Goal: Task Accomplishment & Management: Manage account settings

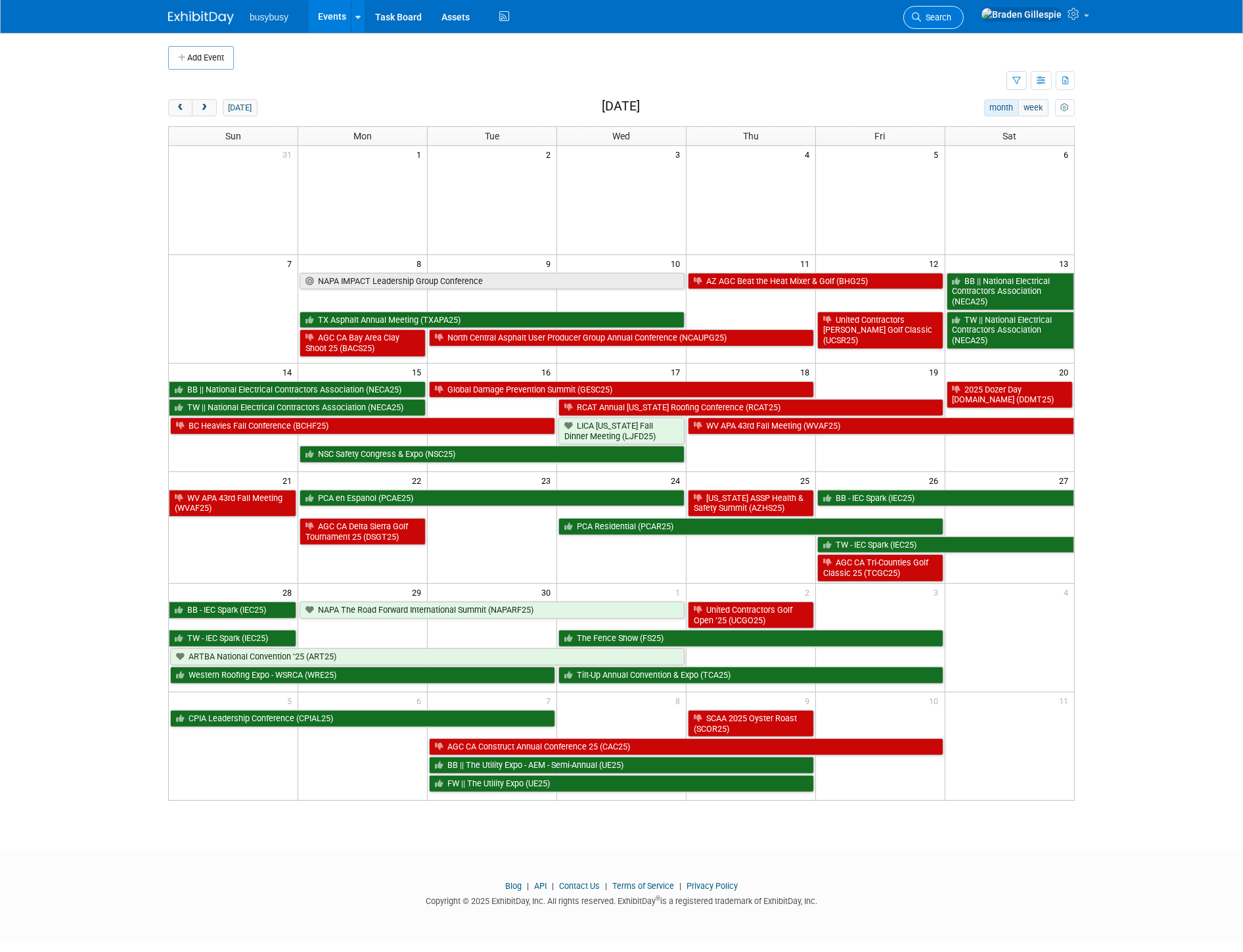
click at [952, 20] on span "Search" at bounding box center [937, 17] width 31 height 10
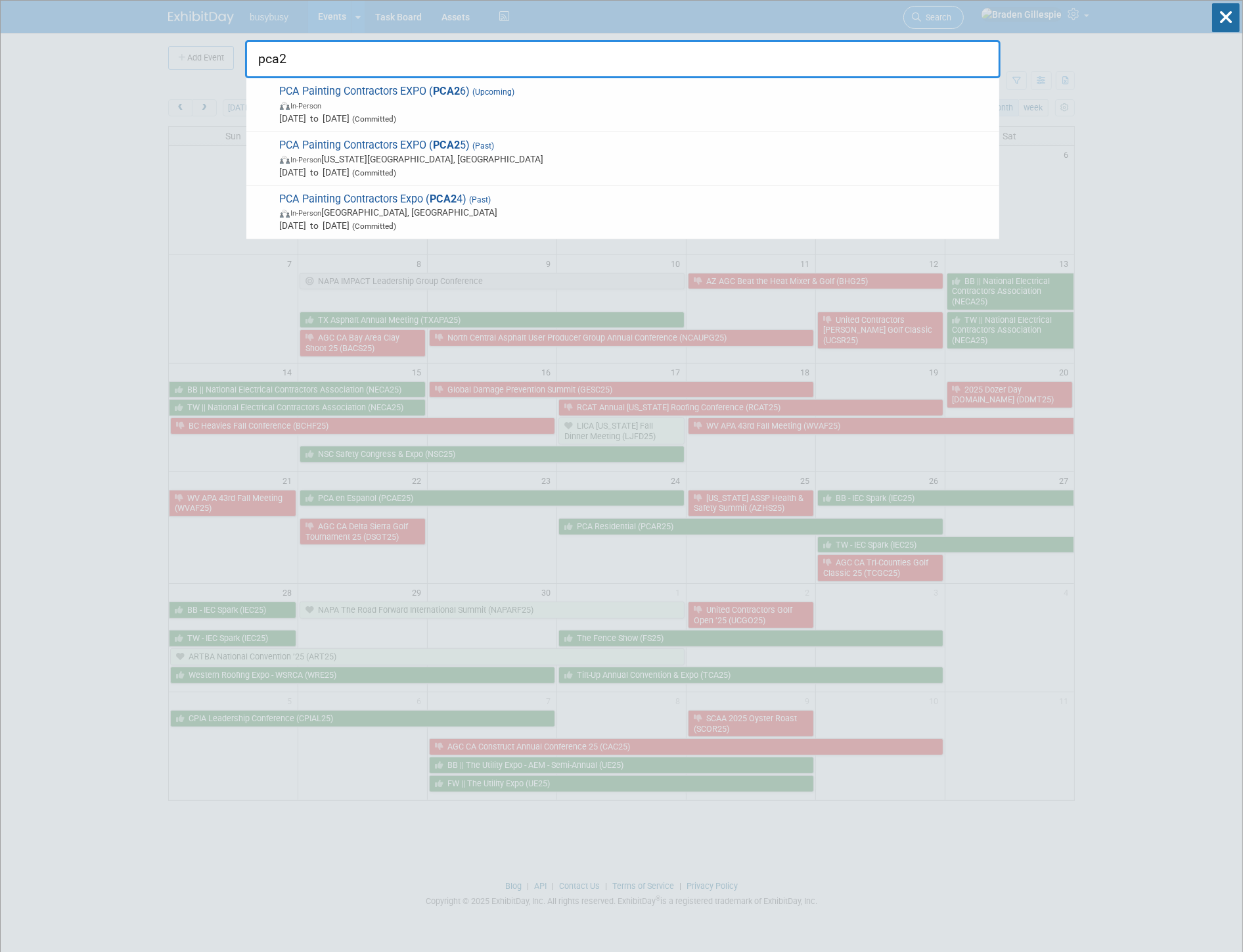
type input "pca24"
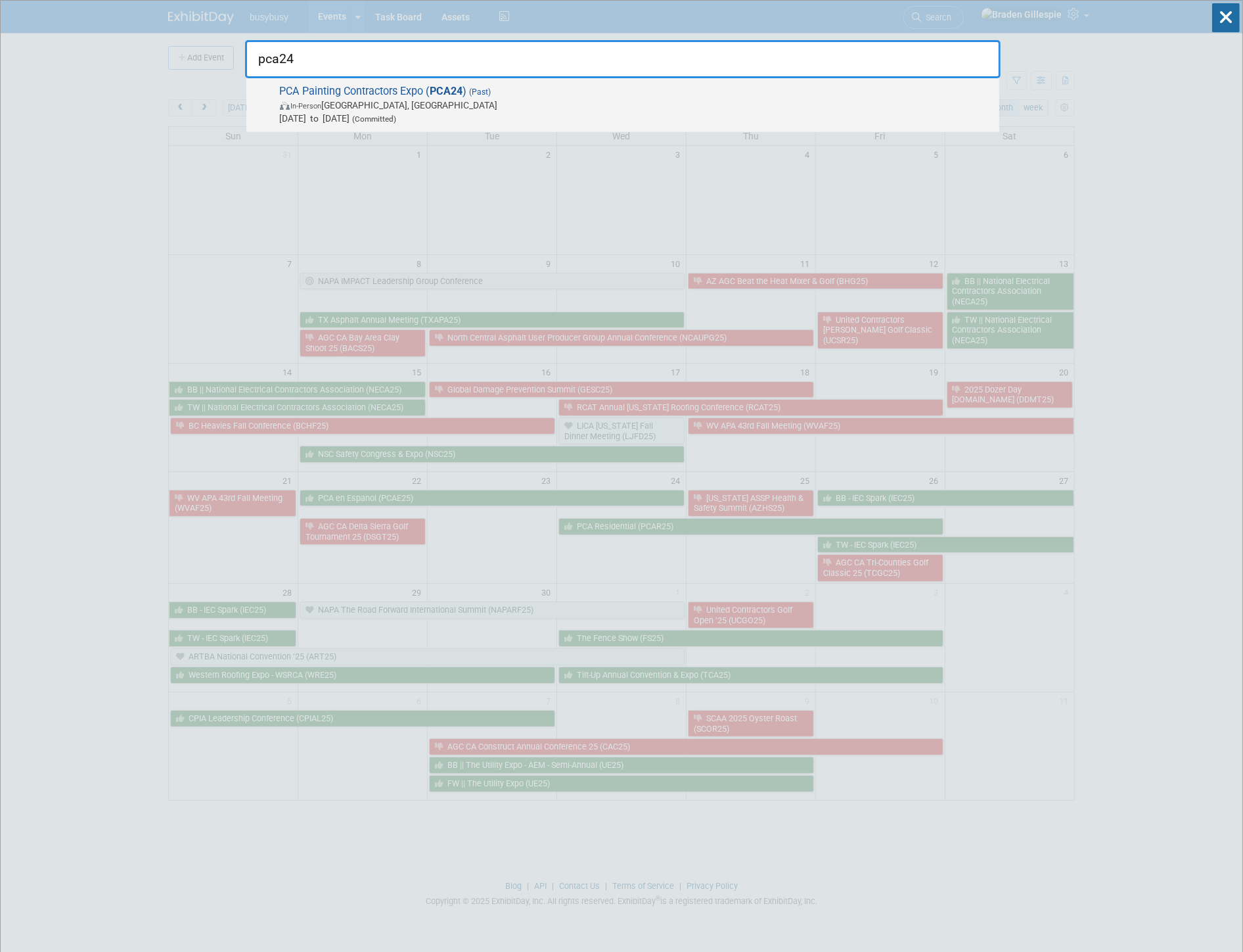
click at [345, 93] on span "PCA Painting Contractors Expo ( PCA24 ) (Past) In-Person Lake Buena Vista, FL F…" at bounding box center [634, 105] width 717 height 40
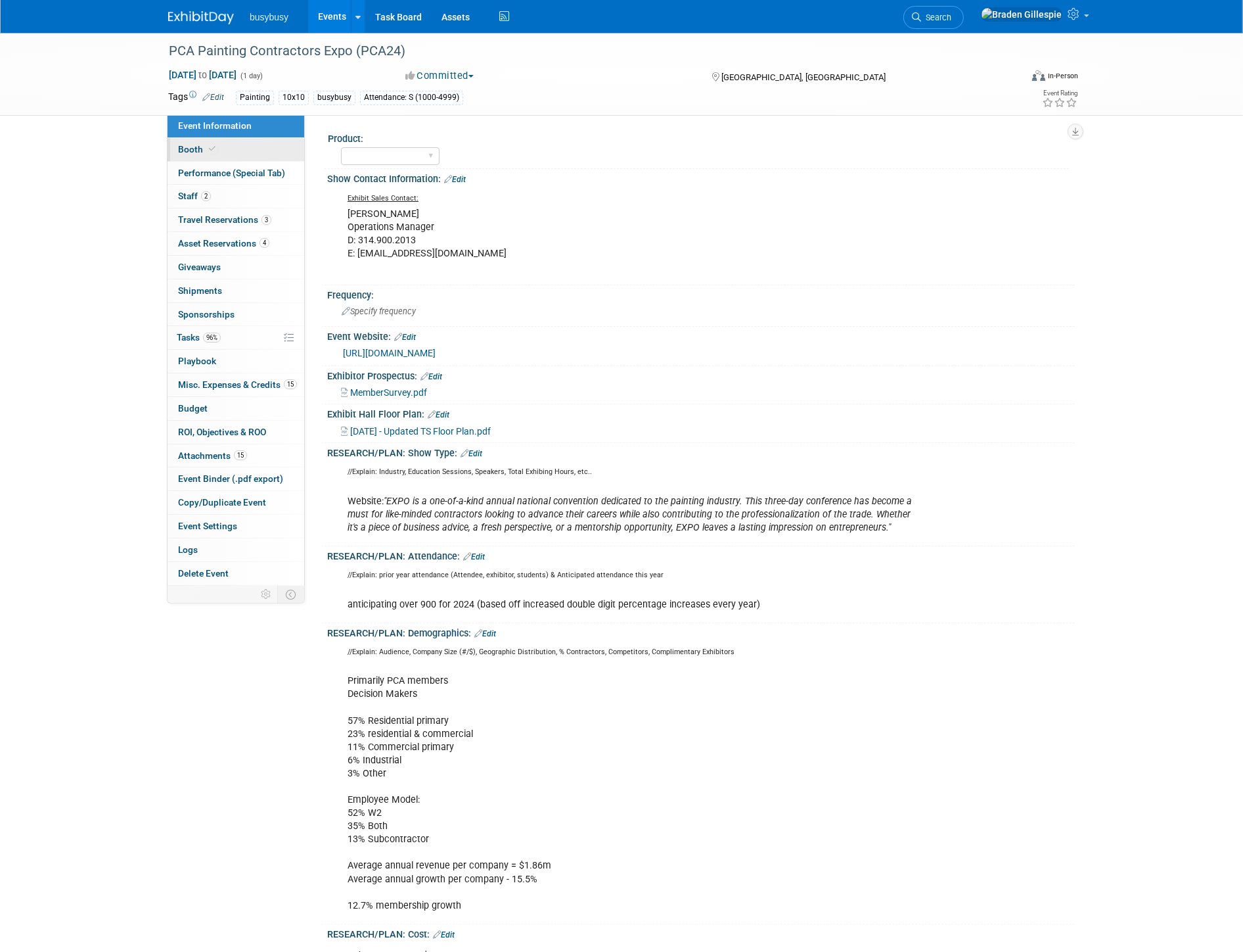
click at [205, 144] on span "Booth" at bounding box center [199, 149] width 40 height 11
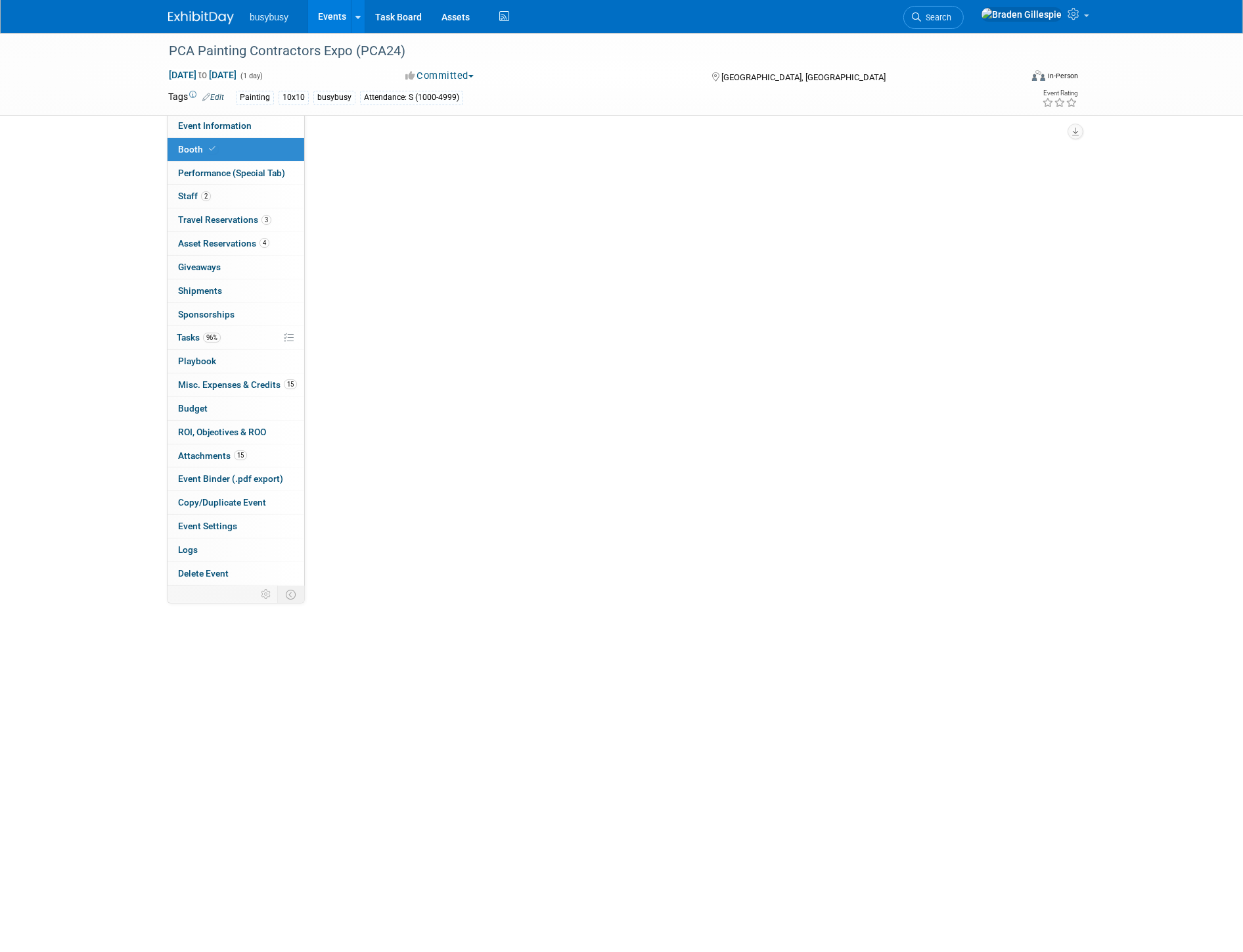
click at [209, 149] on icon at bounding box center [212, 149] width 7 height 8
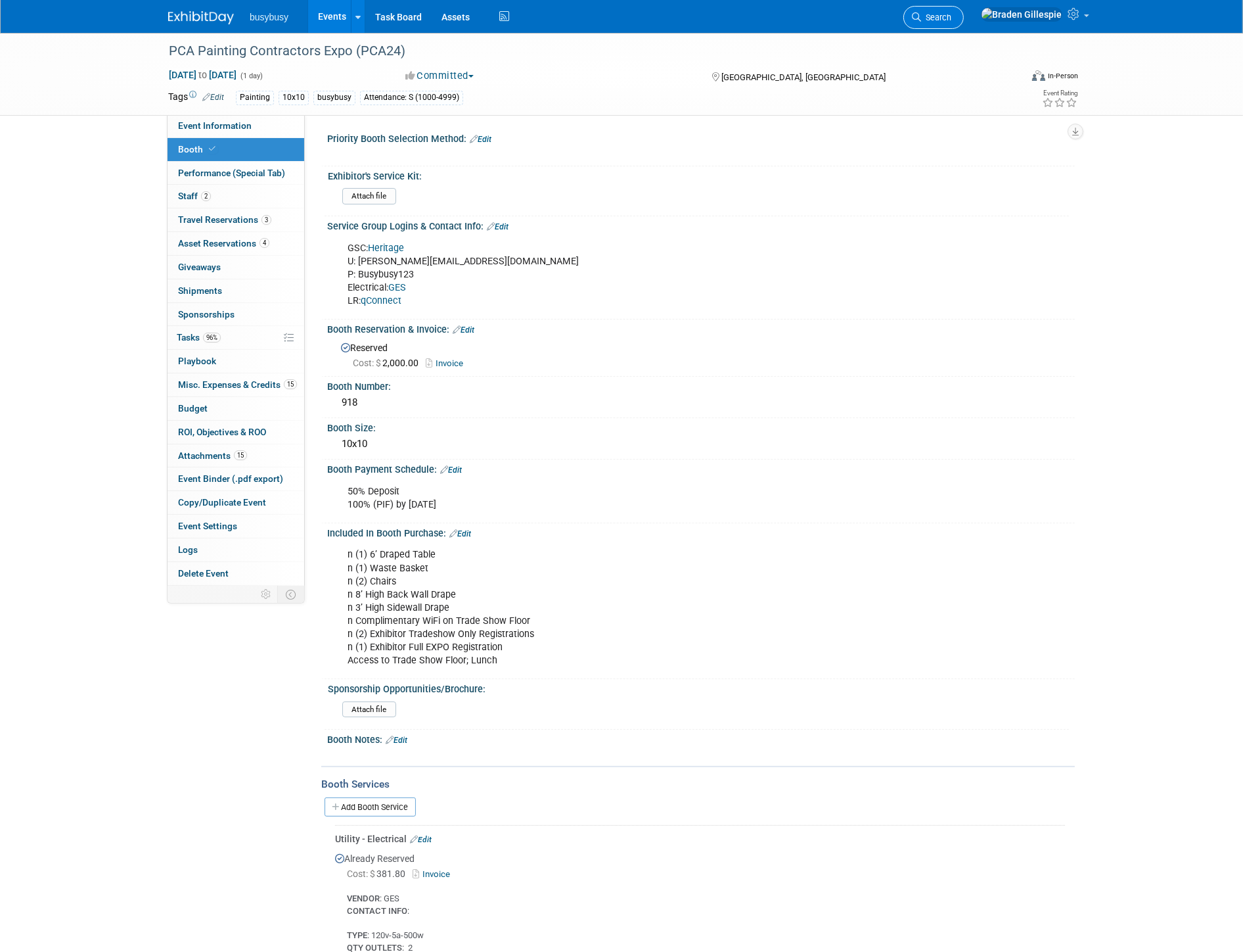
click at [952, 18] on span "Search" at bounding box center [937, 17] width 31 height 10
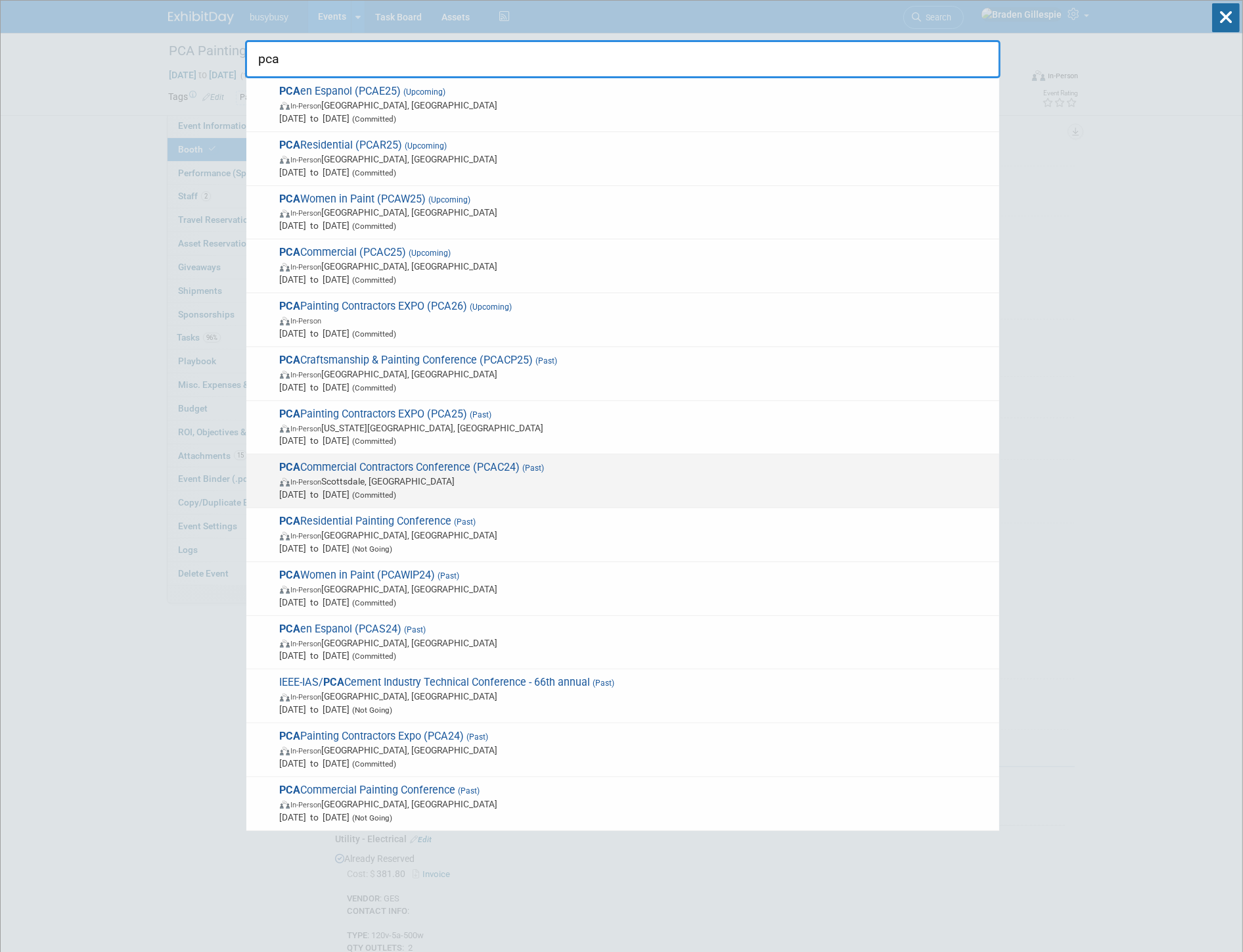
type input "pca"
click at [489, 497] on span "Nov 12, 2024 to Nov 15, 2024 (Committed)" at bounding box center [636, 495] width 713 height 13
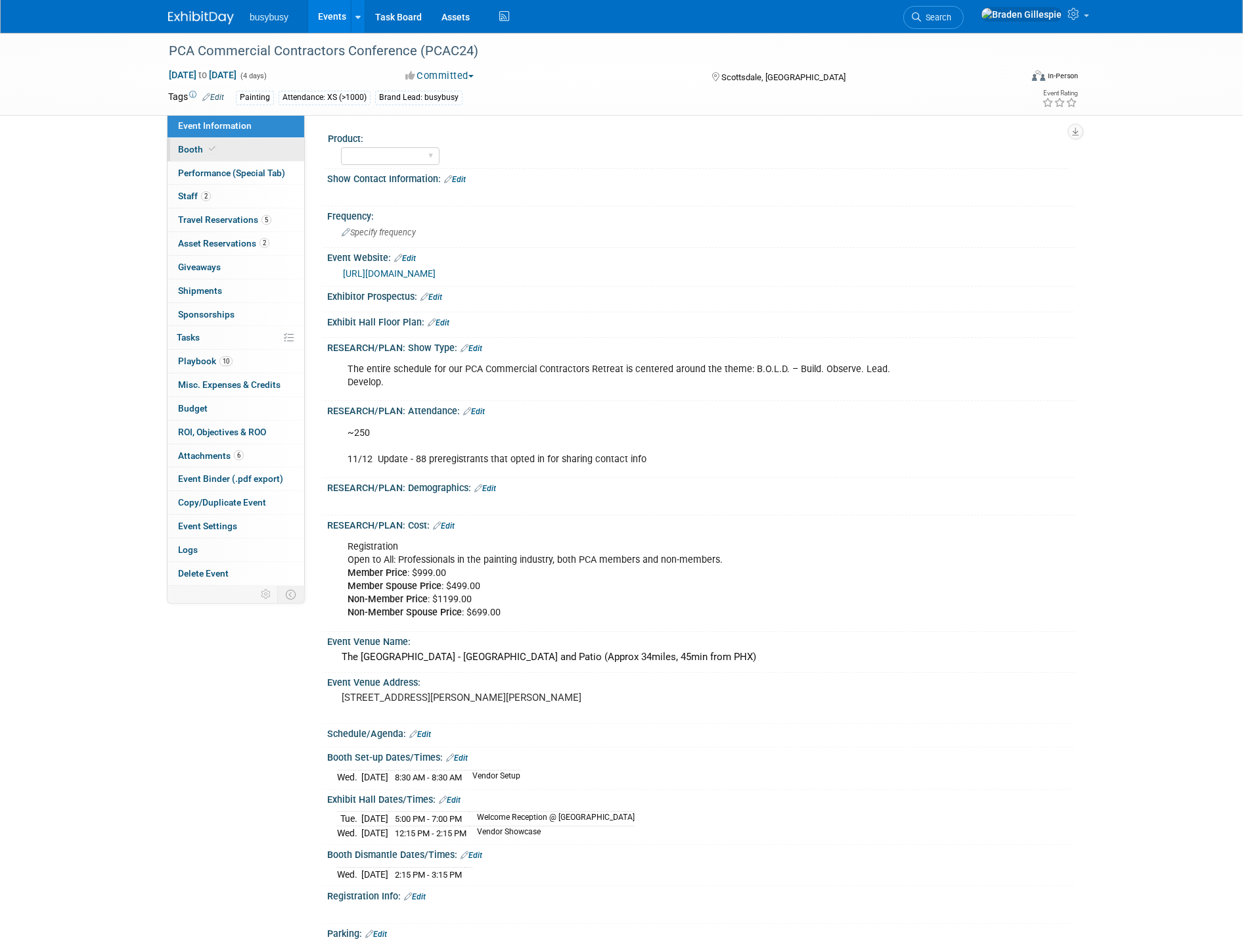
click at [269, 149] on link "Booth" at bounding box center [235, 150] width 137 height 23
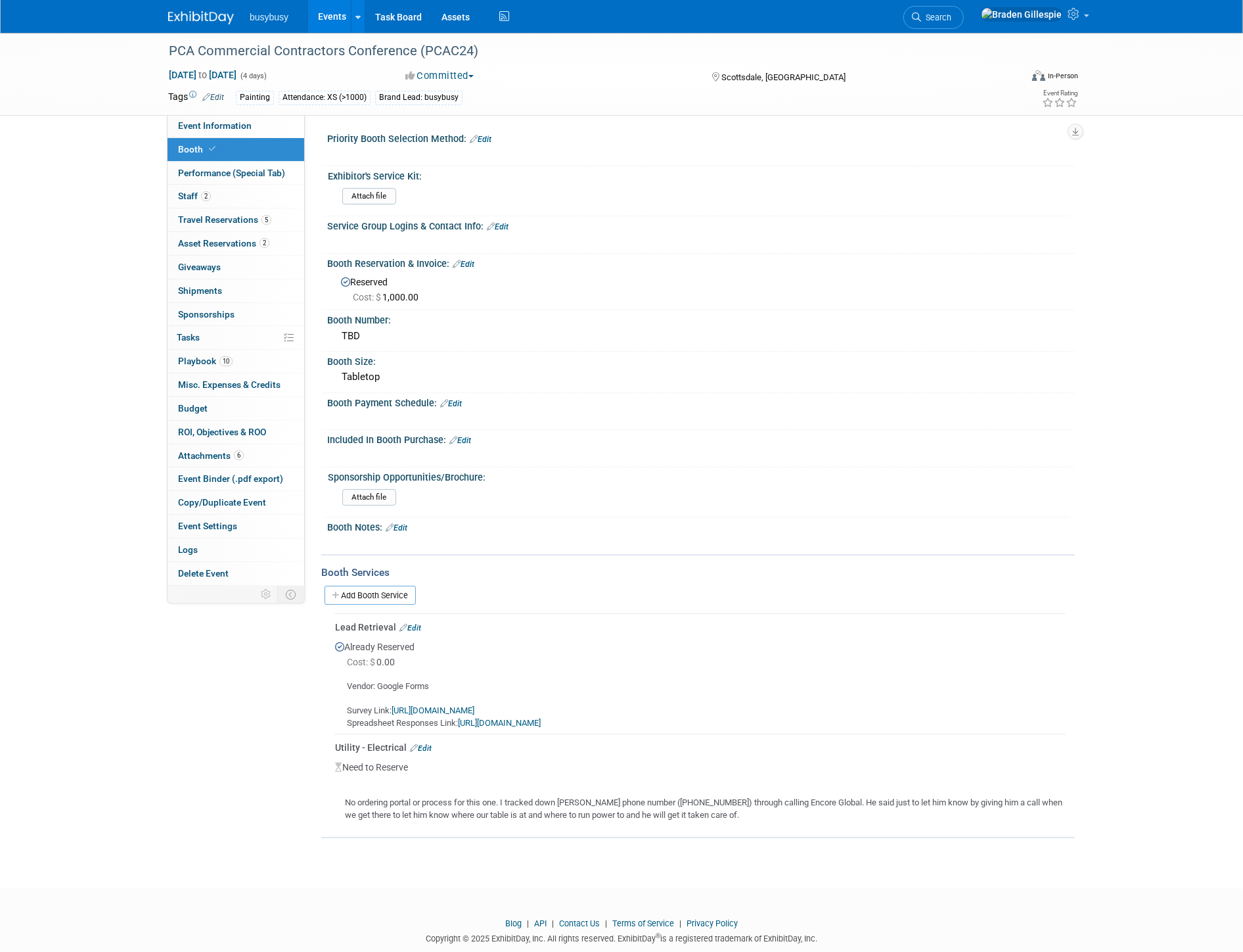
click at [203, 20] on img at bounding box center [200, 18] width 66 height 13
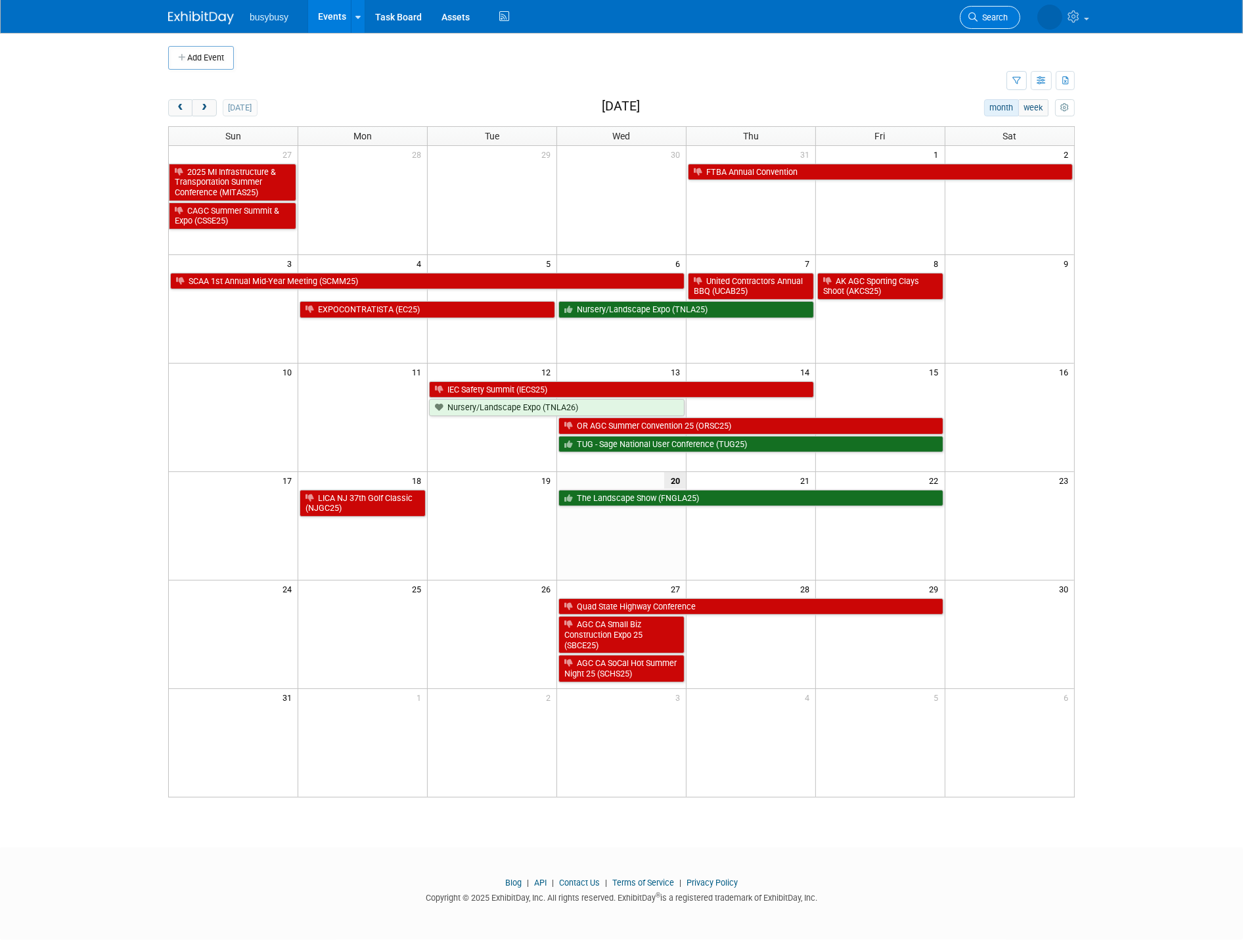
click at [996, 18] on span "Search" at bounding box center [993, 17] width 31 height 10
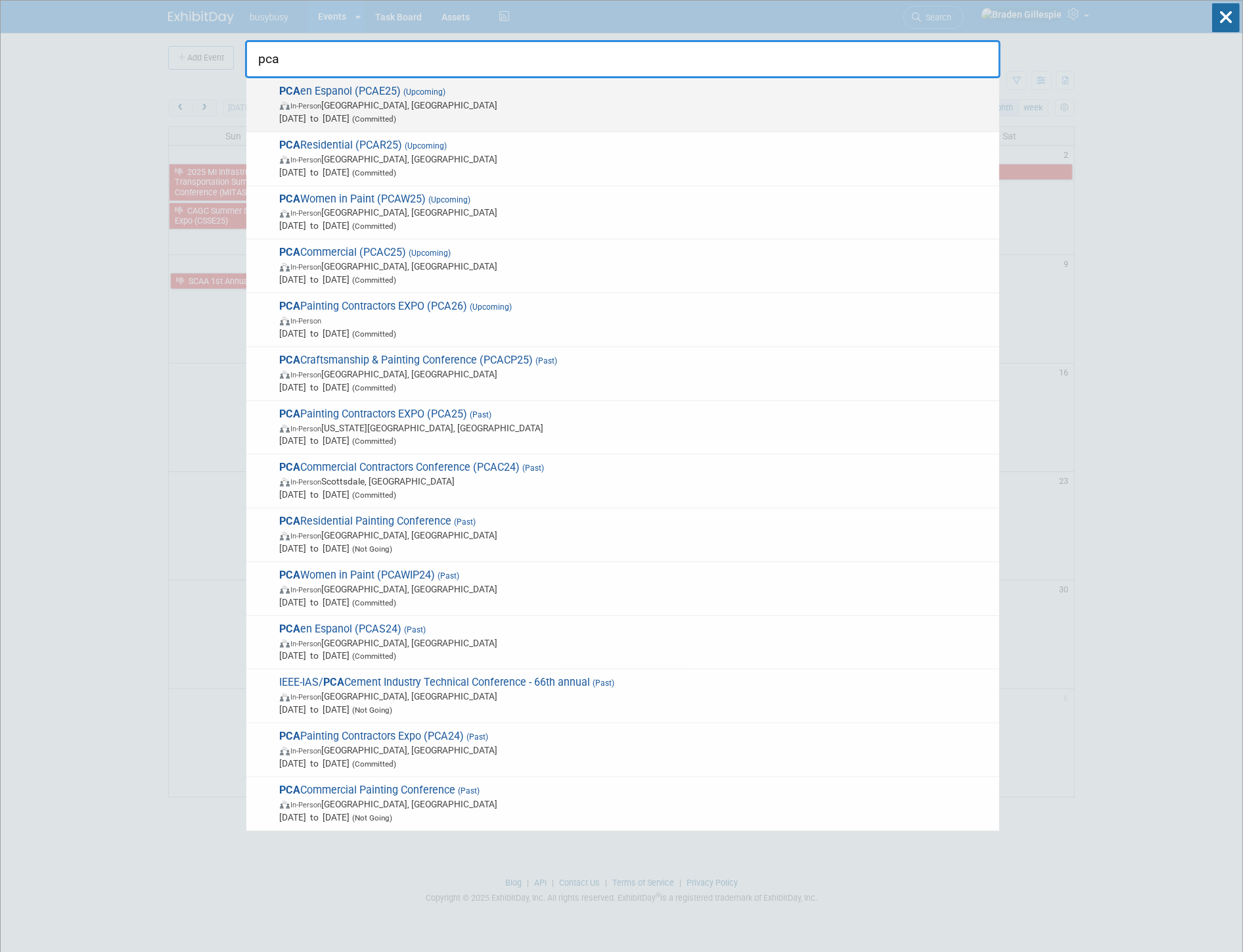
type input "pca"
click at [610, 116] on span "Sep 22, 2025 to Sep 24, 2025 (Committed)" at bounding box center [636, 118] width 713 height 13
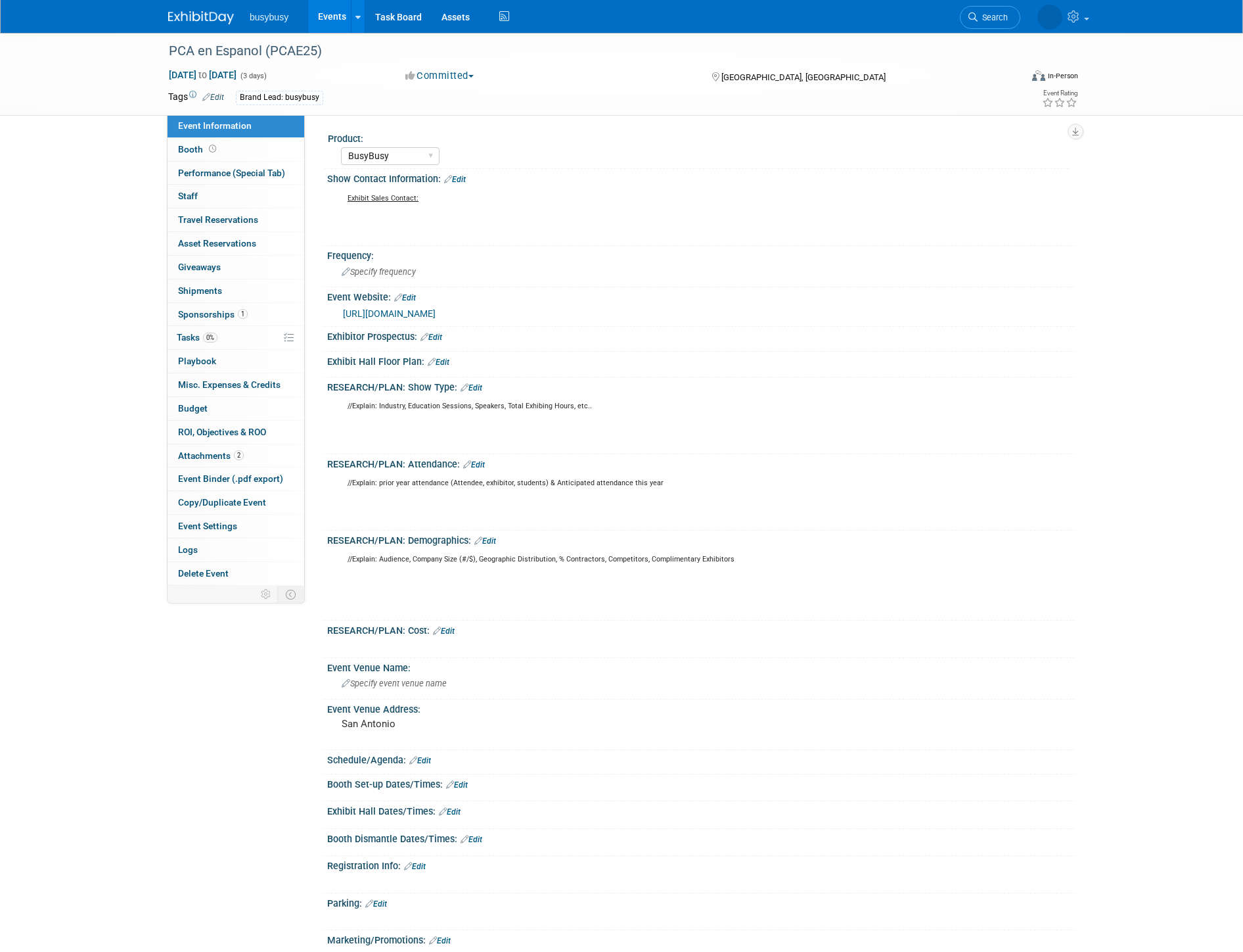
select select "BusyBusy"
click at [218, 98] on link "Edit" at bounding box center [213, 97] width 22 height 10
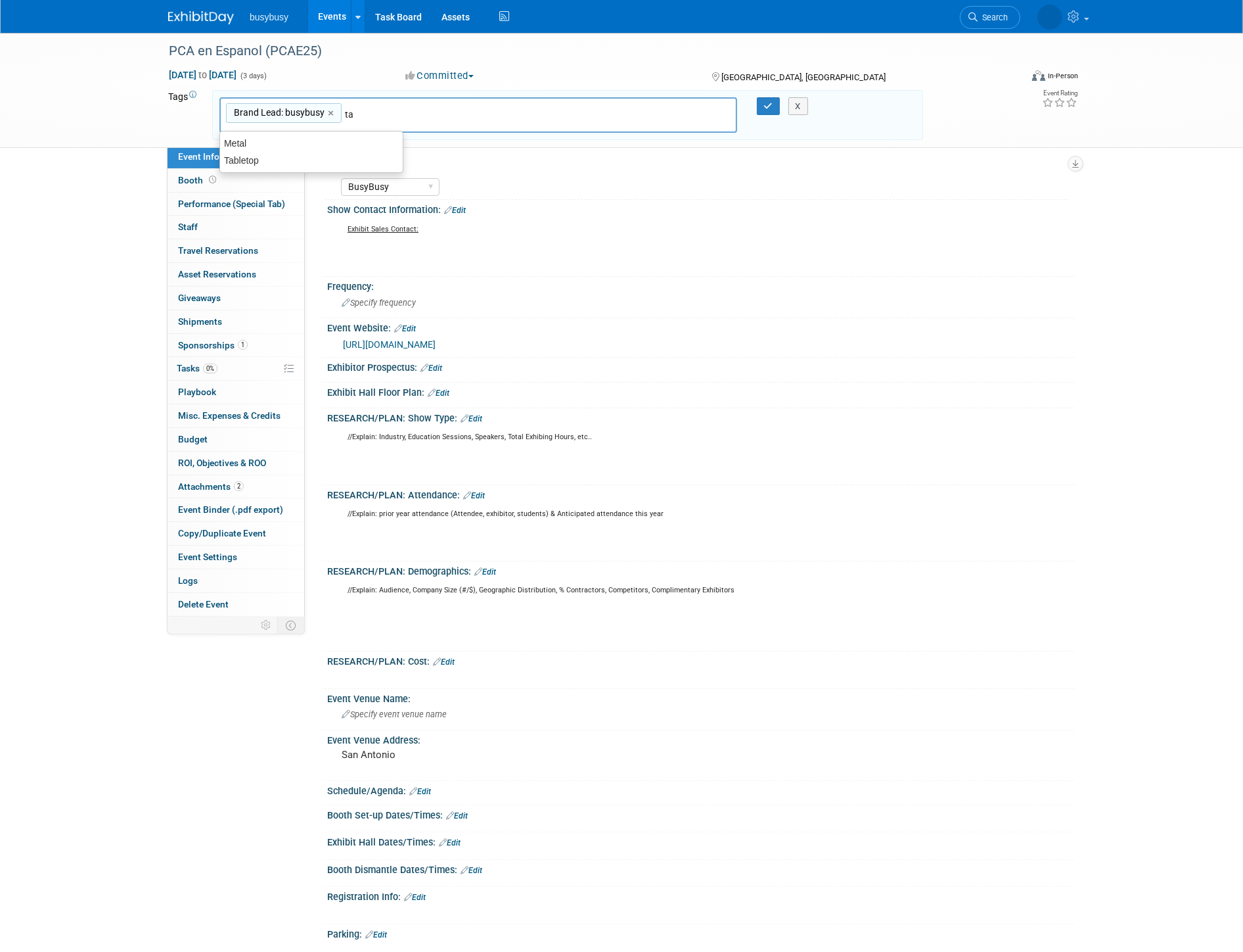
type input "tab"
click at [350, 137] on div "Tabletop" at bounding box center [311, 142] width 184 height 18
type input "Brand Lead: busybusy, Tabletop"
click at [768, 109] on button "button" at bounding box center [769, 106] width 24 height 18
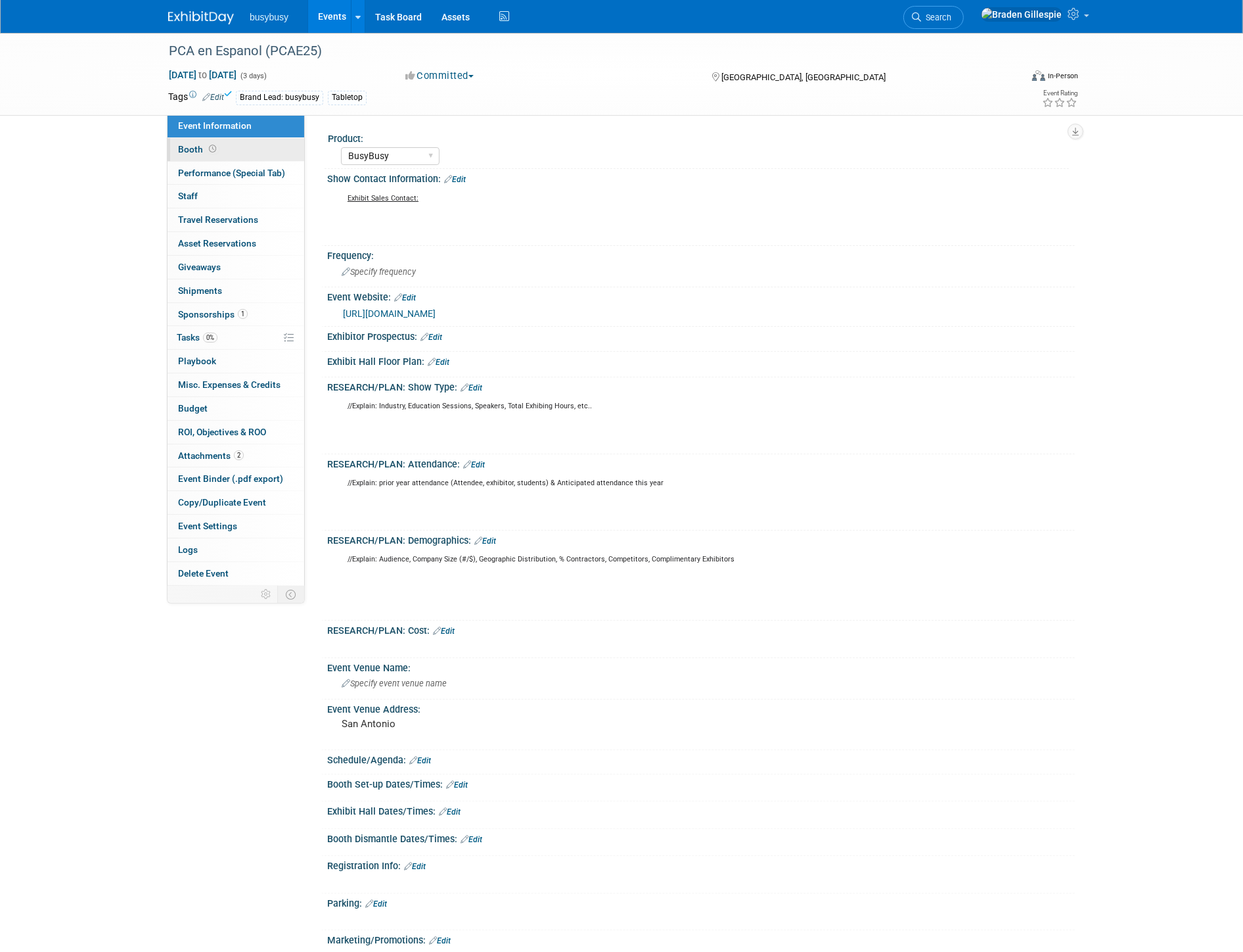
click at [253, 138] on link "Booth" at bounding box center [235, 150] width 137 height 23
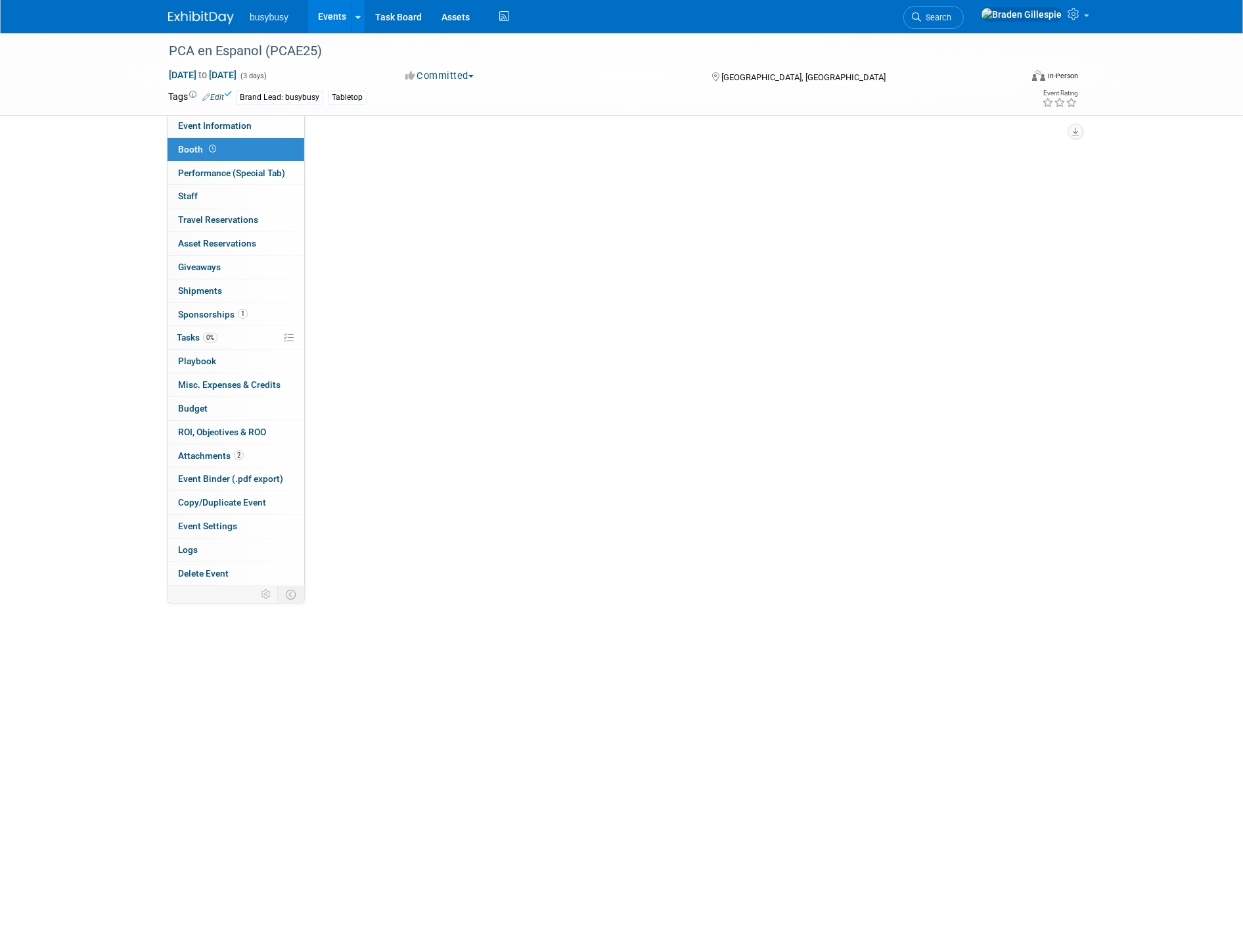
click at [252, 146] on link "Booth" at bounding box center [235, 150] width 137 height 23
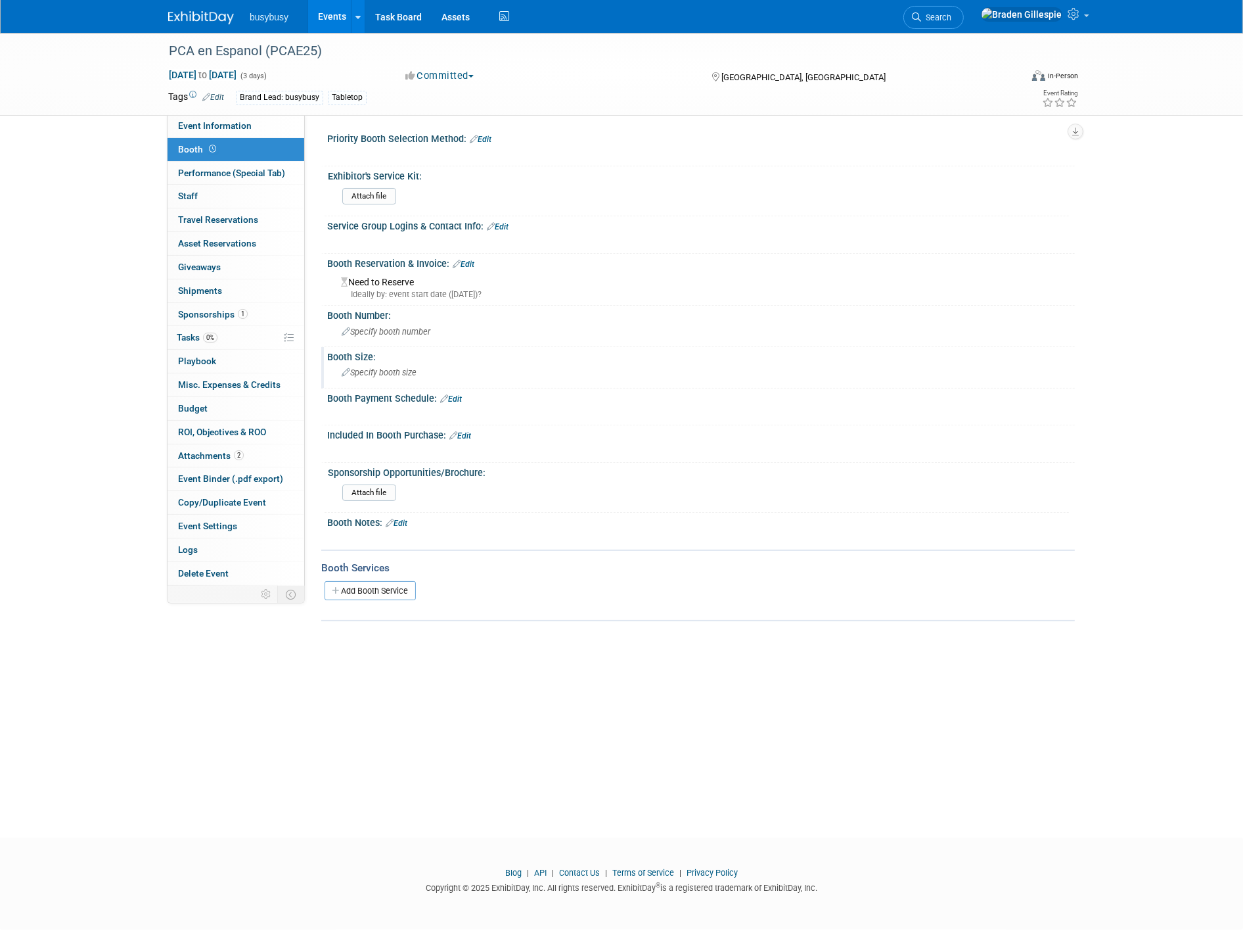
click at [397, 368] on span "Specify booth size" at bounding box center [379, 372] width 74 height 10
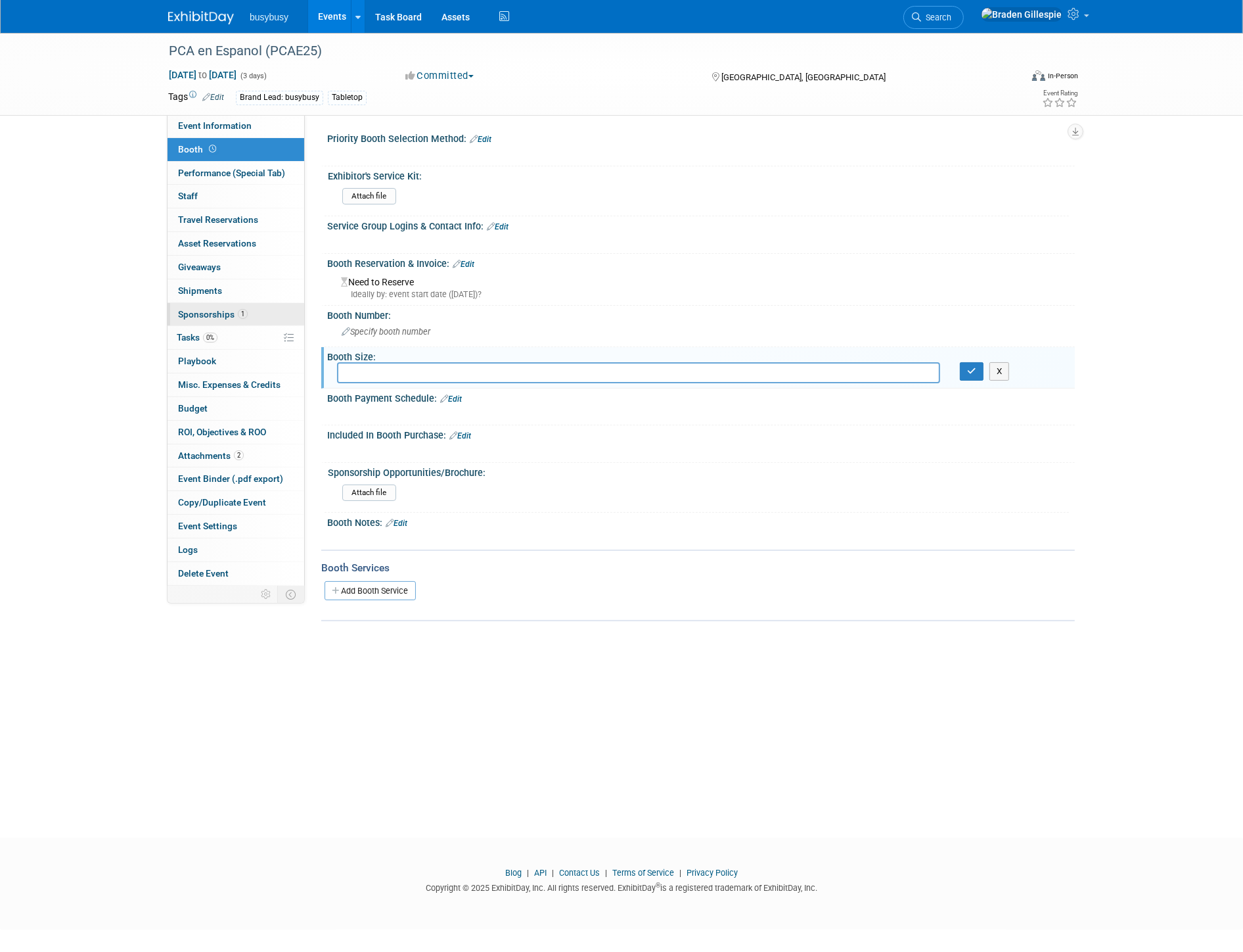
click at [235, 316] on span "Sponsorships 1" at bounding box center [213, 313] width 70 height 11
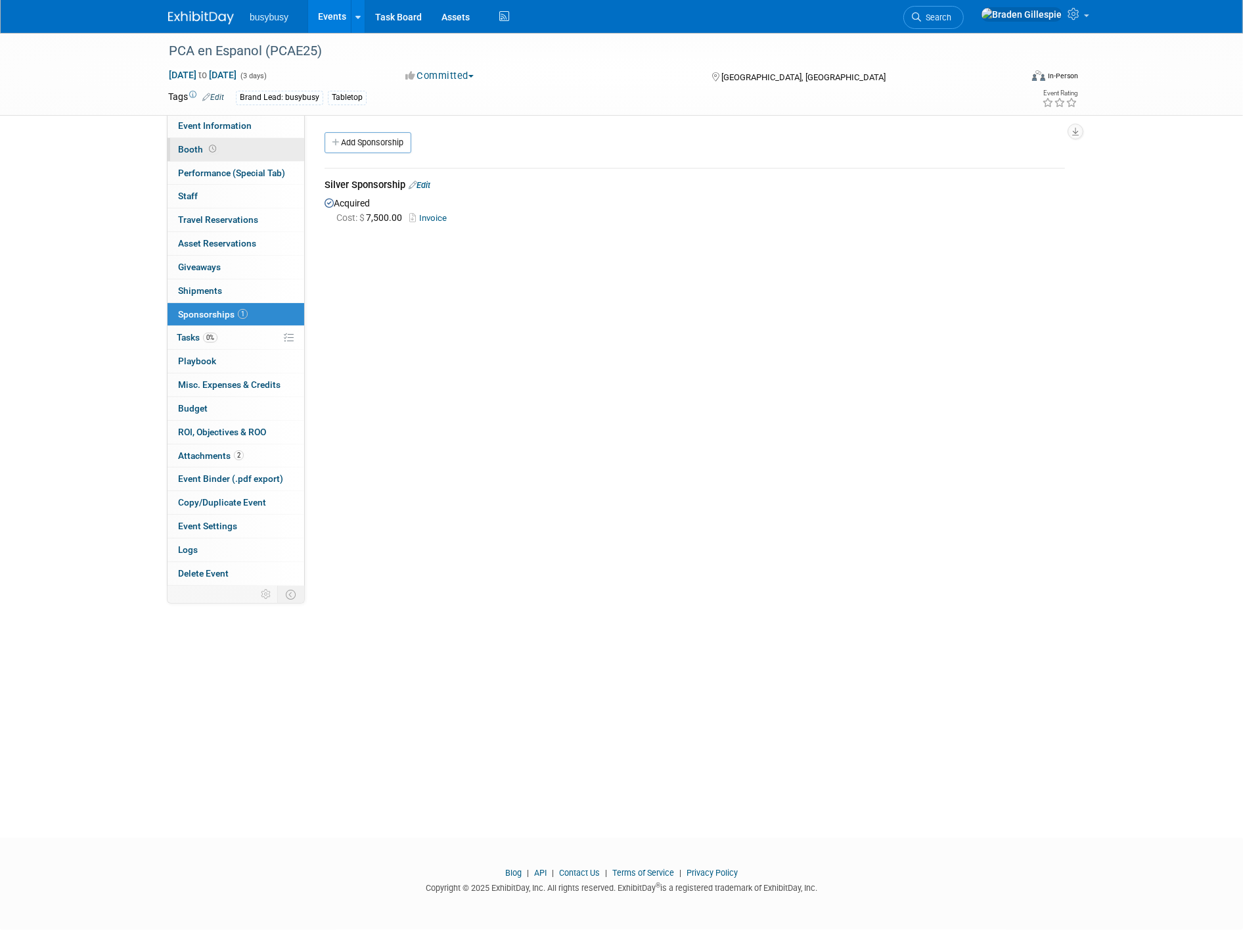
click at [221, 150] on link "Booth" at bounding box center [235, 150] width 137 height 23
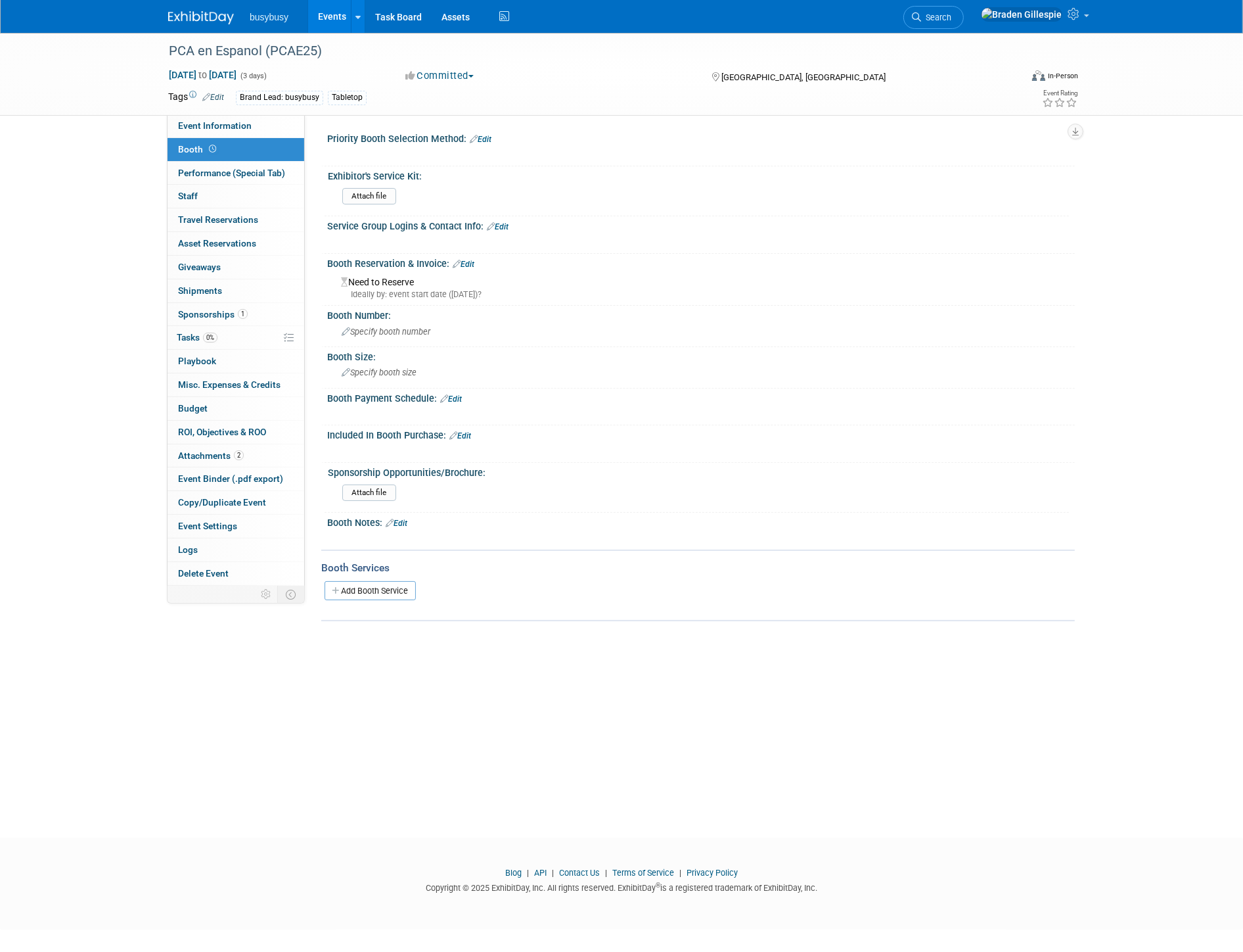
click at [471, 261] on link "Edit" at bounding box center [463, 264] width 22 height 10
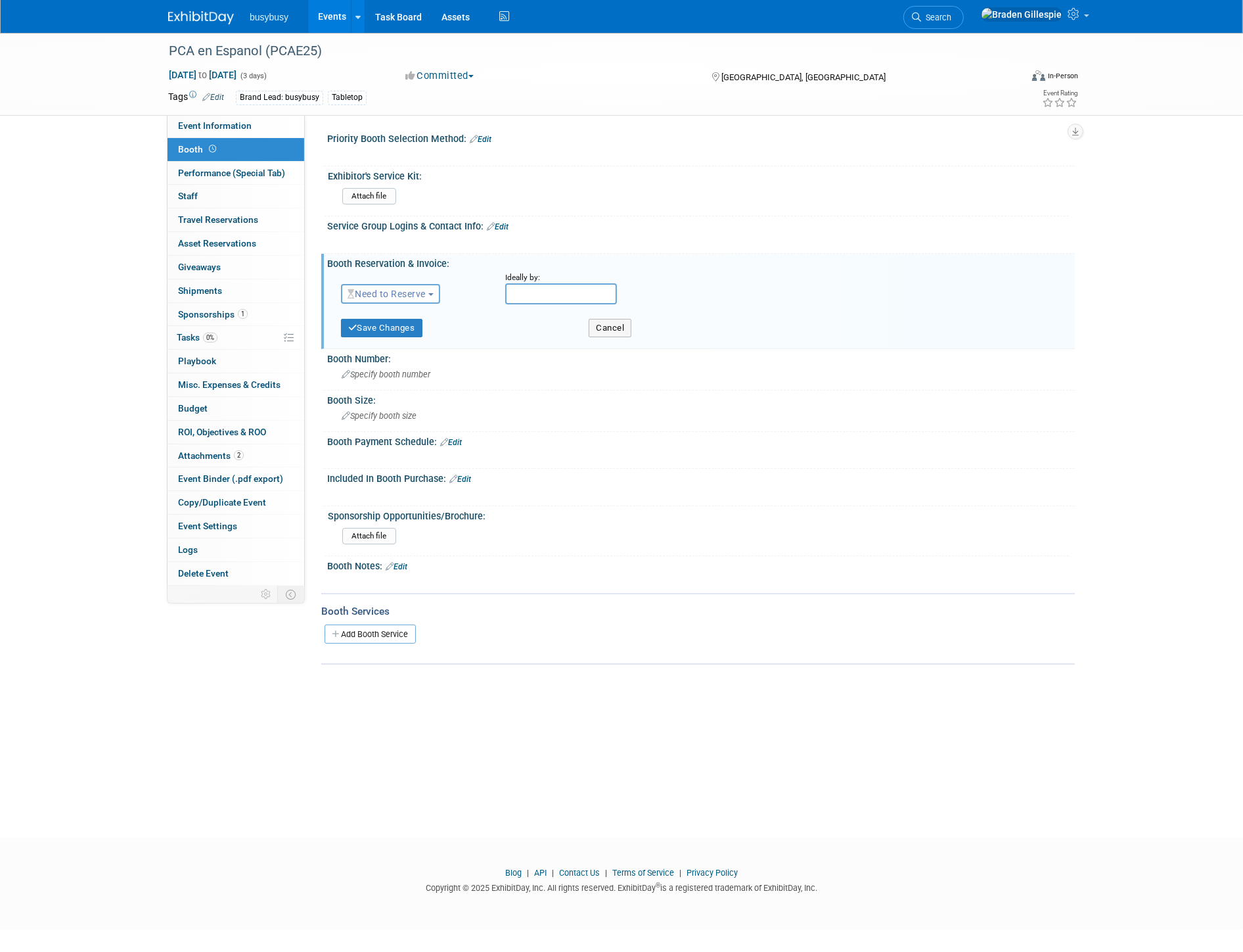
click at [395, 290] on span "Need to Reserve" at bounding box center [387, 293] width 78 height 11
click at [403, 335] on link "Reserved" at bounding box center [411, 334] width 140 height 18
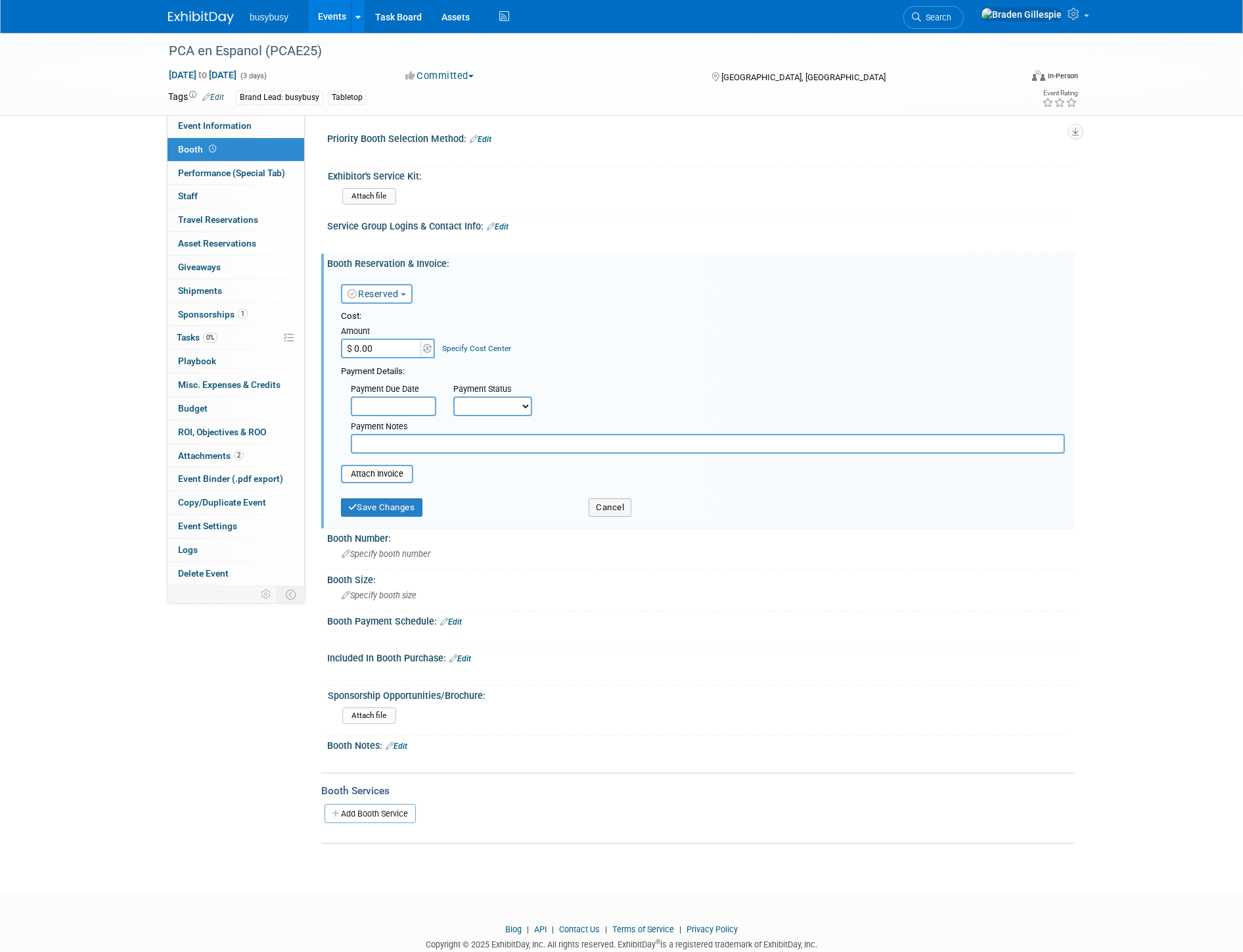
click at [398, 490] on div "Save Changes" at bounding box center [454, 503] width 247 height 27
click at [398, 498] on button "Save Changes" at bounding box center [381, 507] width 81 height 18
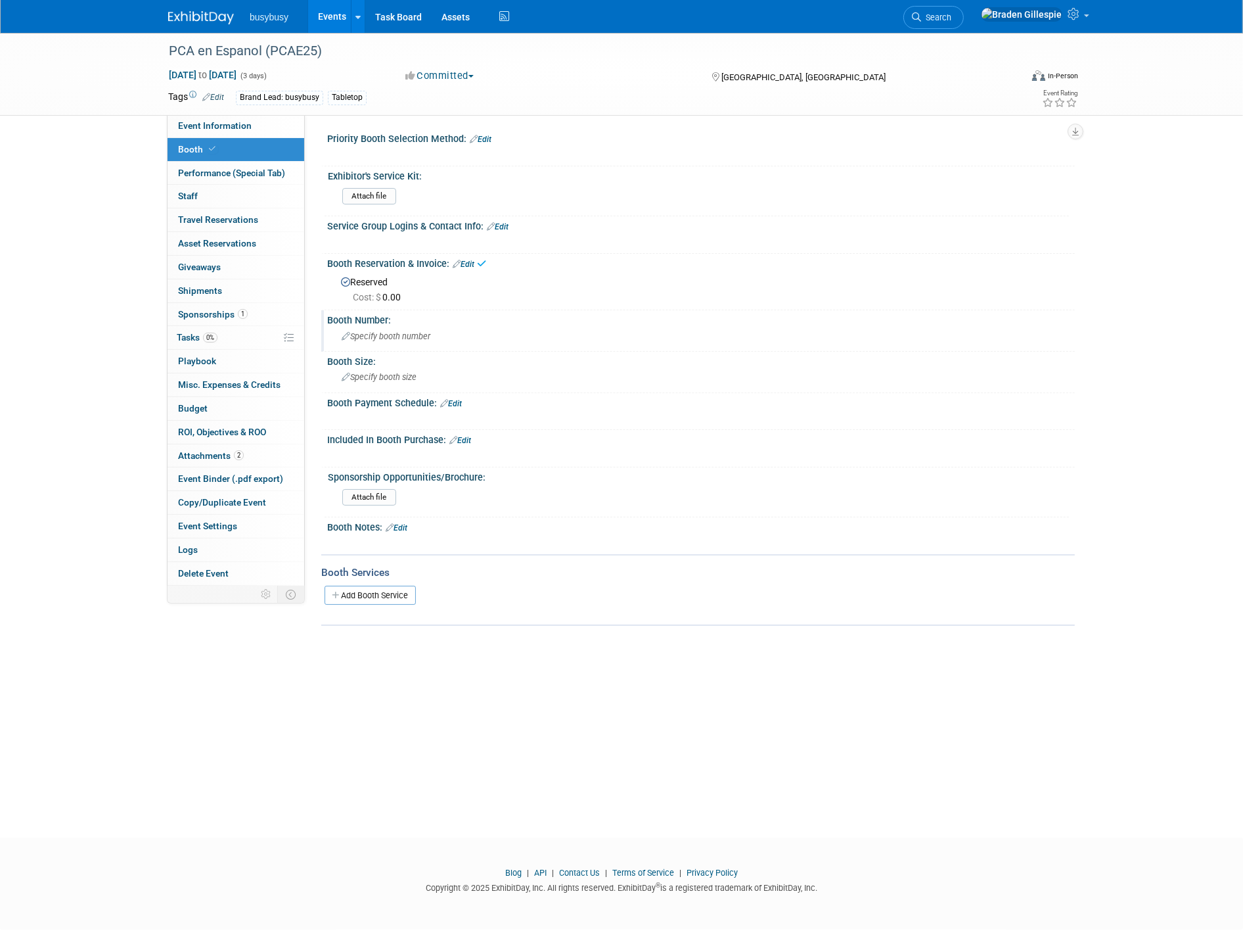
click at [396, 331] on span "Specify booth number" at bounding box center [386, 336] width 89 height 10
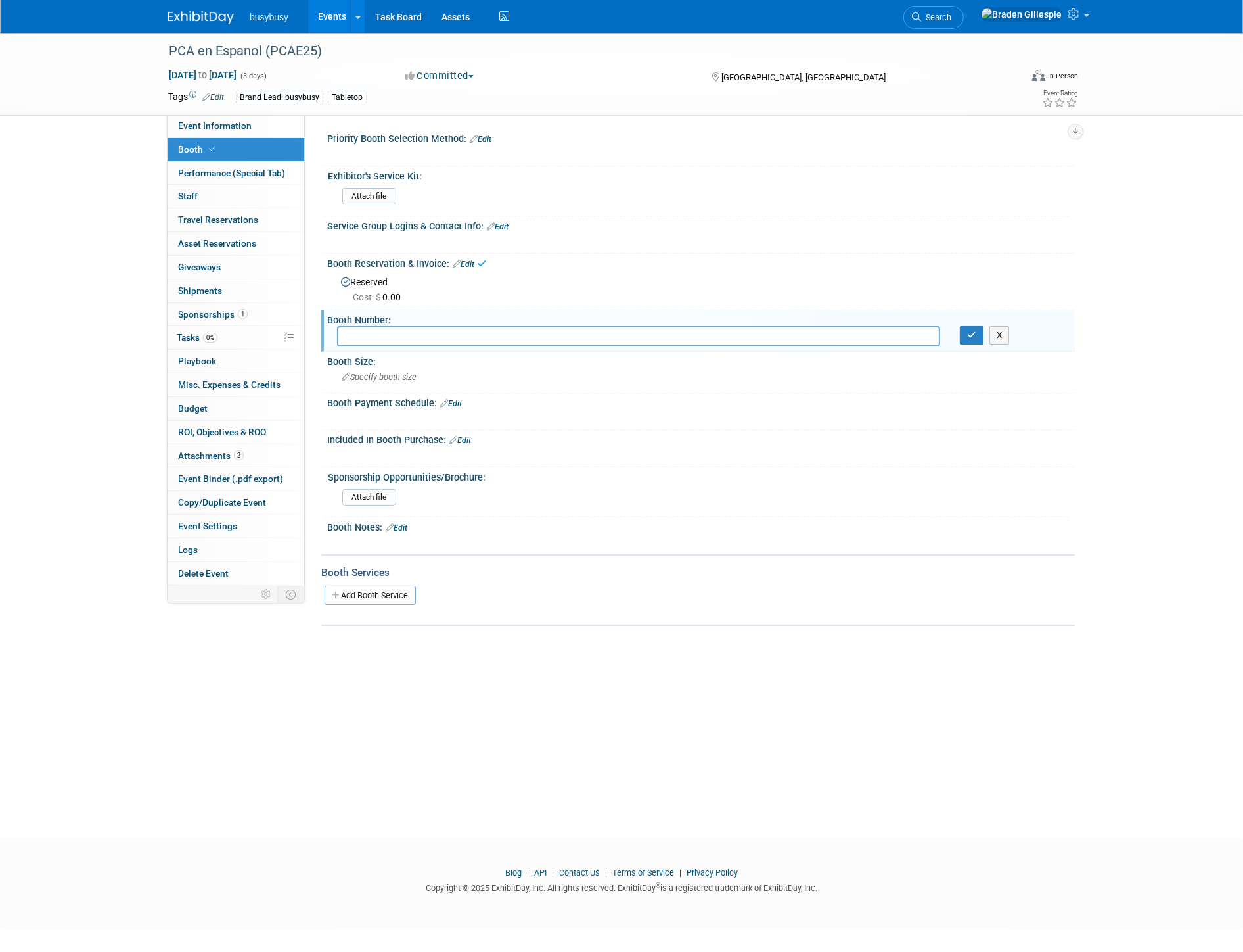
type input "T"
click at [460, 372] on div "Specify booth size" at bounding box center [701, 376] width 728 height 20
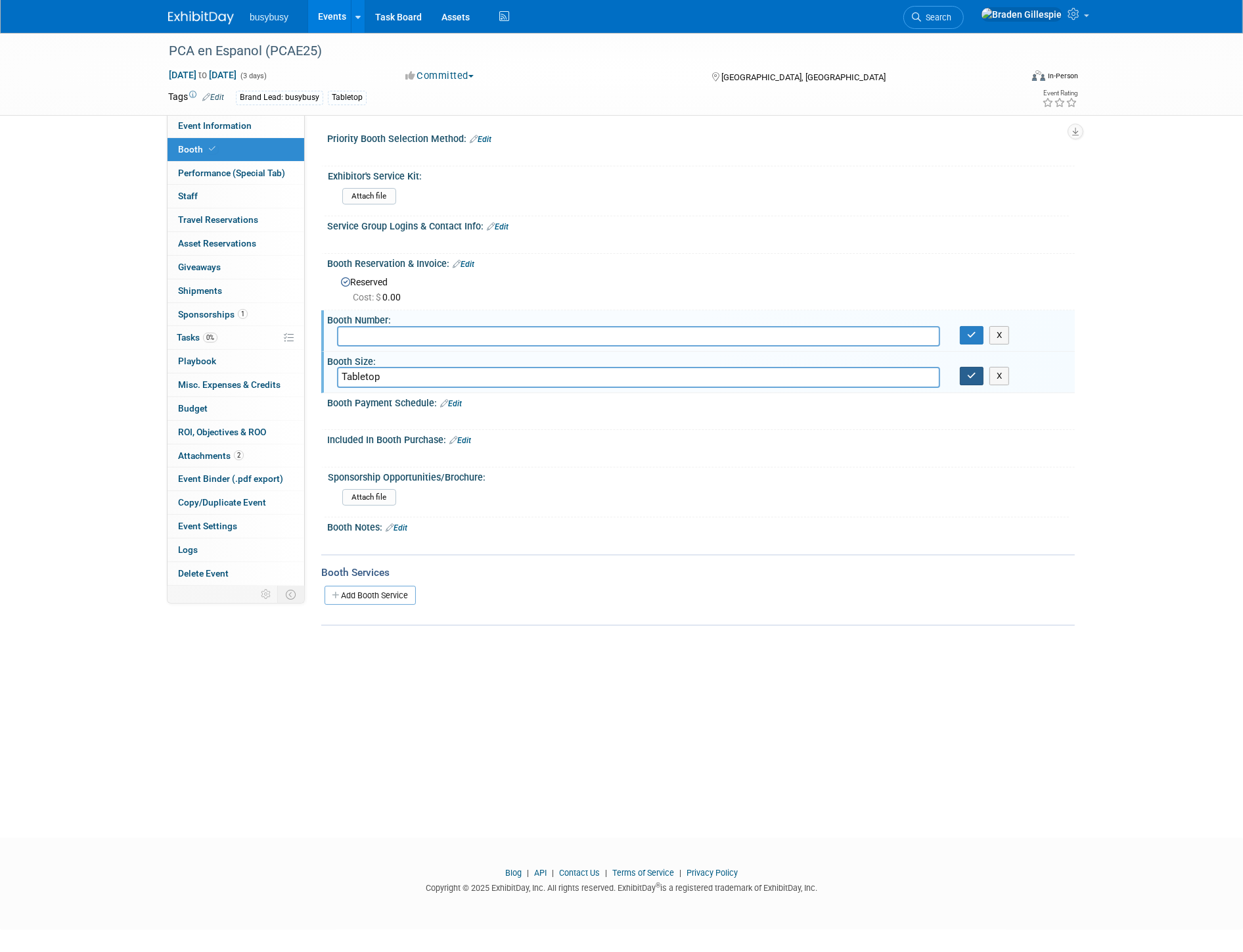
type input "Tabletop"
click at [967, 377] on button "button" at bounding box center [971, 375] width 24 height 18
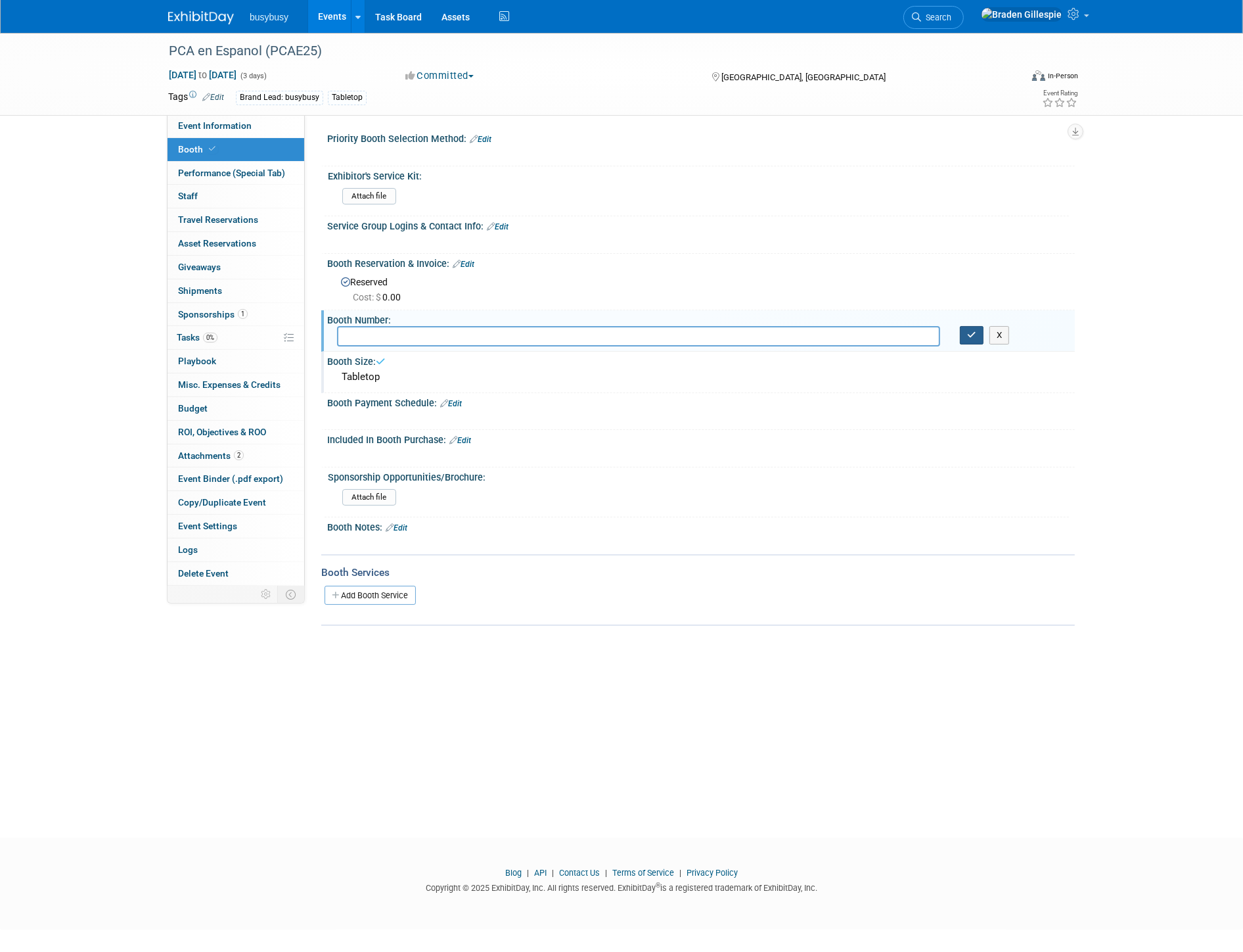
click at [961, 328] on button "button" at bounding box center [971, 334] width 24 height 18
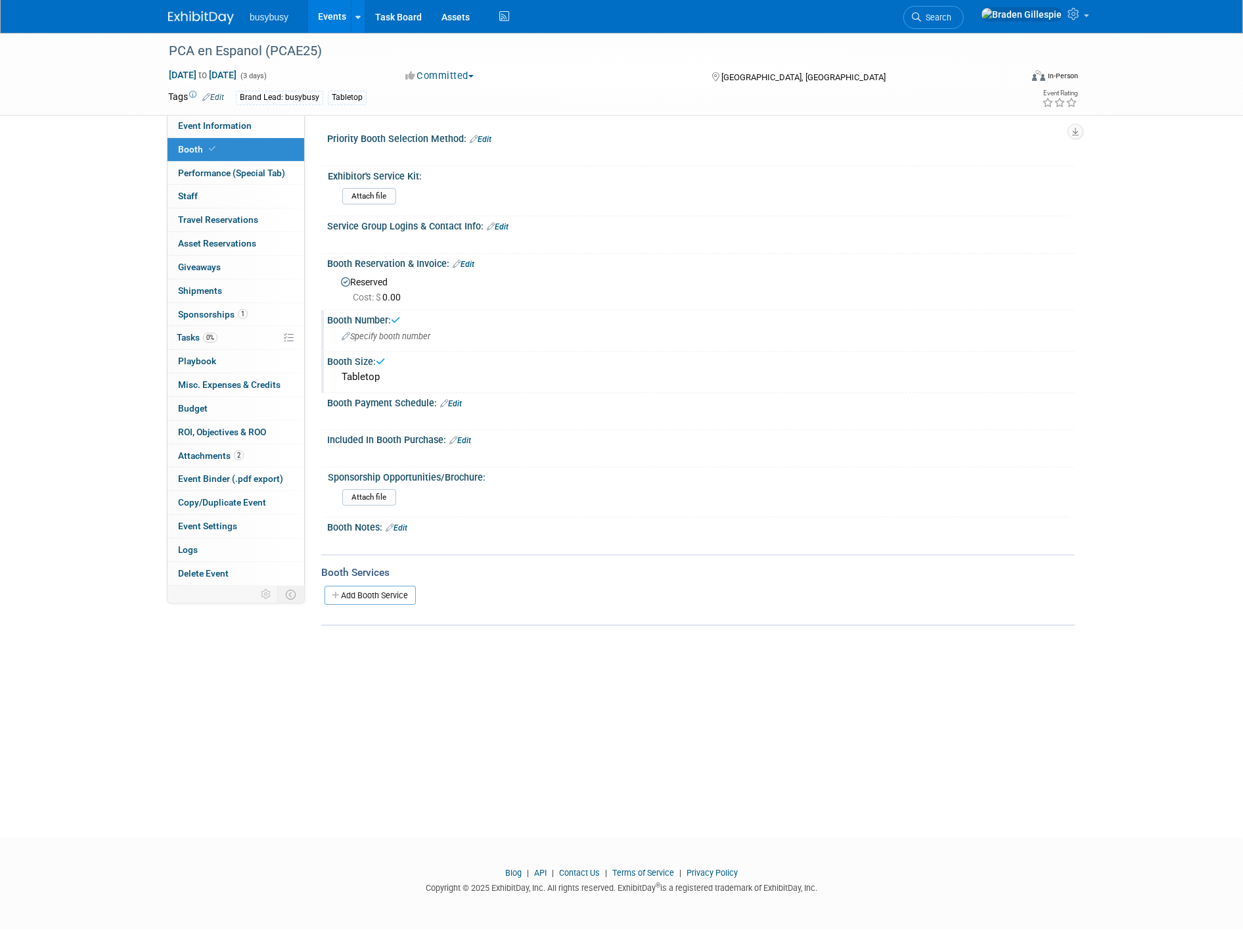
click at [204, 5] on div at bounding box center [208, 11] width 81 height 24
click at [204, 18] on img at bounding box center [200, 18] width 66 height 13
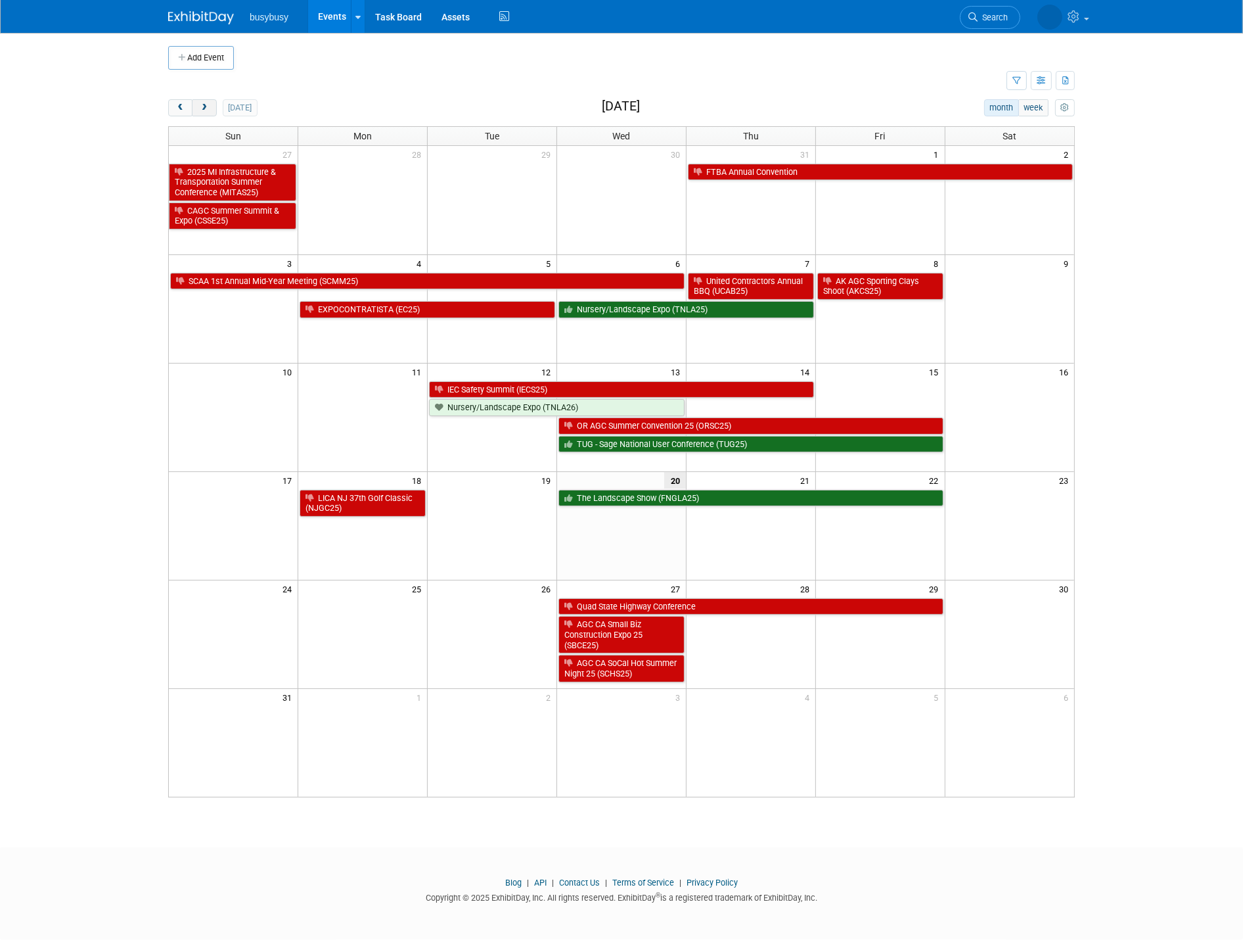
click at [203, 111] on span "next" at bounding box center [204, 108] width 10 height 9
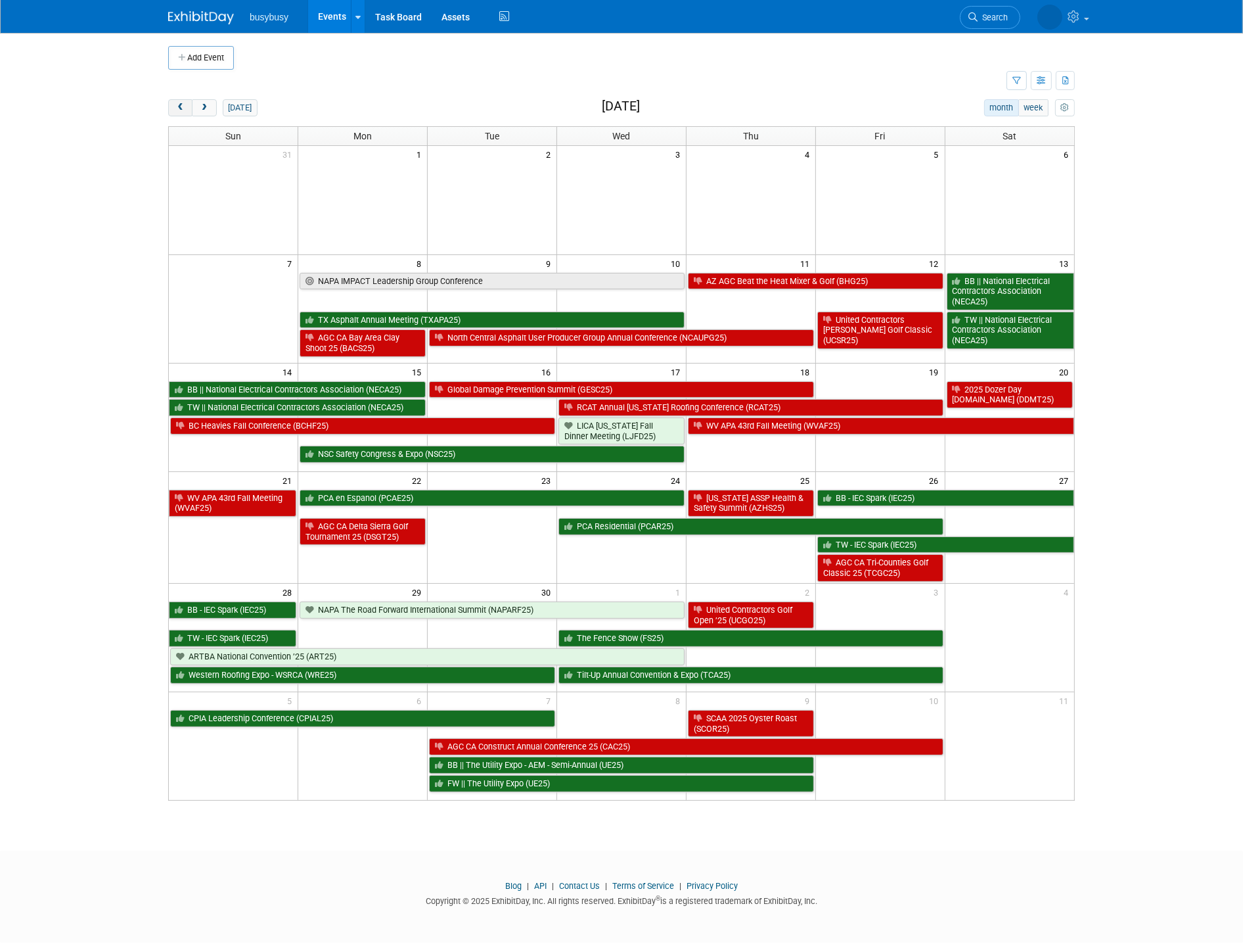
click at [181, 102] on button "prev" at bounding box center [179, 108] width 24 height 17
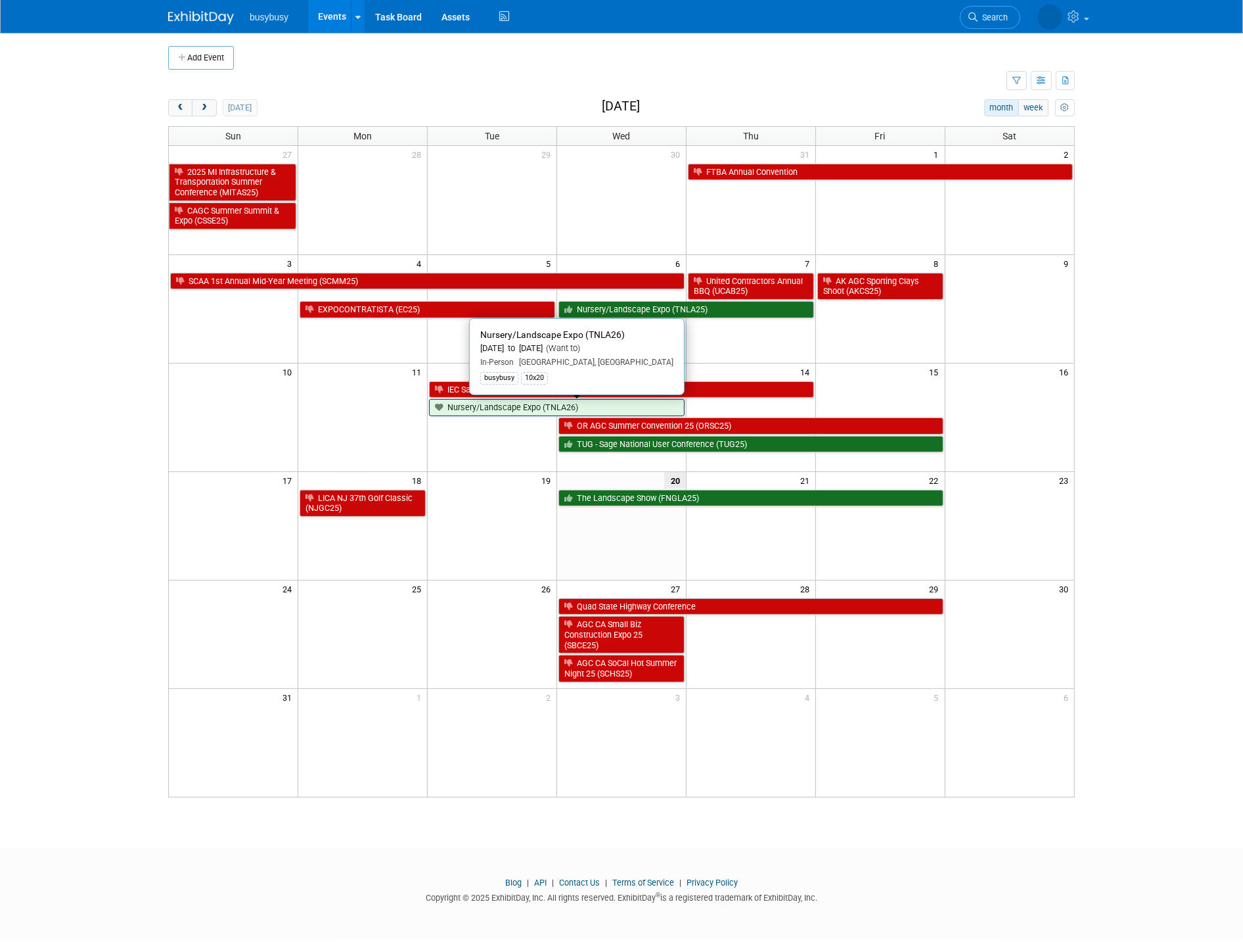
click at [511, 405] on link "Nursery/Landscape Expo (TNLA26)" at bounding box center [557, 408] width 256 height 17
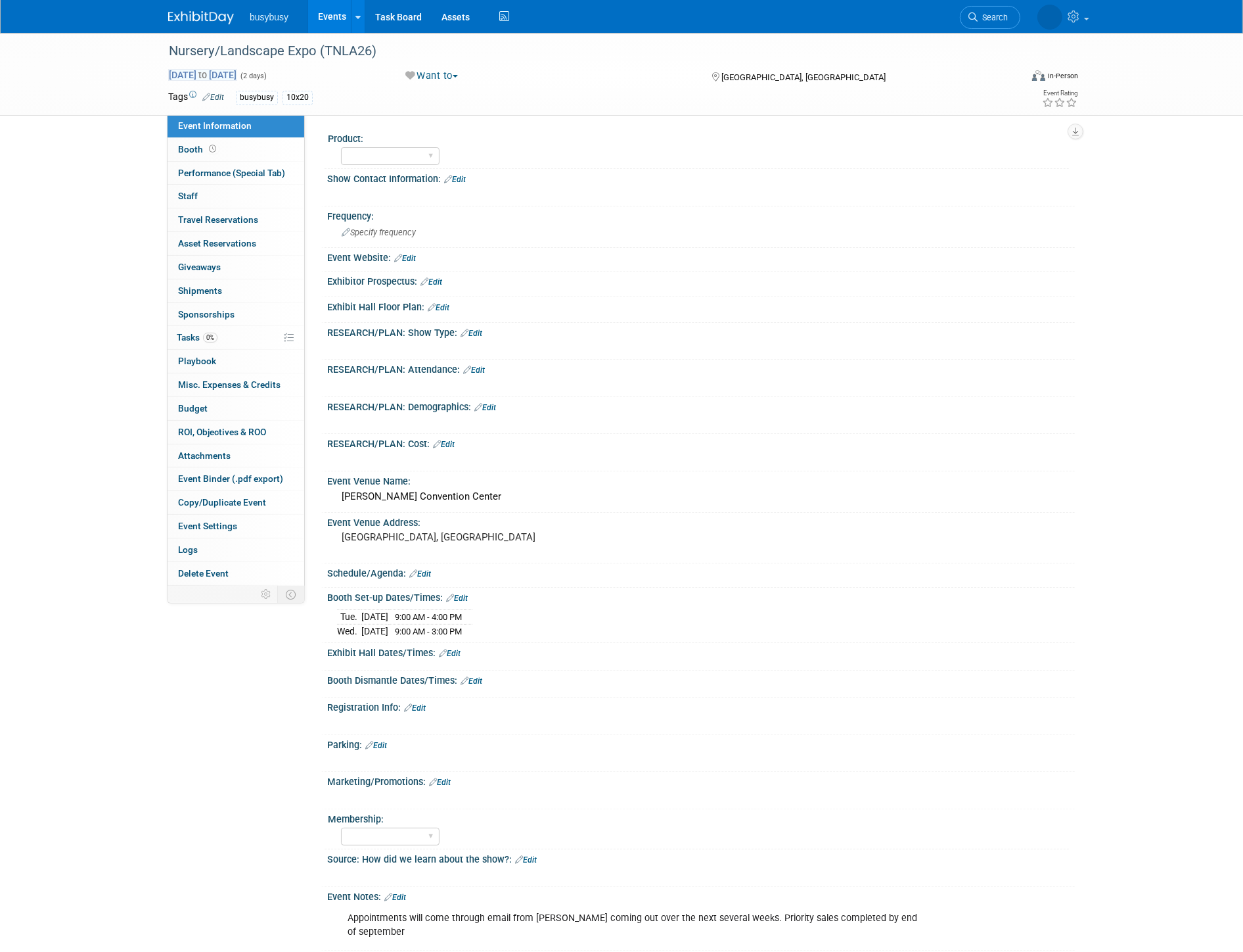
click at [237, 74] on span "Aug 12, 2025 to Aug 13, 2025" at bounding box center [202, 74] width 69 height 11
select select "7"
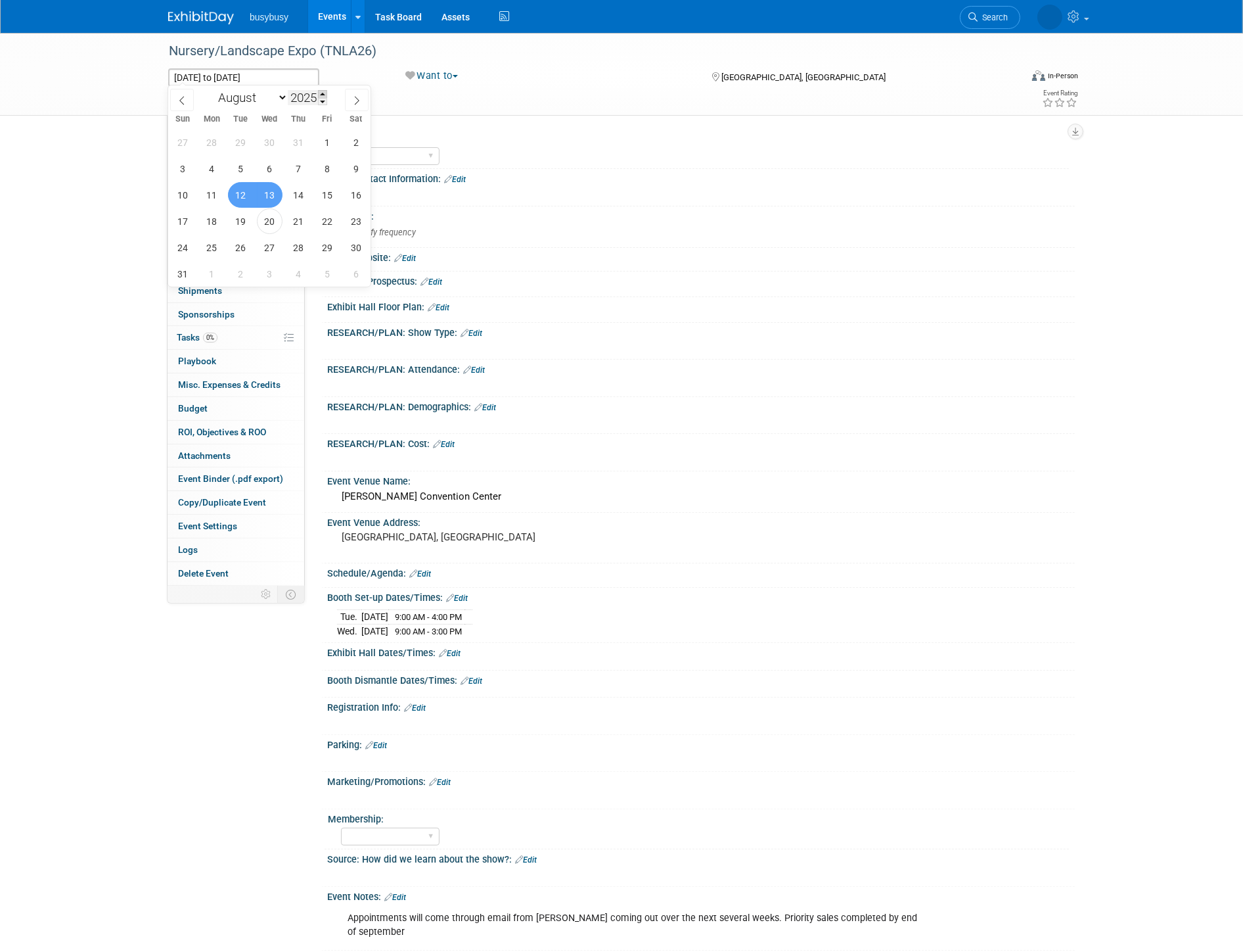
click at [319, 90] on span at bounding box center [323, 94] width 10 height 8
type input "2026"
click at [266, 195] on span "12" at bounding box center [269, 195] width 26 height 26
type input "Aug 12, 2026"
click at [301, 193] on span "13" at bounding box center [298, 195] width 26 height 26
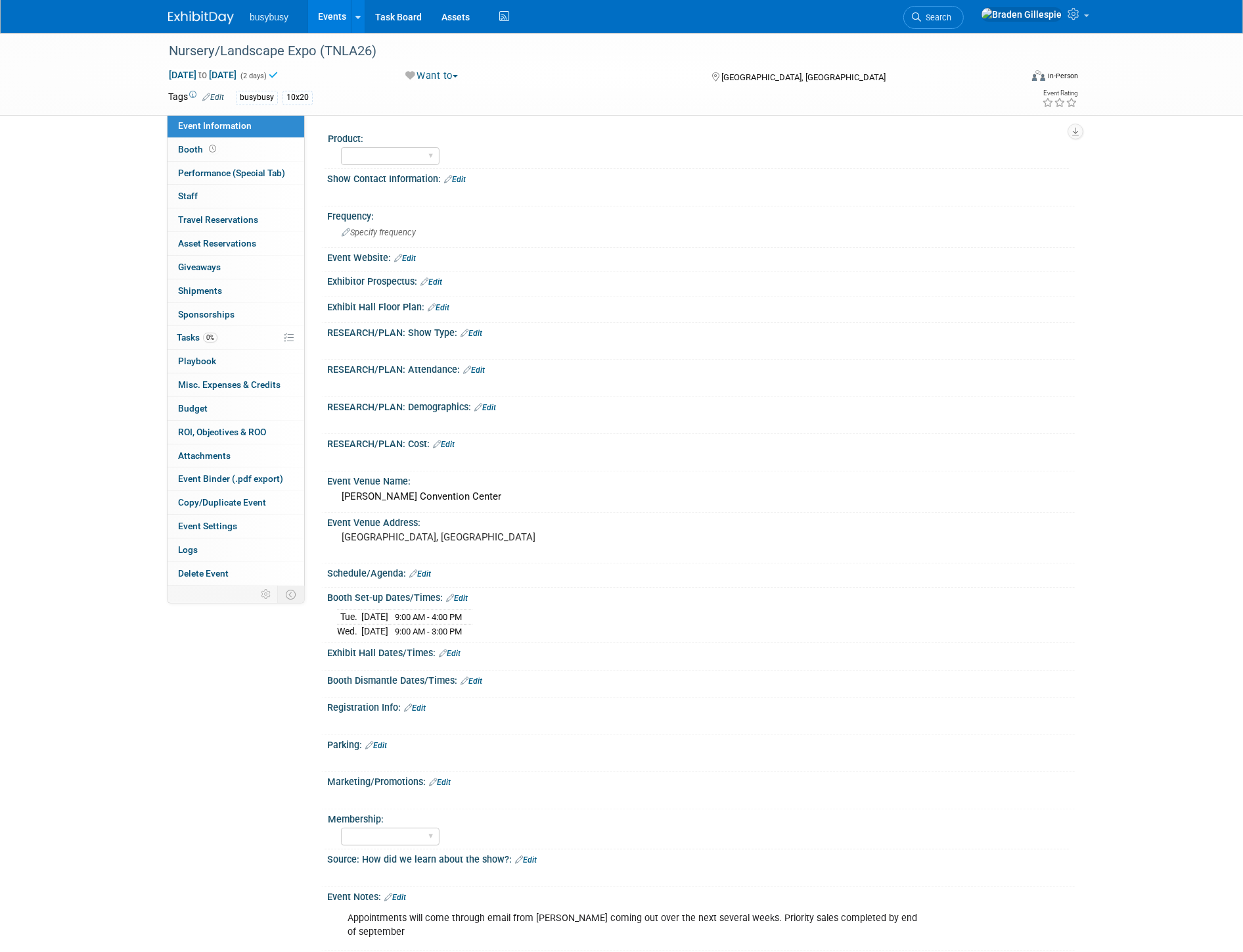
click at [205, 9] on link at bounding box center [208, 11] width 81 height 11
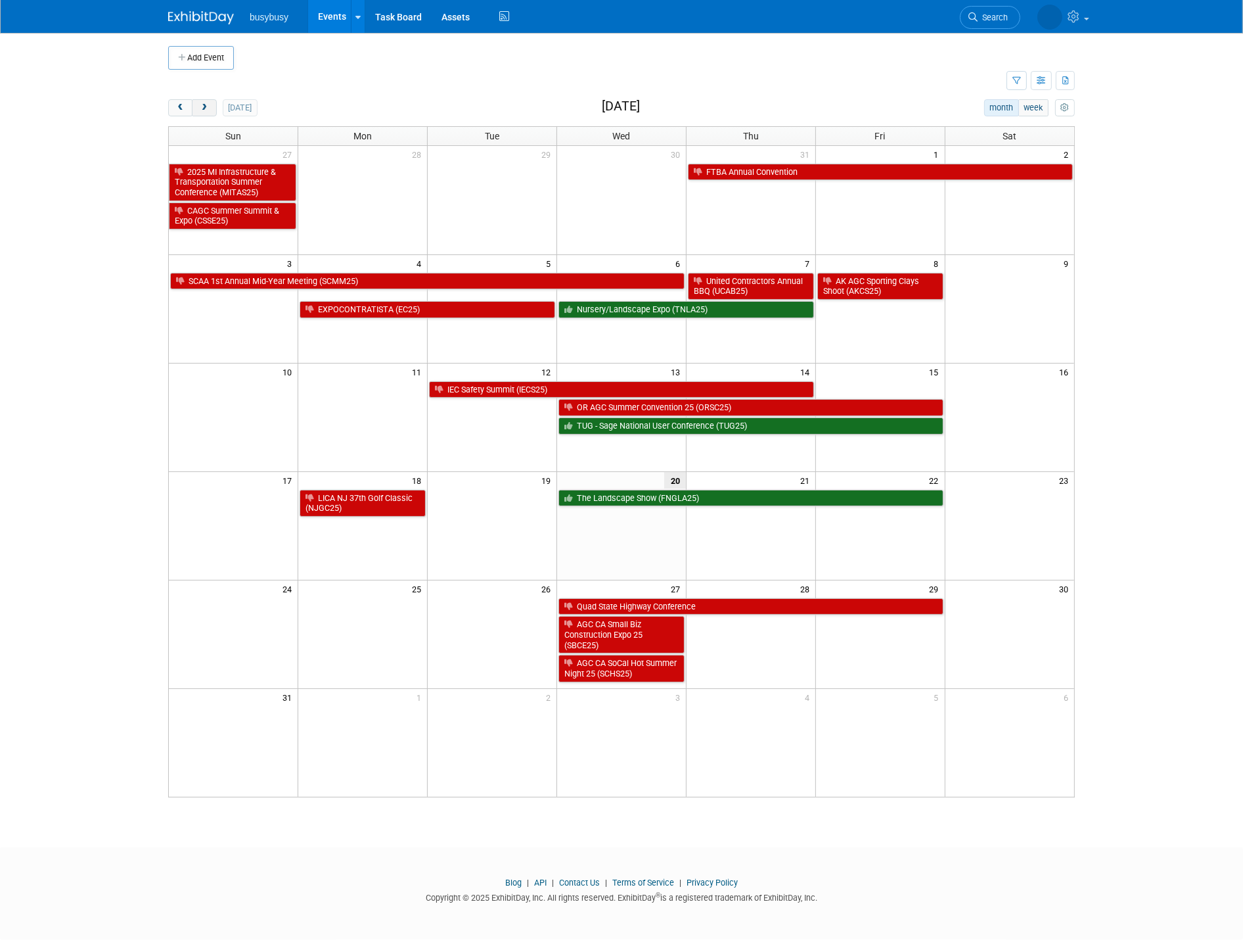
click at [212, 106] on button "next" at bounding box center [203, 108] width 24 height 17
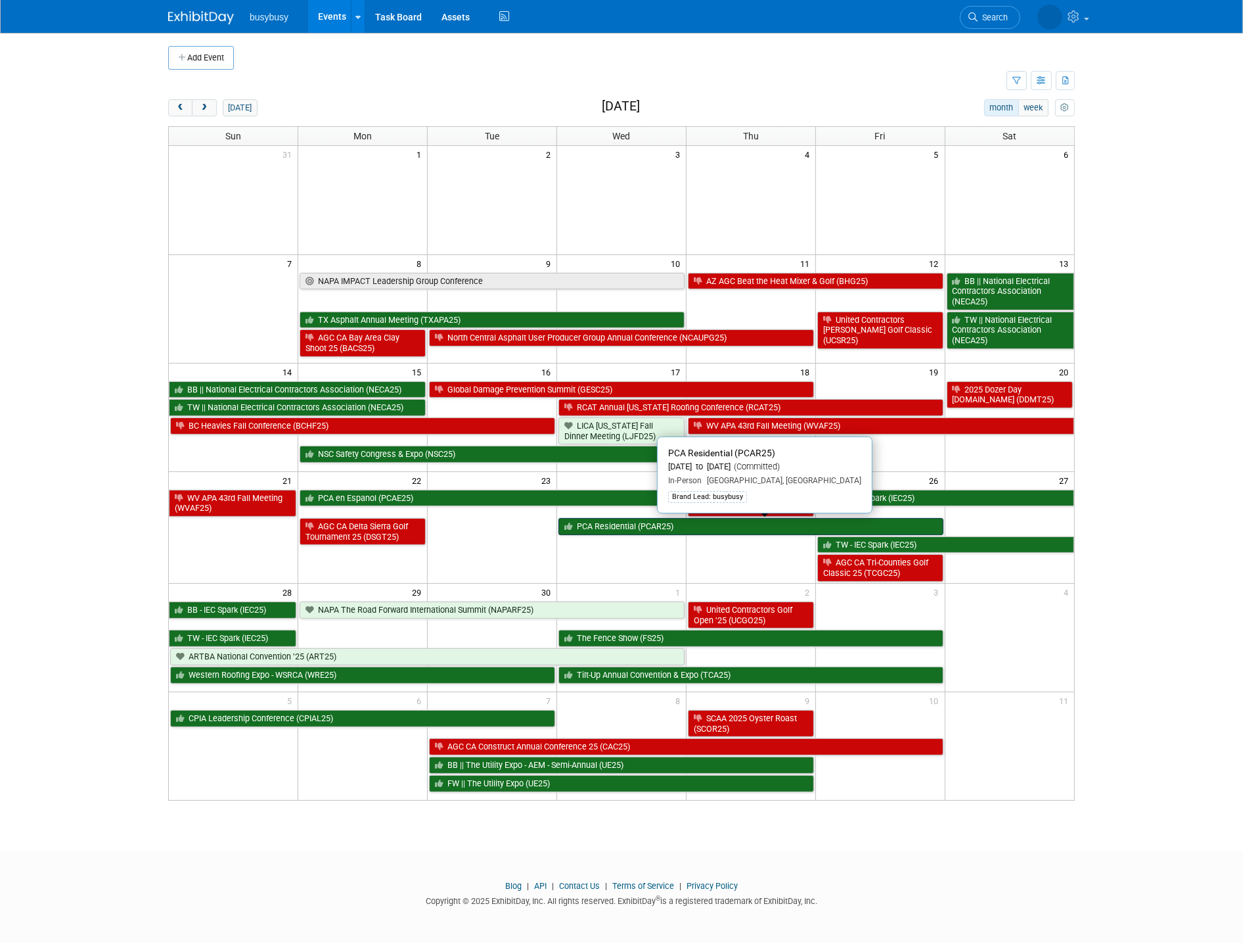
click at [648, 526] on link "PCA Residential (PCAR25)" at bounding box center [750, 526] width 385 height 17
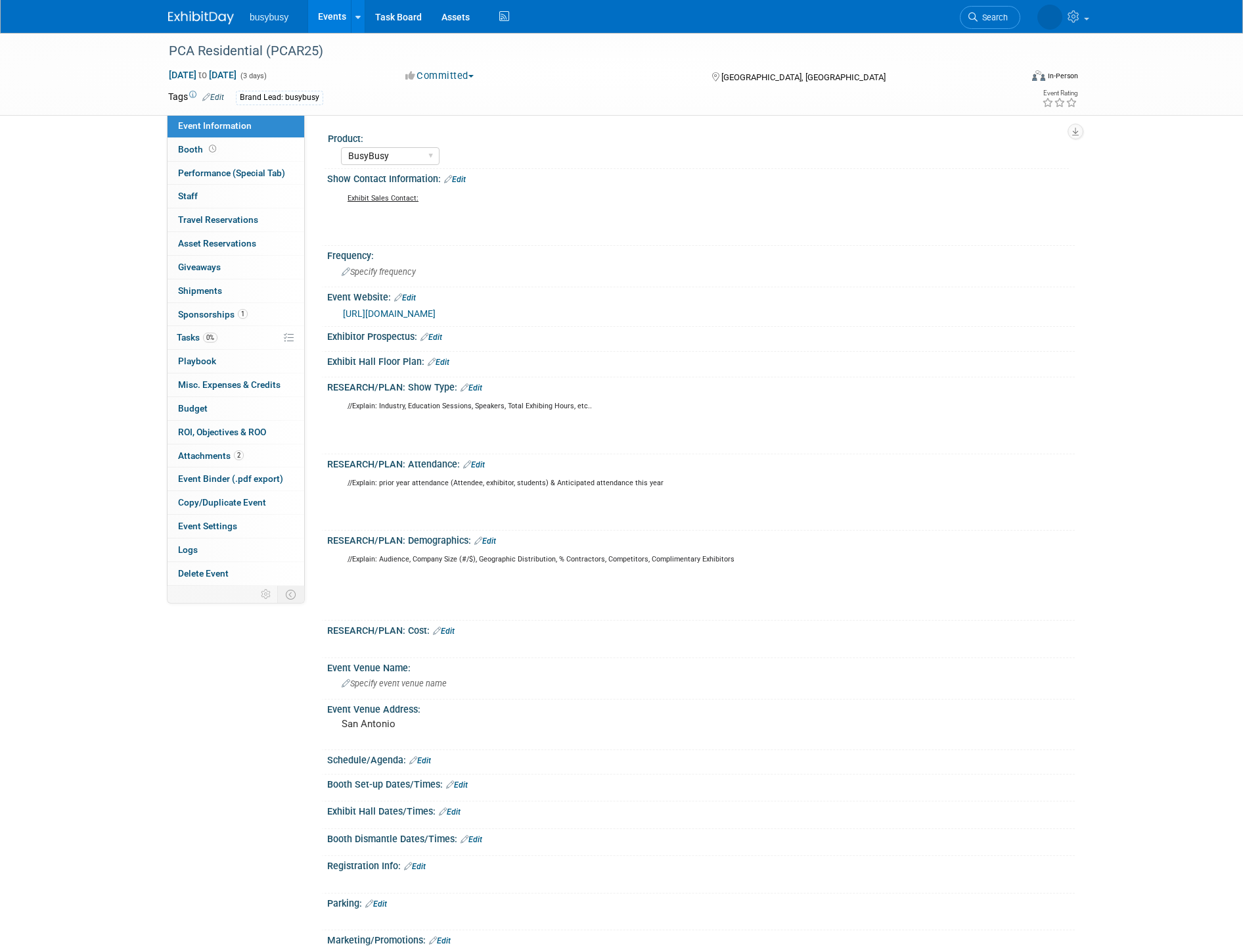
select select "BusyBusy"
click at [212, 98] on link "Edit" at bounding box center [213, 97] width 22 height 10
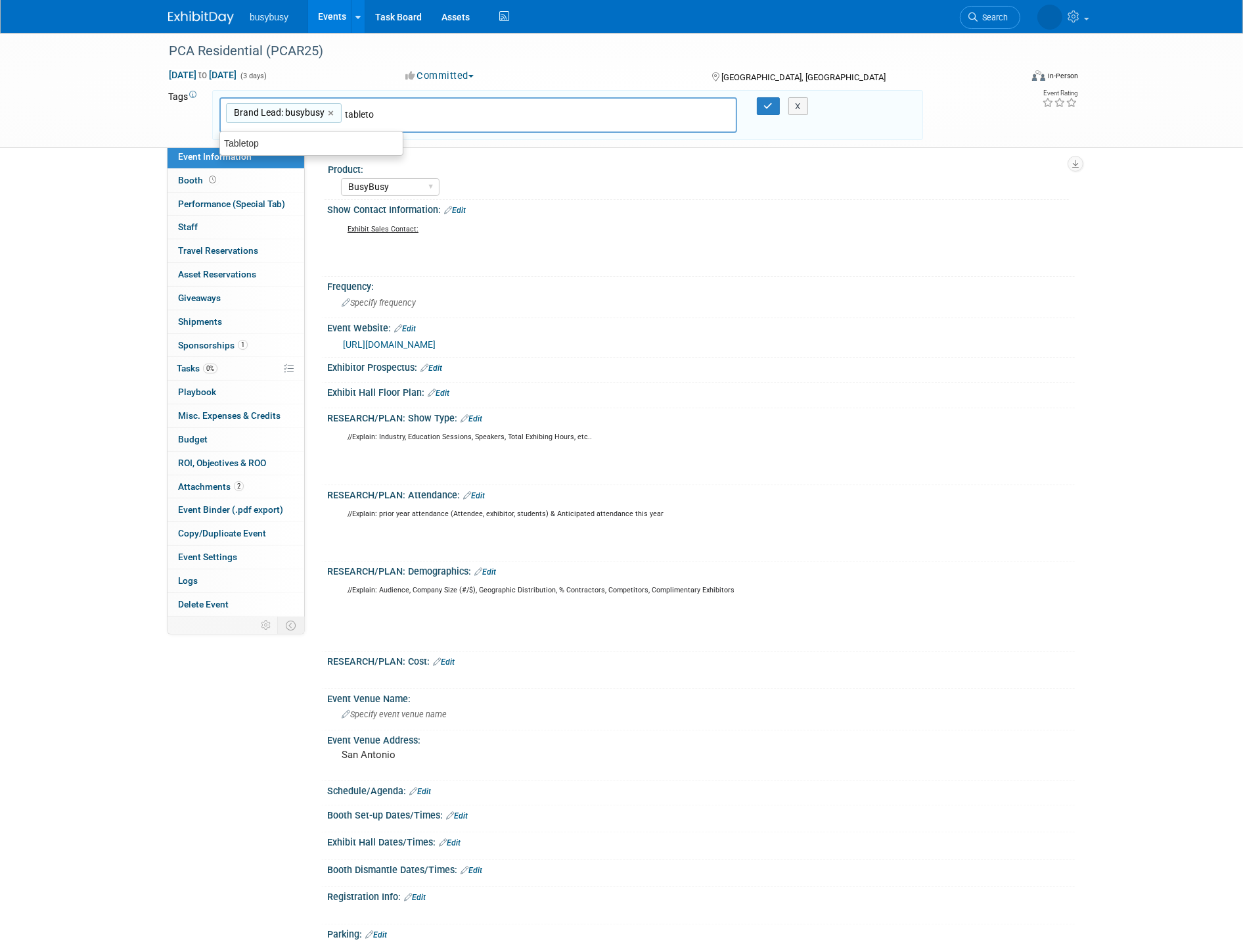
type input "tabletop"
click at [262, 139] on div "Tabletop" at bounding box center [311, 142] width 184 height 18
type input "Brand Lead: busybusy, Tabletop"
type input "Paint"
click at [245, 144] on div "Painting" at bounding box center [311, 142] width 184 height 18
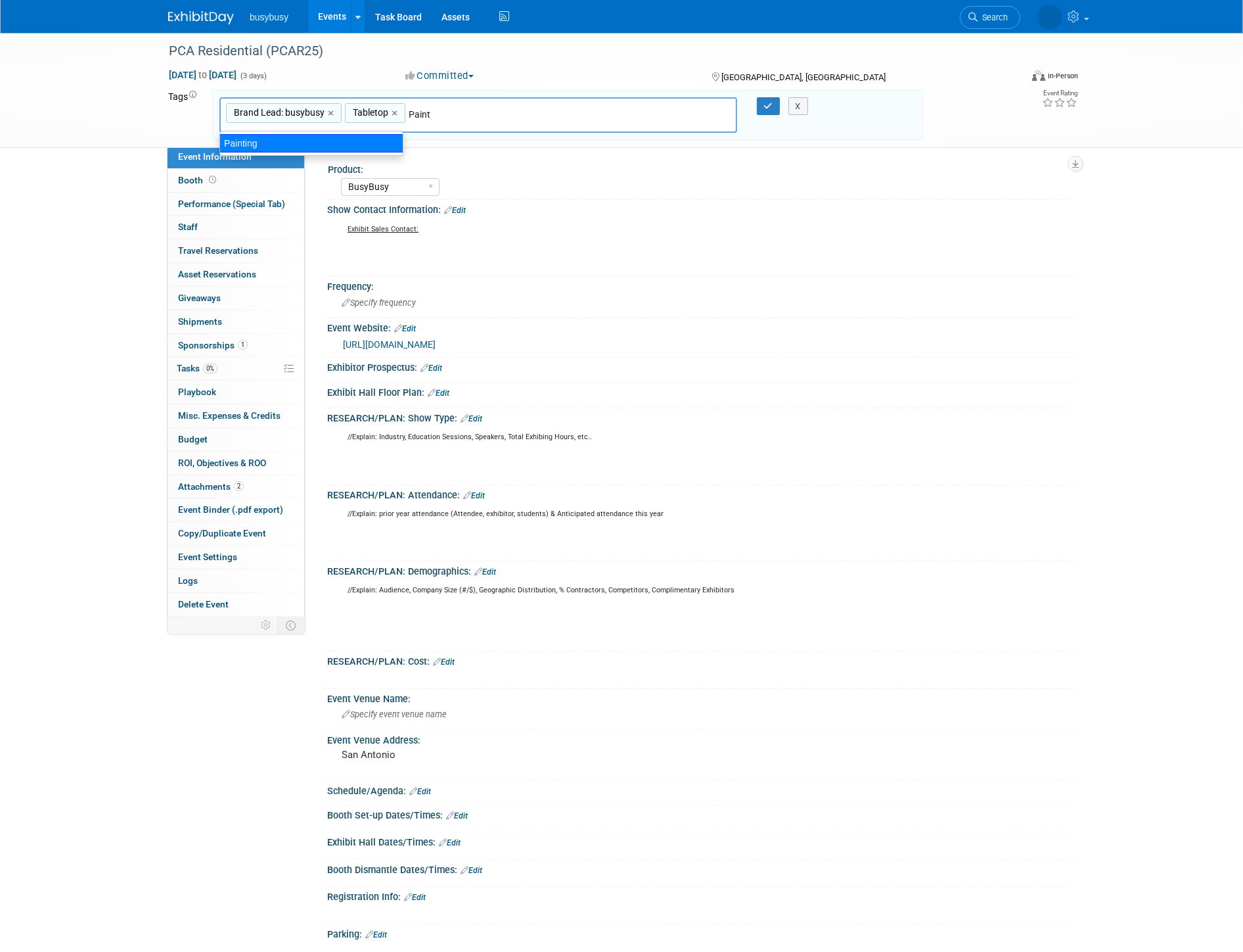
type input "Brand Lead: busybusy, Tabletop, Painting"
click at [774, 100] on div "X" at bounding box center [804, 106] width 60 height 18
click at [764, 107] on icon "button" at bounding box center [769, 106] width 10 height 9
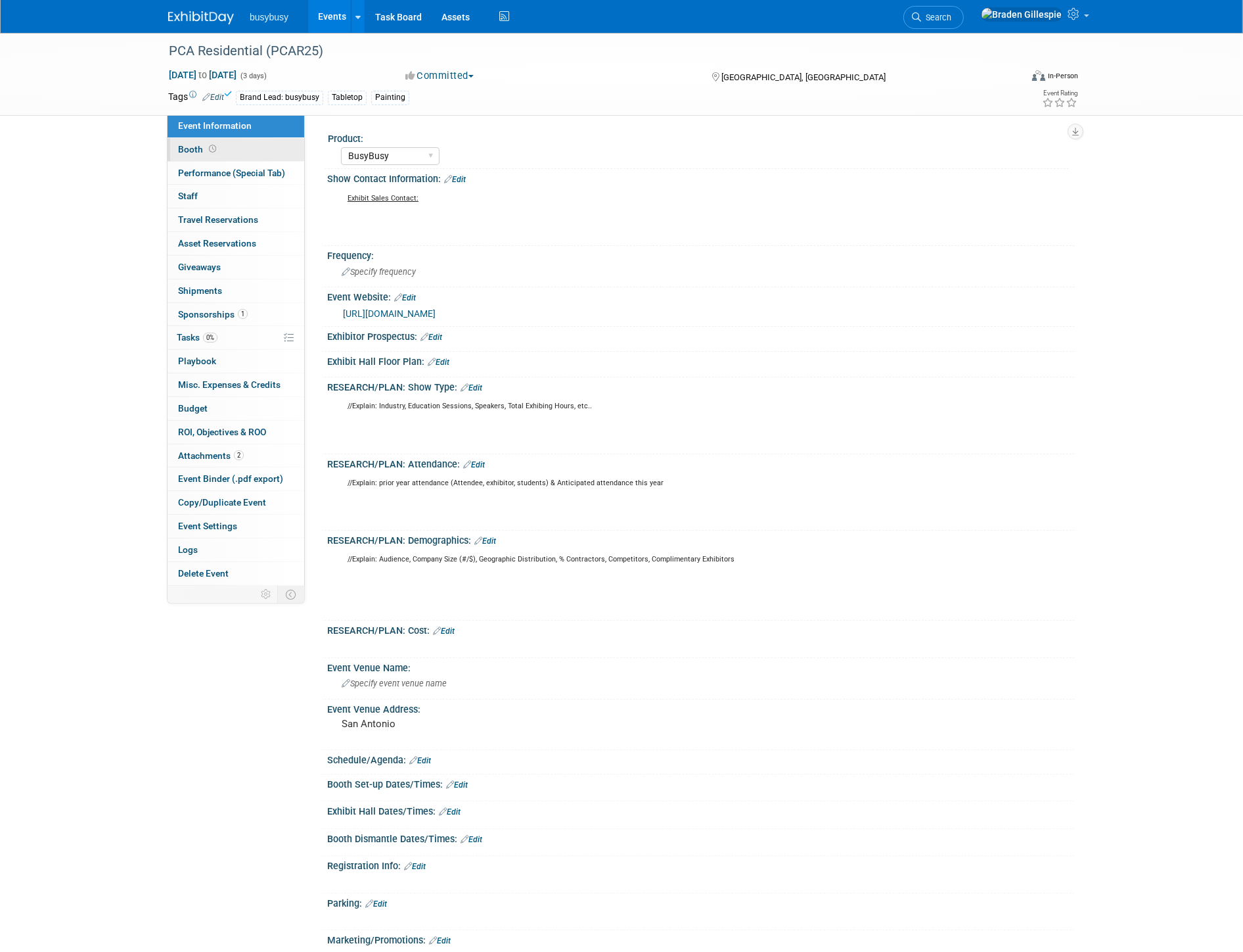
click at [228, 154] on link "Booth" at bounding box center [235, 150] width 137 height 23
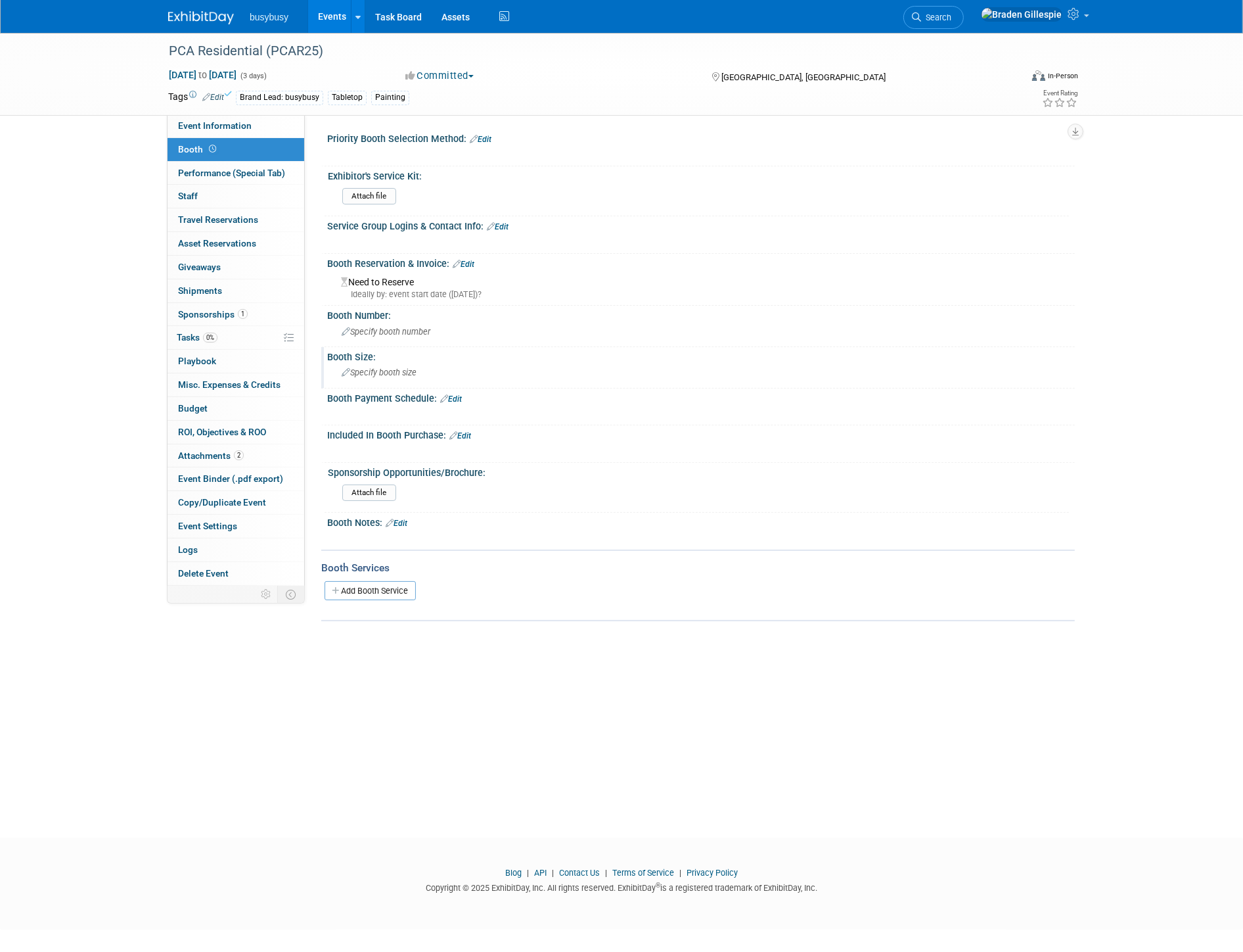
click at [370, 376] on div "Specify booth size" at bounding box center [701, 371] width 728 height 20
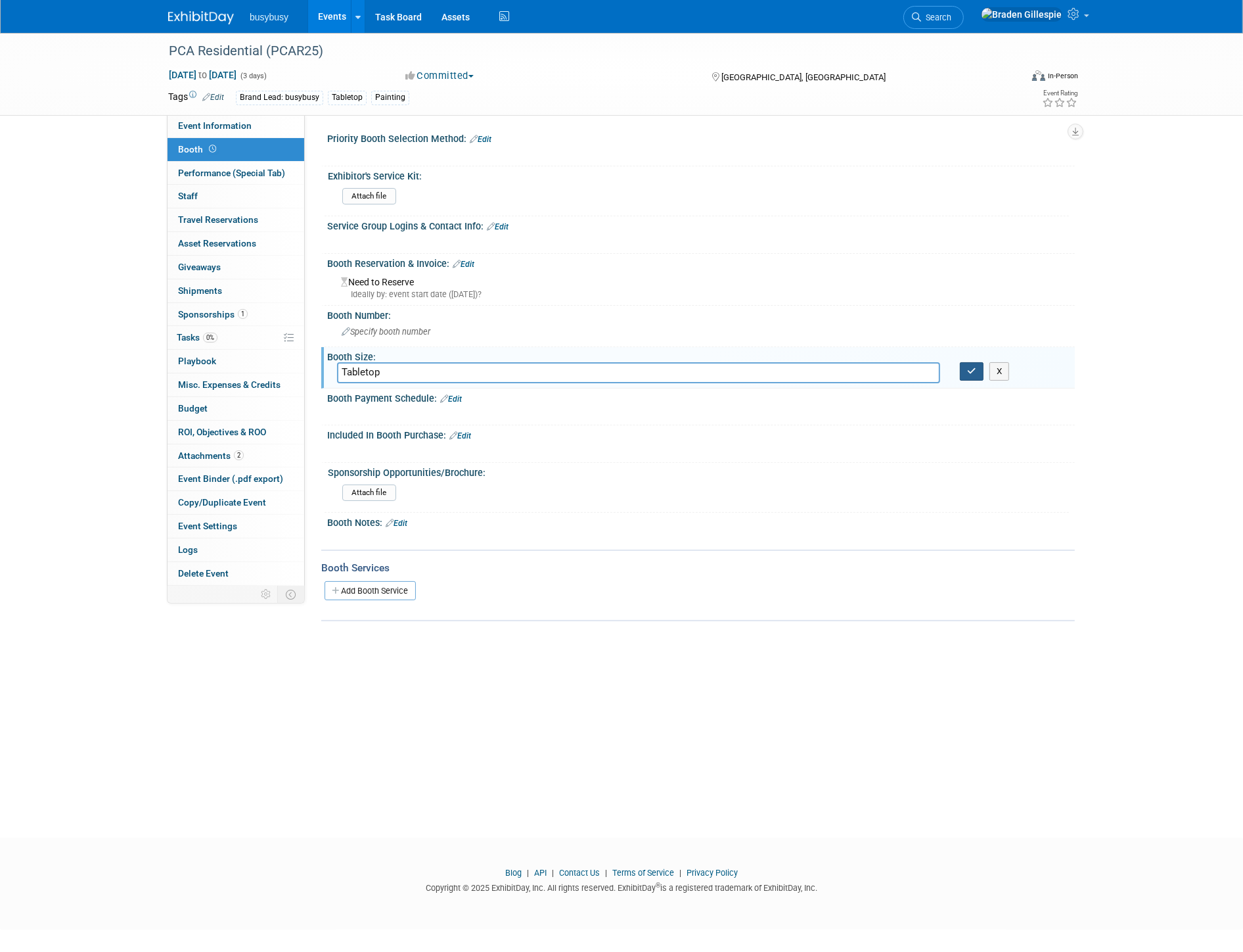
type input "Tabletop"
click at [966, 366] on button "button" at bounding box center [971, 370] width 24 height 18
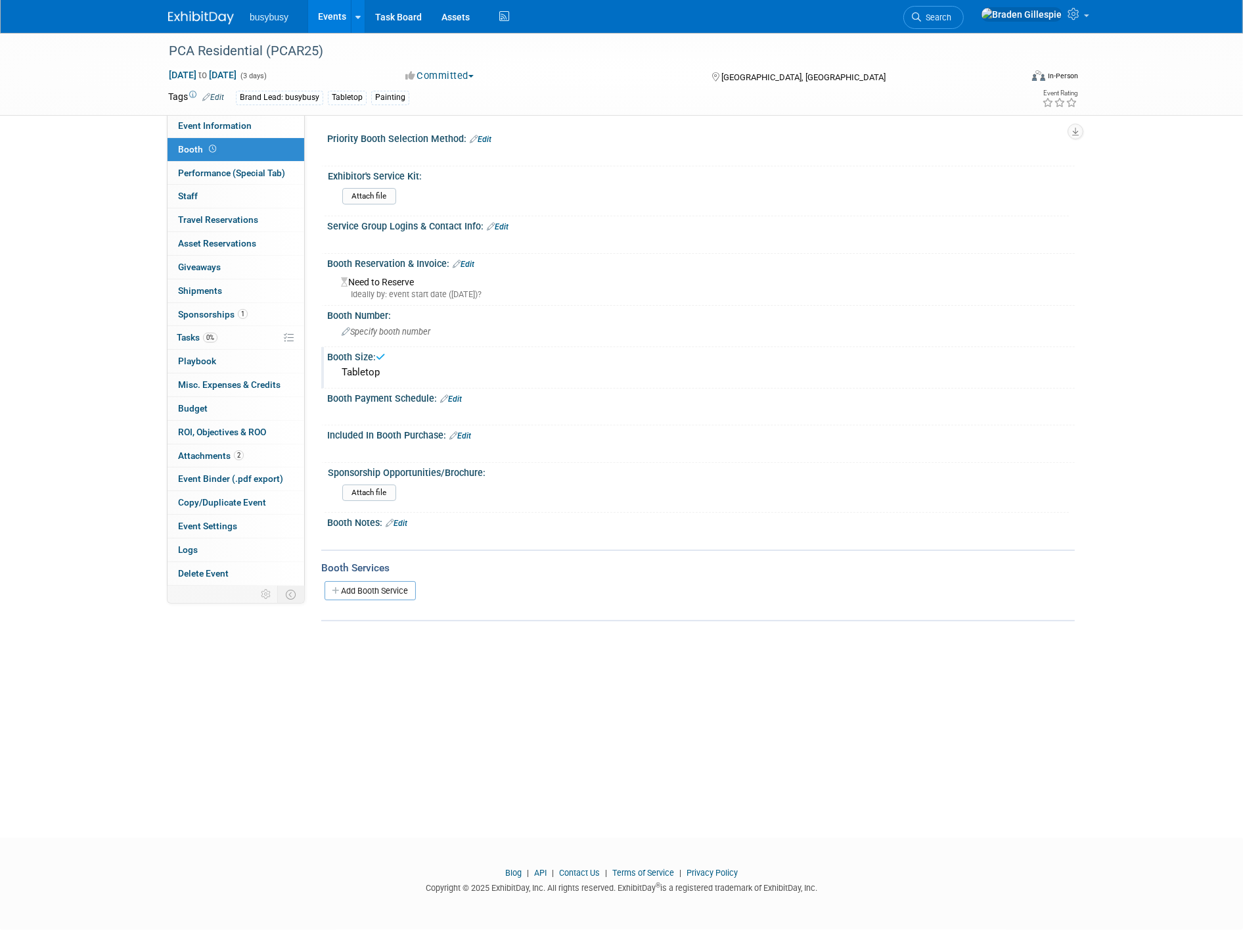
click at [469, 260] on link "Edit" at bounding box center [463, 264] width 22 height 10
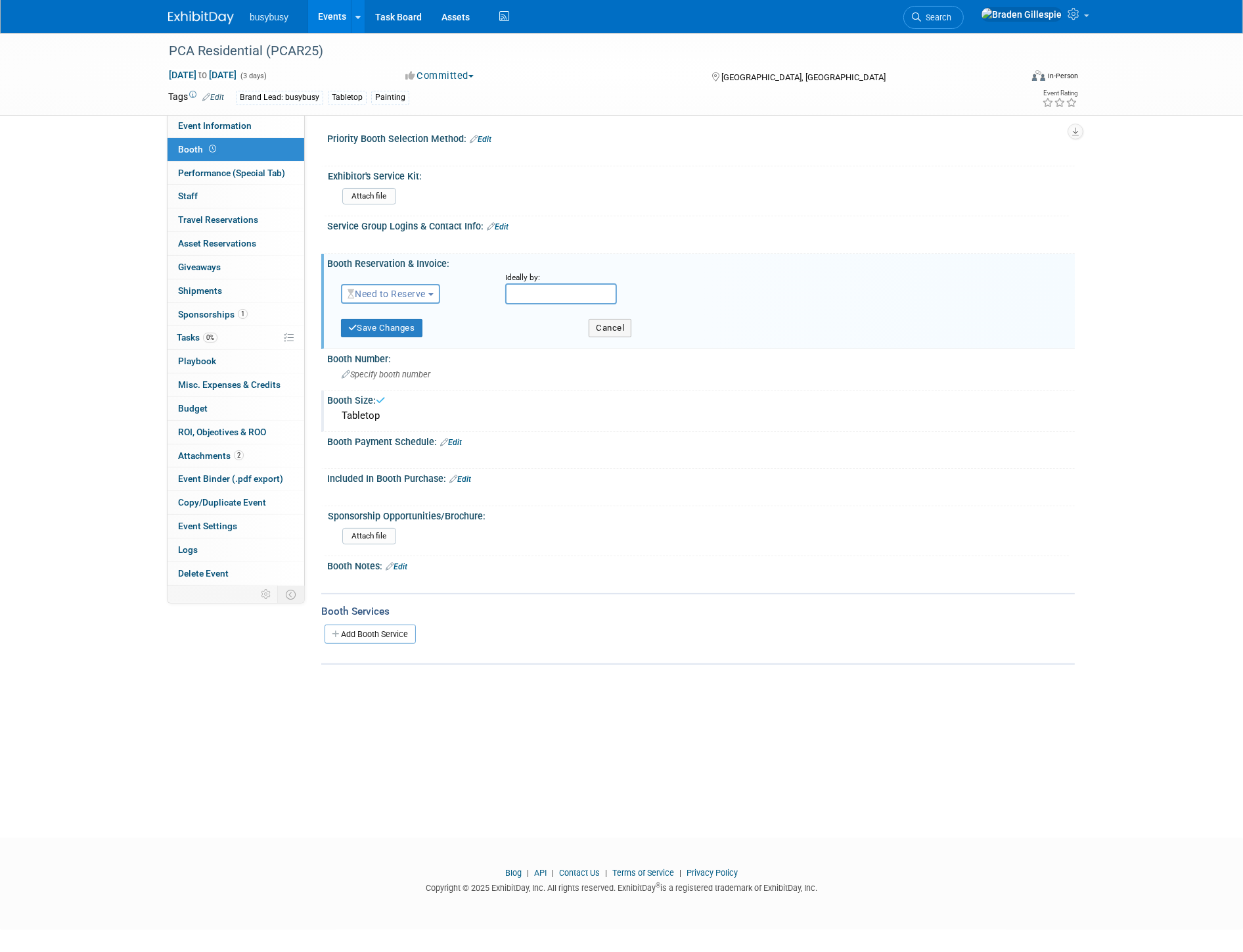
click at [401, 293] on span "Need to Reserve" at bounding box center [387, 293] width 78 height 11
click at [390, 335] on link "Reserved" at bounding box center [411, 334] width 140 height 18
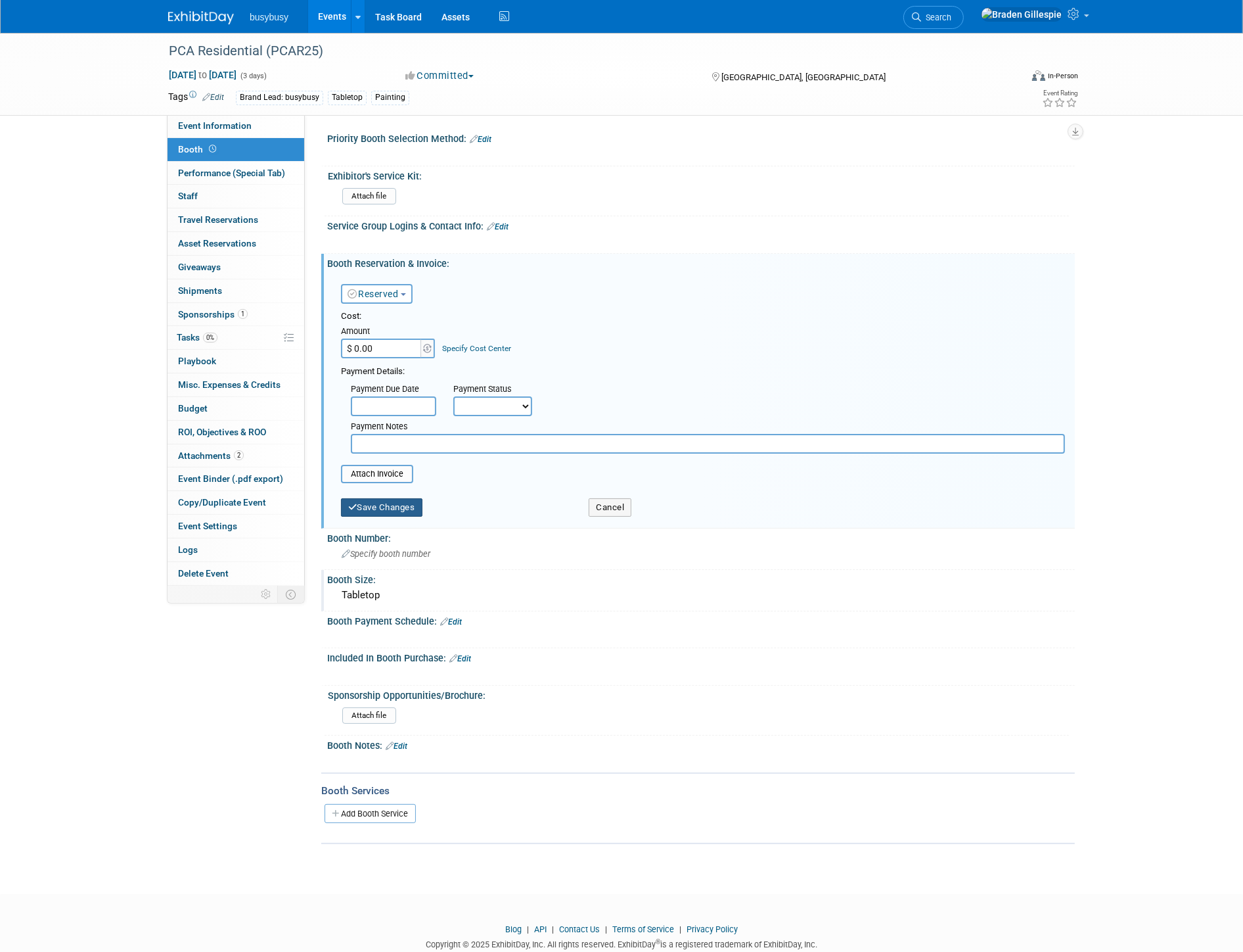
click at [395, 505] on button "Save Changes" at bounding box center [381, 507] width 81 height 18
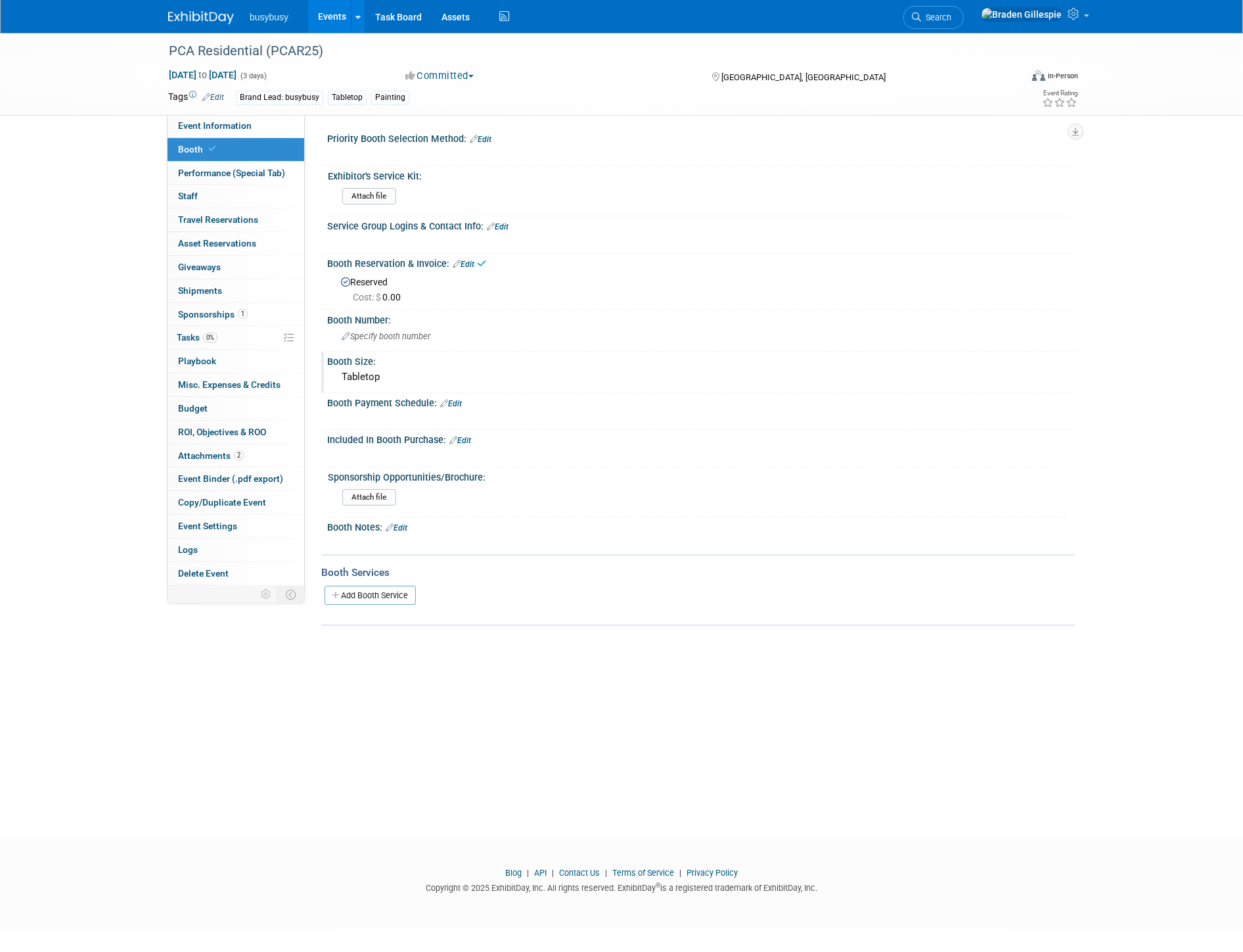
click at [207, 16] on img at bounding box center [200, 18] width 66 height 13
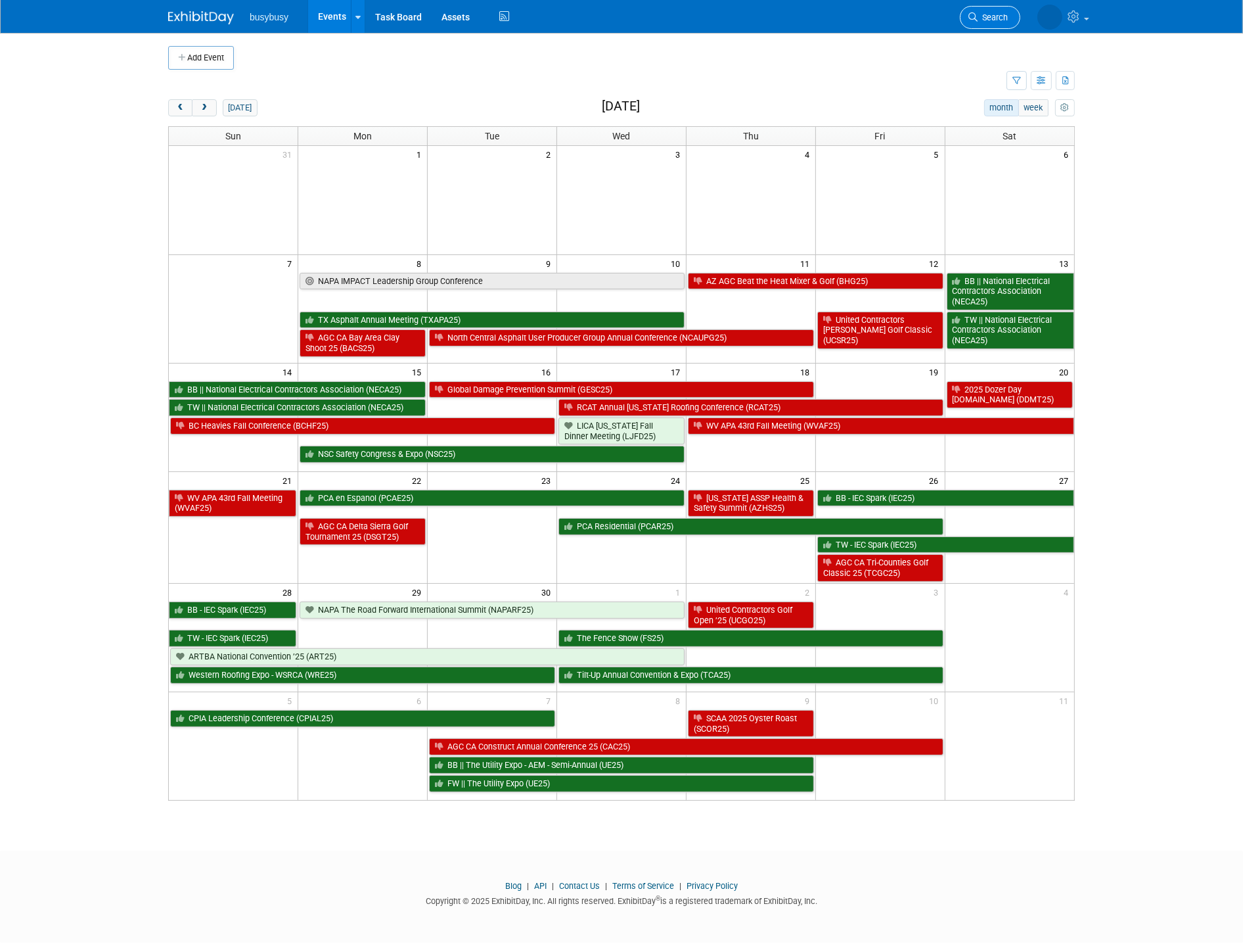
click at [990, 14] on span "Search" at bounding box center [993, 17] width 31 height 10
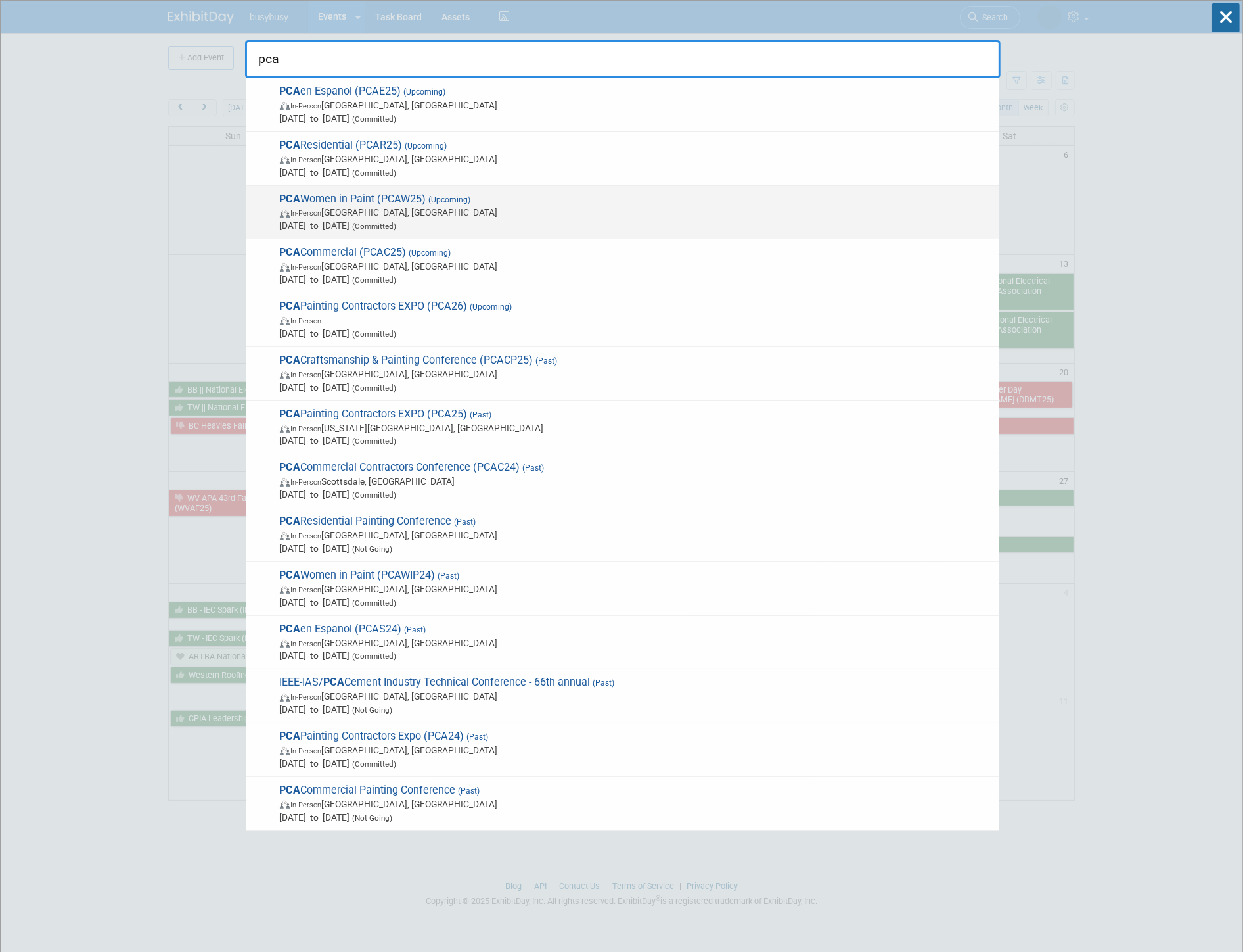
type input "pca"
click at [502, 224] on span "[DATE] to [DATE] (Committed)" at bounding box center [636, 225] width 713 height 13
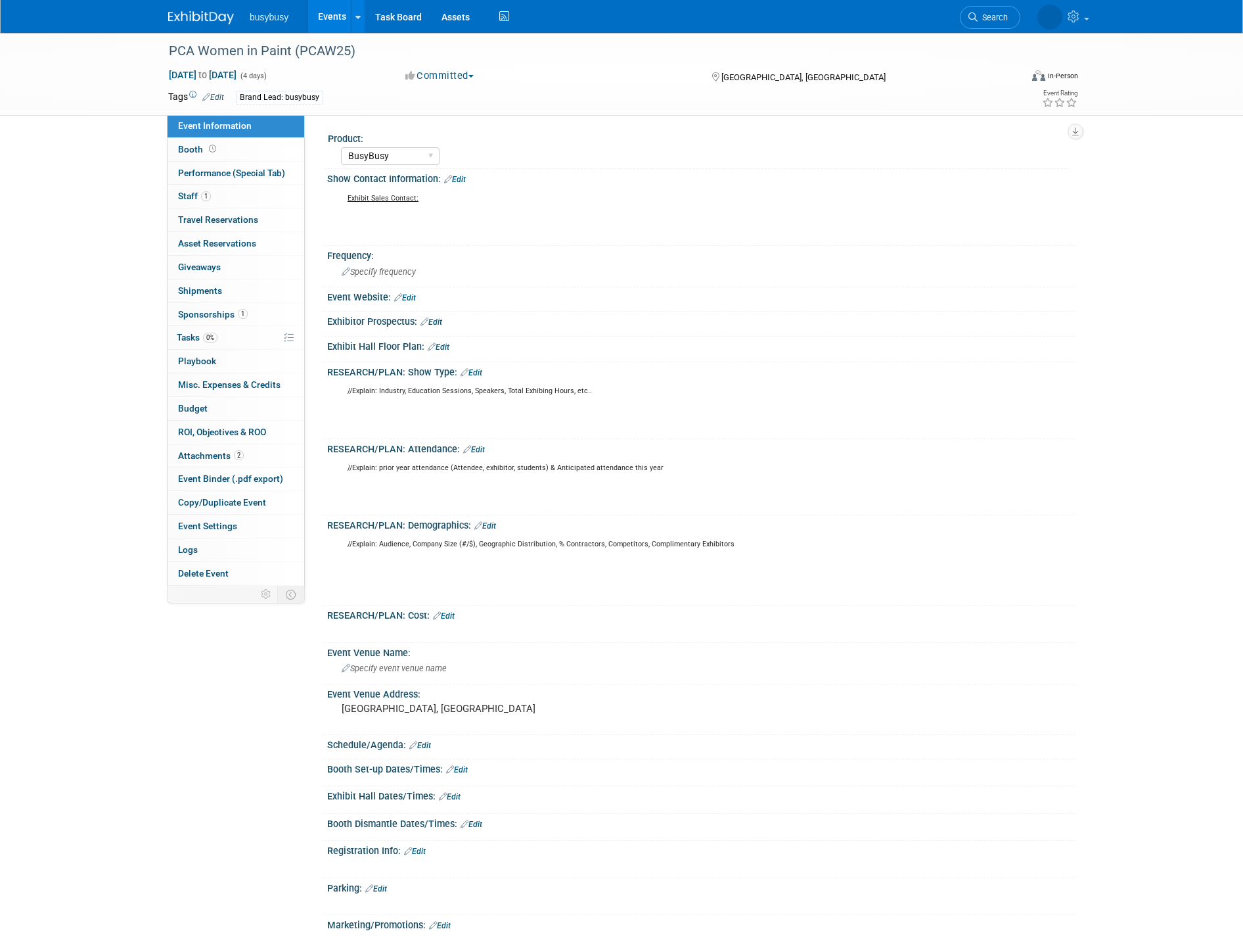
select select "BusyBusy"
click at [221, 94] on link "Edit" at bounding box center [213, 97] width 22 height 10
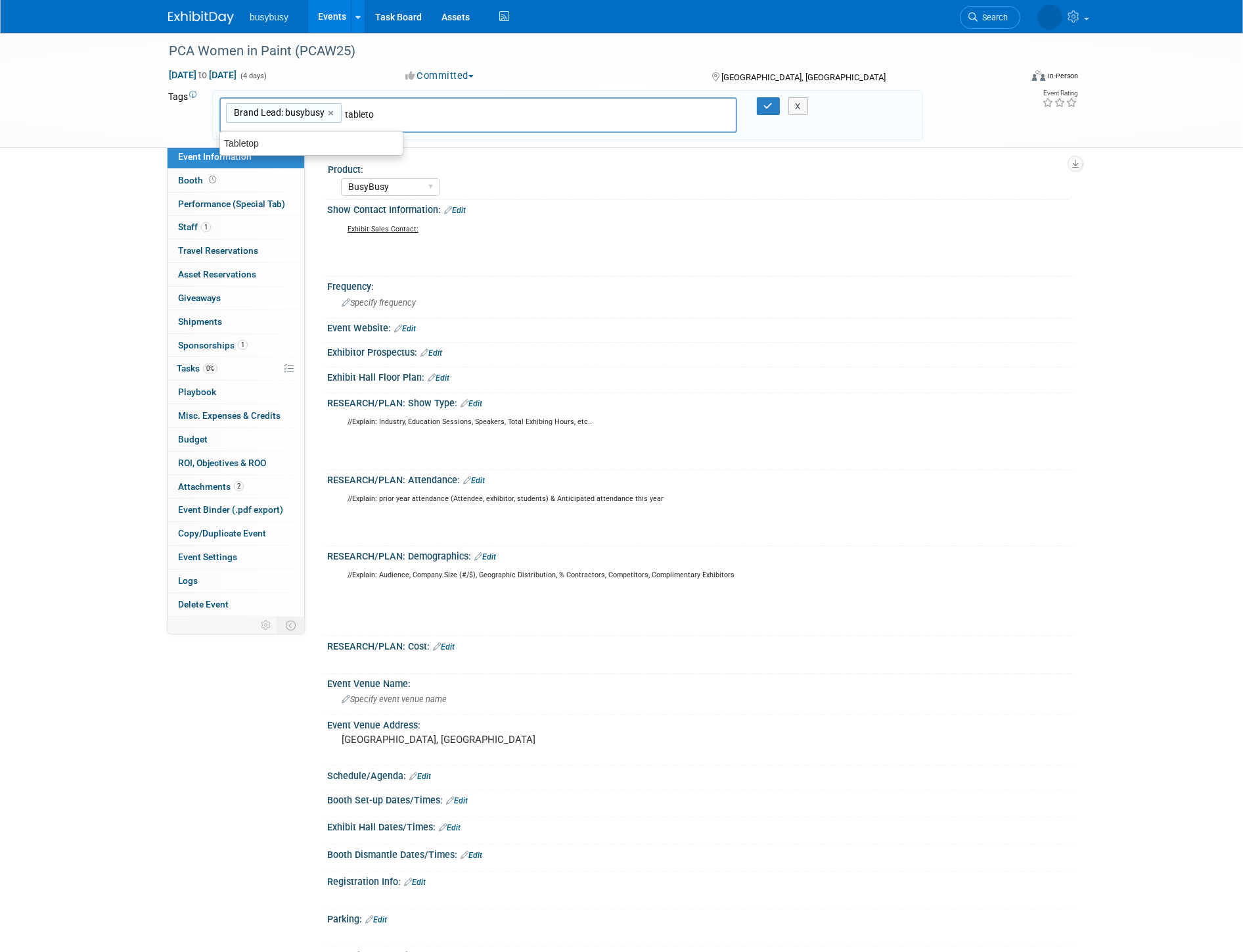
type input "tabletop"
click at [369, 137] on div "Tabletop" at bounding box center [311, 142] width 184 height 18
type input "Brand Lead: busybusy, Tabletop"
type input "painting"
click at [344, 143] on div "Painting" at bounding box center [311, 142] width 184 height 18
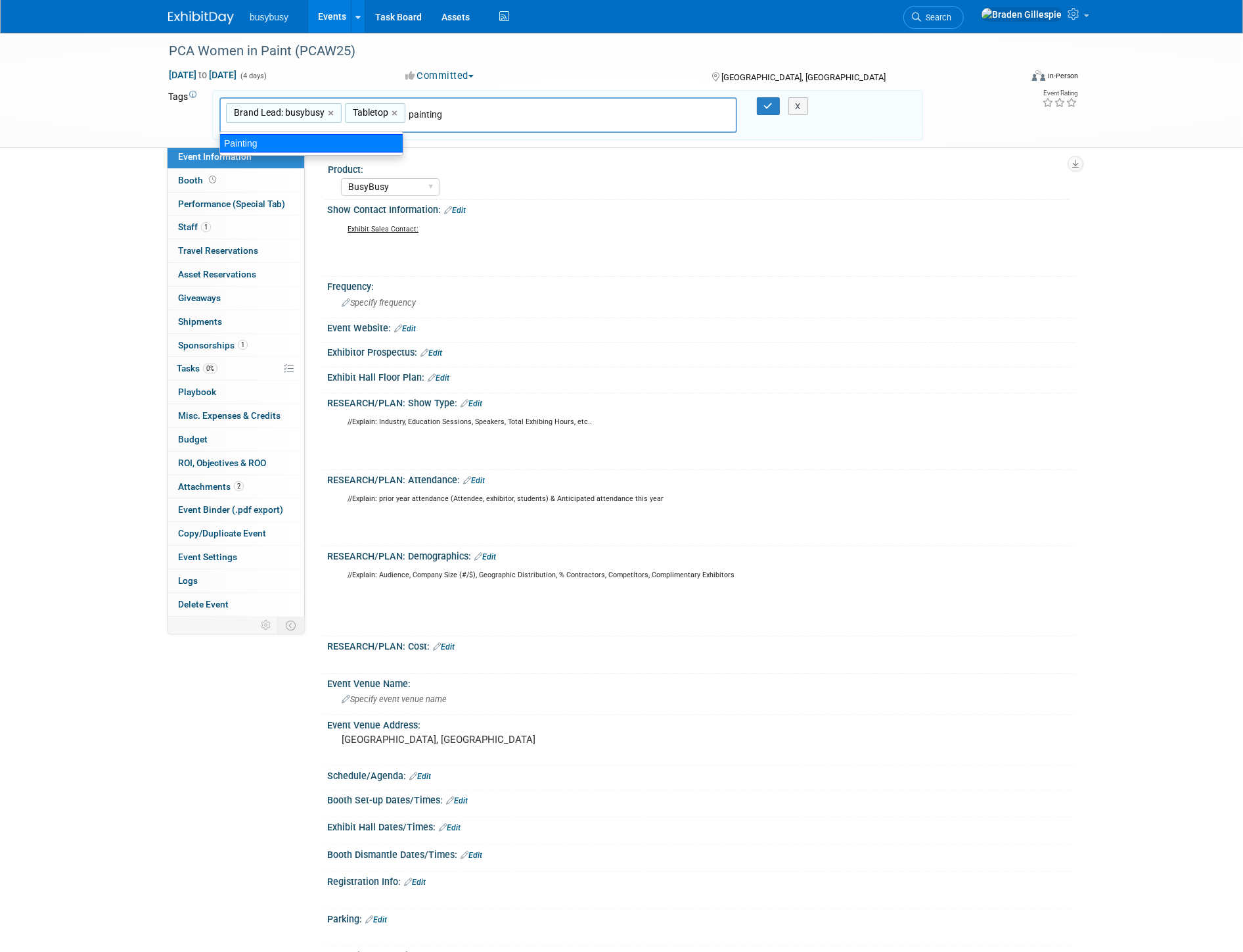
type input "Brand Lead: busybusy, Tabletop, Painting"
click at [753, 109] on div at bounding box center [760, 106] width 28 height 18
click at [760, 106] on button "button" at bounding box center [769, 106] width 24 height 18
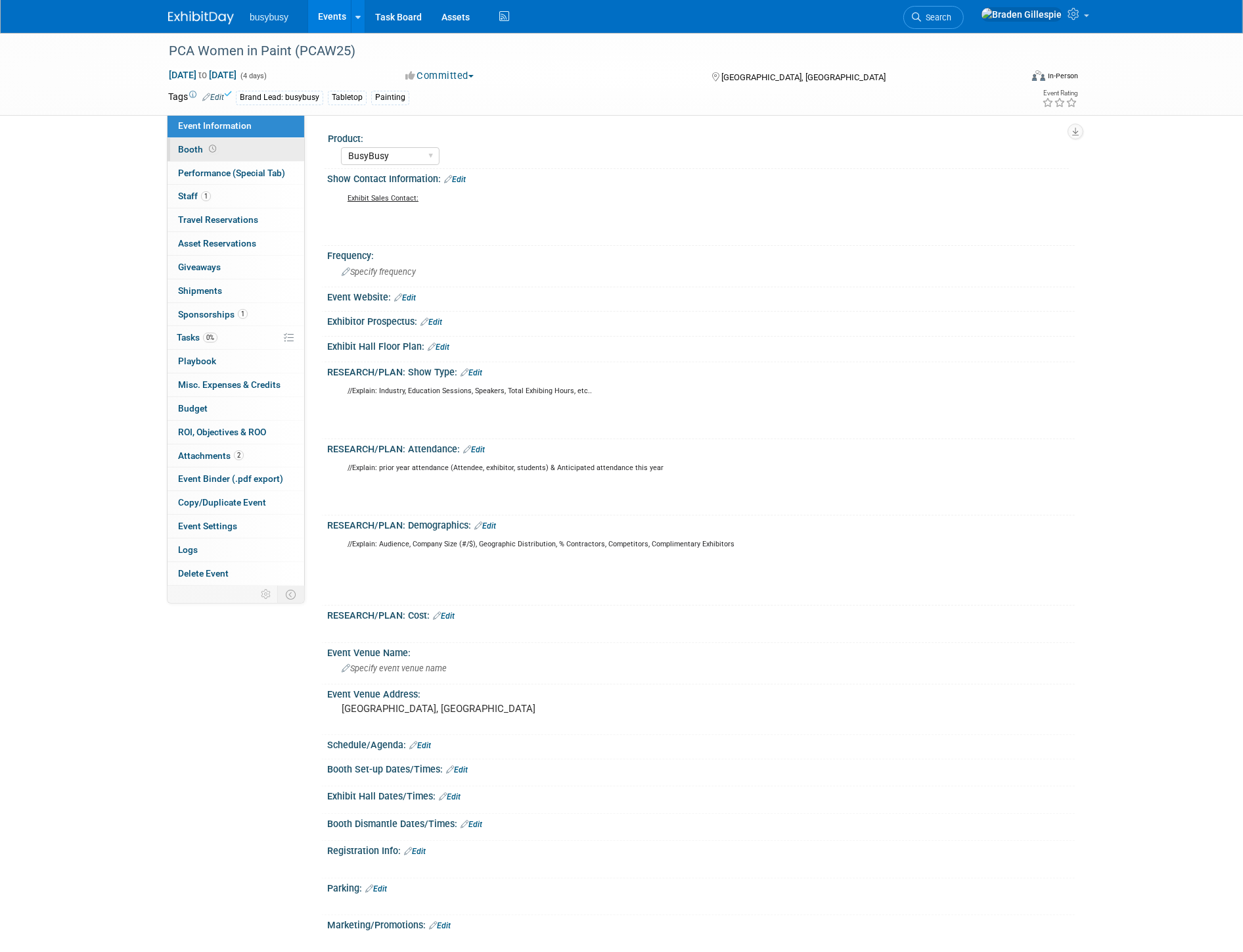
click at [237, 143] on link "Booth" at bounding box center [235, 150] width 137 height 23
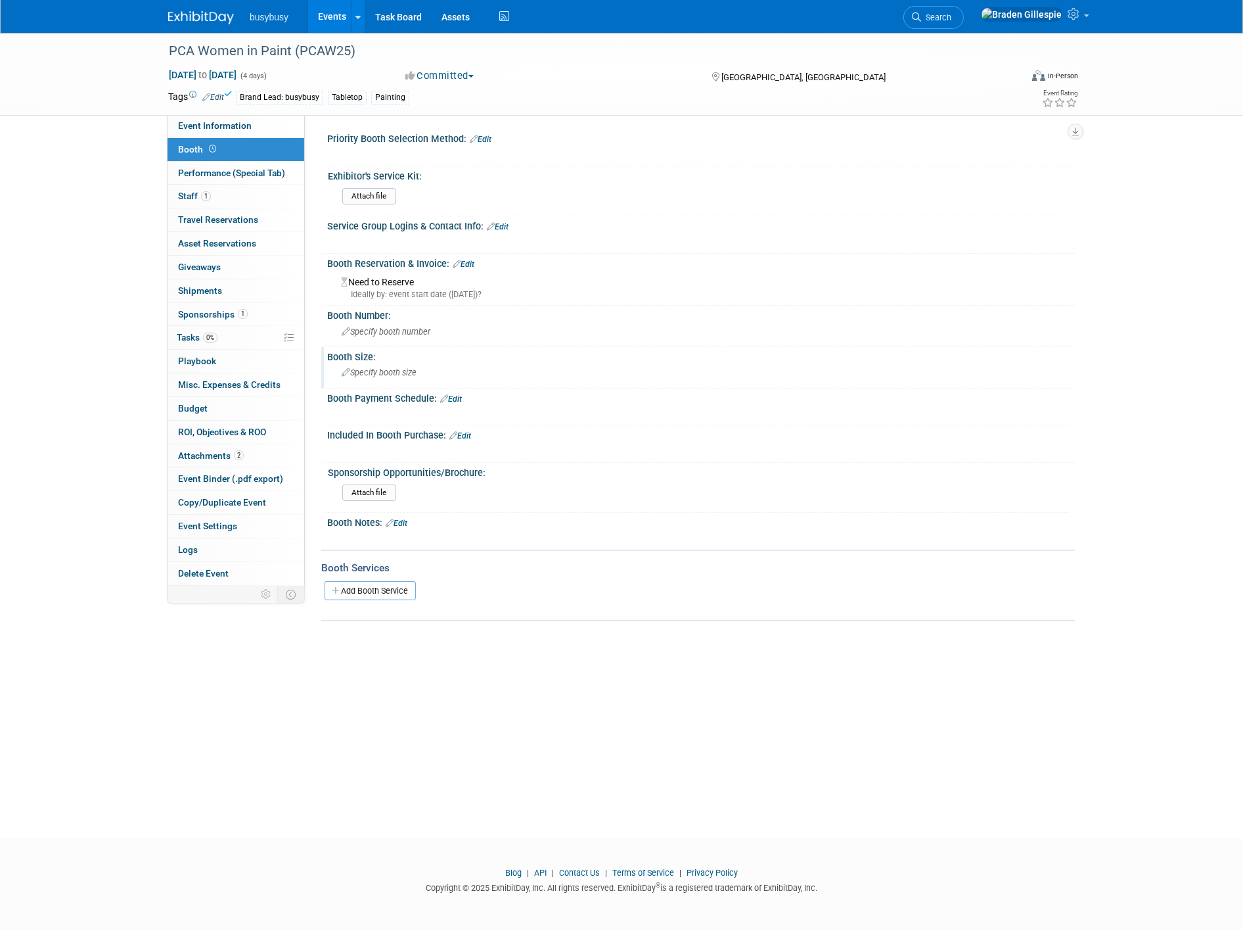
click at [405, 378] on div "Specify booth size" at bounding box center [701, 372] width 748 height 22
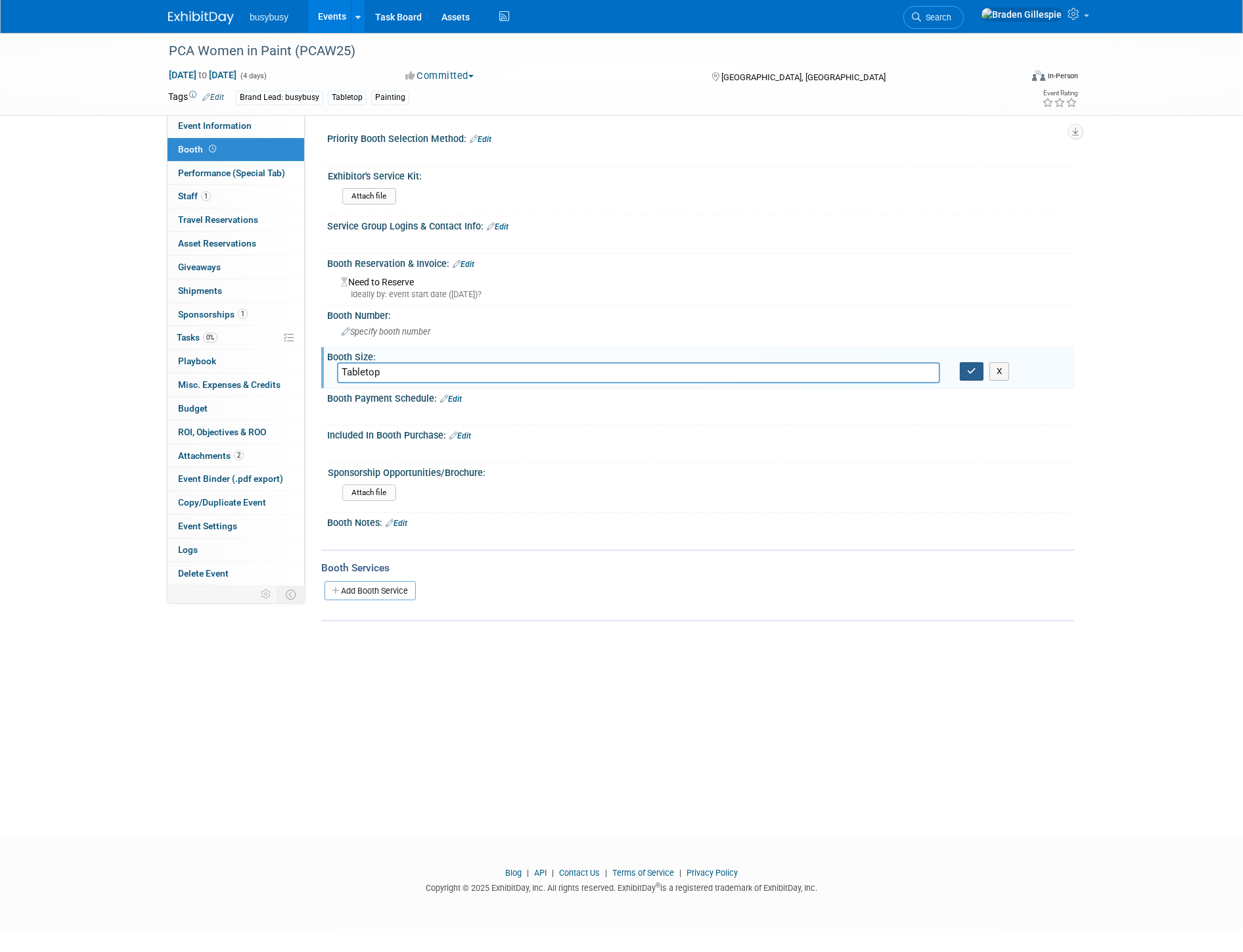
type input "Tabletop"
click at [977, 369] on button "button" at bounding box center [971, 370] width 24 height 18
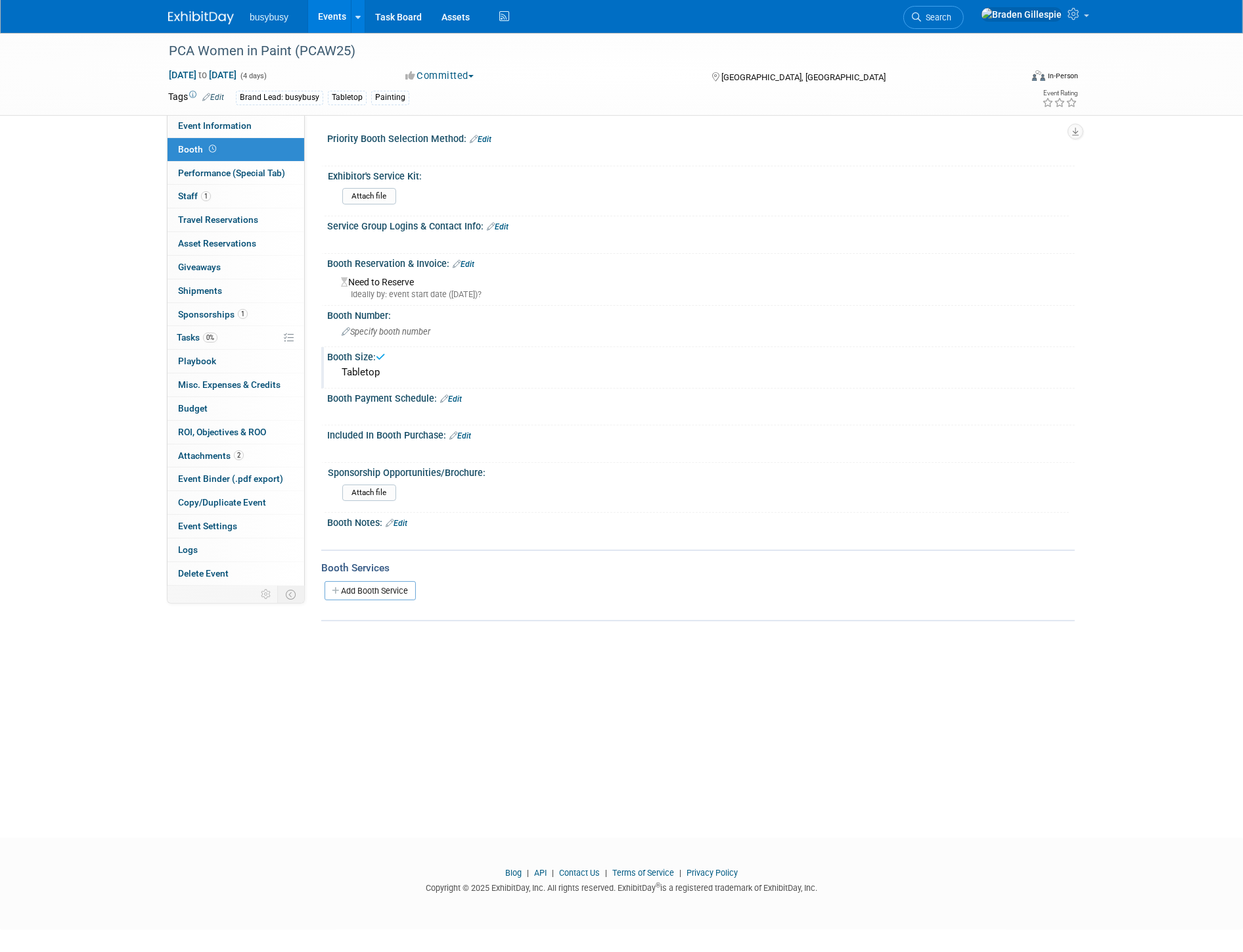
click at [205, 9] on link at bounding box center [208, 11] width 81 height 11
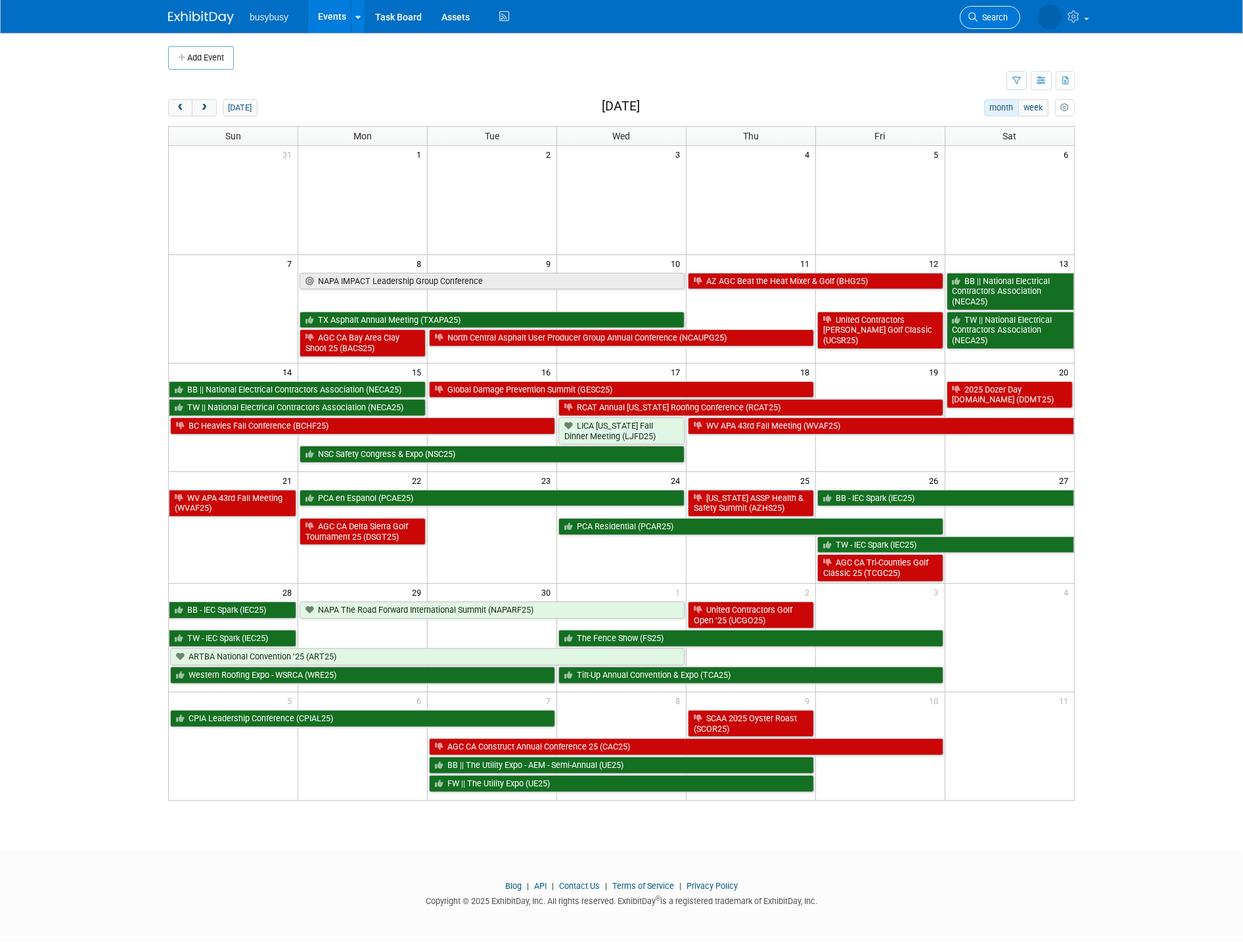
click at [1001, 27] on link "Search" at bounding box center [989, 17] width 60 height 23
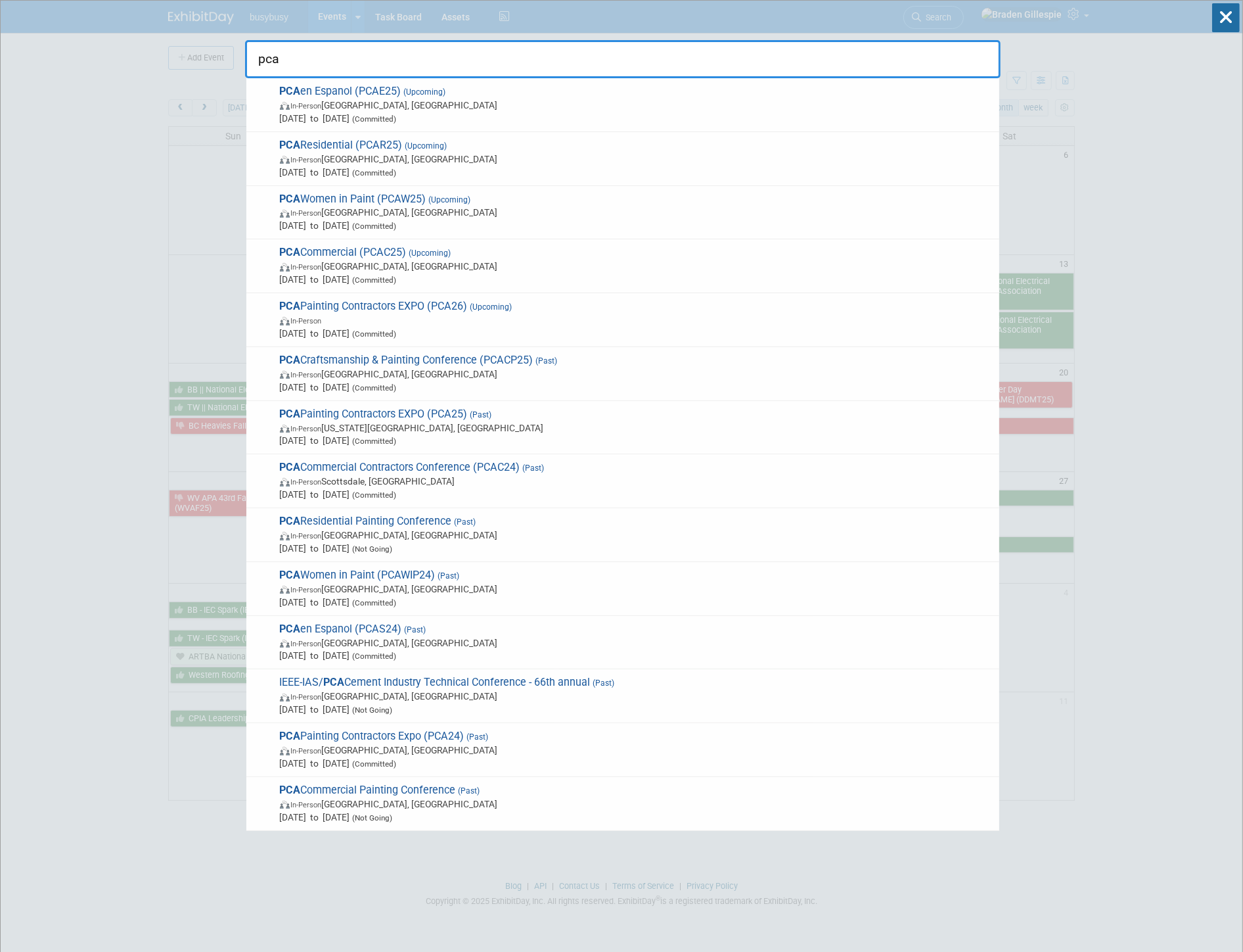
type input "pca"
click at [620, 283] on span "Nov 18, 2025 to Nov 21, 2025 (Committed)" at bounding box center [636, 280] width 713 height 13
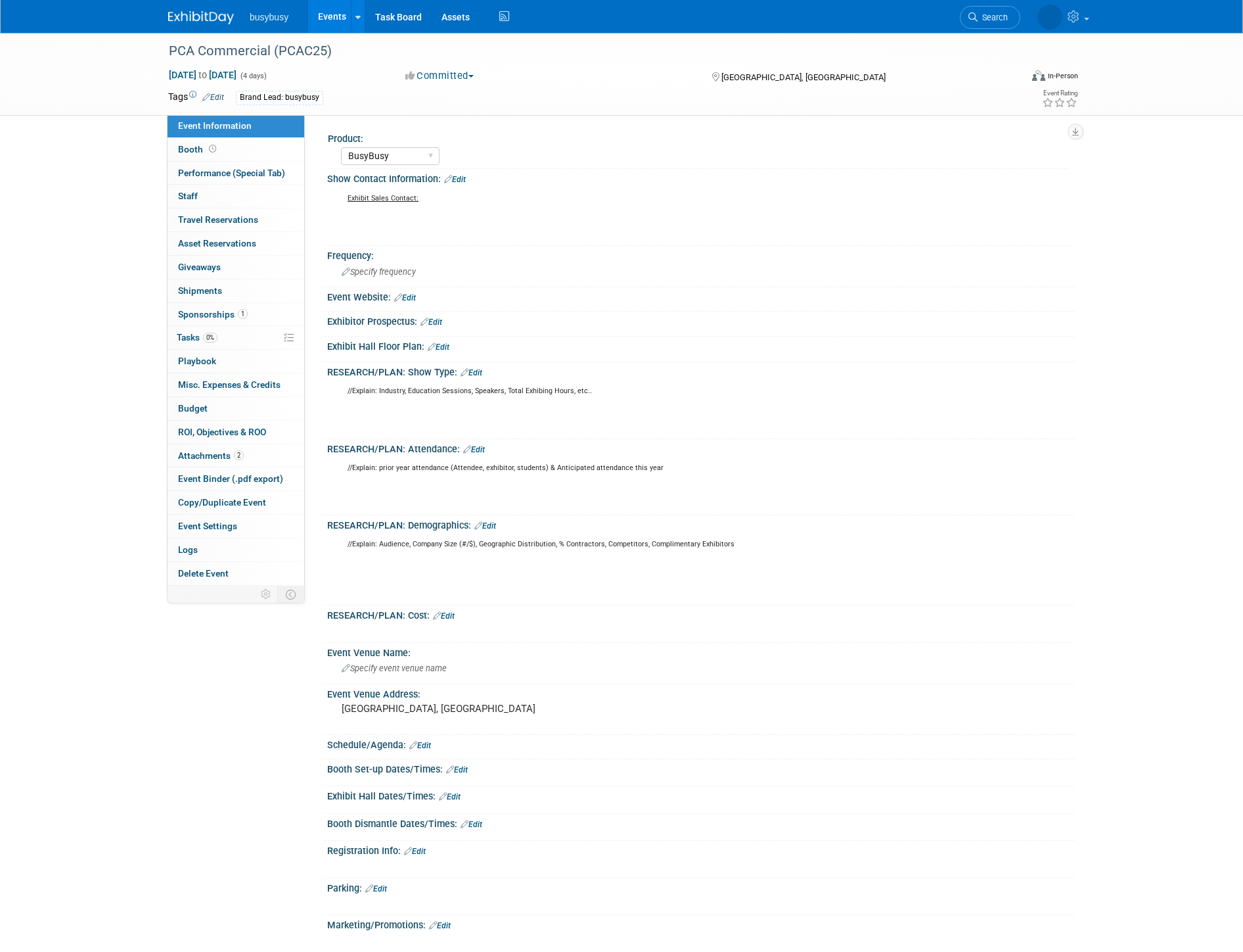
select select "BusyBusy"
click at [221, 93] on link "Edit" at bounding box center [213, 97] width 22 height 10
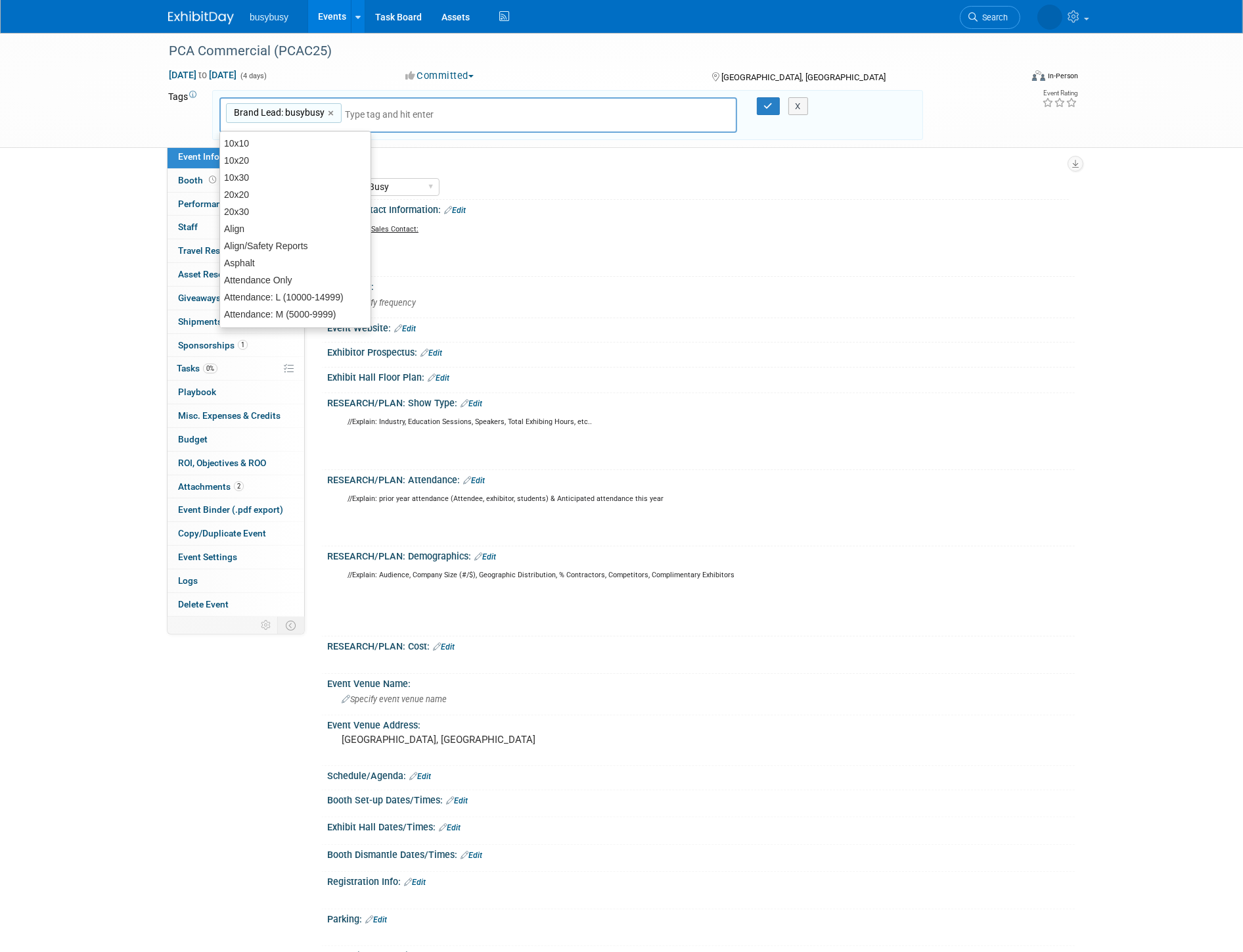
click at [387, 114] on input "text" at bounding box center [397, 115] width 105 height 13
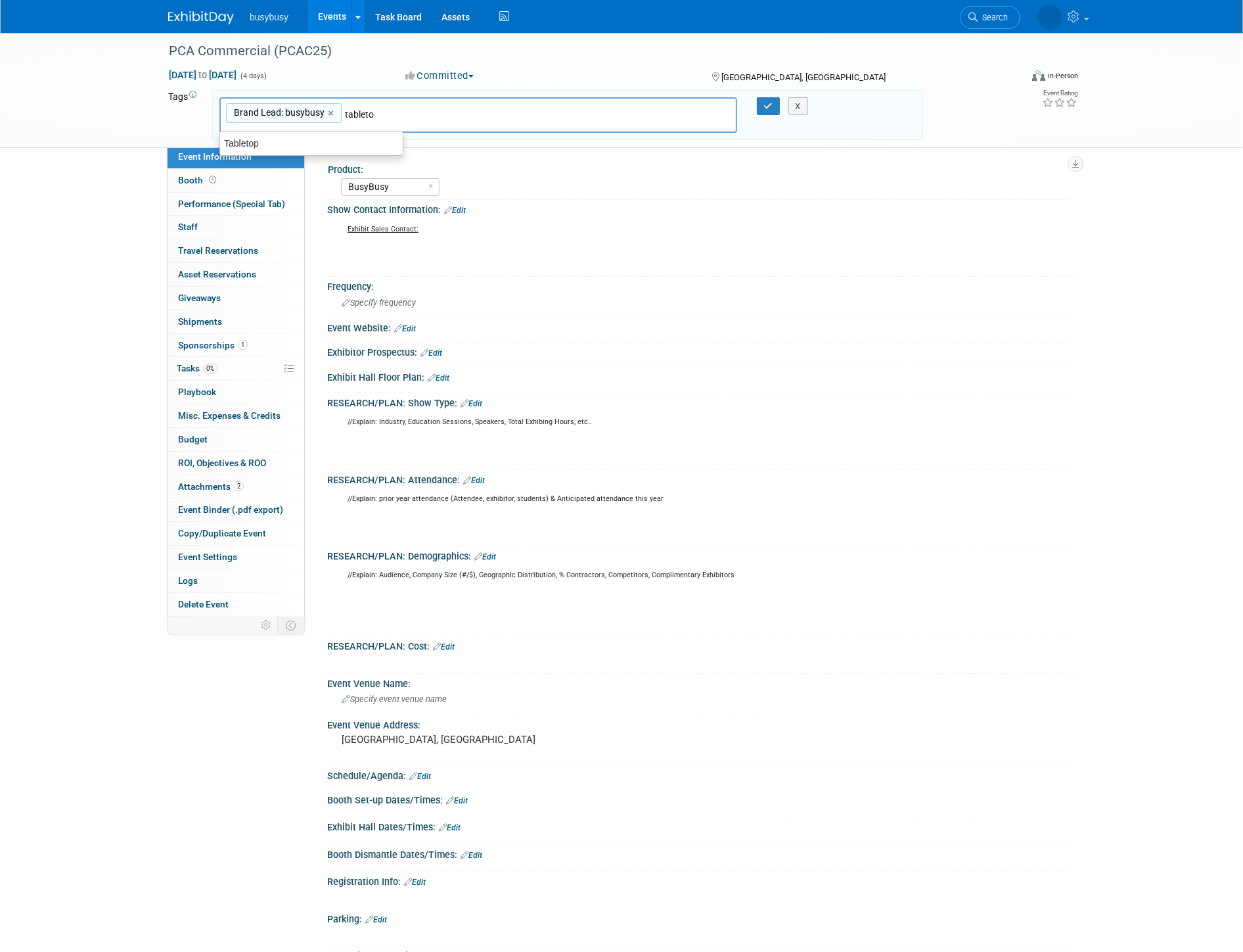
type input "tabletop"
click at [336, 146] on div "Tabletop" at bounding box center [311, 142] width 184 height 18
type input "Brand Lead: busybusy, Tabletop"
type input "paintin"
click at [307, 141] on div "Painting" at bounding box center [311, 142] width 184 height 18
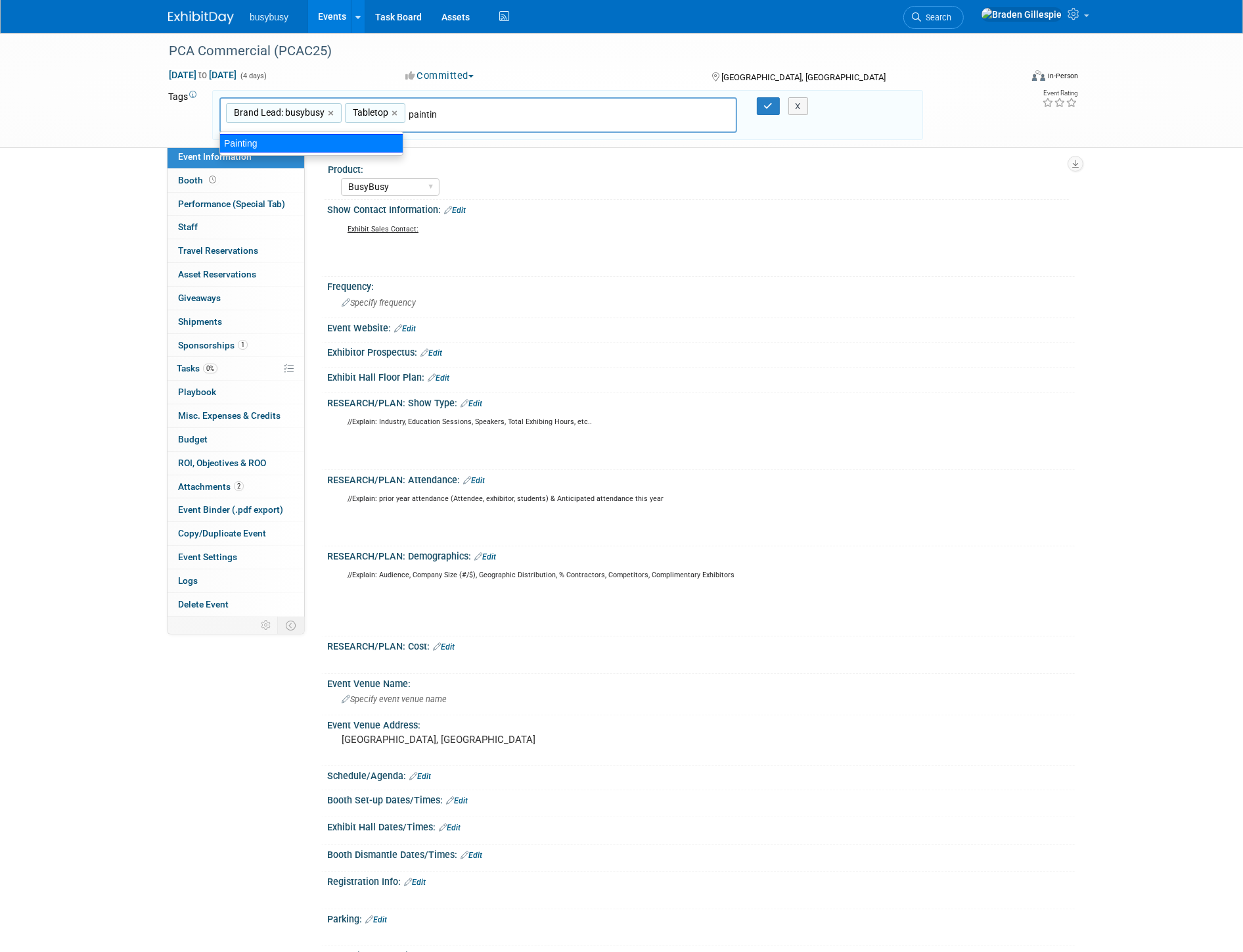
type input "Brand Lead: busybusy, Tabletop, Painting"
click at [766, 103] on icon "button" at bounding box center [769, 106] width 10 height 9
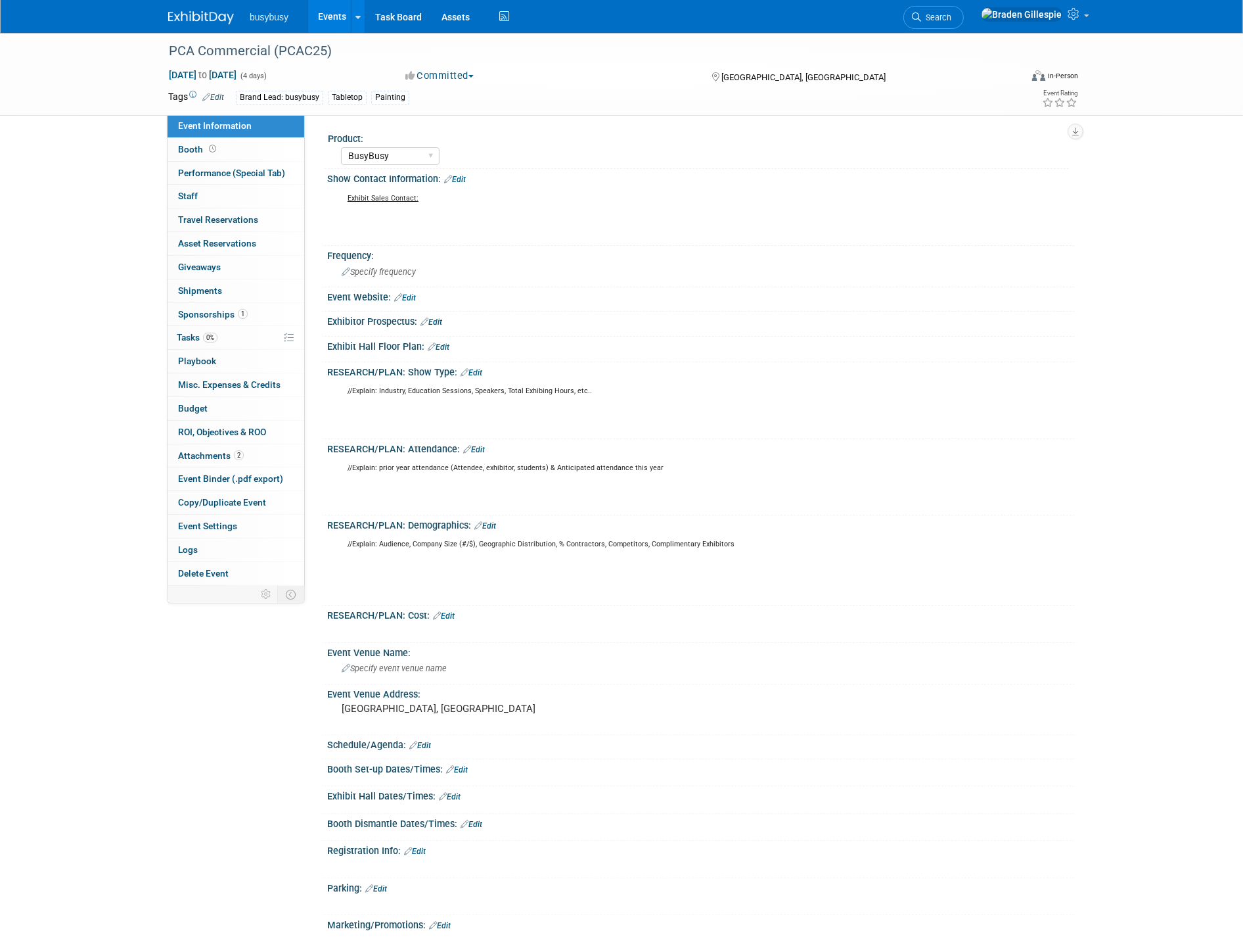
click at [200, 17] on img at bounding box center [200, 18] width 66 height 13
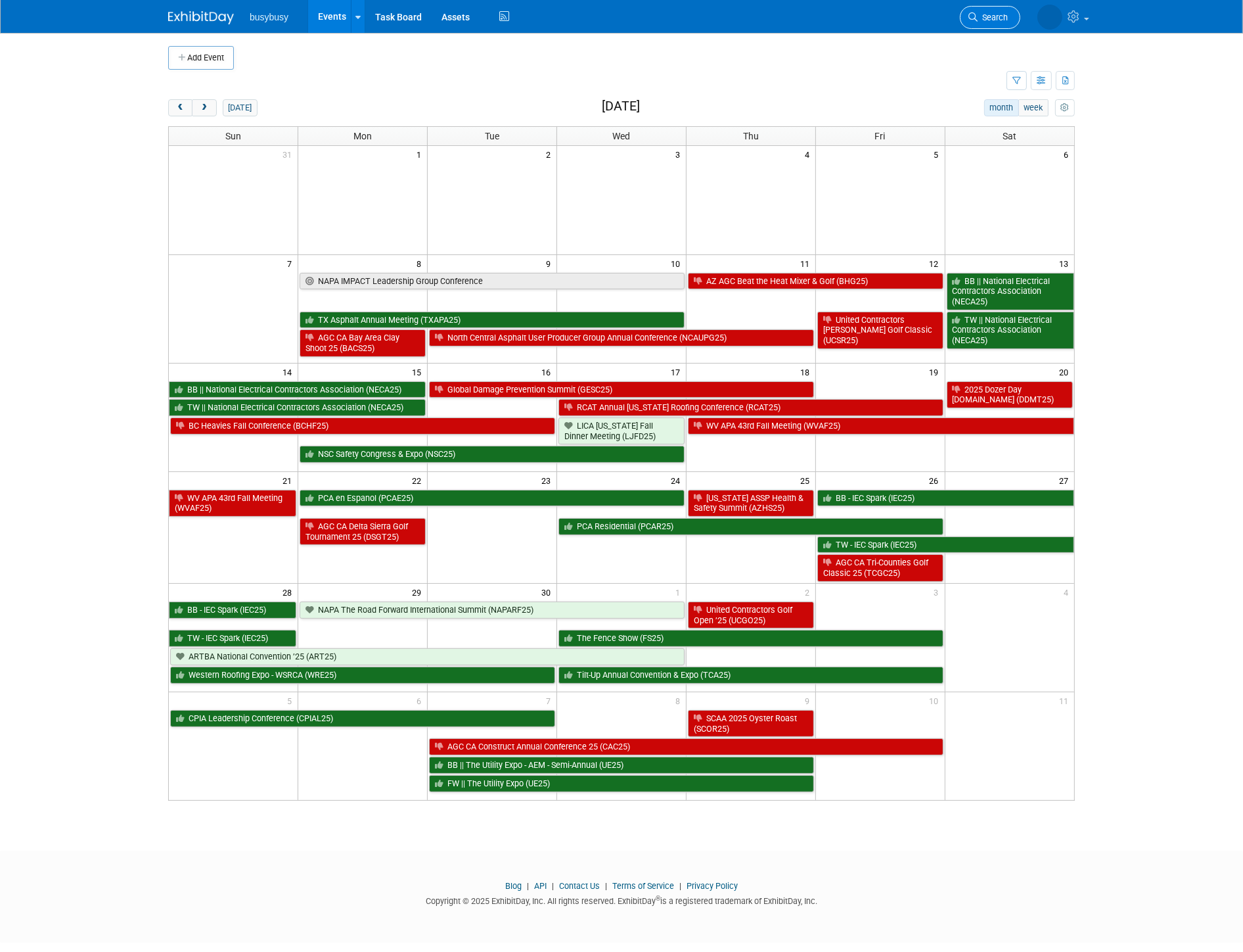
click at [994, 16] on span "Search" at bounding box center [993, 17] width 31 height 10
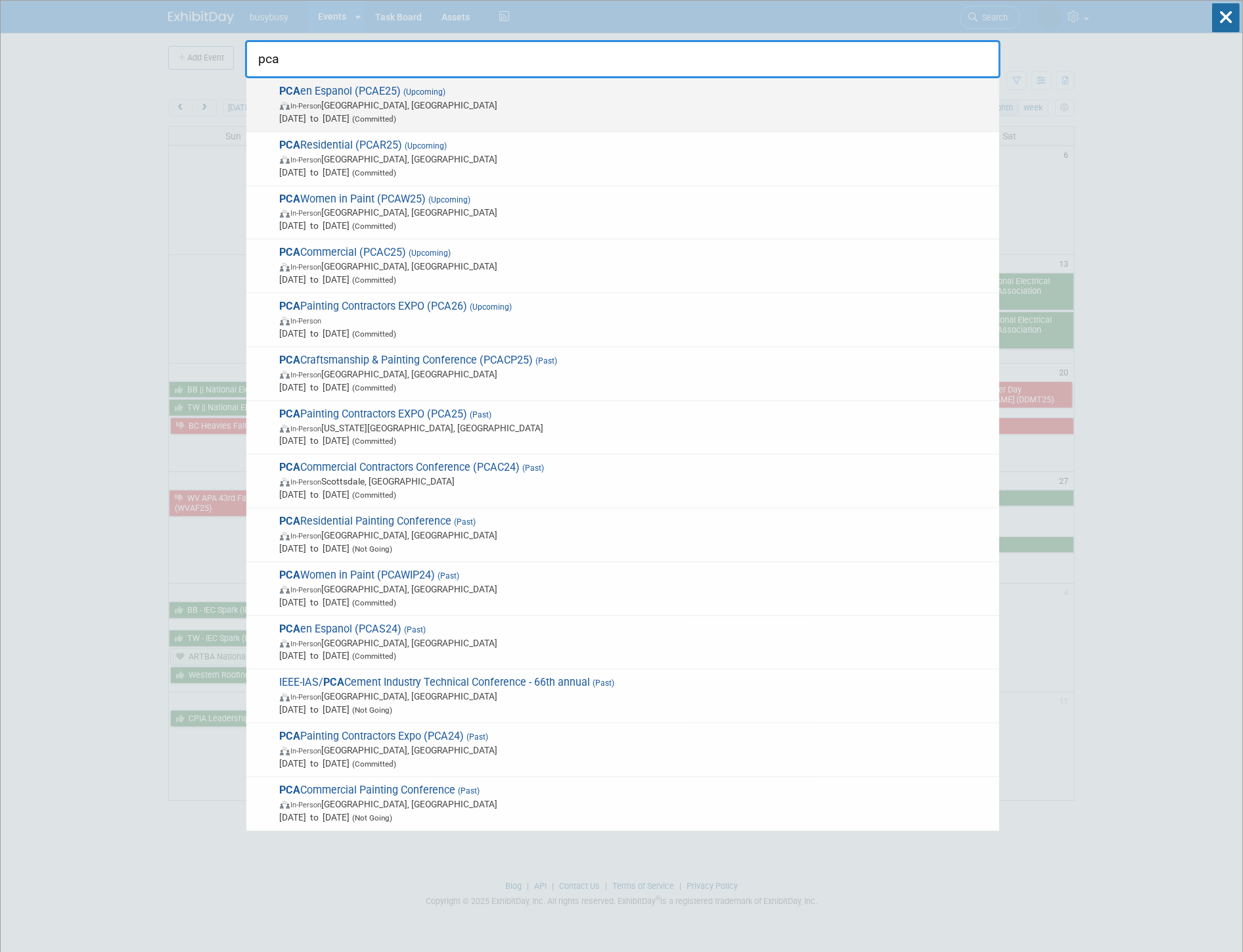
type input "pca"
click at [455, 129] on div "PCA en Espanol (PCAE25) (Upcoming) In-Person [GEOGRAPHIC_DATA], [GEOGRAPHIC_DAT…" at bounding box center [622, 105] width 753 height 53
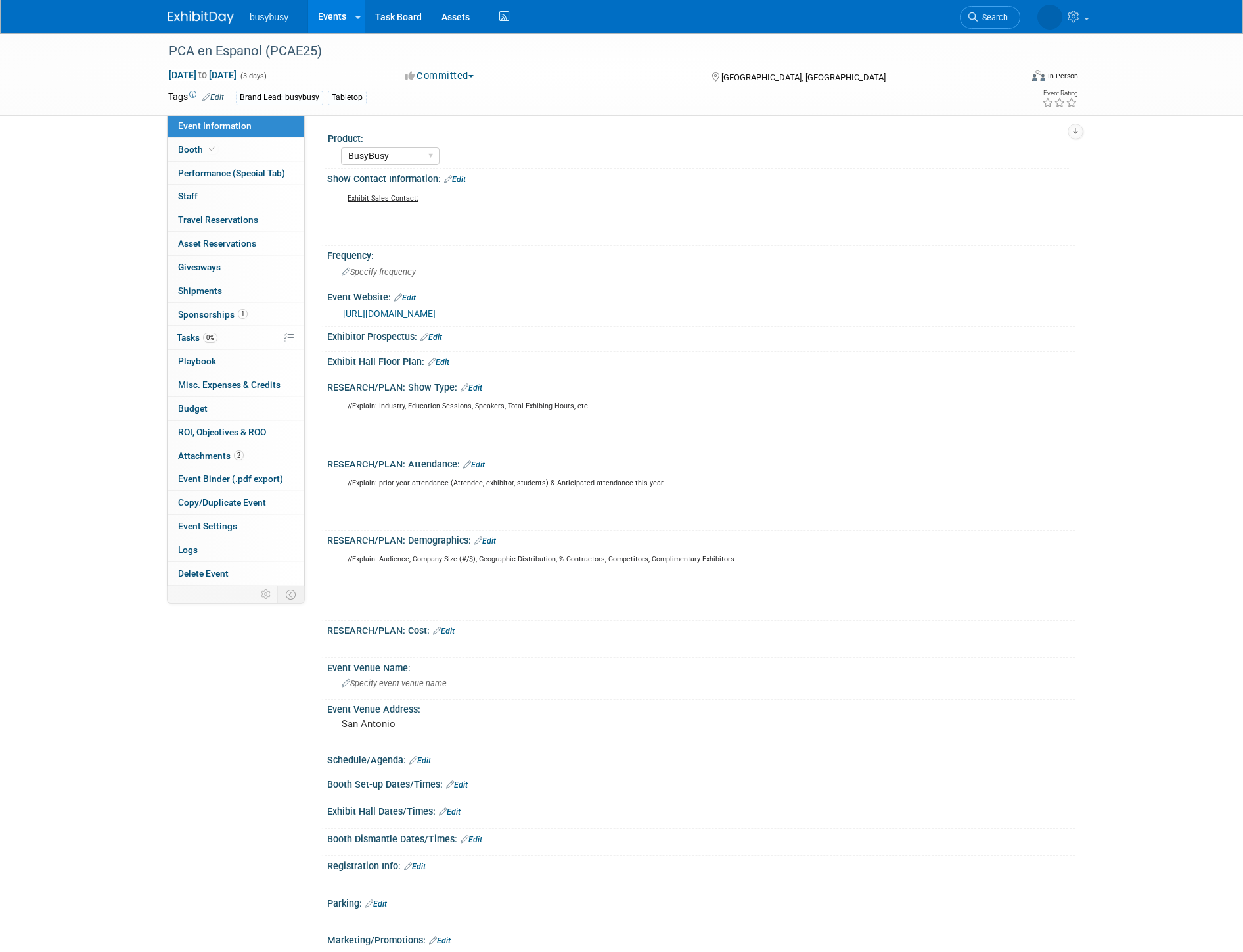
select select "BusyBusy"
click at [221, 95] on link "Edit" at bounding box center [213, 97] width 22 height 10
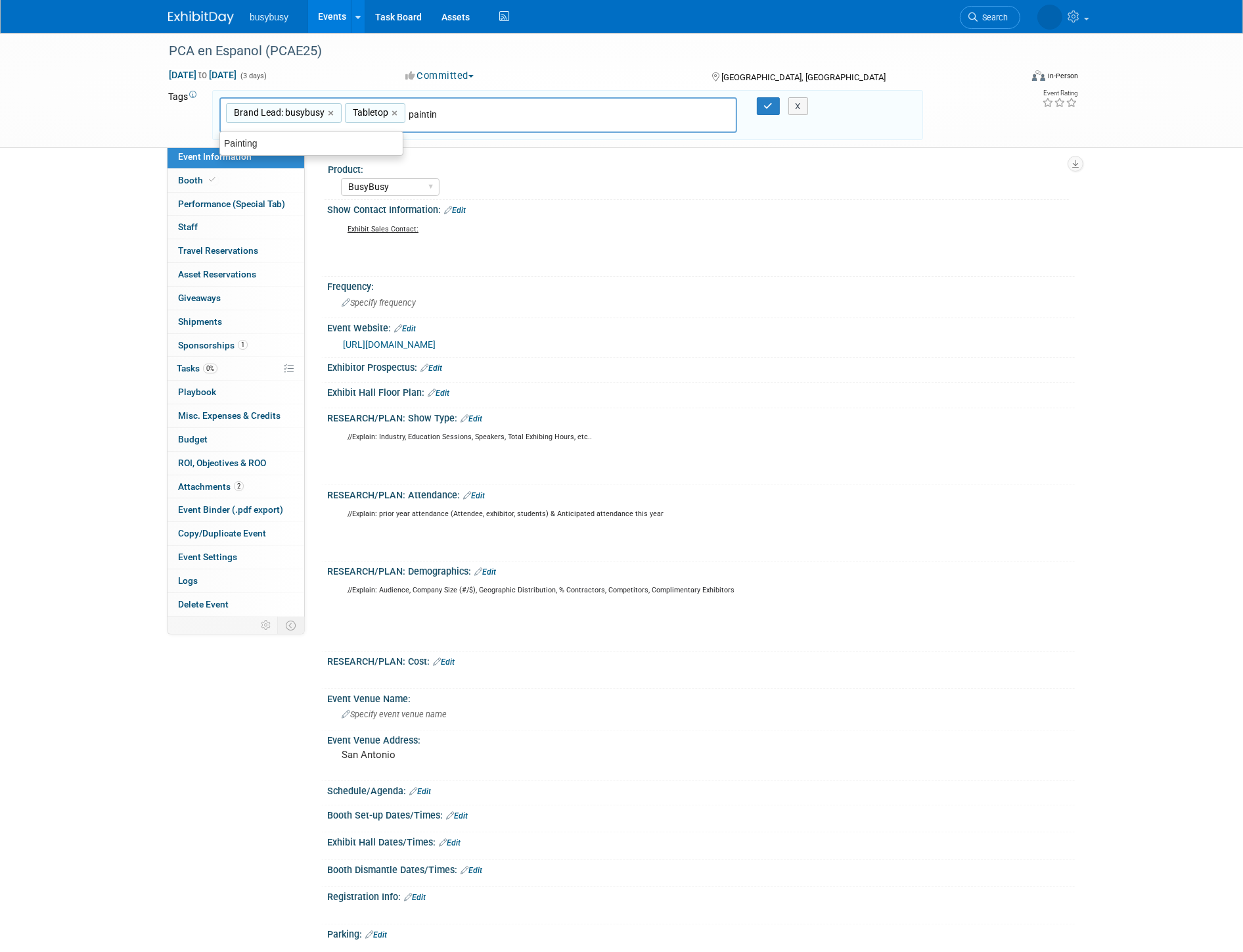
type input "painting"
click at [337, 152] on div "Painting" at bounding box center [311, 142] width 184 height 18
type input "Brand Lead: busybusy, Tabletop, Painting"
click at [762, 100] on button "button" at bounding box center [769, 106] width 24 height 18
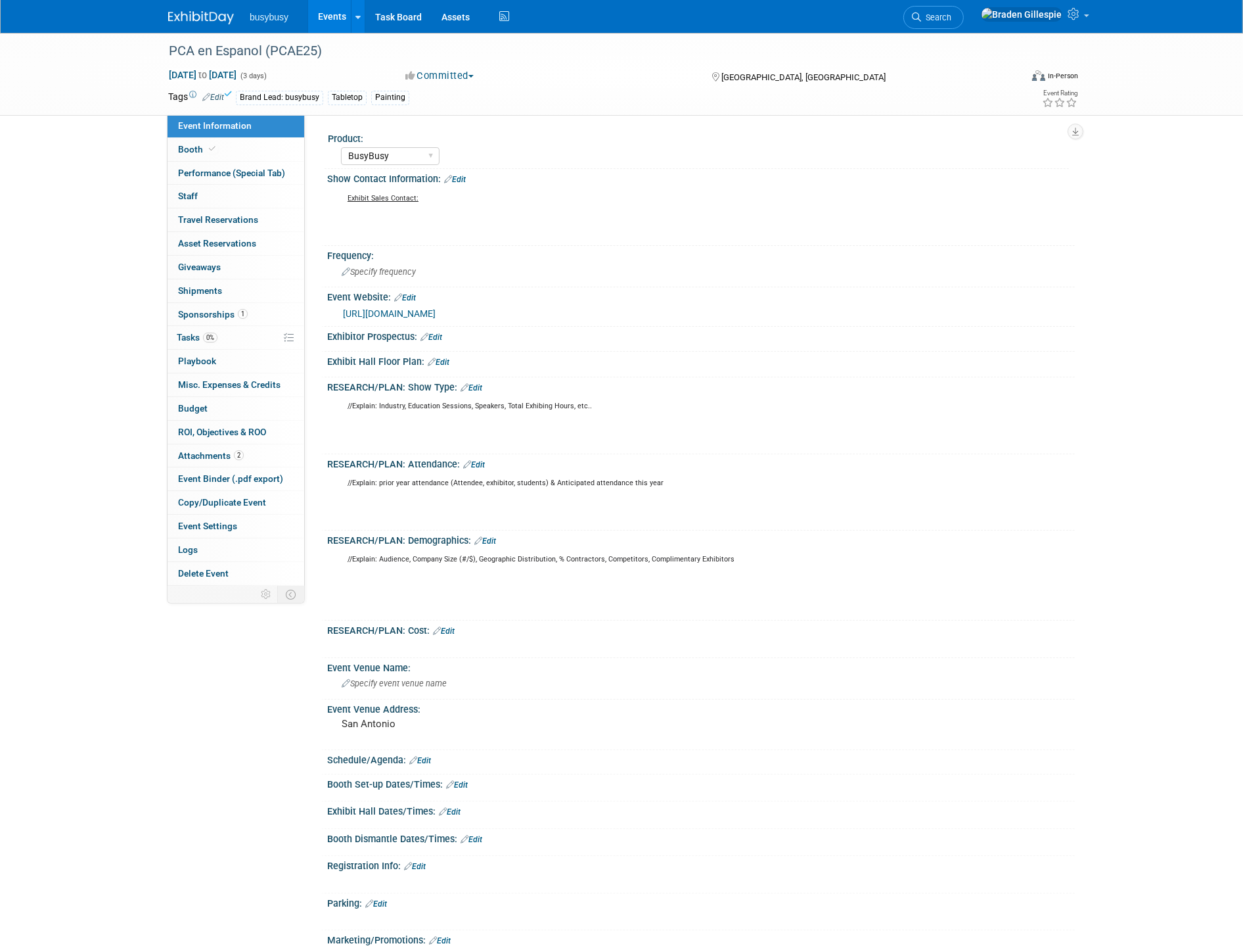
click at [186, 16] on img at bounding box center [200, 18] width 66 height 13
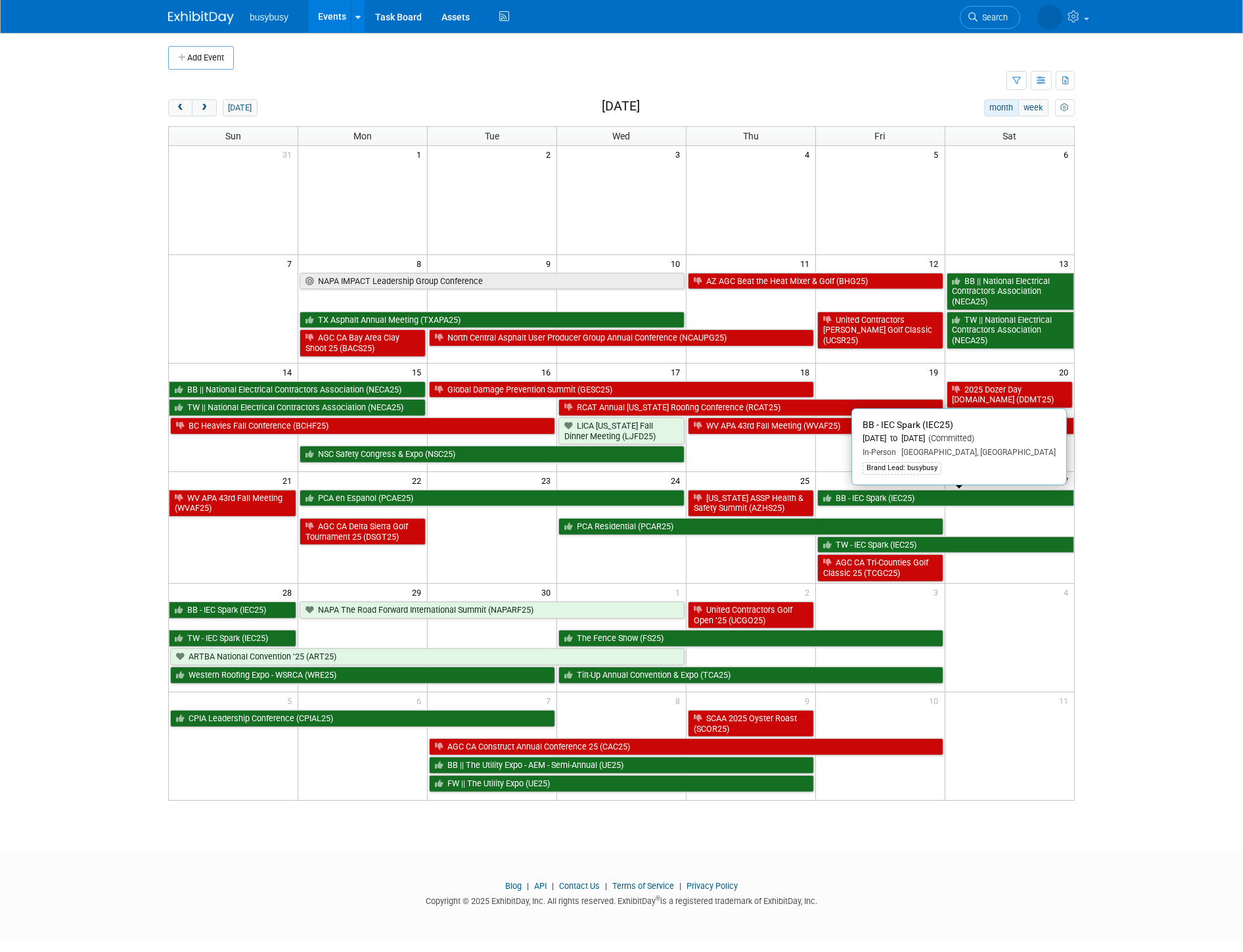
click at [949, 497] on link "BB - IEC Spark (IEC25)" at bounding box center [945, 498] width 257 height 17
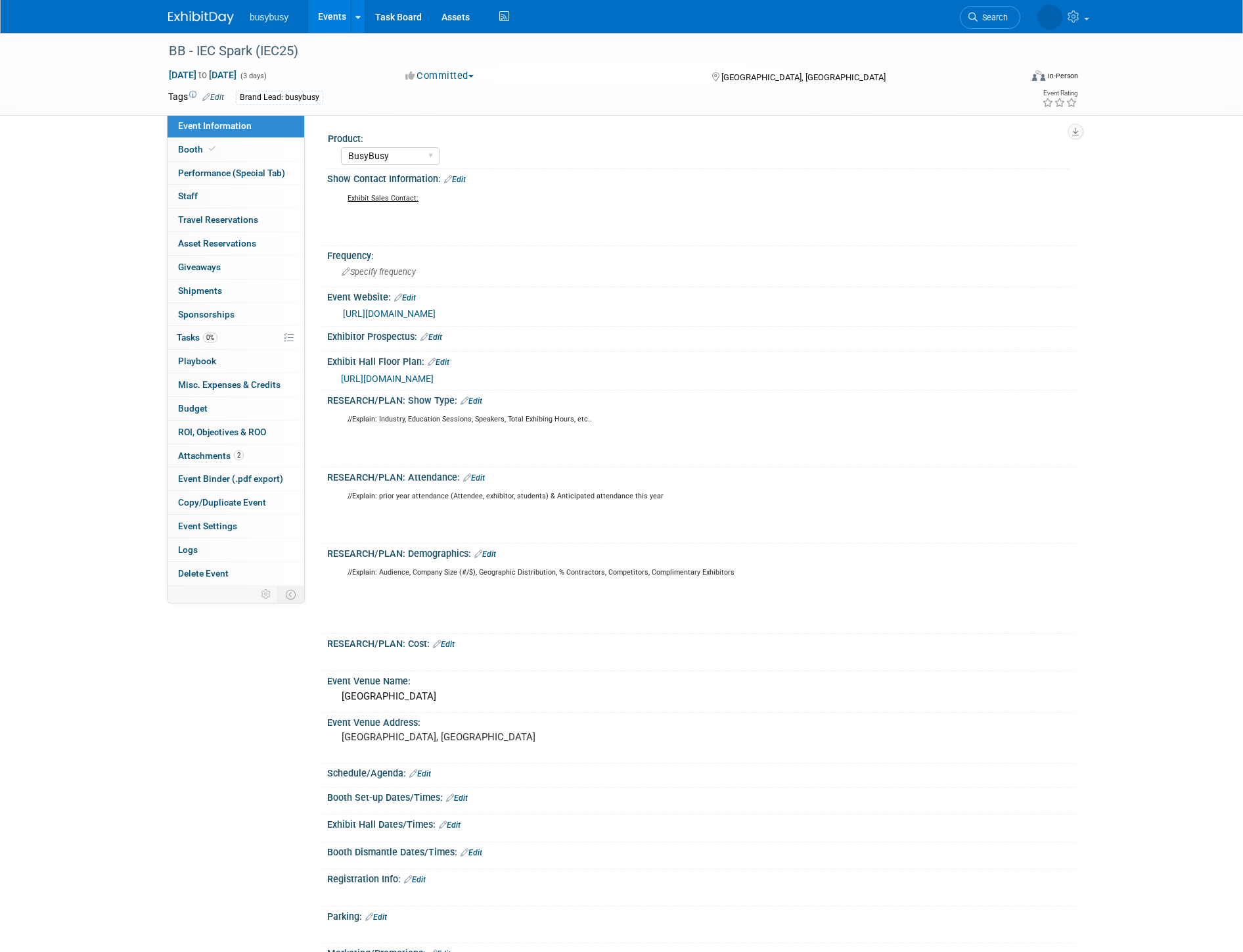
select select "BusyBusy"
click at [221, 93] on link "Edit" at bounding box center [213, 97] width 22 height 10
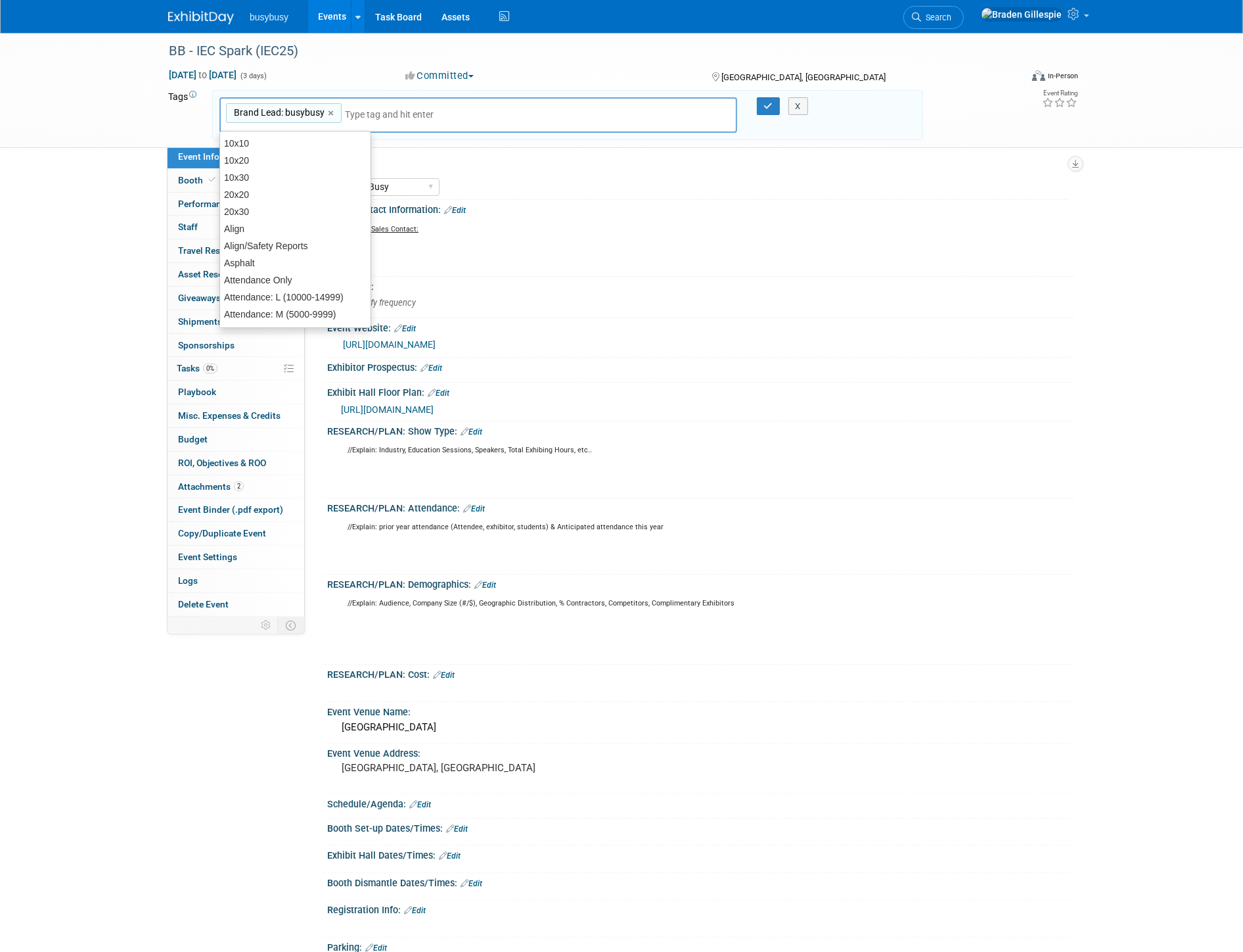
click at [405, 102] on div "Brand Lead: busybusy Brand Lead: busybusy ×" at bounding box center [478, 116] width 517 height 36
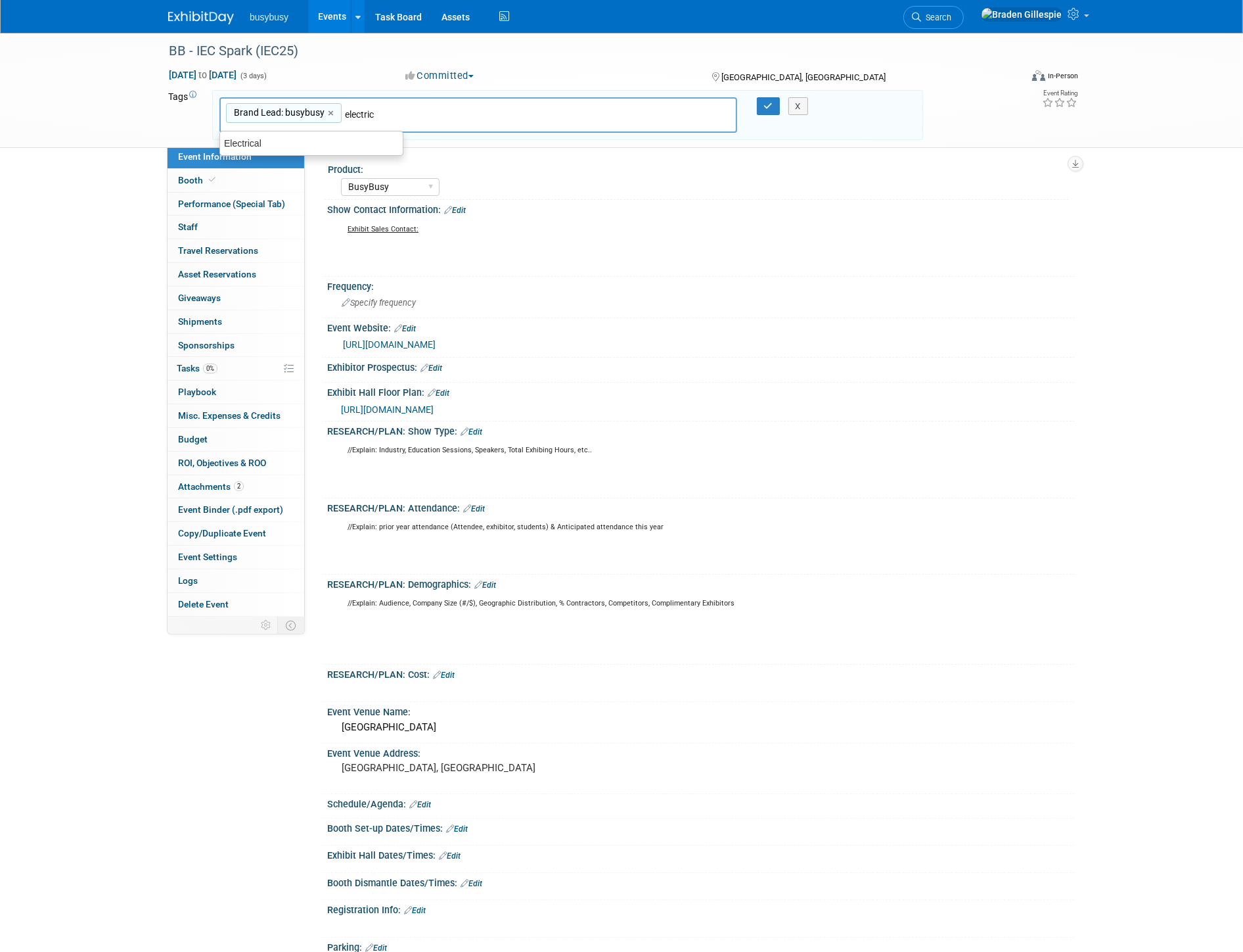
type input "electrica"
click at [325, 148] on div "Electrical" at bounding box center [311, 142] width 184 height 18
type input "Brand Lead: busybusy, Electrical"
type input "10x20"
click at [326, 144] on div "10x20" at bounding box center [311, 142] width 184 height 18
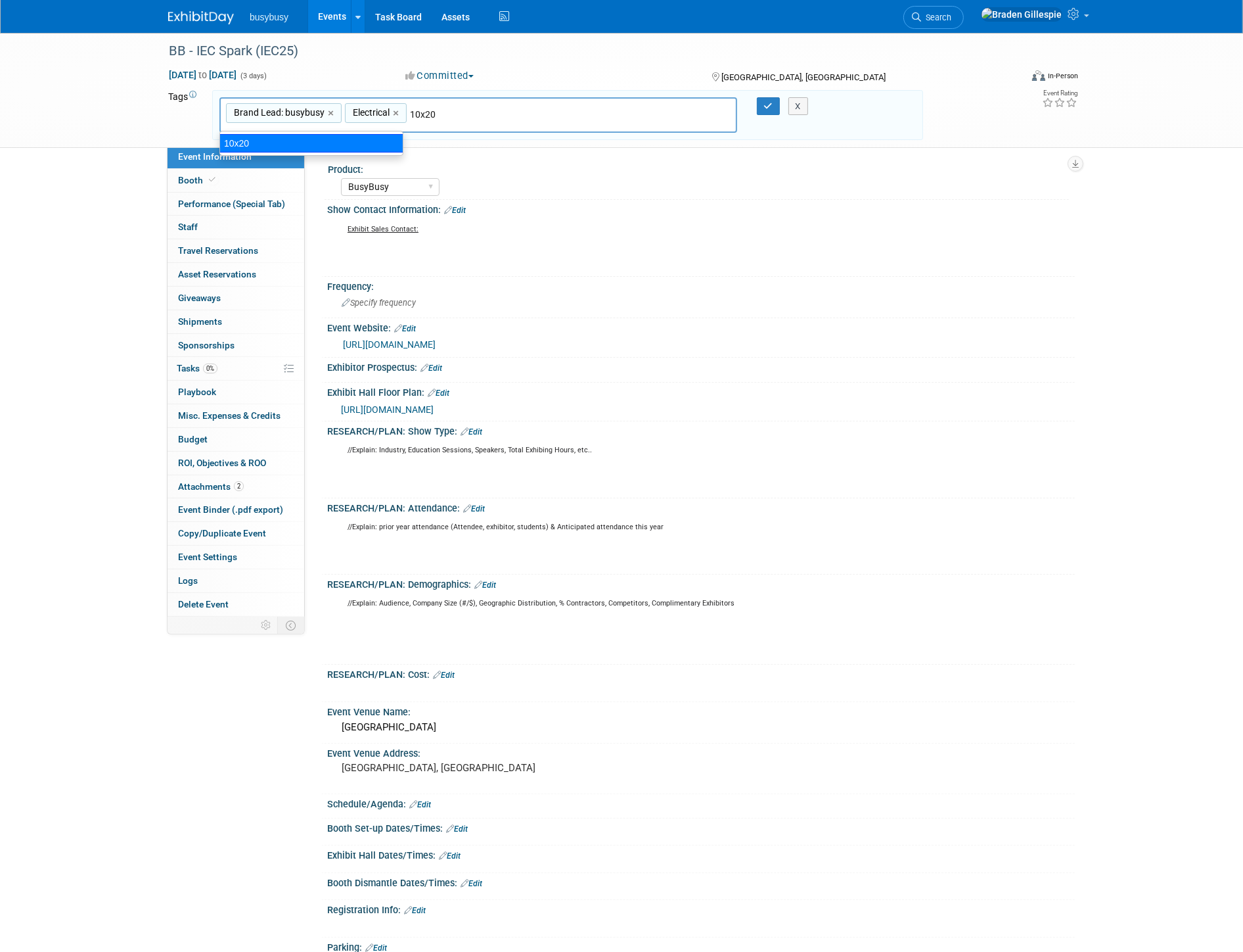
type input "Brand Lead: busybusy, Electrical, 10x20"
click at [766, 106] on icon "button" at bounding box center [769, 106] width 10 height 9
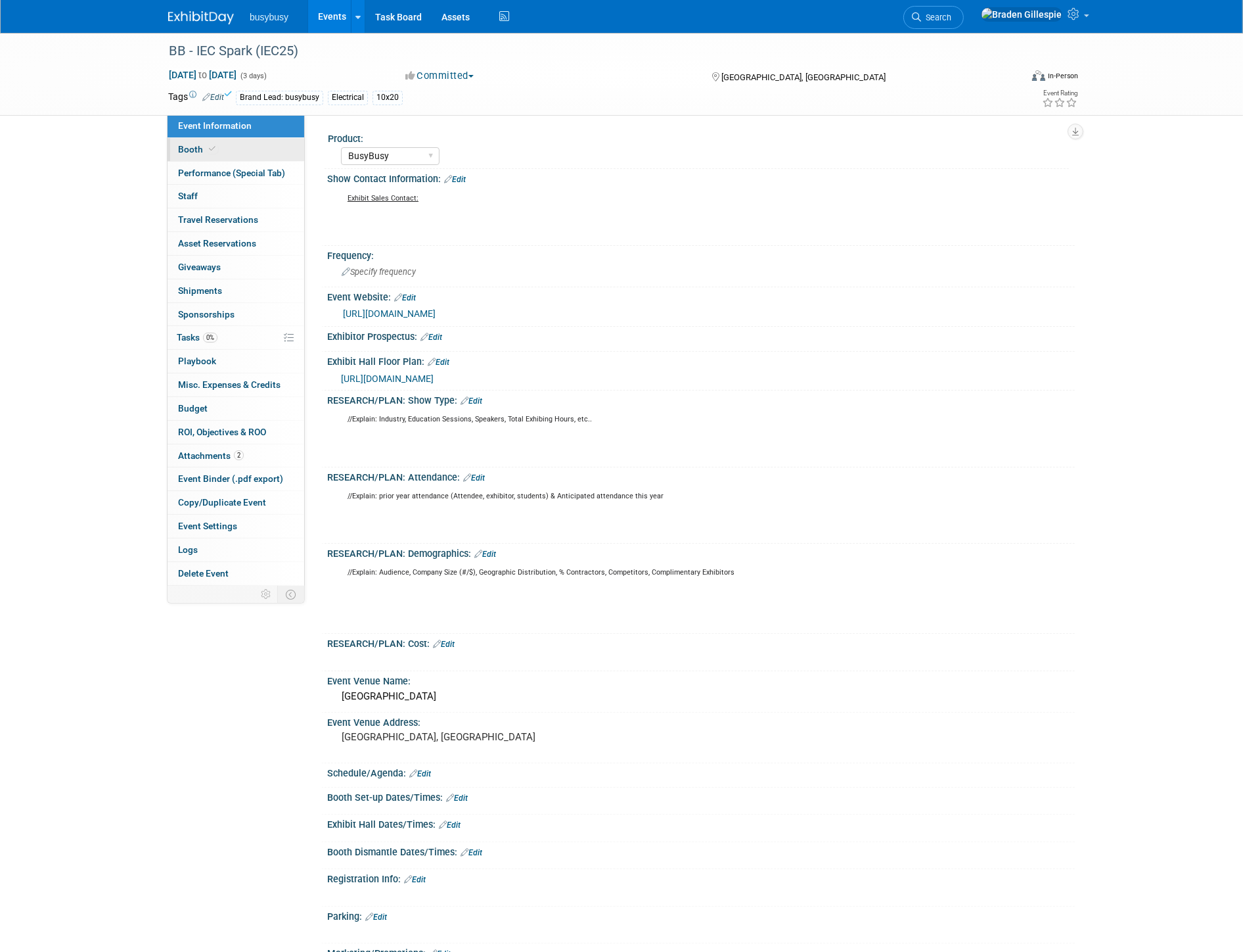
click at [224, 157] on link "Booth" at bounding box center [235, 150] width 137 height 23
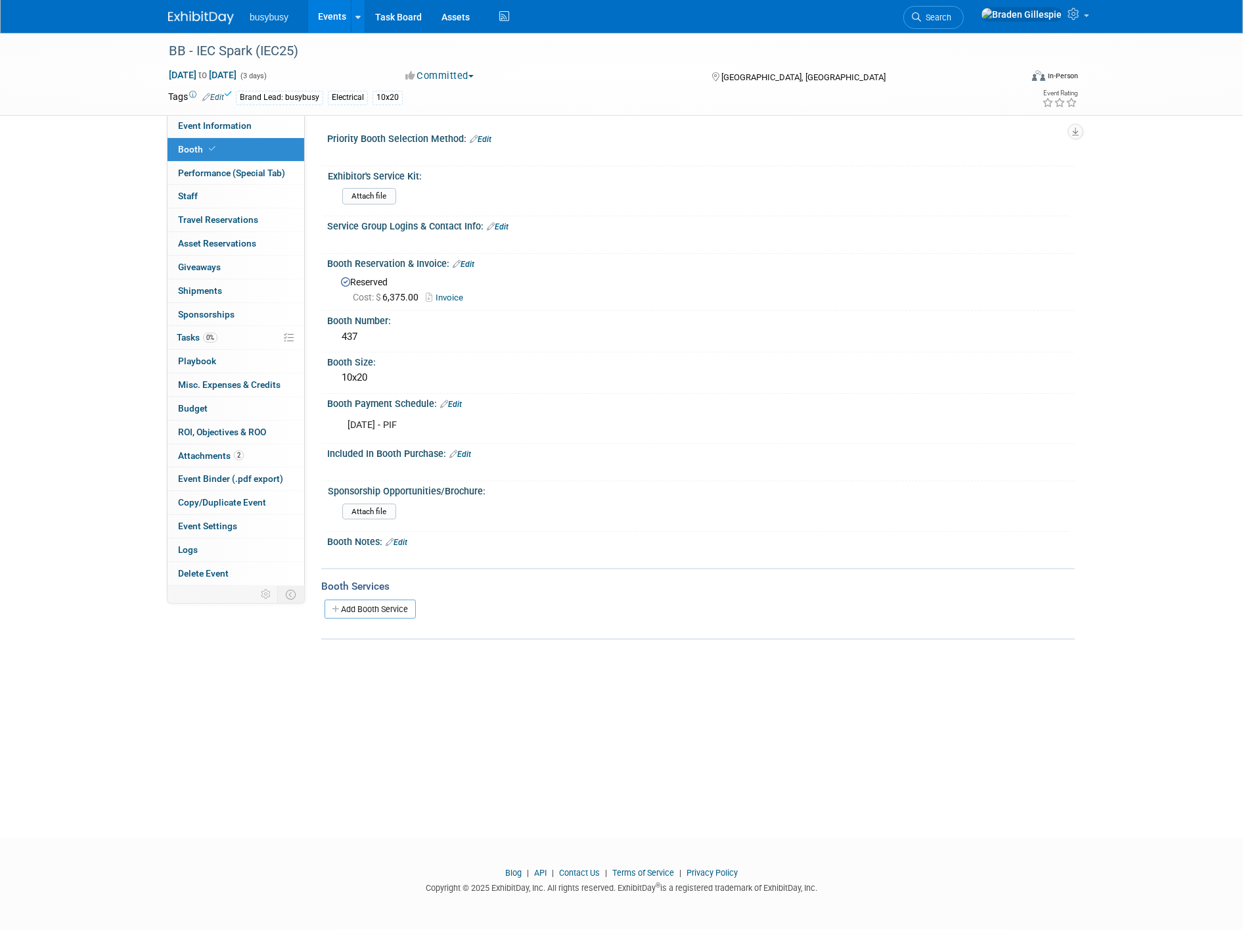
click at [188, 22] on img at bounding box center [200, 18] width 66 height 13
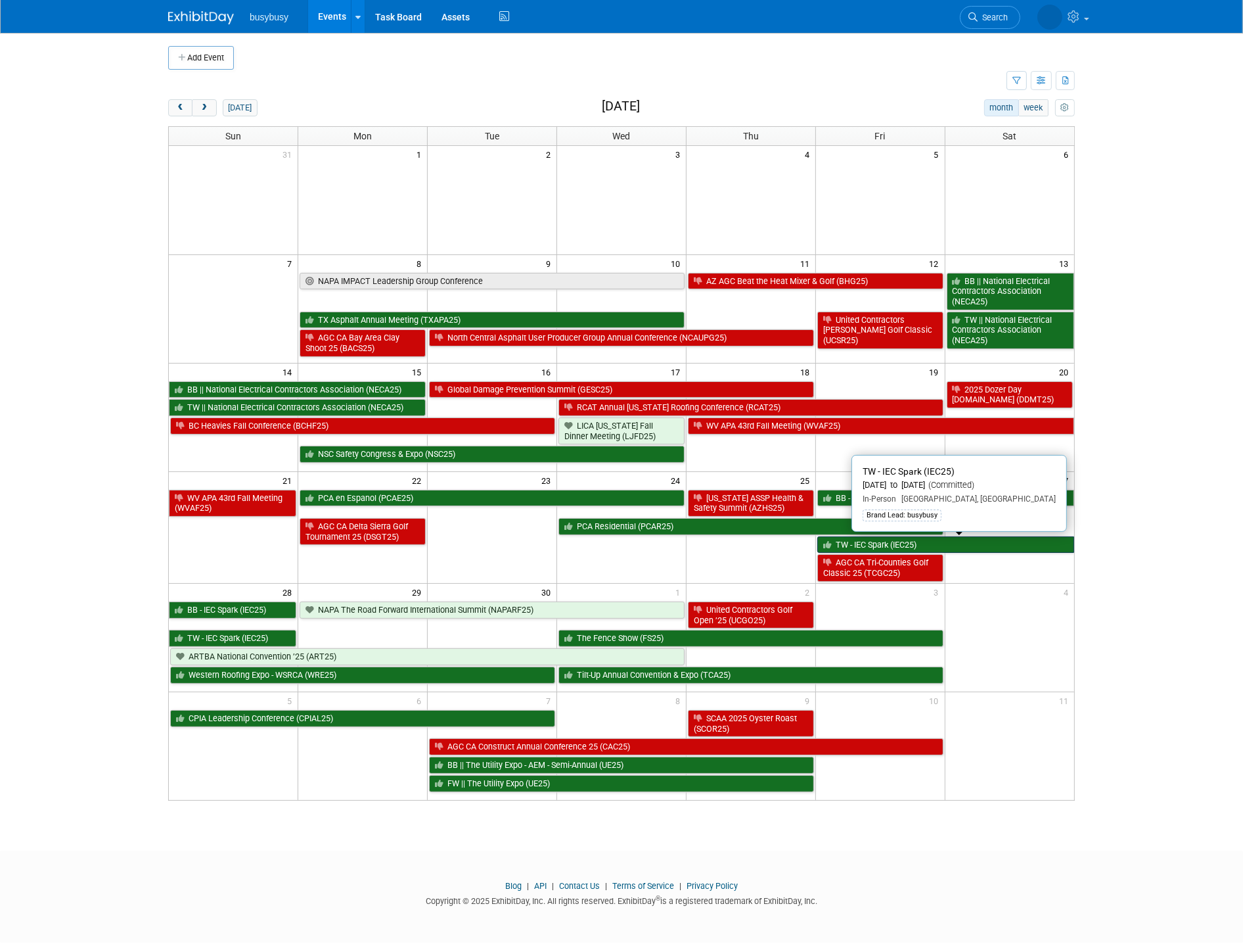
click at [916, 542] on link "TW - IEC Spark (IEC25)" at bounding box center [945, 545] width 257 height 17
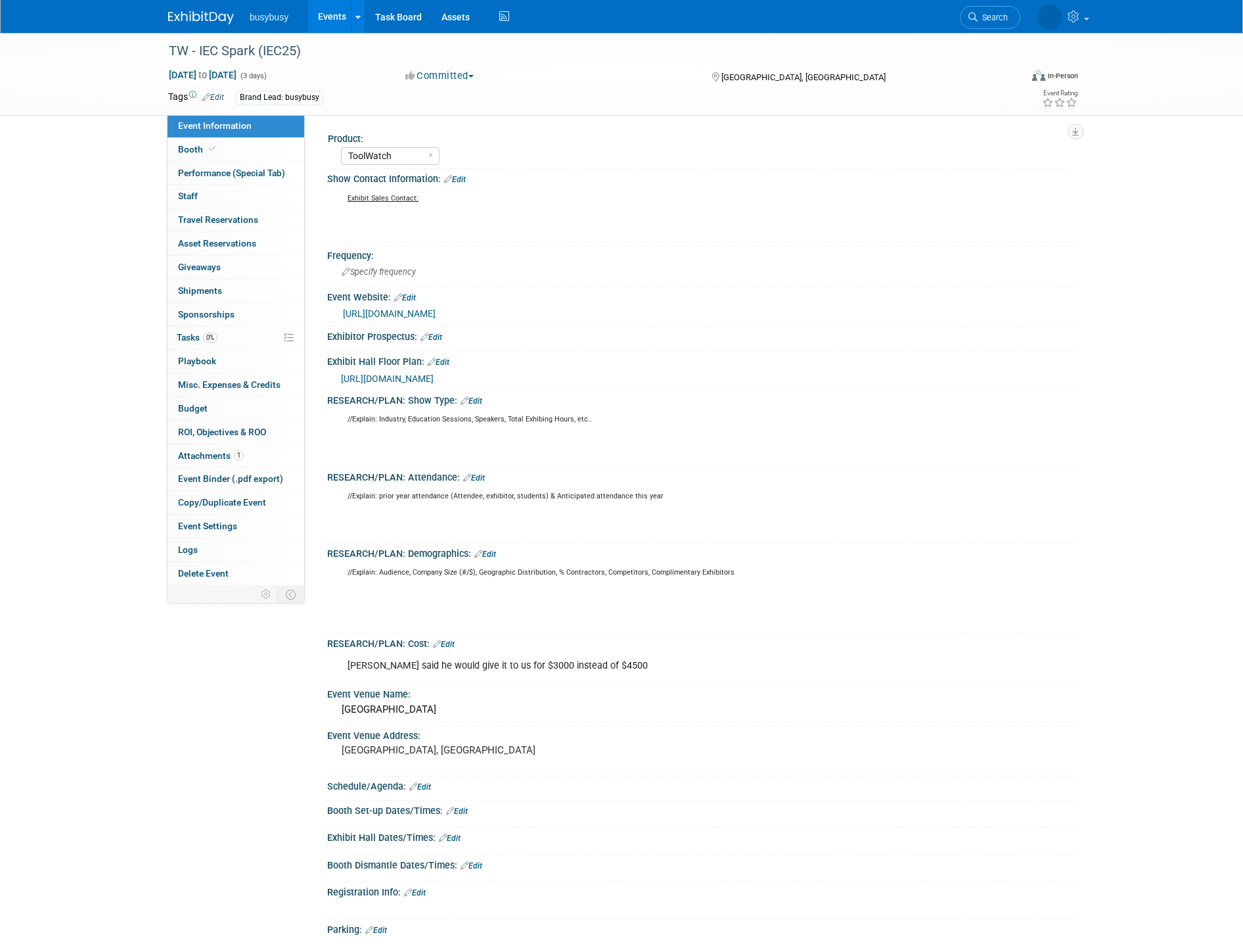
select select "ToolWatch"
click at [221, 93] on link "Edit" at bounding box center [213, 97] width 22 height 10
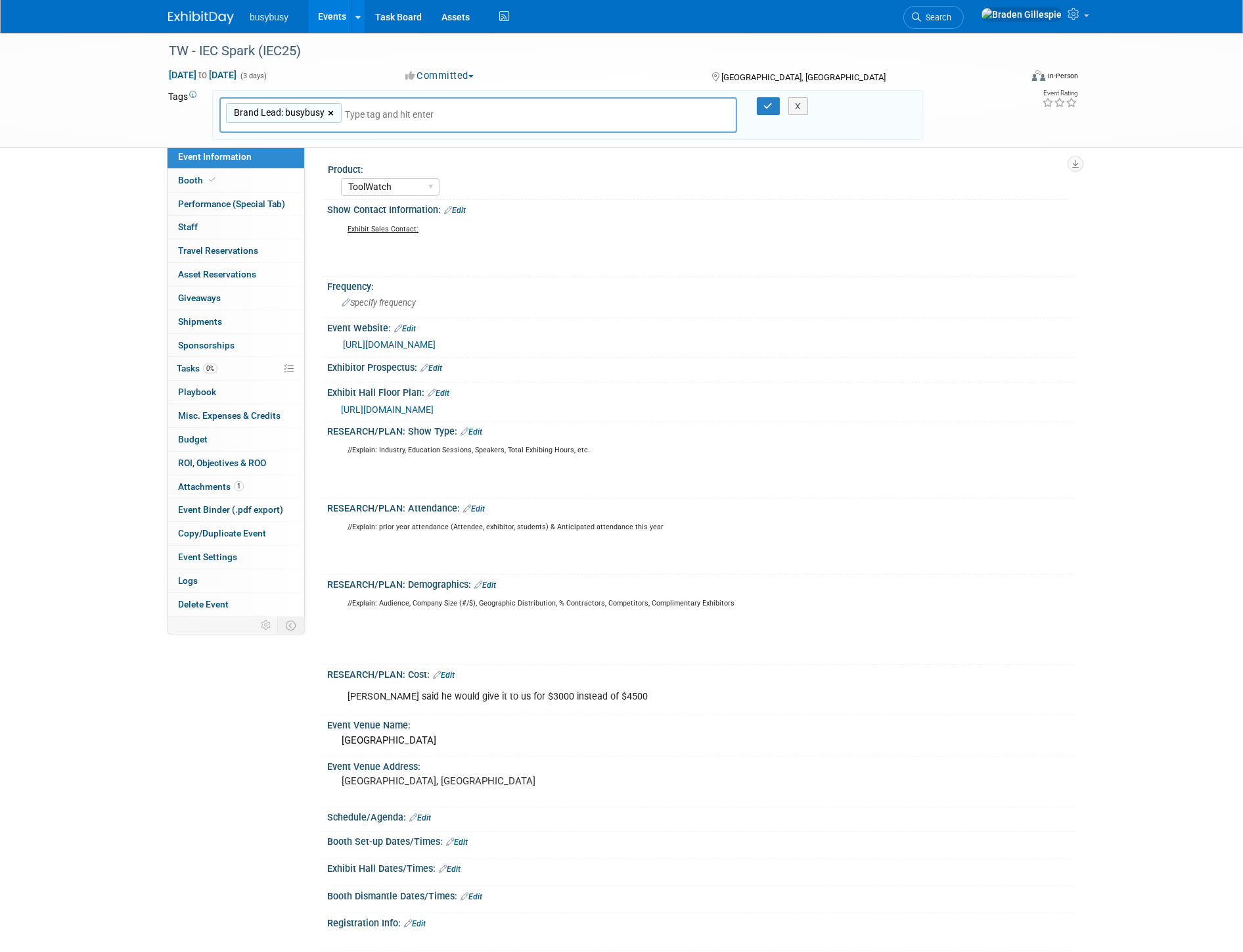
click at [329, 111] on link "×" at bounding box center [331, 114] width 9 height 15
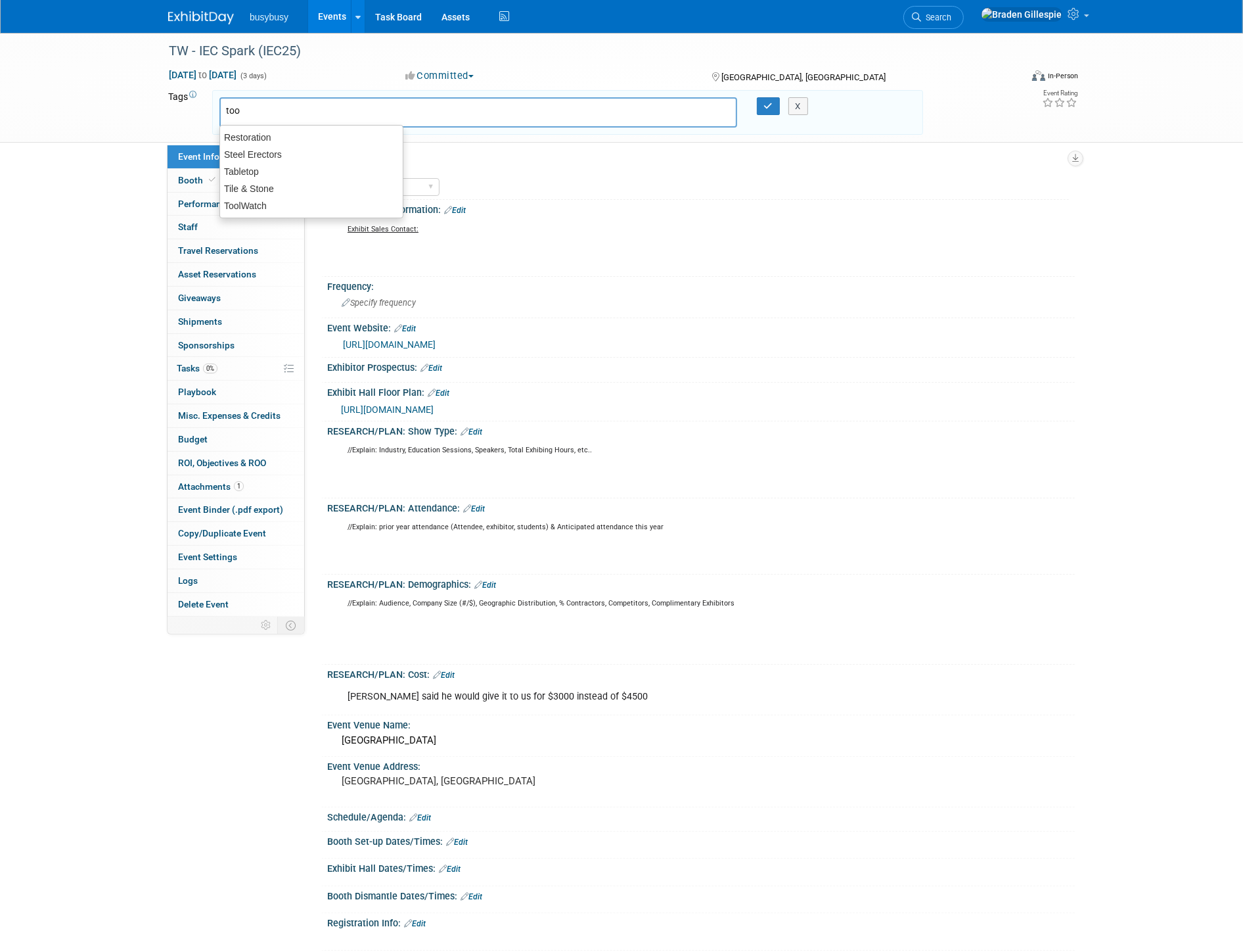
type input "tool"
click at [305, 143] on div "ToolWatch" at bounding box center [311, 137] width 184 height 18
type input "ToolWatch"
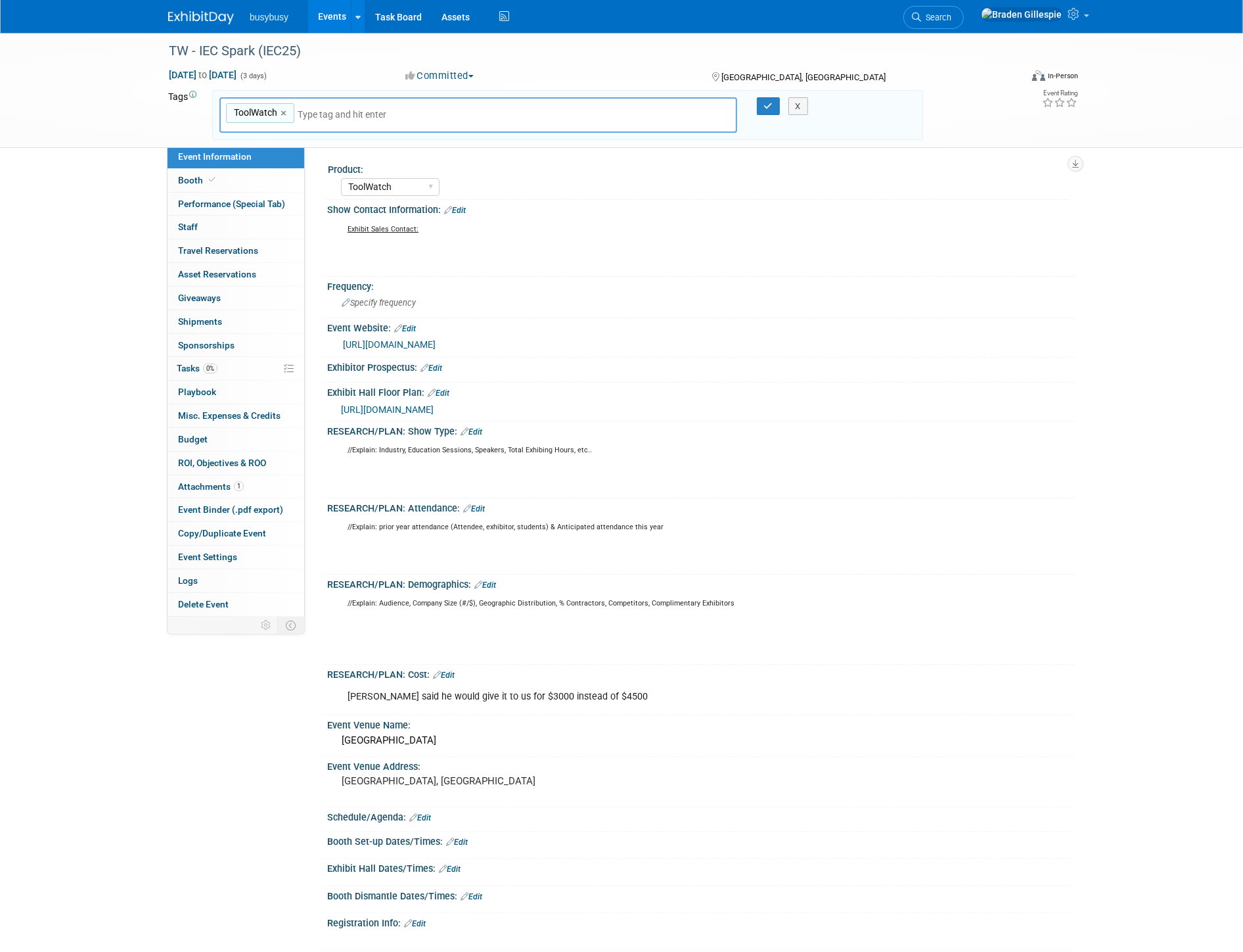
click at [348, 115] on input "text" at bounding box center [390, 115] width 184 height 13
type input "10x10"
click at [303, 138] on div "10x10" at bounding box center [311, 142] width 184 height 18
type input "ToolWatch, 10x10"
type input "electrical"
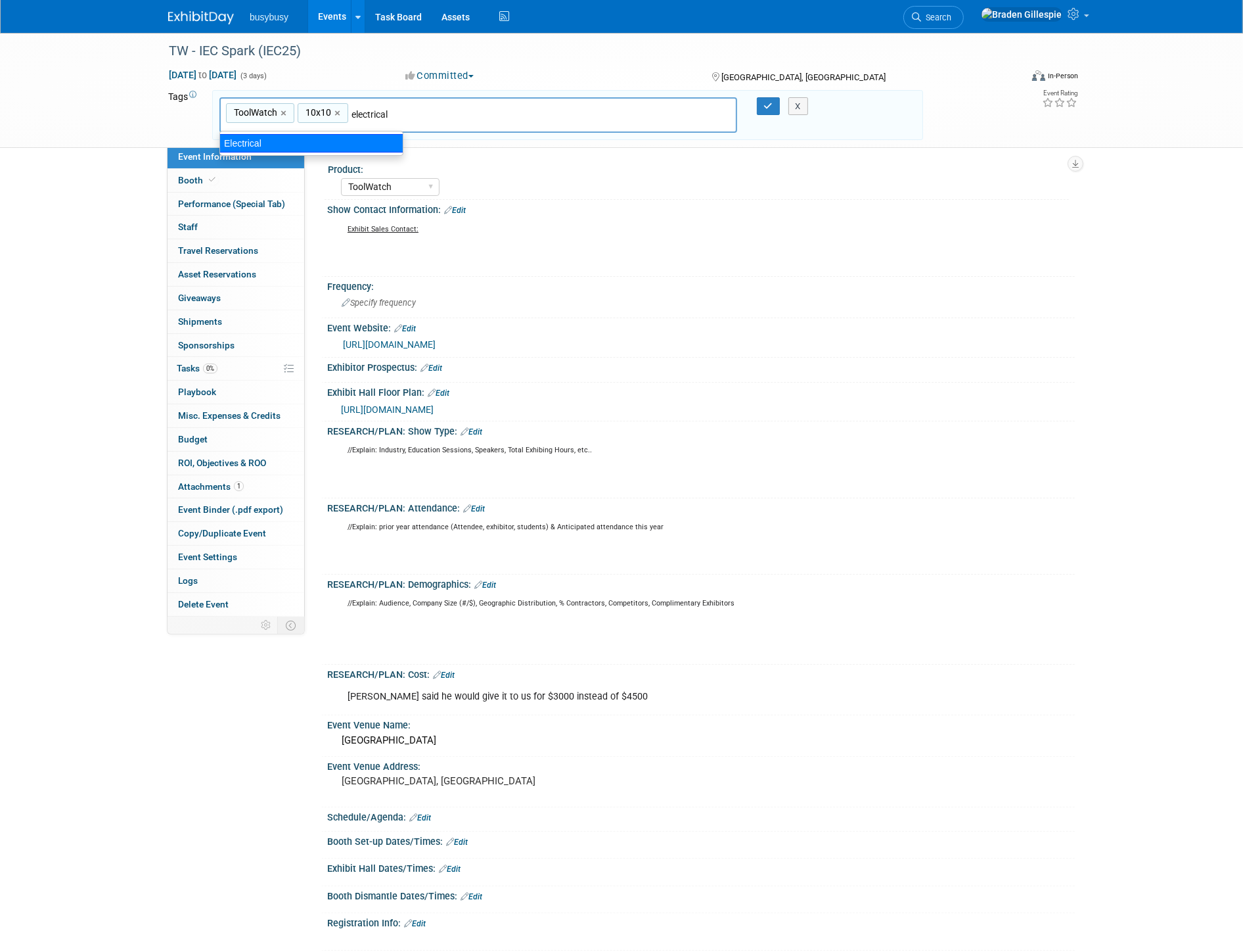
click at [340, 152] on div "Electrical" at bounding box center [311, 142] width 184 height 18
type input "ToolWatch, 10x10, Electrical"
click at [774, 115] on div "ToolWatch, 10x10, Electrical ToolWatch × 10x10 × Electrical × X" at bounding box center [568, 116] width 716 height 36
click at [768, 109] on button "button" at bounding box center [769, 106] width 24 height 18
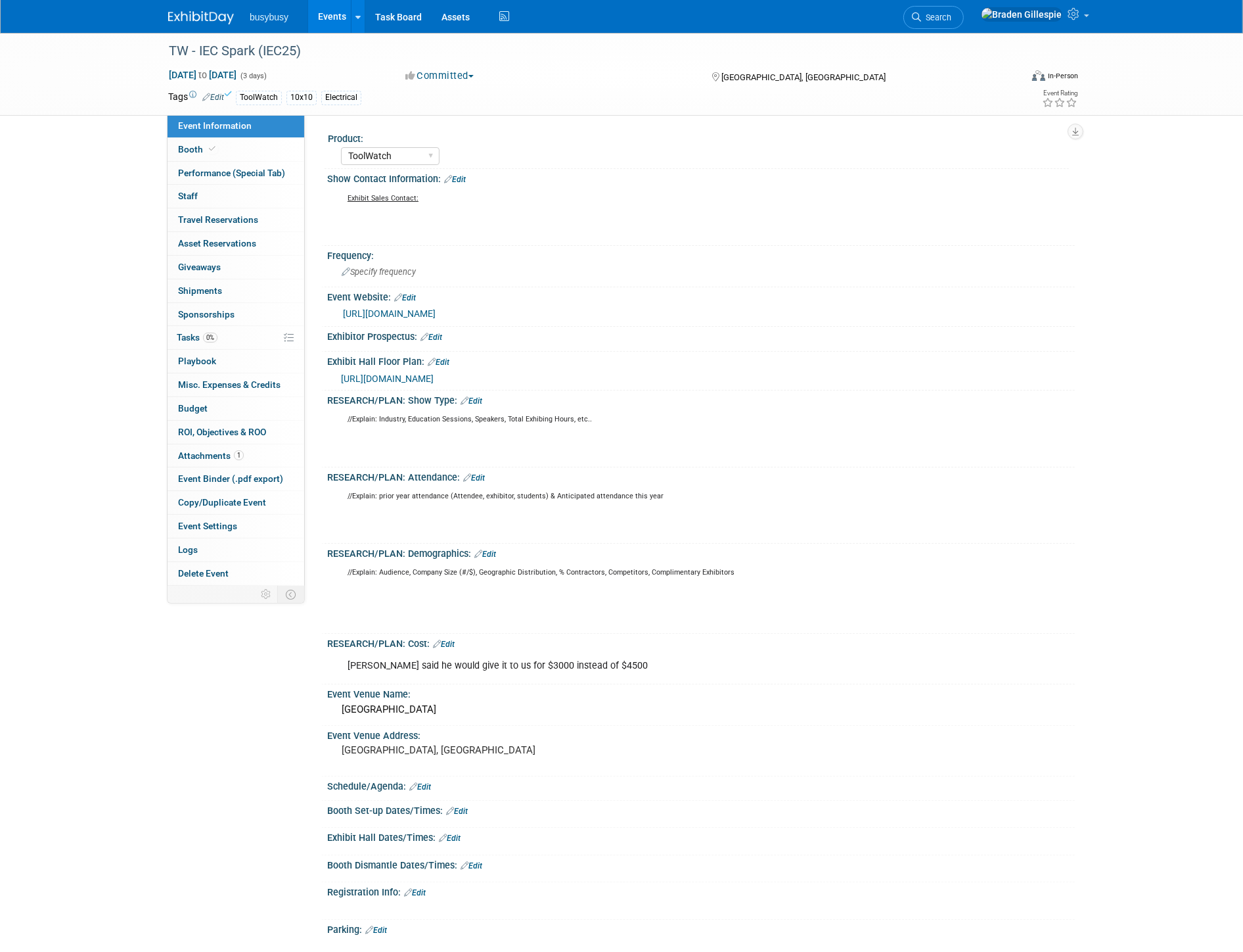
click at [187, 9] on link at bounding box center [208, 11] width 81 height 11
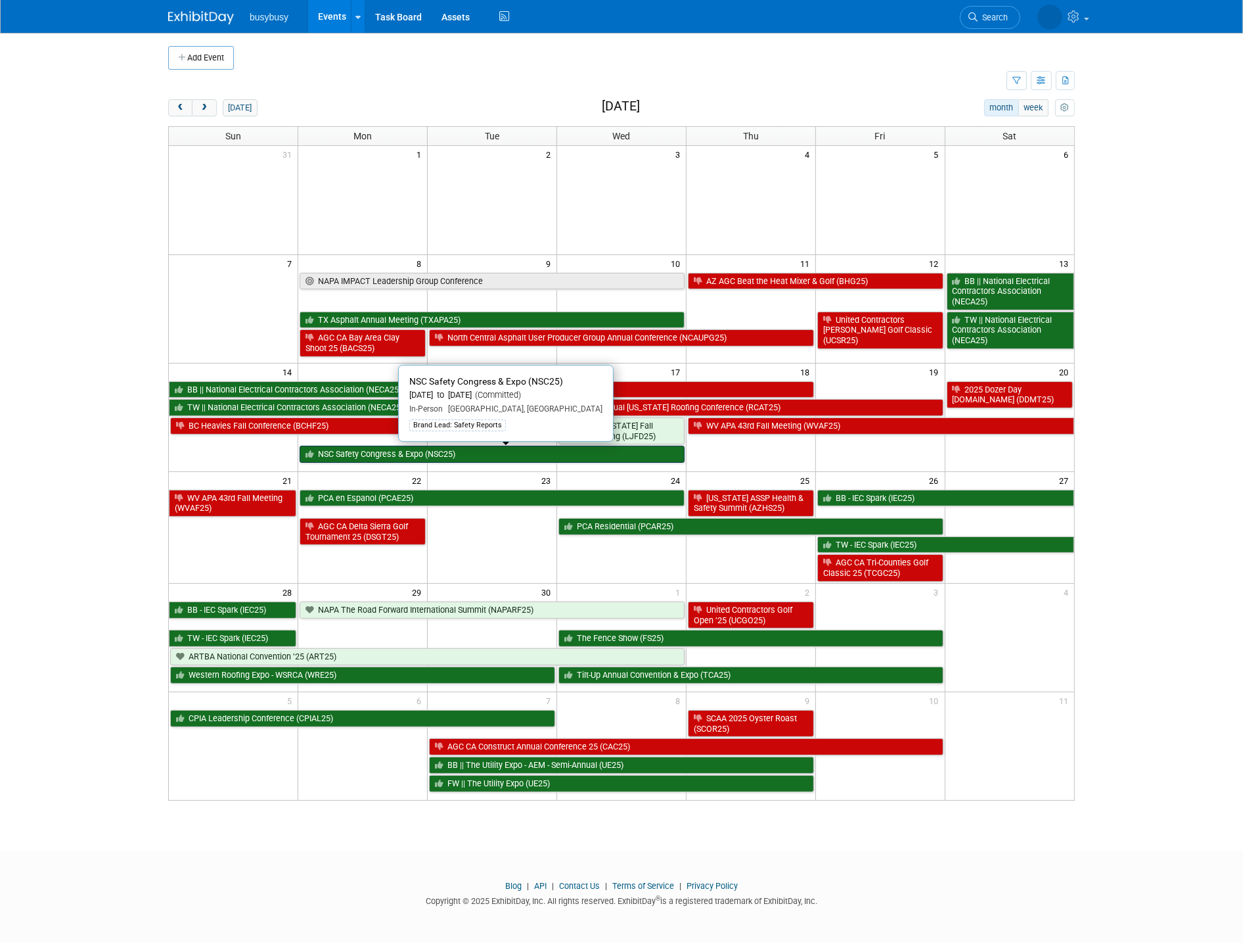
click at [483, 458] on link "NSC Safety Congress & Expo (NSC25)" at bounding box center [492, 455] width 385 height 17
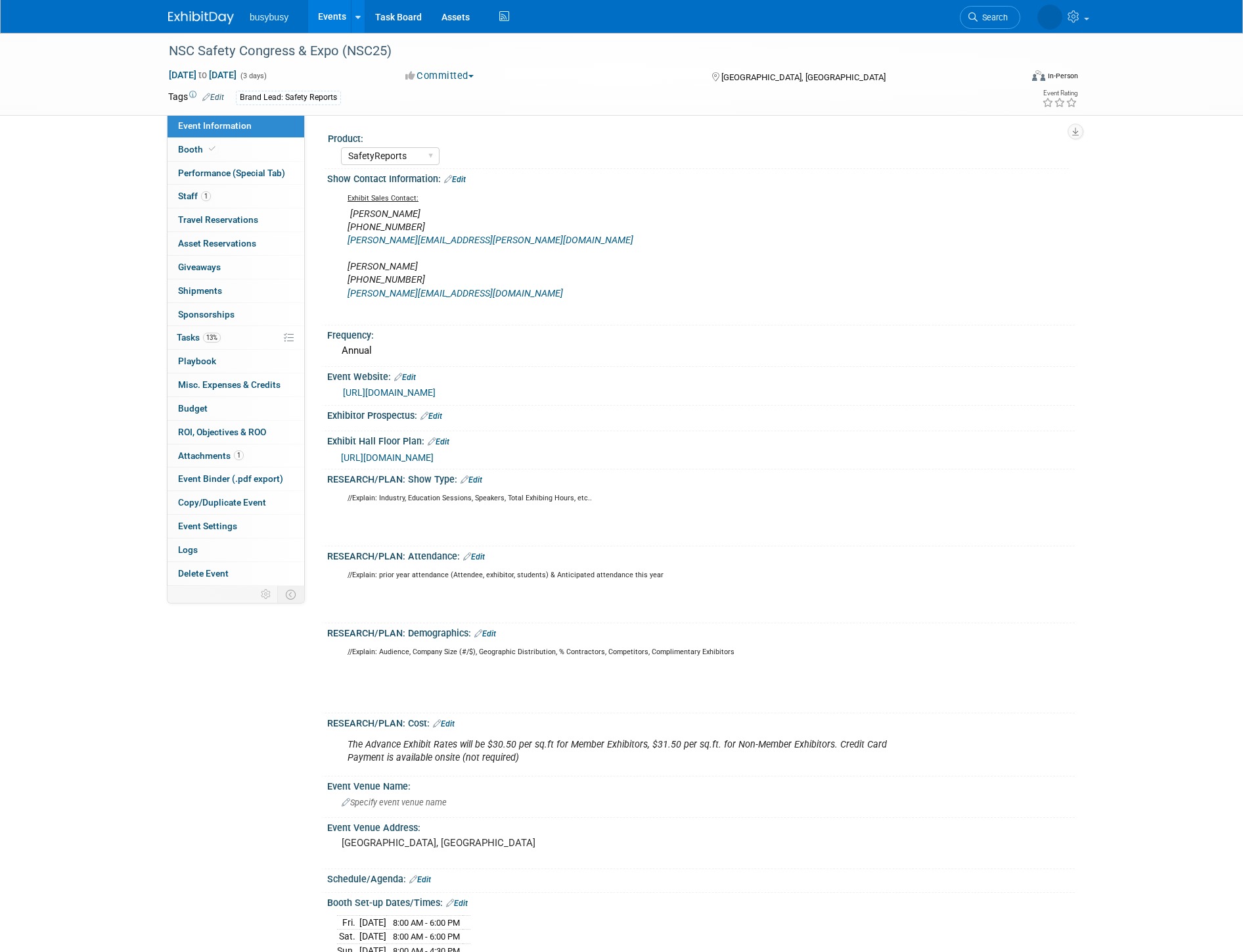
select select "SafetyReports"
click at [234, 188] on link "1 Staff 1" at bounding box center [235, 196] width 137 height 23
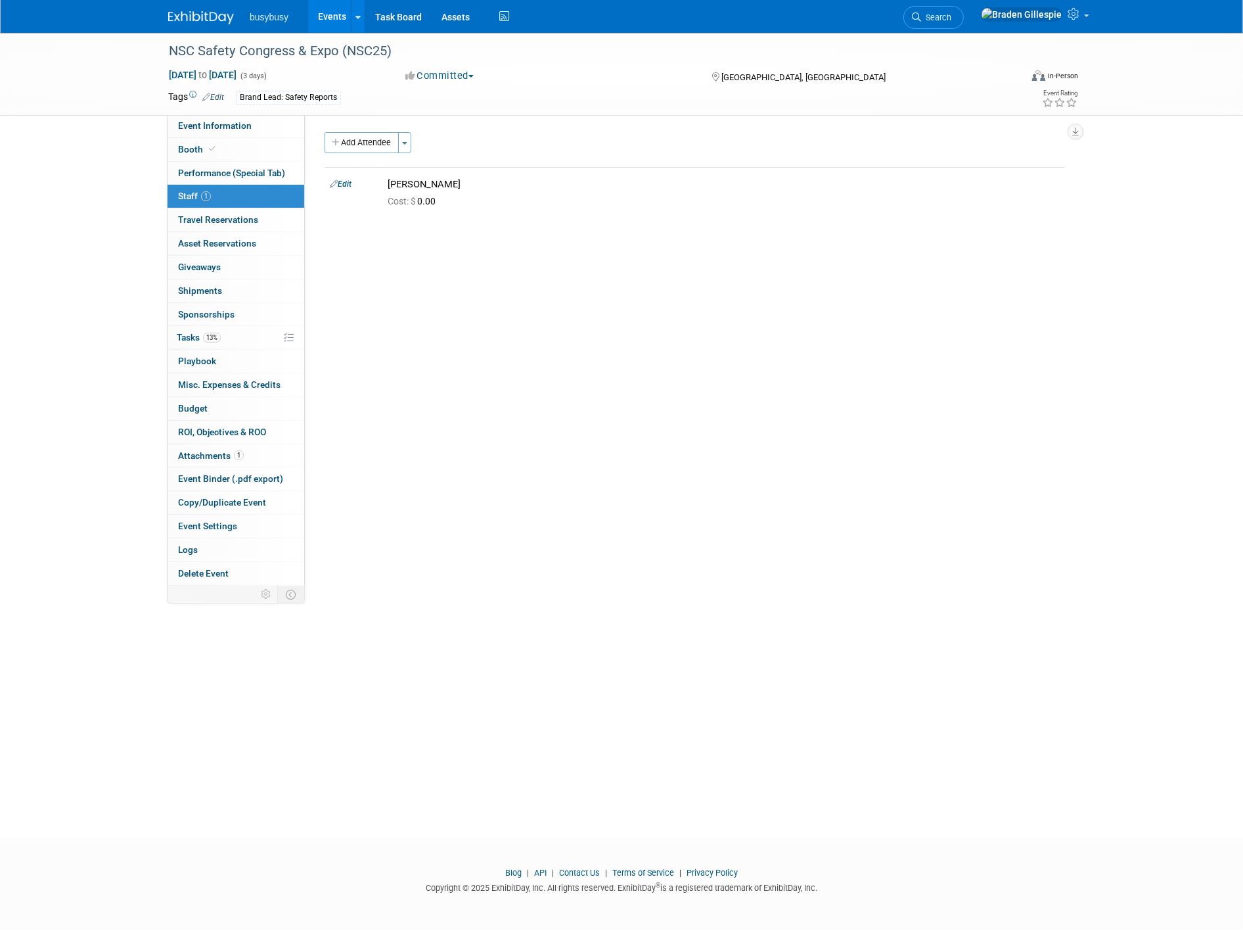
click at [212, 20] on img at bounding box center [200, 18] width 66 height 13
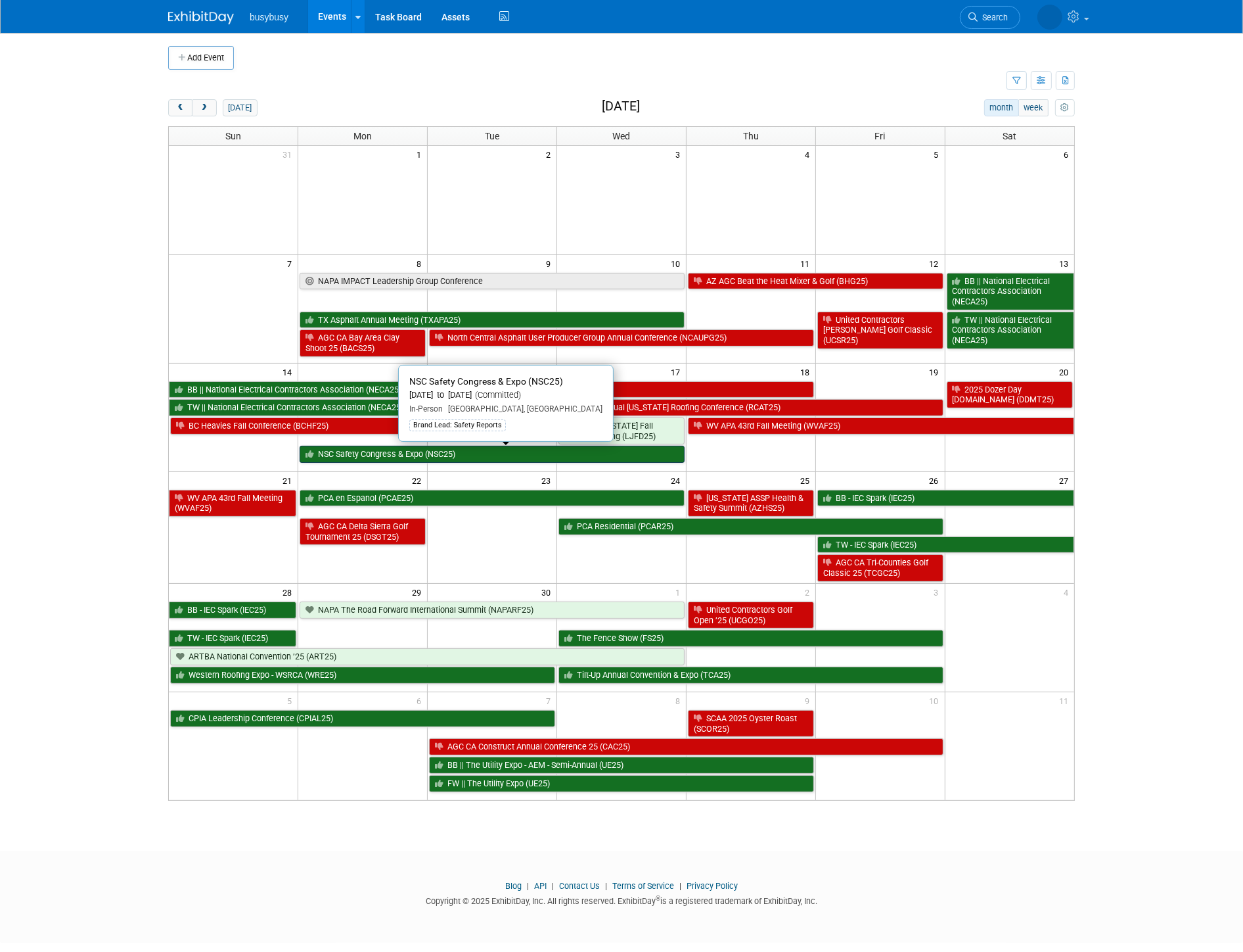
click at [432, 452] on link "NSC Safety Congress & Expo (NSC25)" at bounding box center [492, 455] width 385 height 17
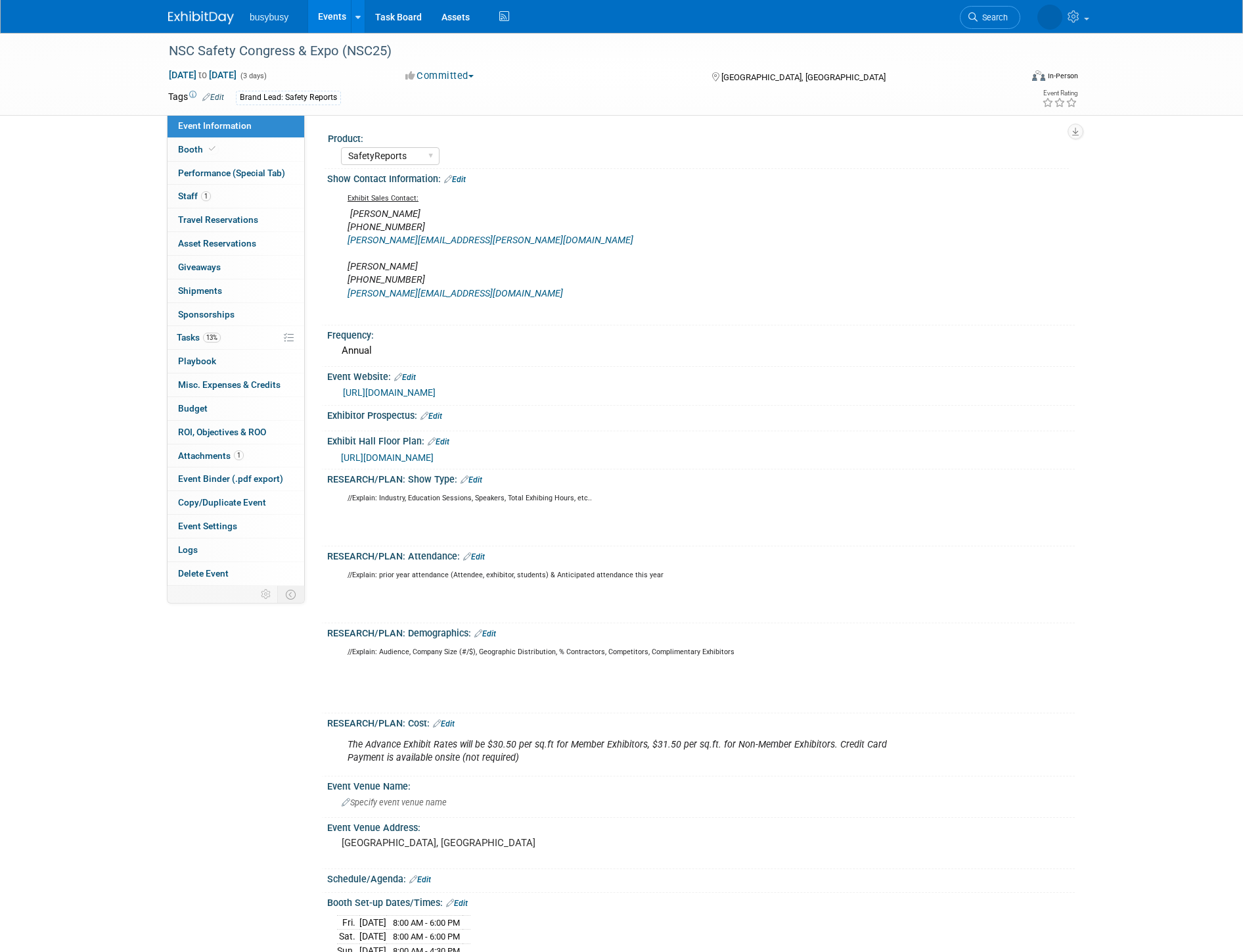
select select "SafetyReports"
click at [221, 15] on img at bounding box center [200, 18] width 66 height 13
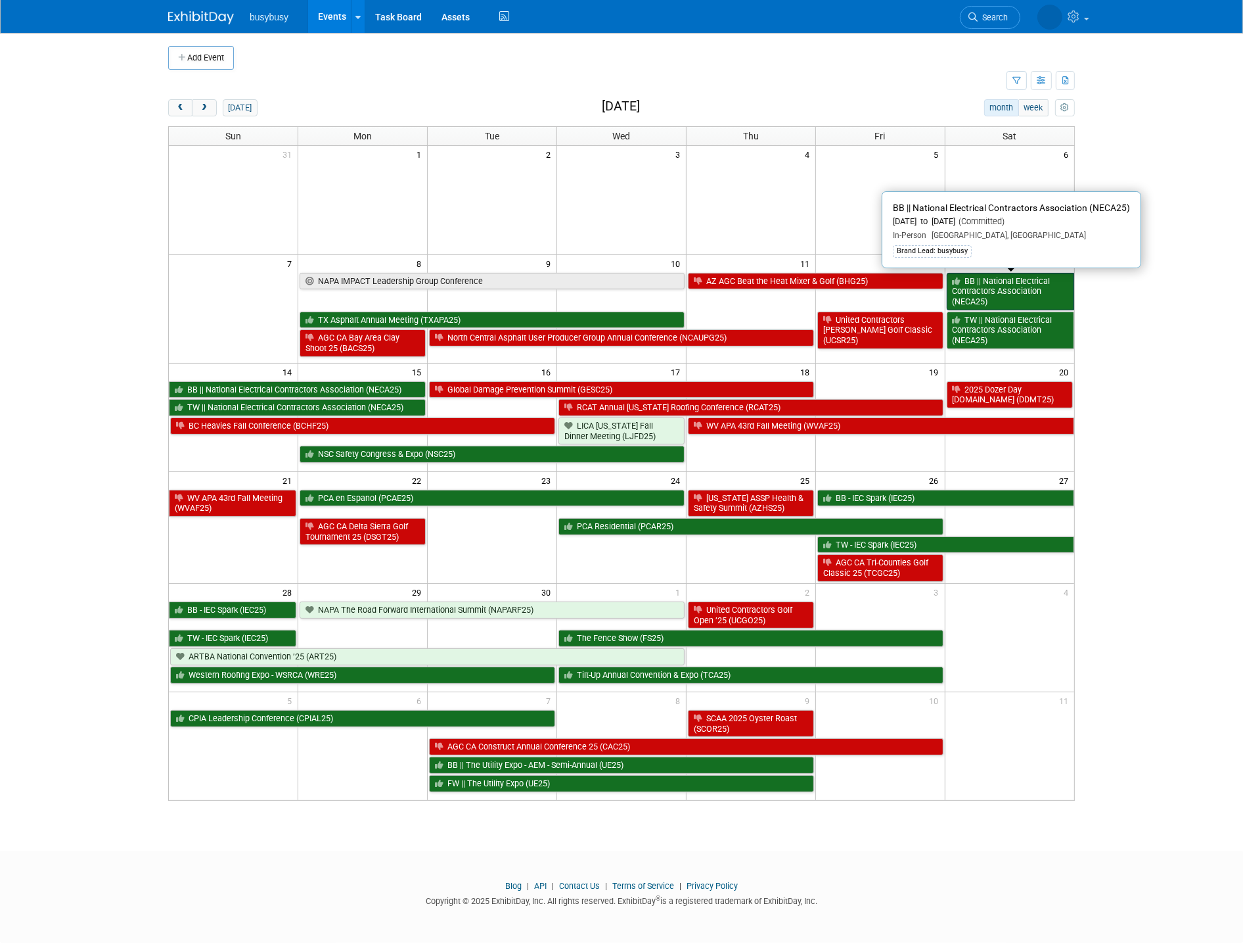
click at [1003, 300] on link "BB || National Electrical Contractors Association (NECA25)" at bounding box center [1011, 291] width 128 height 37
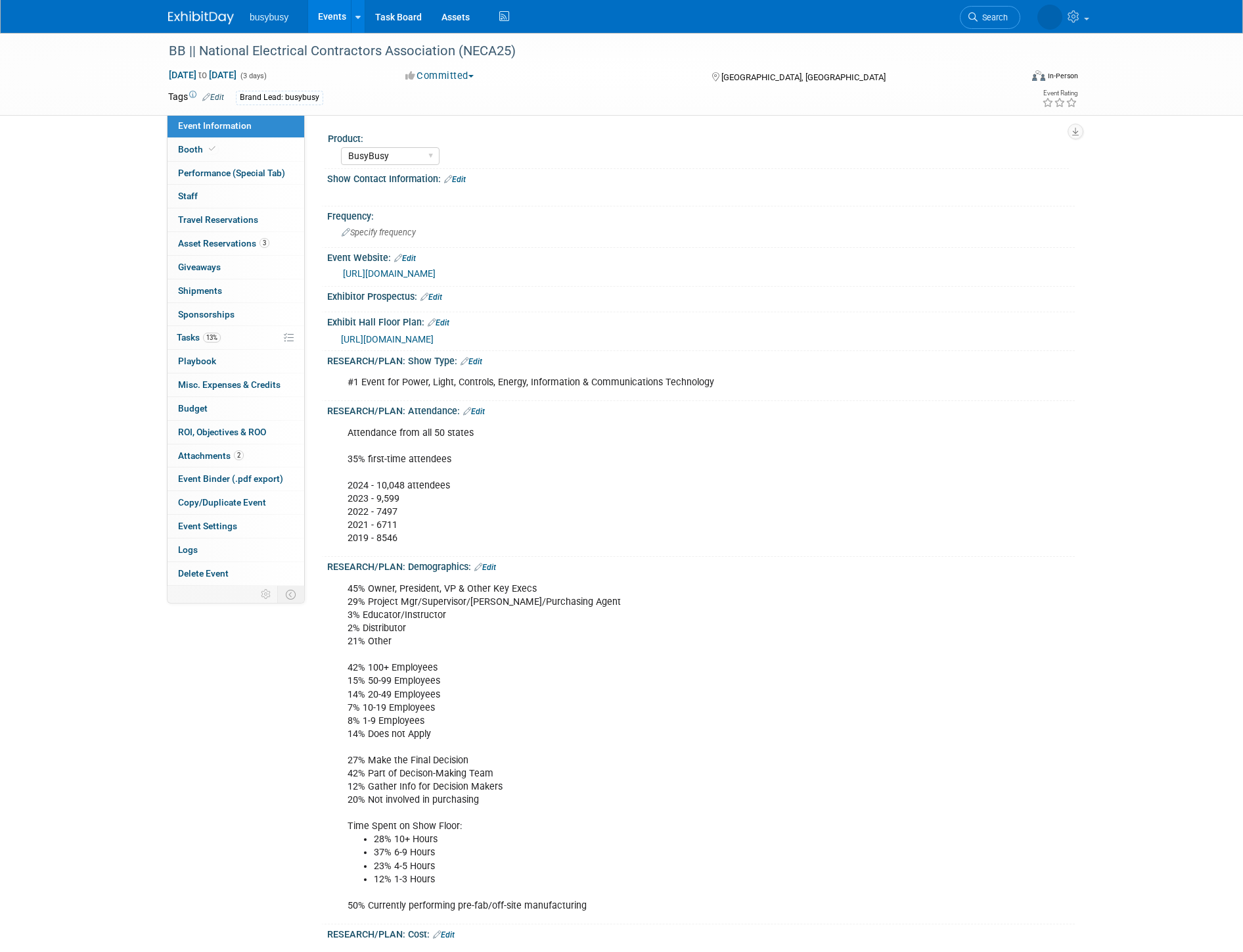
select select "BusyBusy"
click at [215, 93] on link "Edit" at bounding box center [213, 97] width 22 height 10
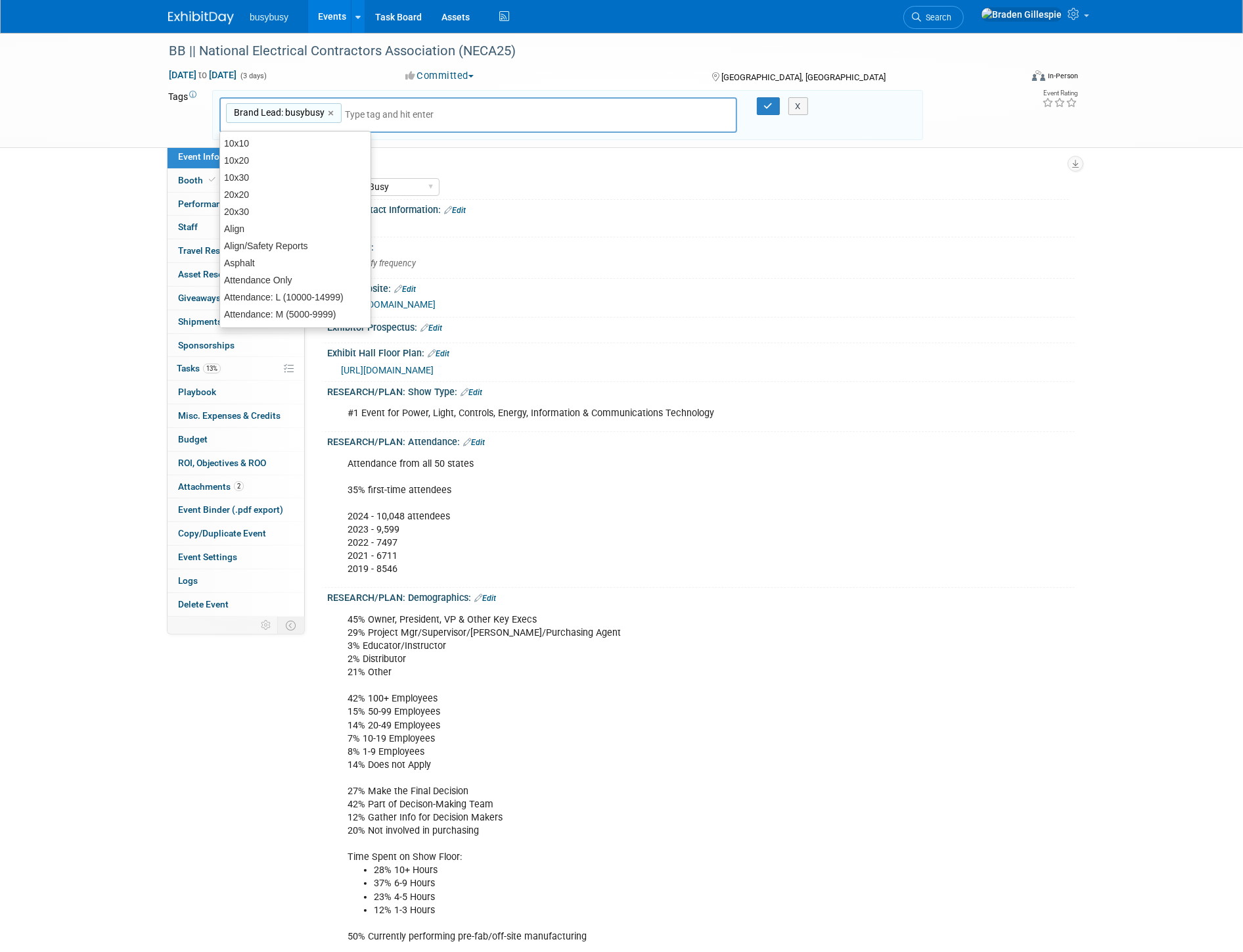
click at [366, 109] on input "text" at bounding box center [397, 115] width 105 height 13
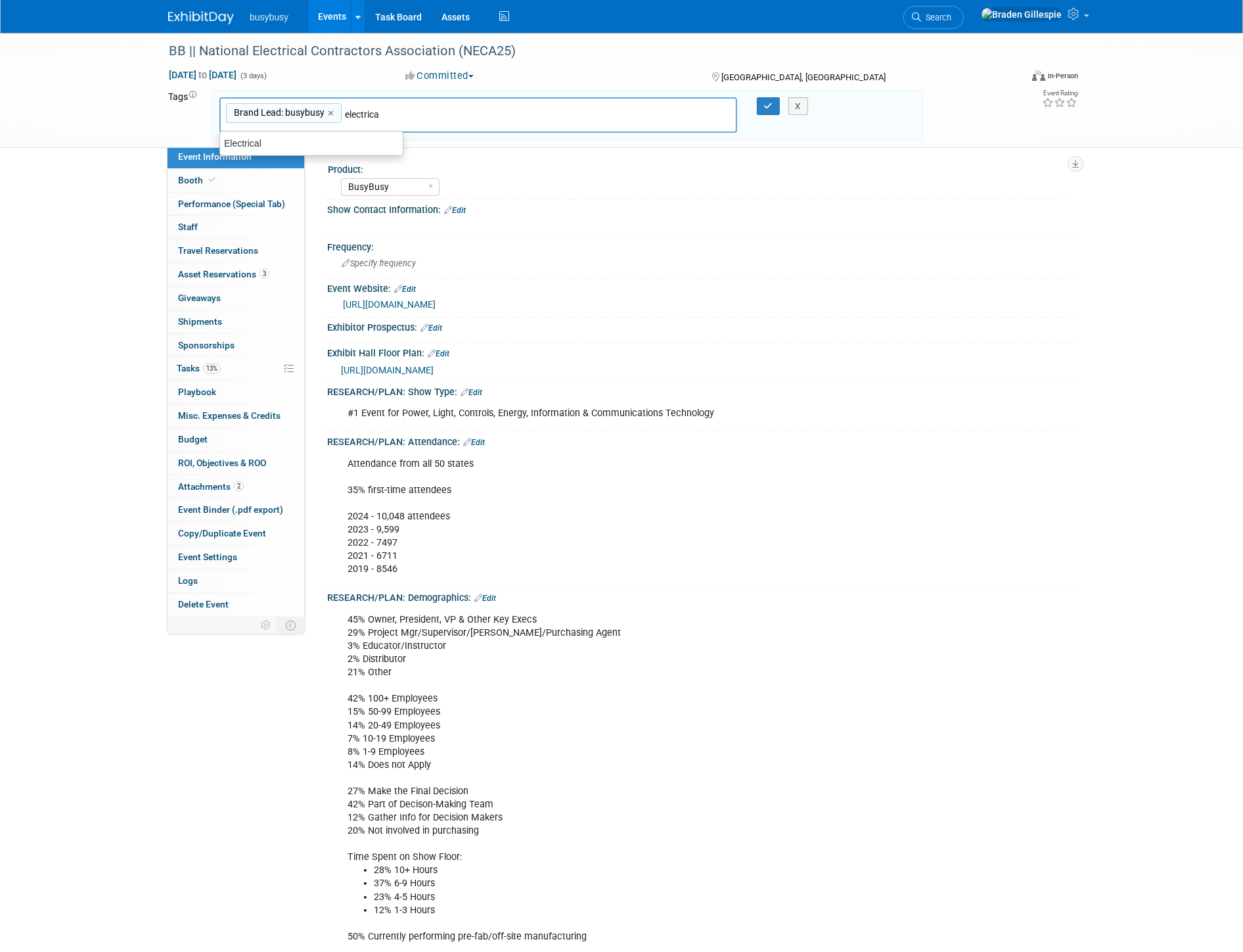
type input "electrical"
click at [285, 146] on div "Electrical" at bounding box center [311, 142] width 184 height 18
type input "Brand Lead: busybusy, Electrical"
type input "10x20"
click at [370, 139] on div "10x20" at bounding box center [311, 143] width 182 height 17
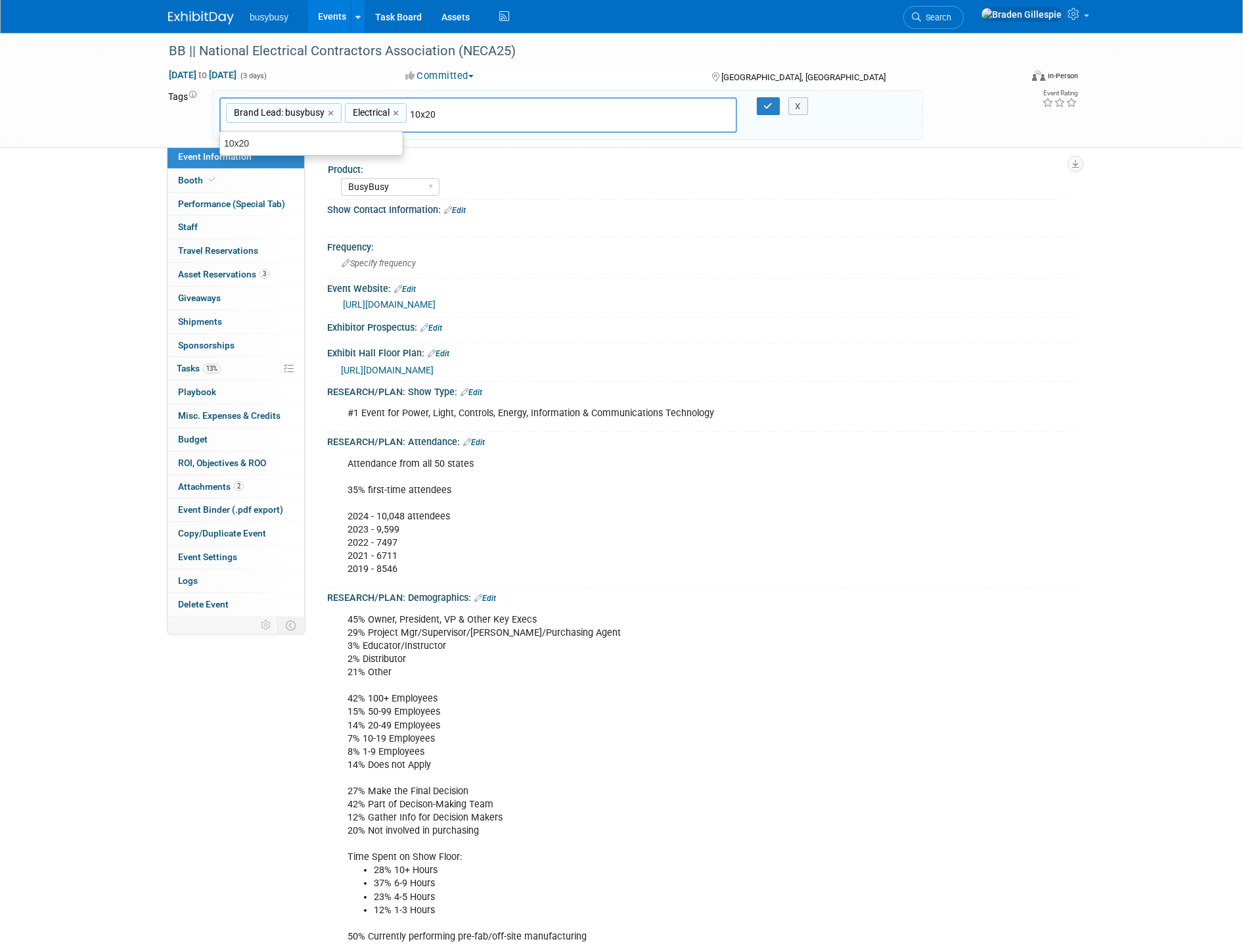
type input "Brand Lead: busybusy, Electrical, 10x20"
click at [760, 106] on button "button" at bounding box center [769, 106] width 24 height 18
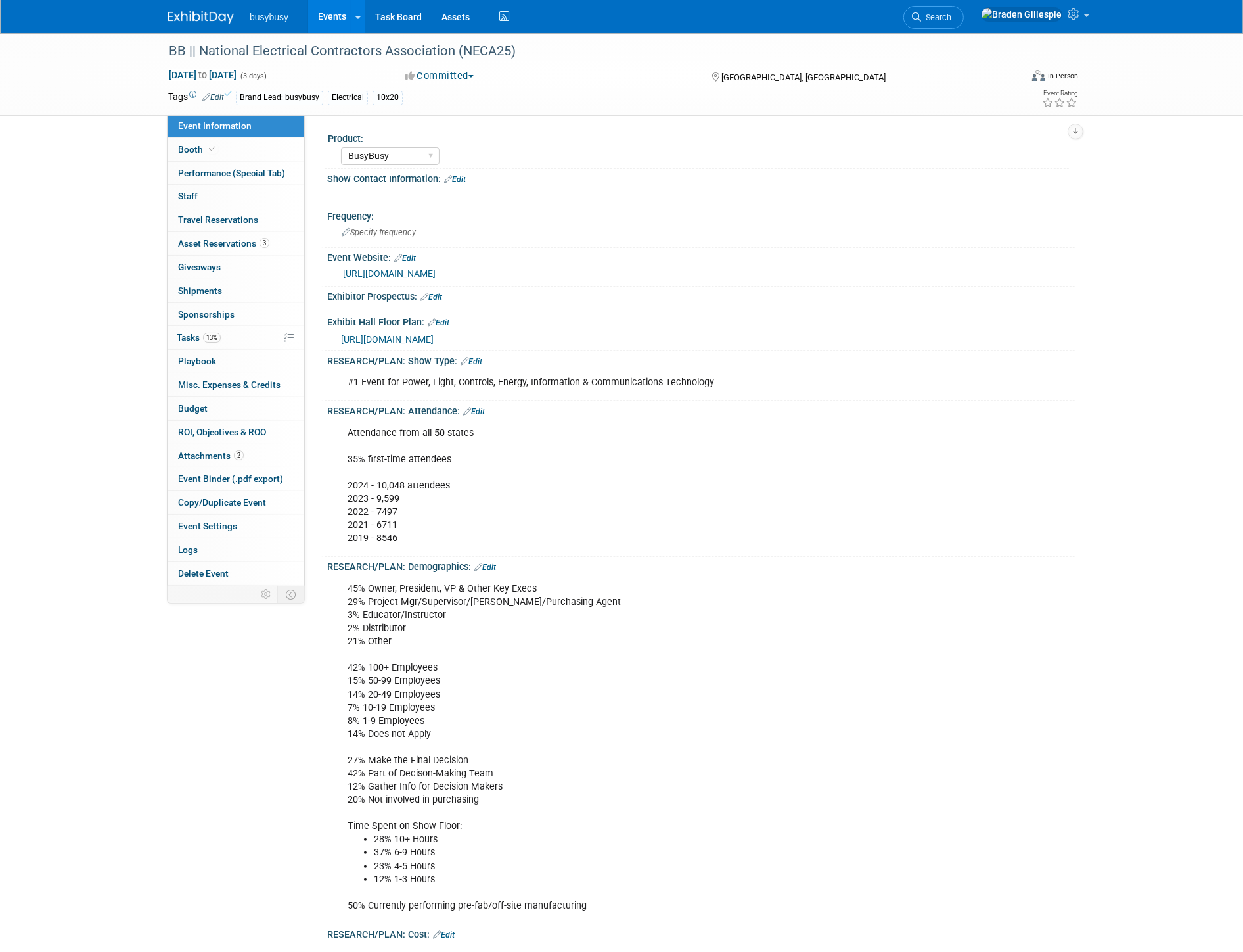
click at [211, 16] on img at bounding box center [200, 18] width 66 height 13
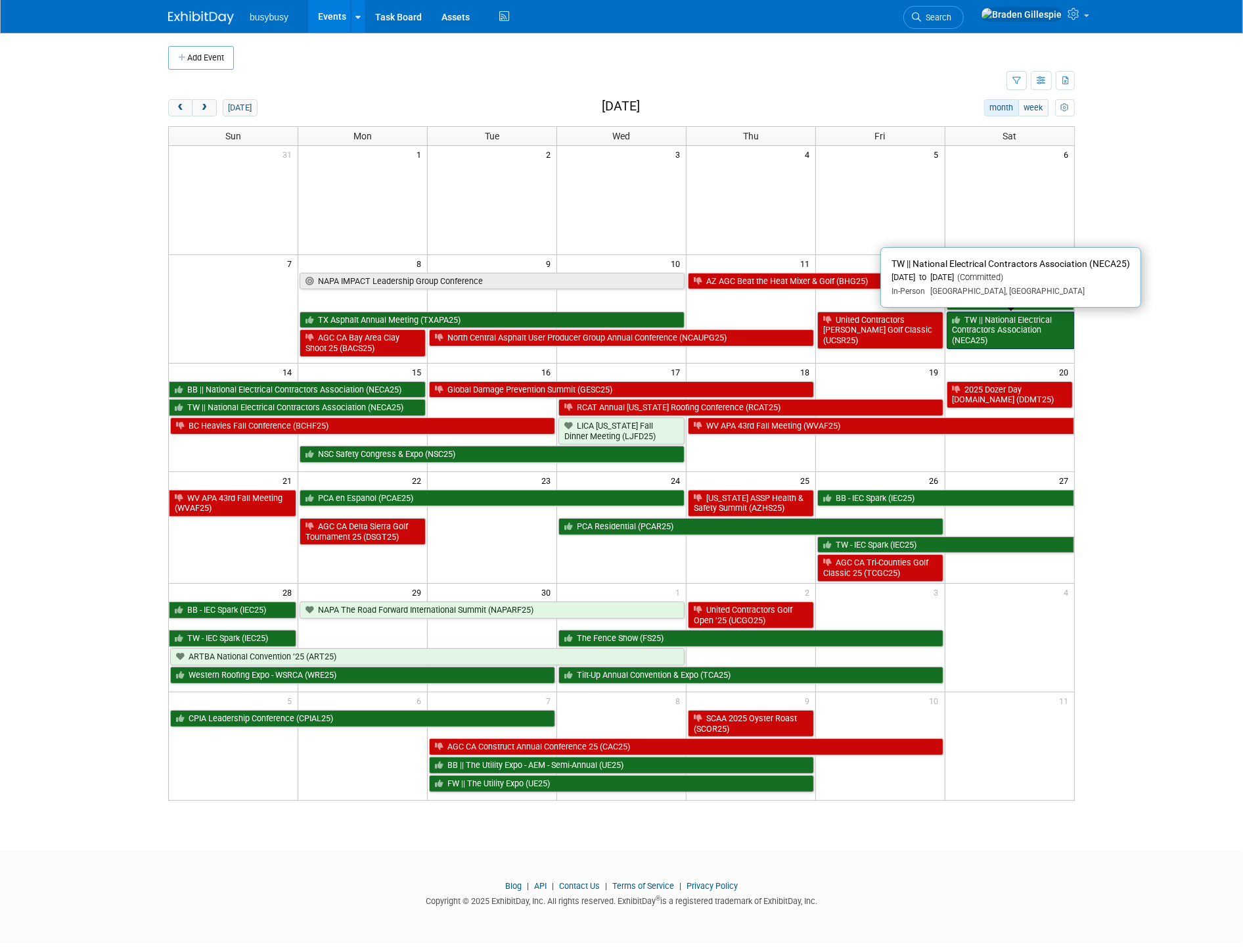
click at [1022, 333] on link "TW || National Electrical Contractors Association (NECA25)" at bounding box center [1011, 329] width 128 height 37
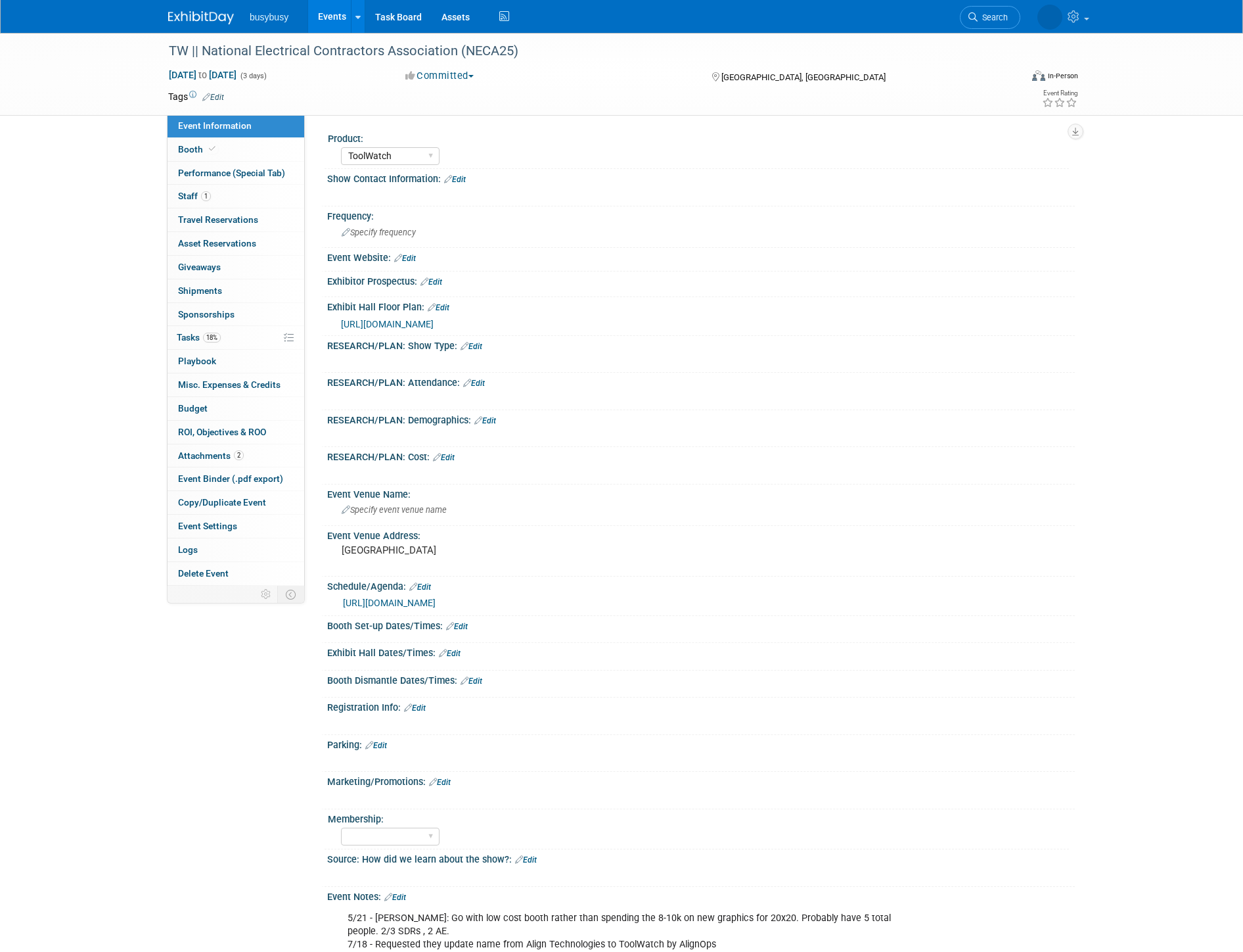
select select "ToolWatch"
click at [217, 93] on link "Edit" at bounding box center [213, 97] width 22 height 10
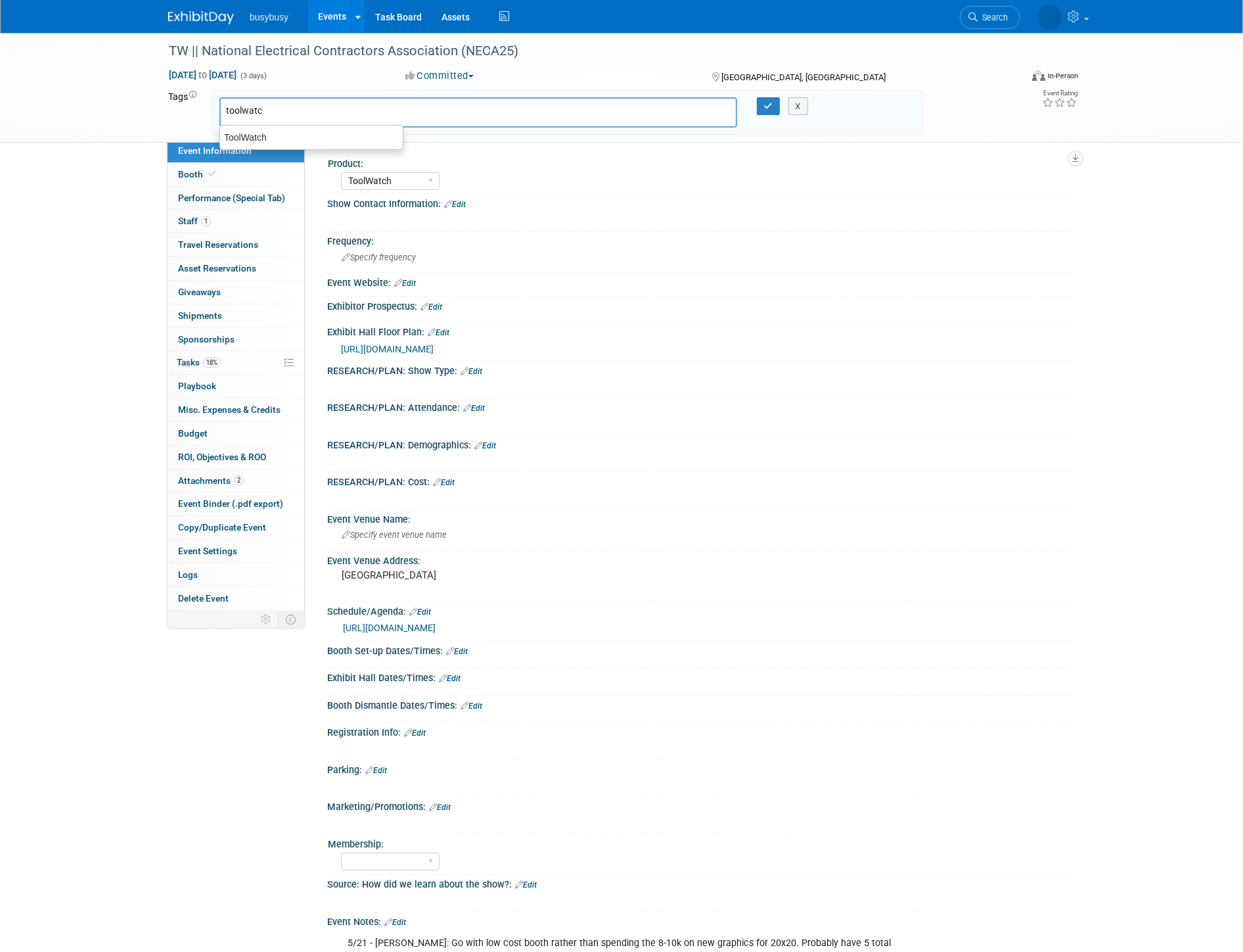
type input "toolwatch"
click at [266, 137] on div "ToolWatch" at bounding box center [311, 138] width 182 height 17
type input "ToolWatch"
type input "20x20"
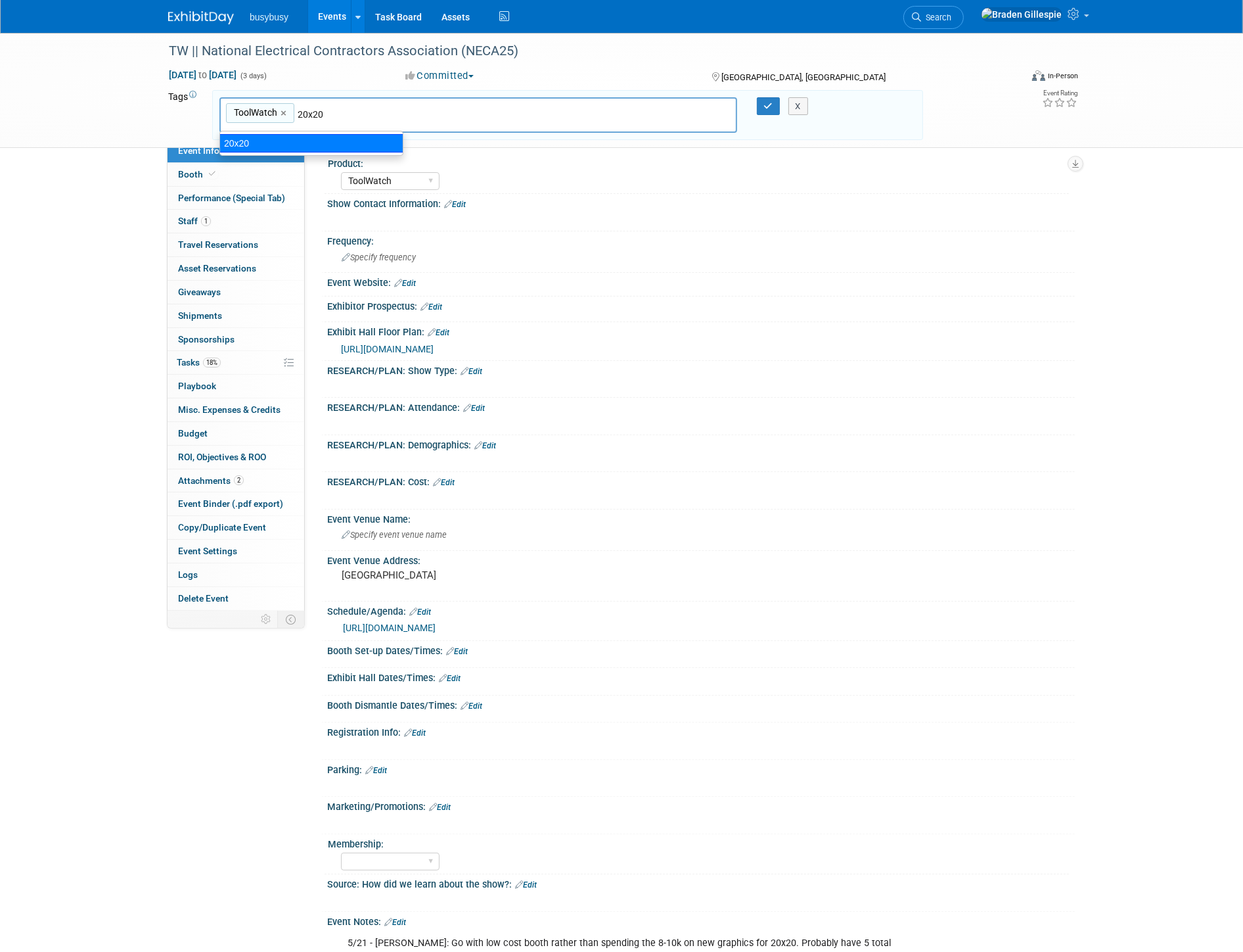
click at [221, 141] on div "20x20" at bounding box center [311, 142] width 184 height 18
type input "ToolWatch, 20x20"
type input "electrical"
click at [332, 153] on ul "Electrical" at bounding box center [311, 143] width 184 height 25
click at [336, 149] on div "Electrical" at bounding box center [311, 143] width 182 height 17
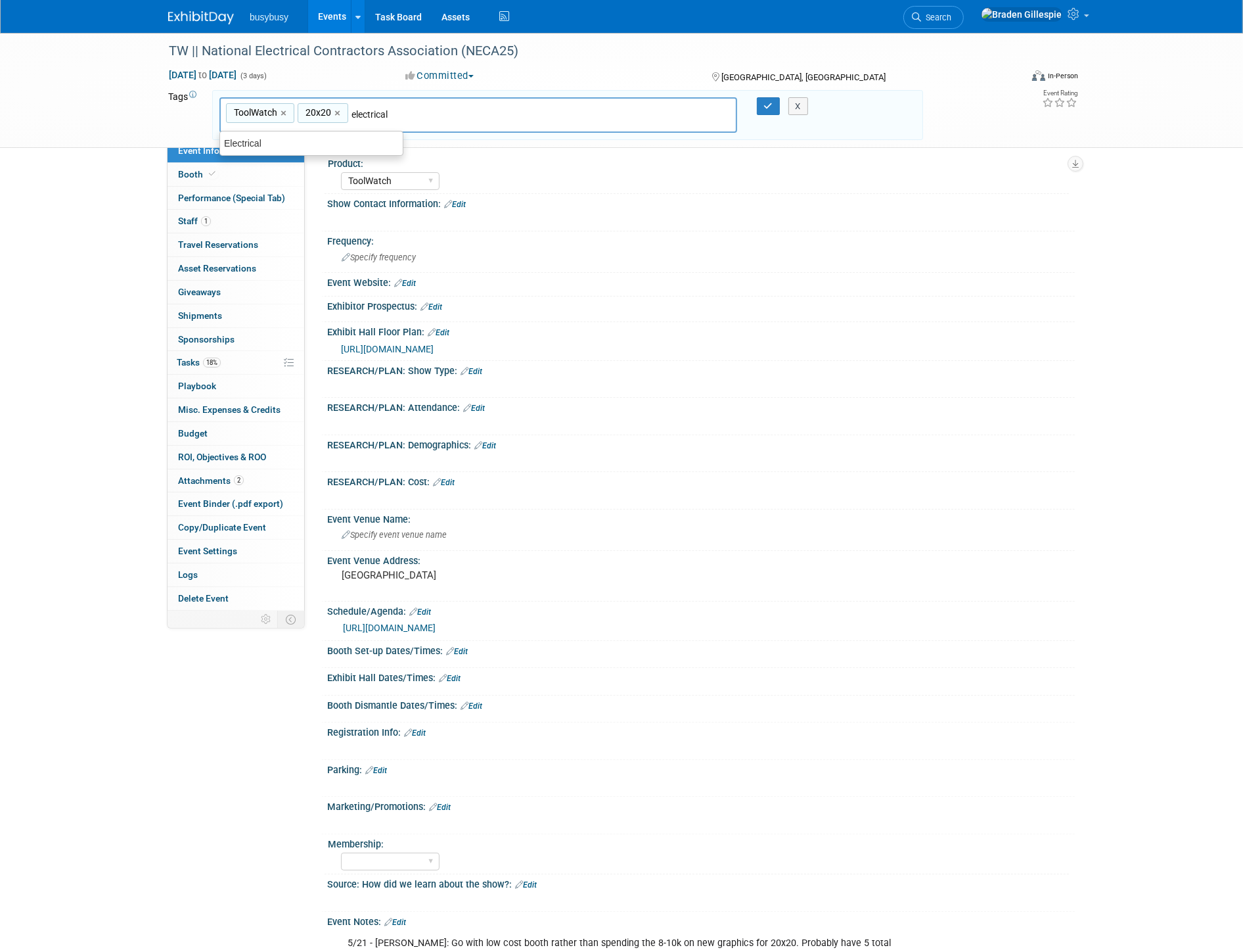
type input "ToolWatch, 20x20, Electrical"
click at [776, 107] on div "X" at bounding box center [804, 106] width 60 height 18
click at [758, 102] on button "button" at bounding box center [769, 106] width 24 height 18
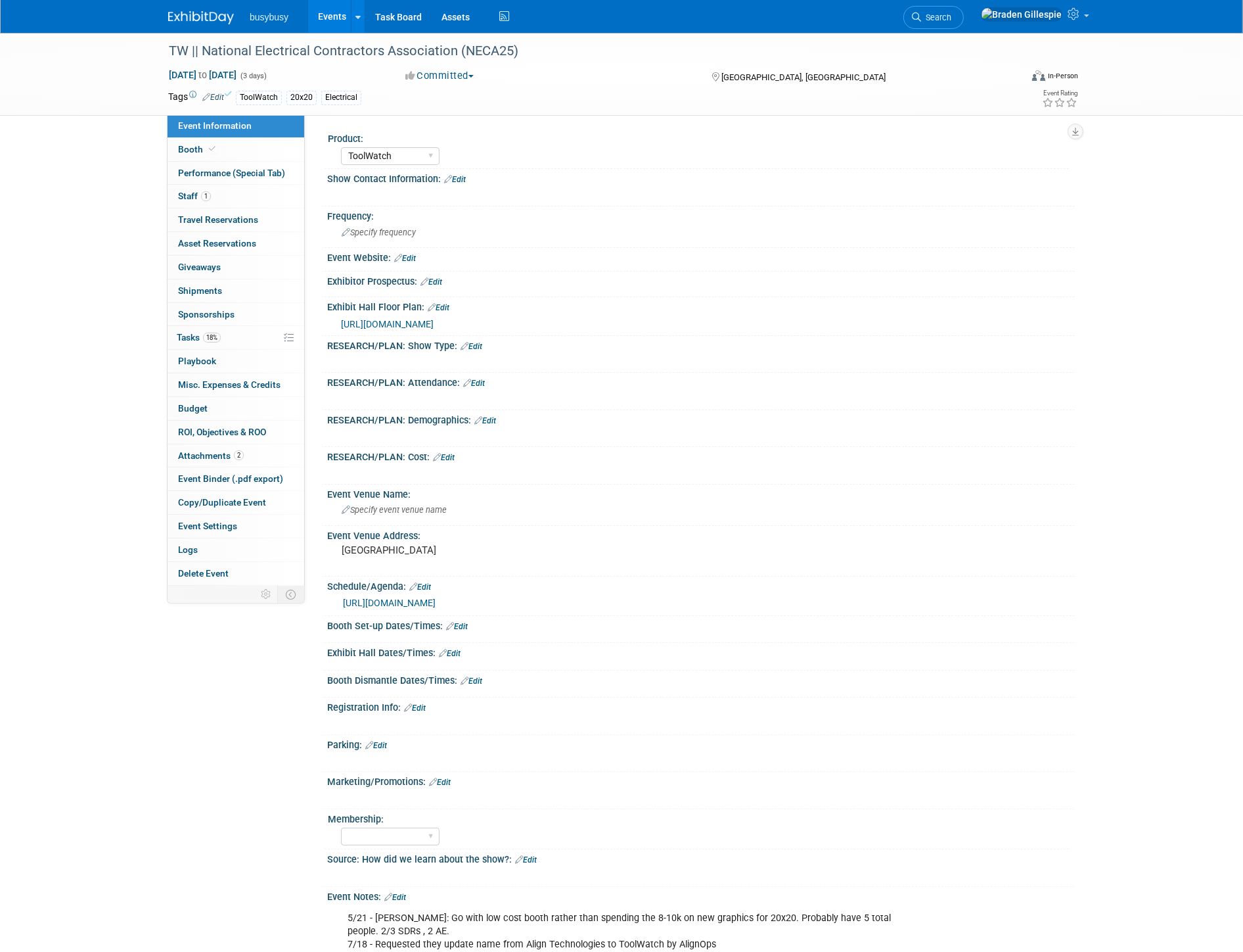
click at [189, 11] on img at bounding box center [200, 18] width 66 height 13
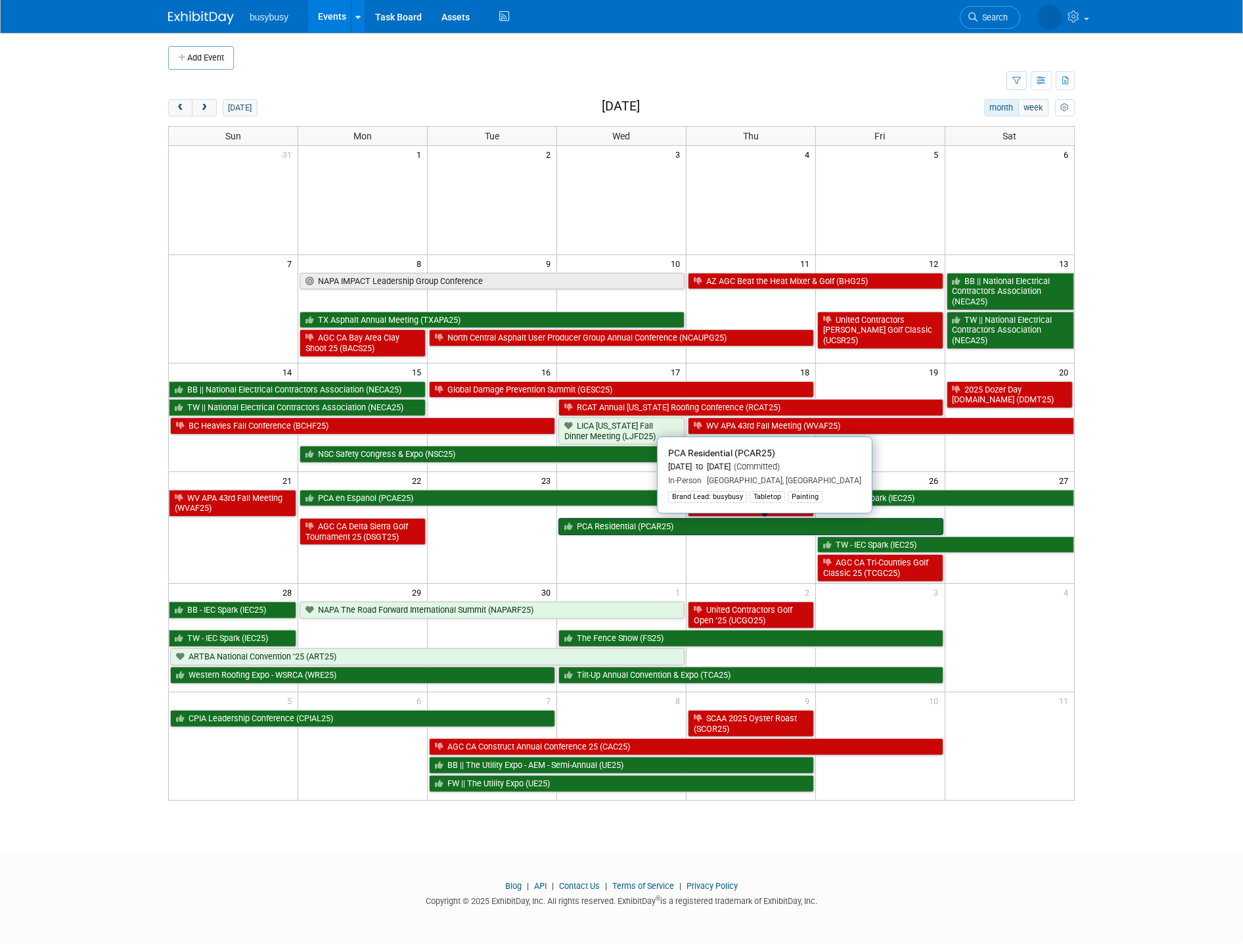
click at [721, 523] on link "PCA Residential (PCAR25)" at bounding box center [750, 526] width 385 height 17
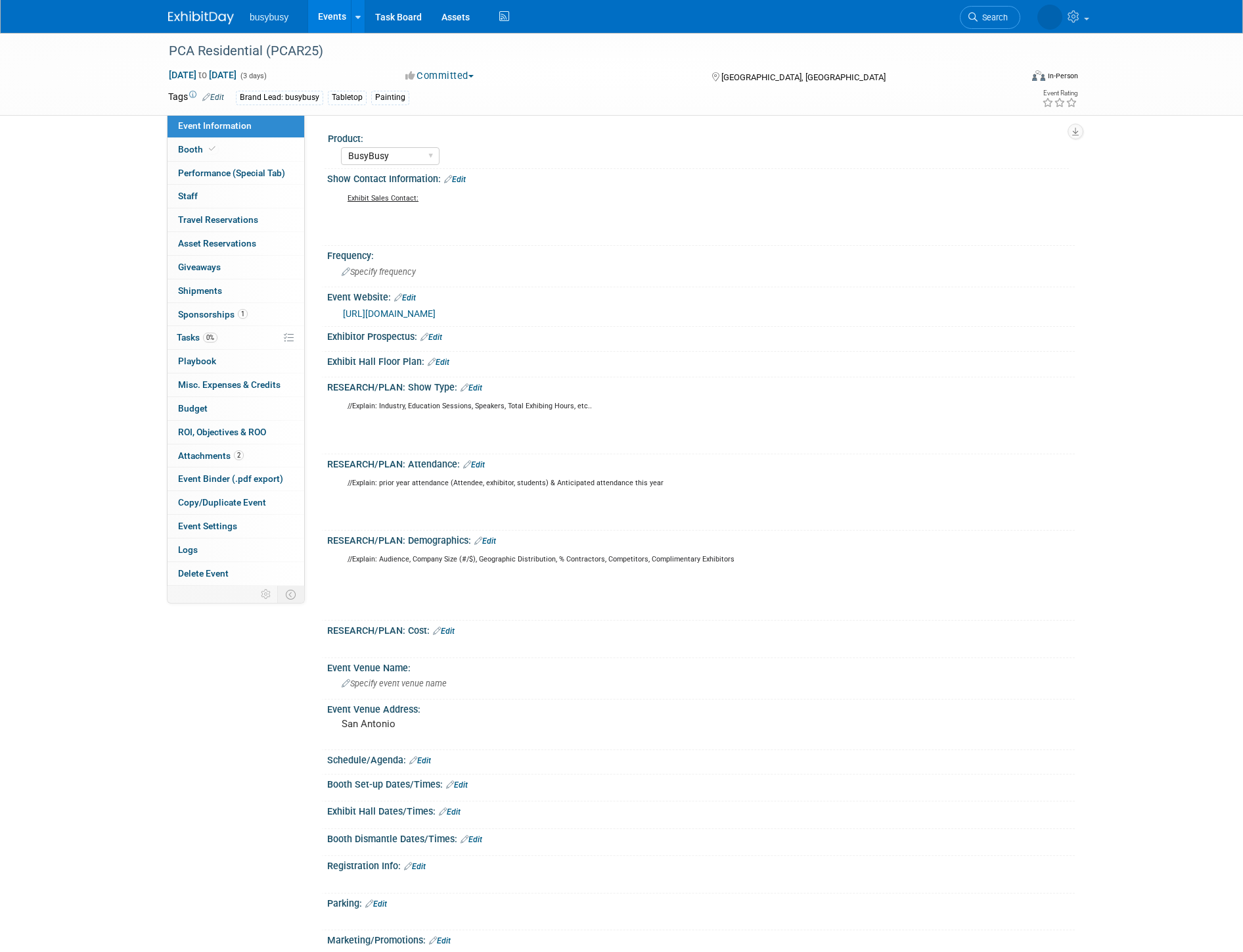
select select "BusyBusy"
click at [196, 14] on img at bounding box center [200, 18] width 66 height 13
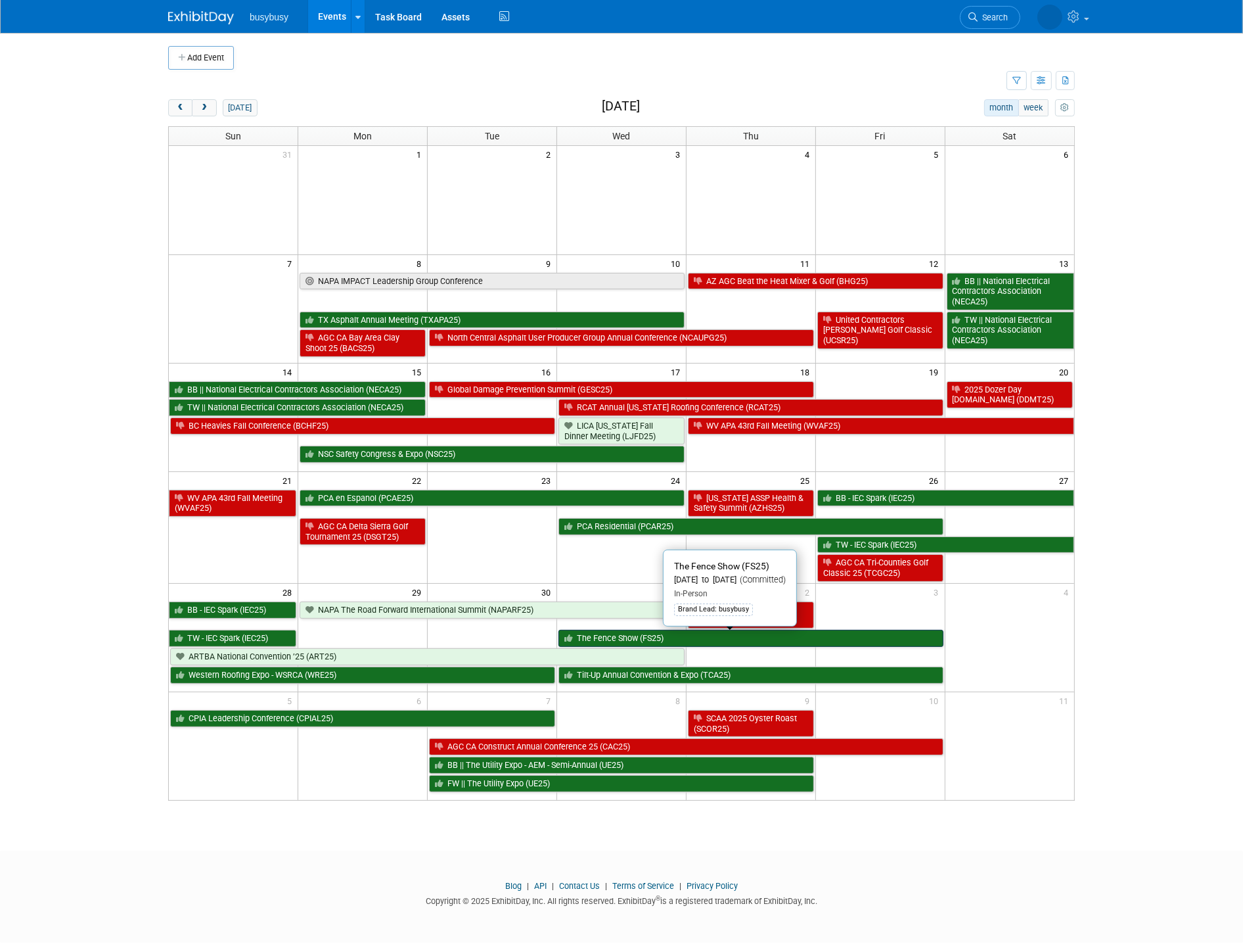
click at [691, 643] on link "The Fence Show (FS25)" at bounding box center [750, 638] width 385 height 17
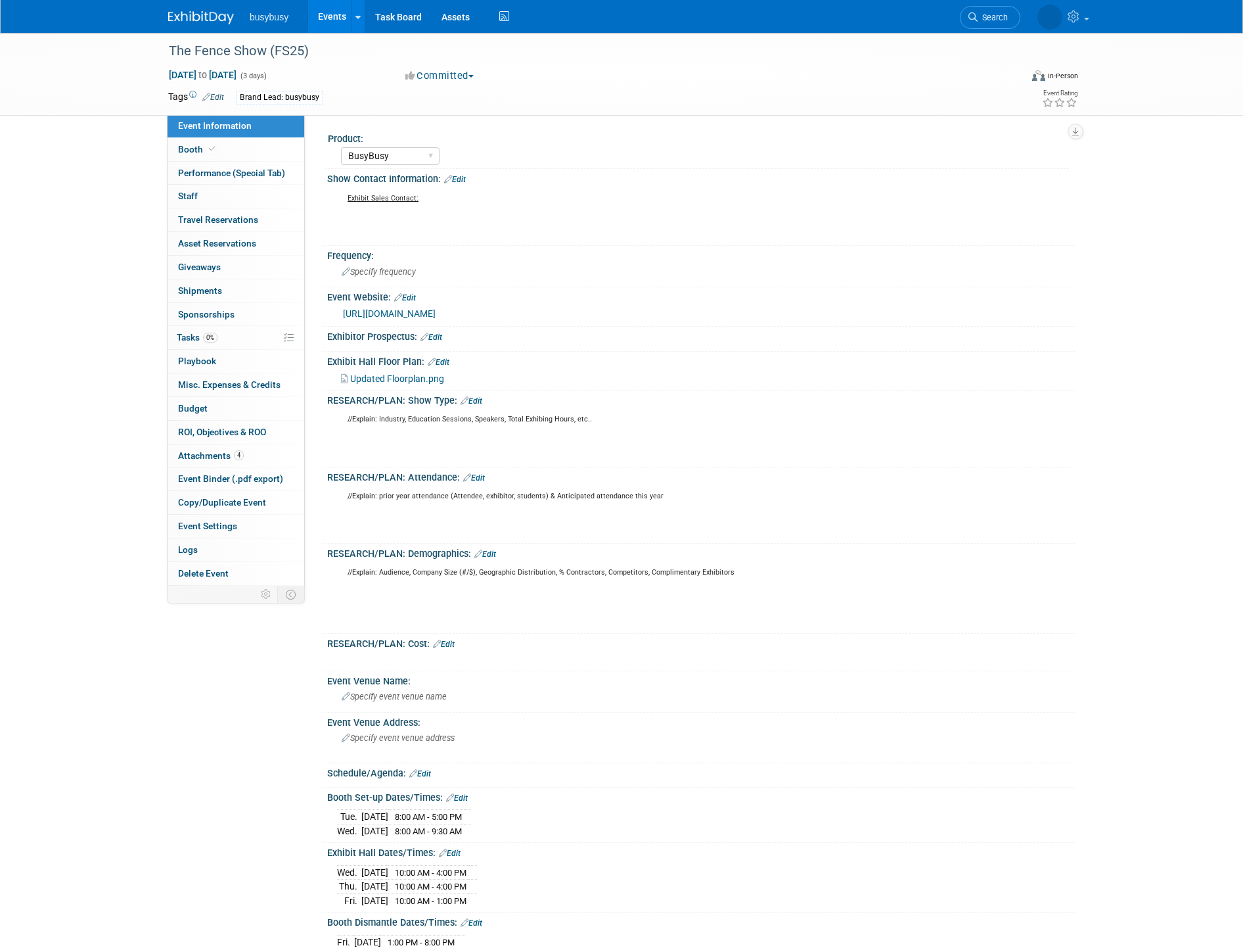
select select "BusyBusy"
click at [216, 92] on span "Edit" at bounding box center [211, 96] width 26 height 11
click at [218, 96] on link "Edit" at bounding box center [213, 97] width 22 height 10
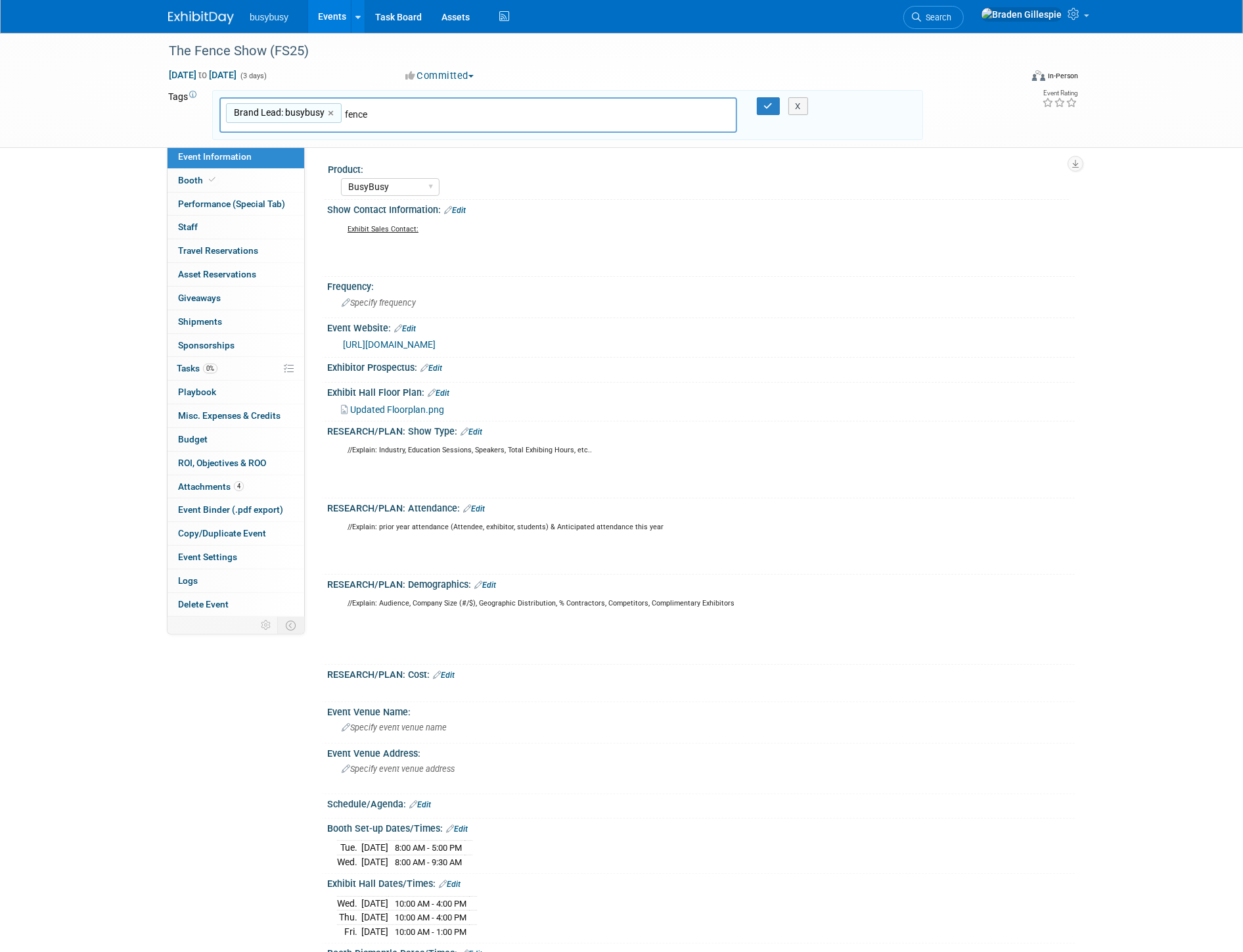
type input "fenc"
click at [305, 138] on div "Fencing" at bounding box center [311, 142] width 184 height 18
type input "Brand Lead: busybusy, Fencing"
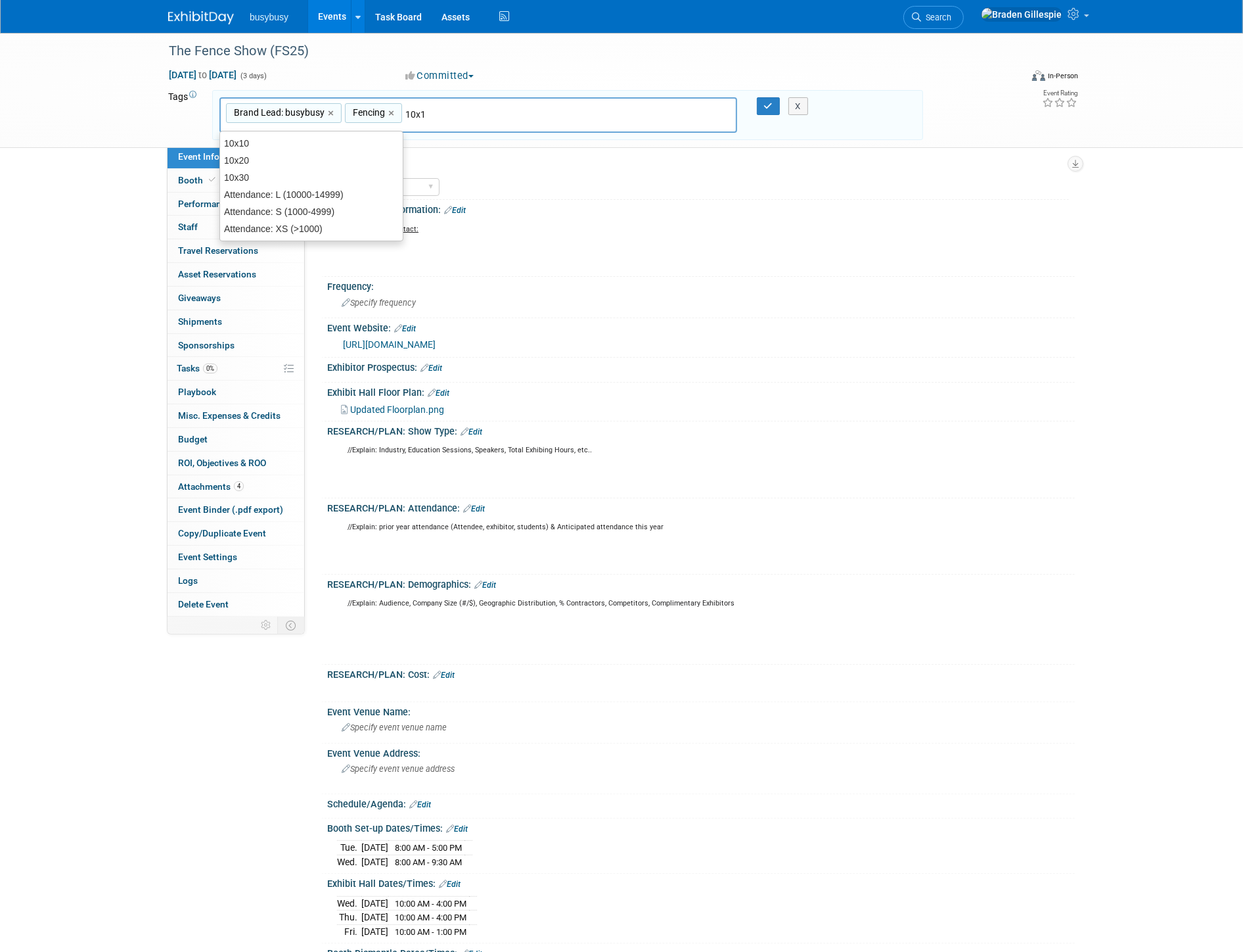
type input "10x10"
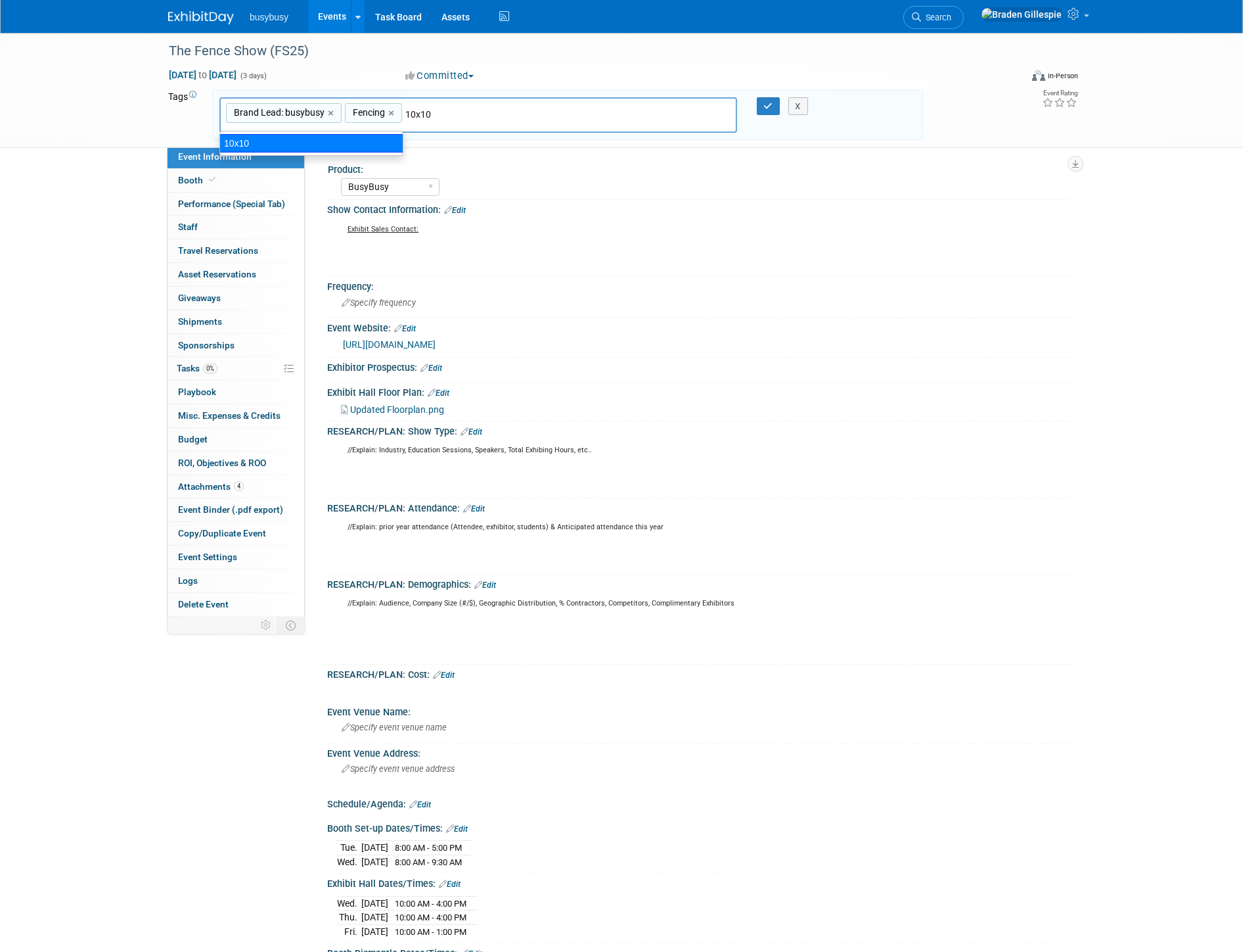
click at [338, 149] on div "10x10" at bounding box center [311, 142] width 184 height 18
type input "Brand Lead: busybusy, Fencing, 10x10"
click at [766, 102] on icon "button" at bounding box center [769, 106] width 10 height 9
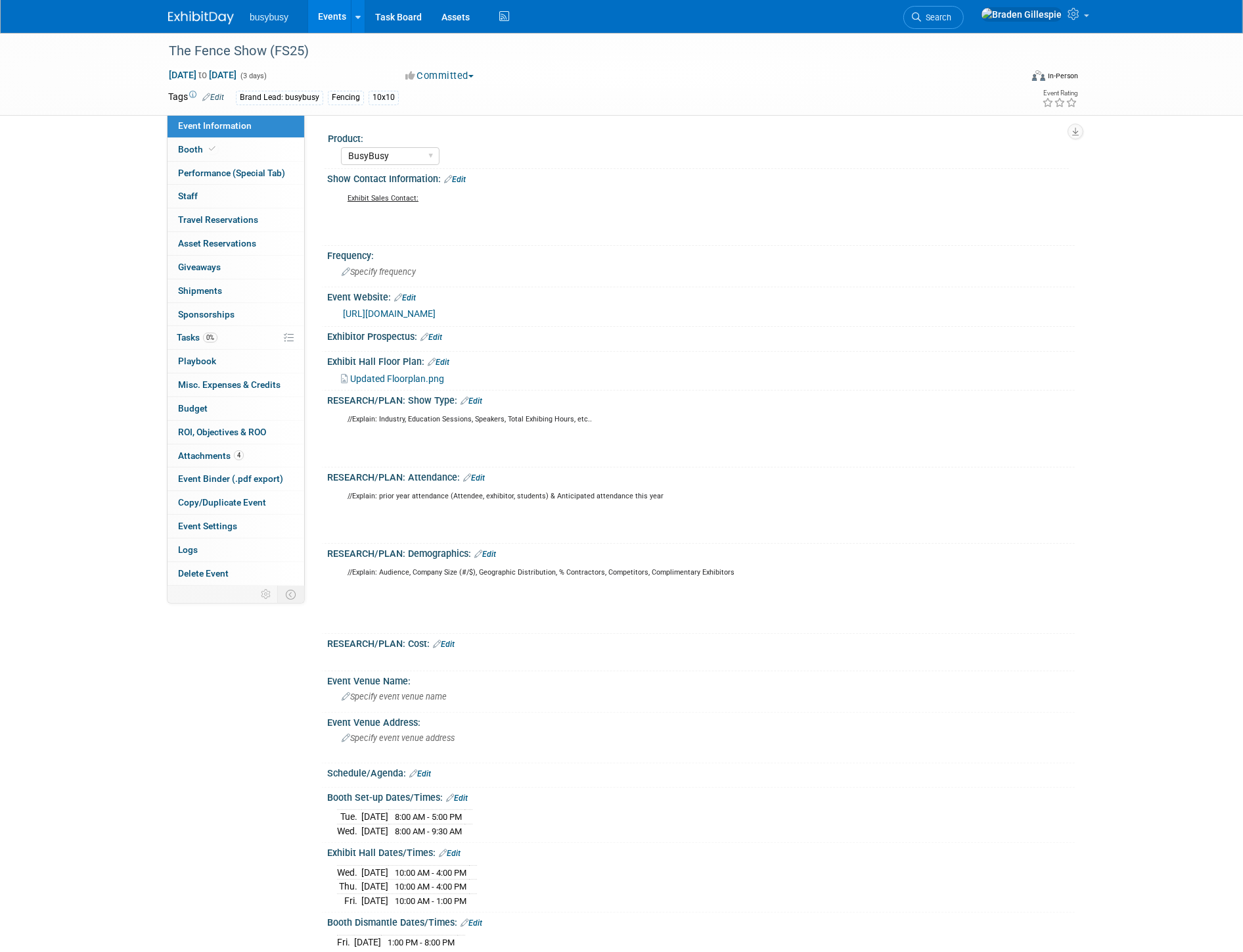
click at [182, 20] on img at bounding box center [200, 18] width 66 height 13
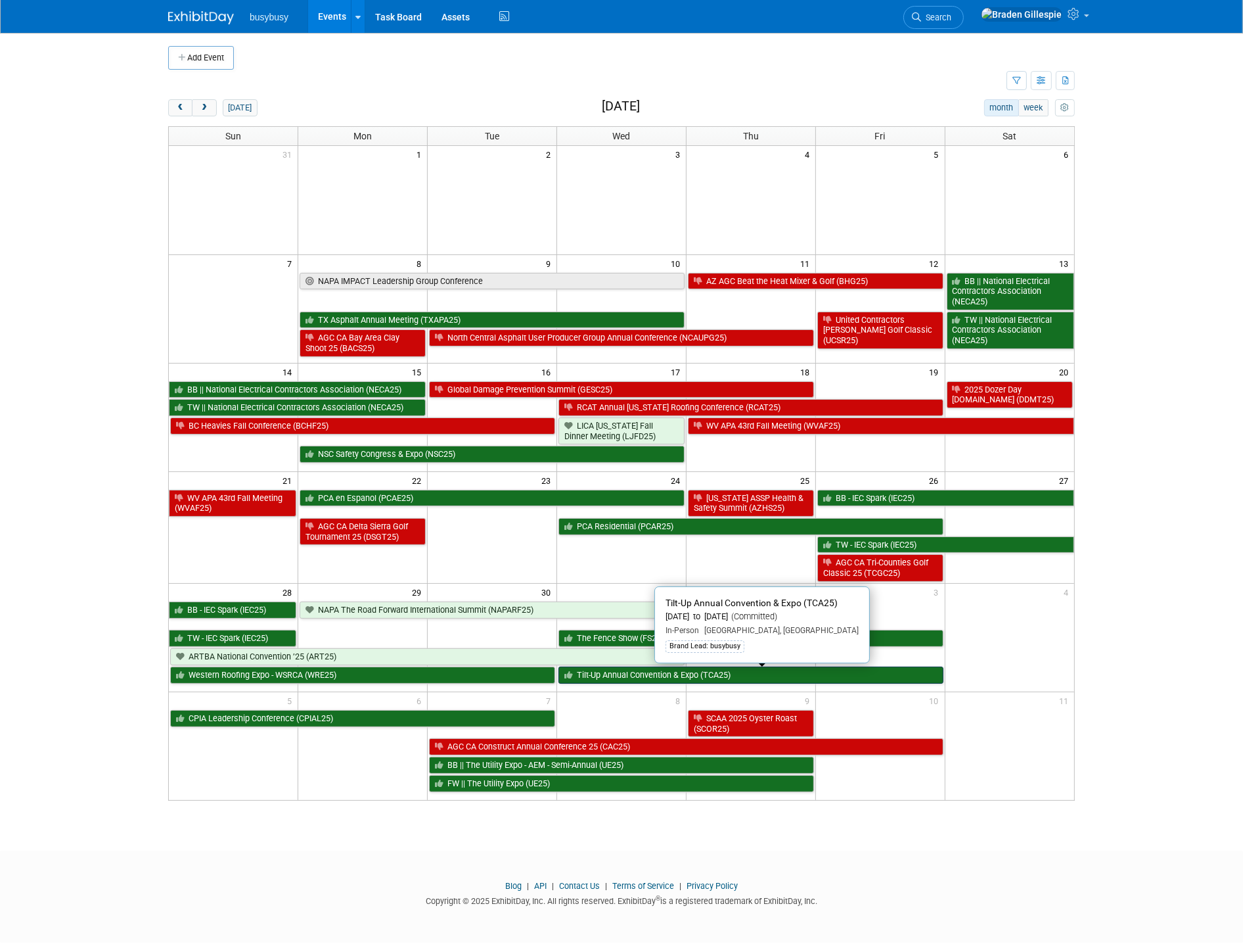
click at [711, 673] on link "Tilt-Up Annual Convention & Expo (TCA25)" at bounding box center [750, 675] width 385 height 17
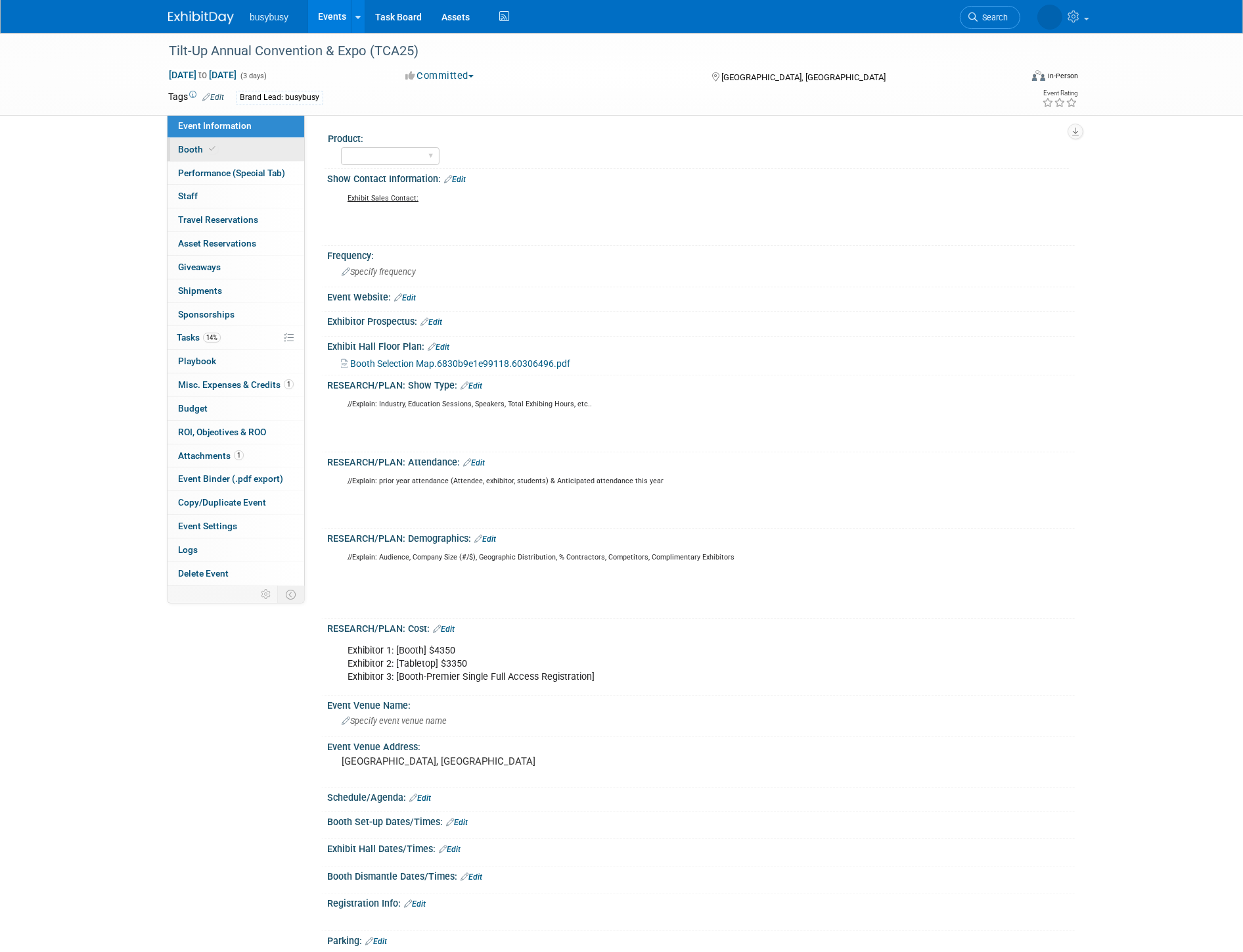
click at [200, 153] on span "Booth" at bounding box center [199, 149] width 40 height 11
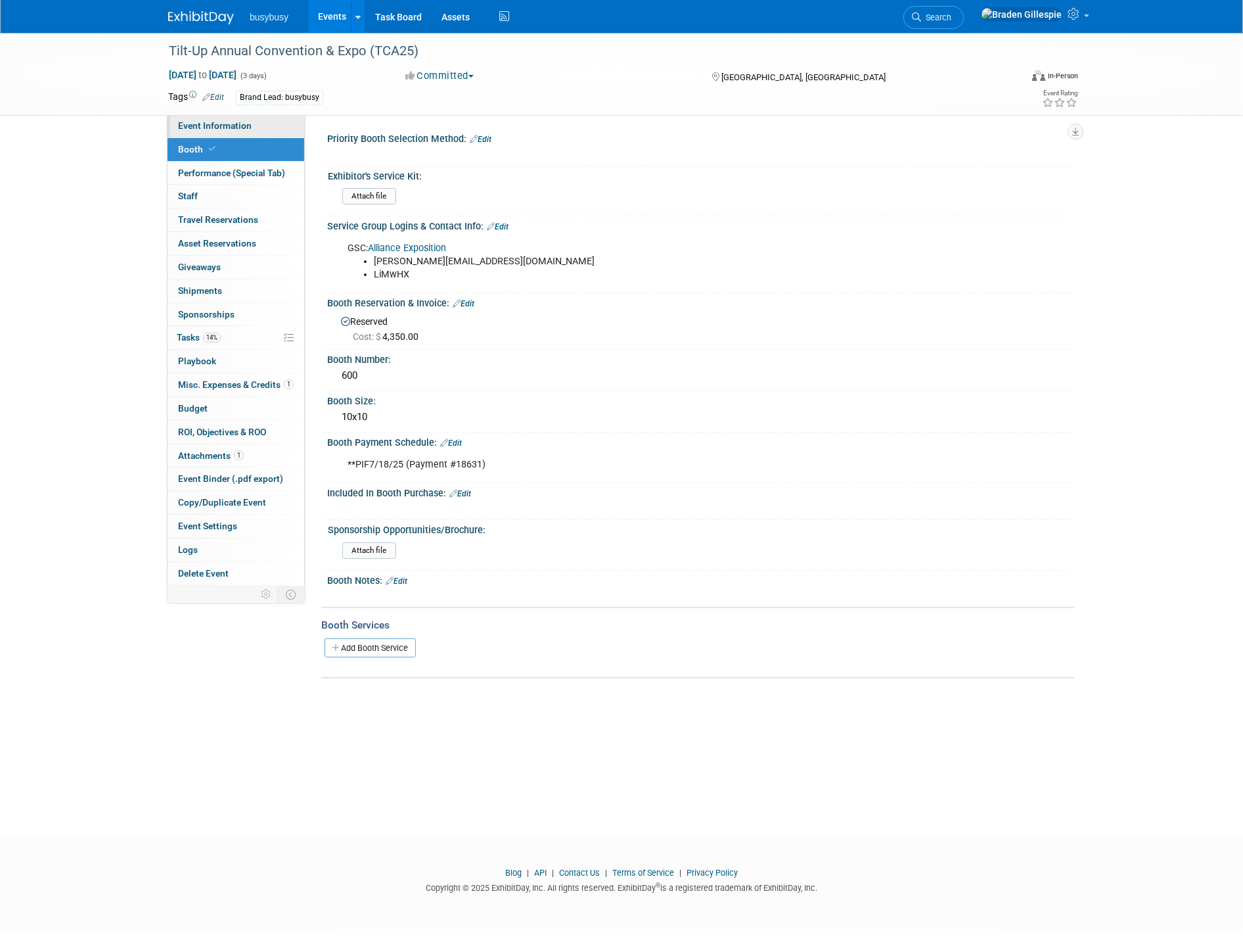
click at [207, 125] on span "Event Information" at bounding box center [215, 125] width 74 height 11
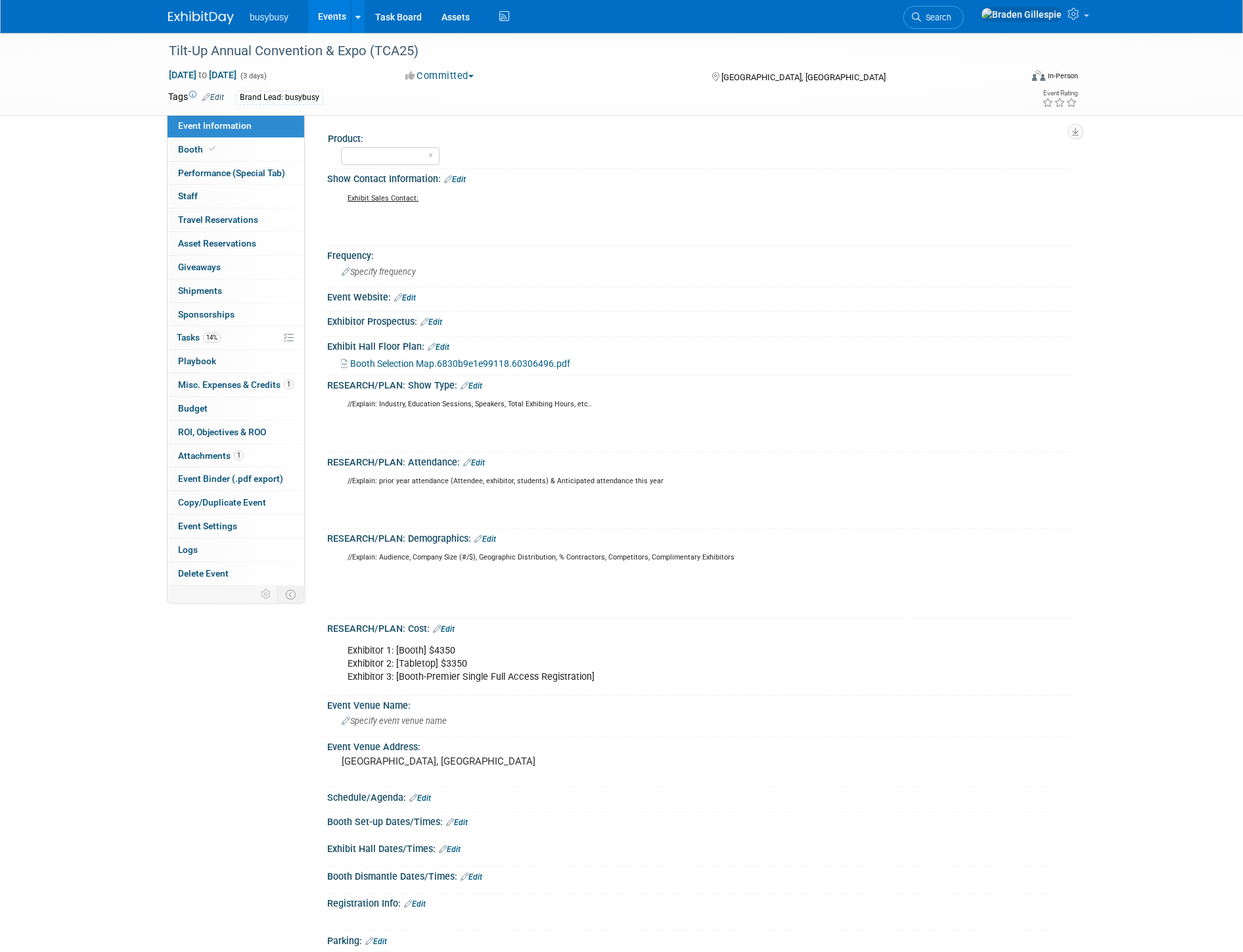
click at [216, 94] on link "Edit" at bounding box center [213, 97] width 22 height 10
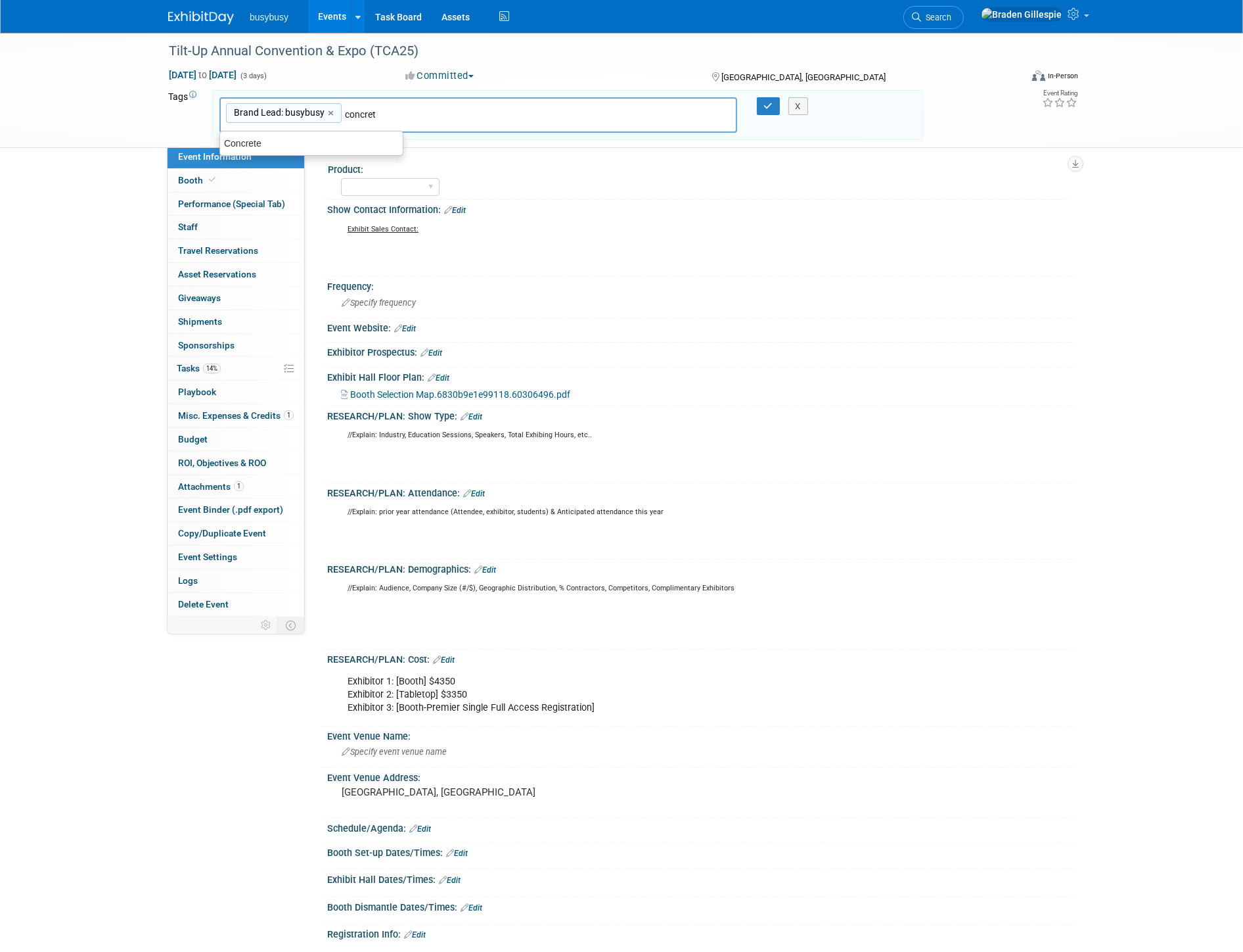
type input "concrete"
click at [317, 147] on div "Concrete" at bounding box center [311, 143] width 182 height 17
type input "Brand Lead: busybusy, Concrete"
type input "10x10"
click at [317, 147] on div "10x10" at bounding box center [311, 143] width 182 height 17
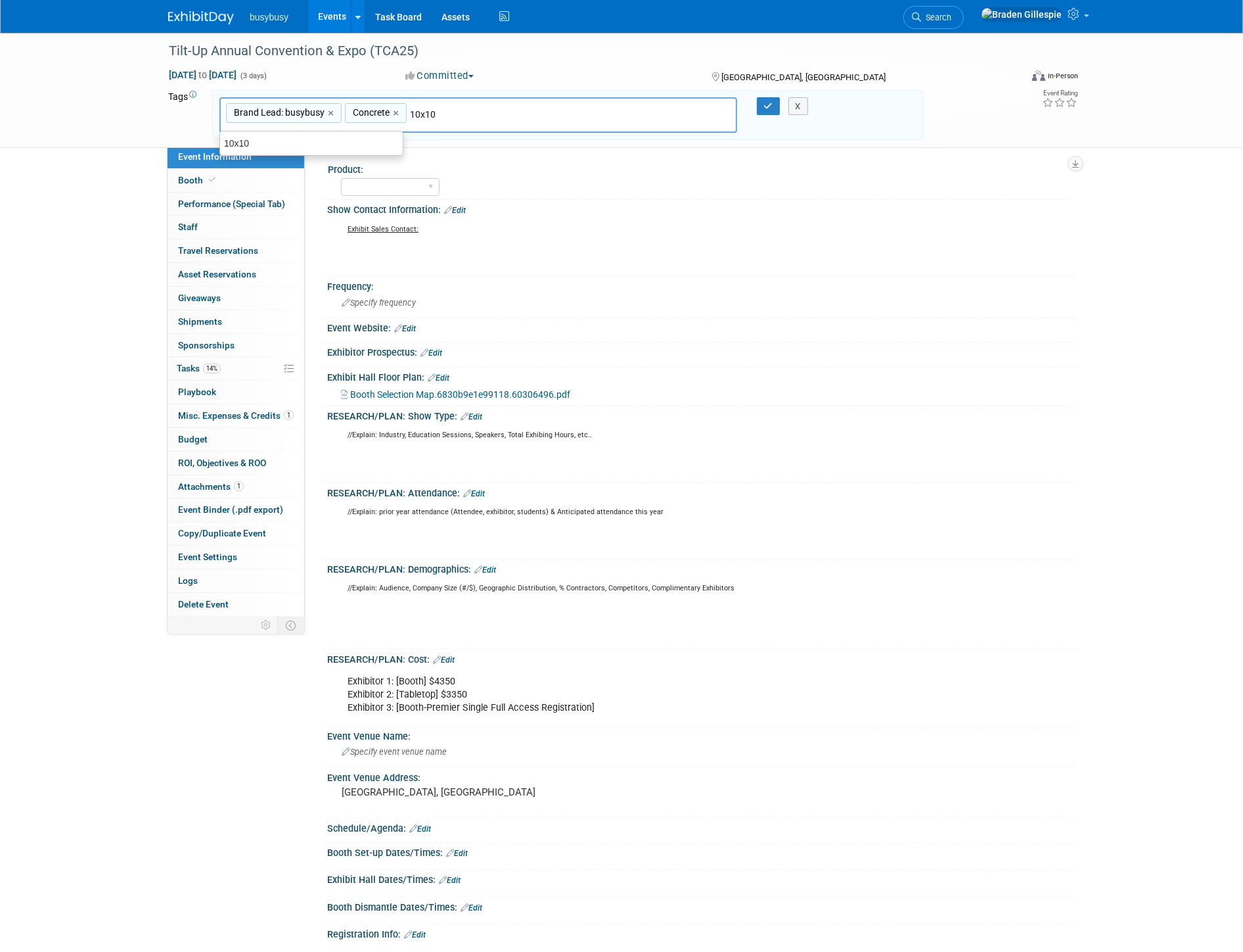
type input "Brand Lead: busybusy, Concrete, 10x10"
click at [757, 97] on button "button" at bounding box center [769, 106] width 24 height 18
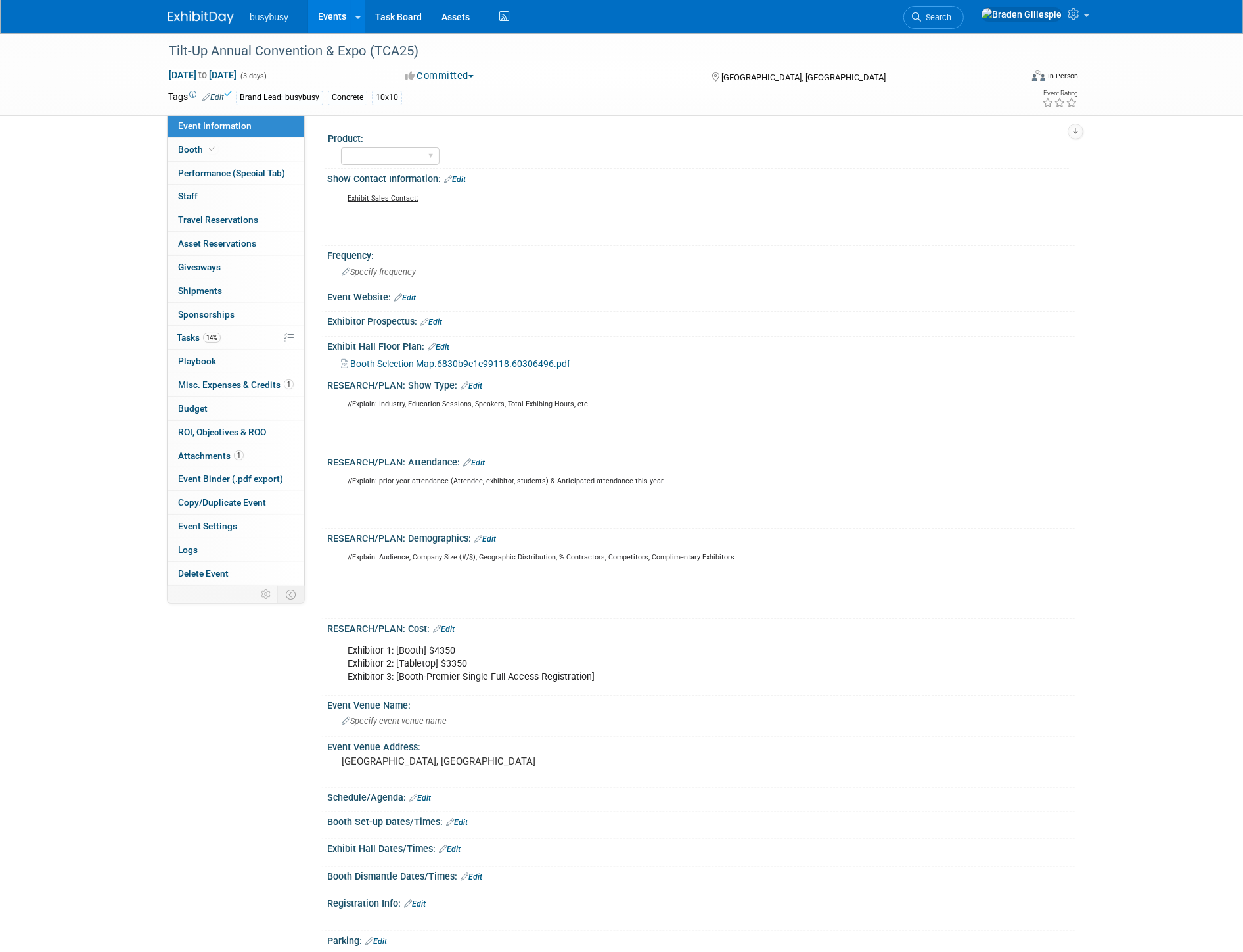
click at [215, 11] on img at bounding box center [200, 18] width 66 height 13
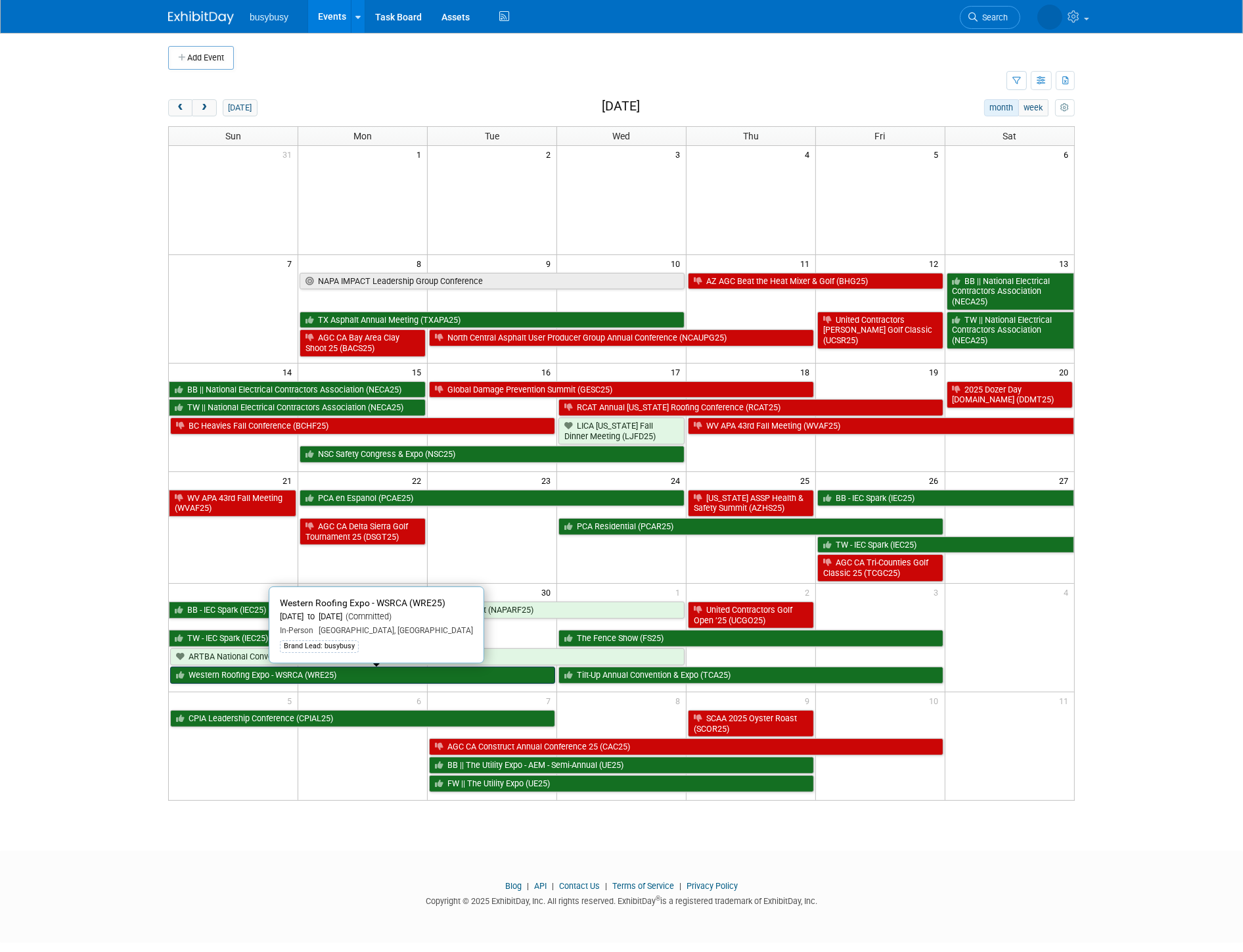
click at [271, 677] on link "Western Roofing Expo - WSRCA (WRE25)" at bounding box center [362, 675] width 385 height 17
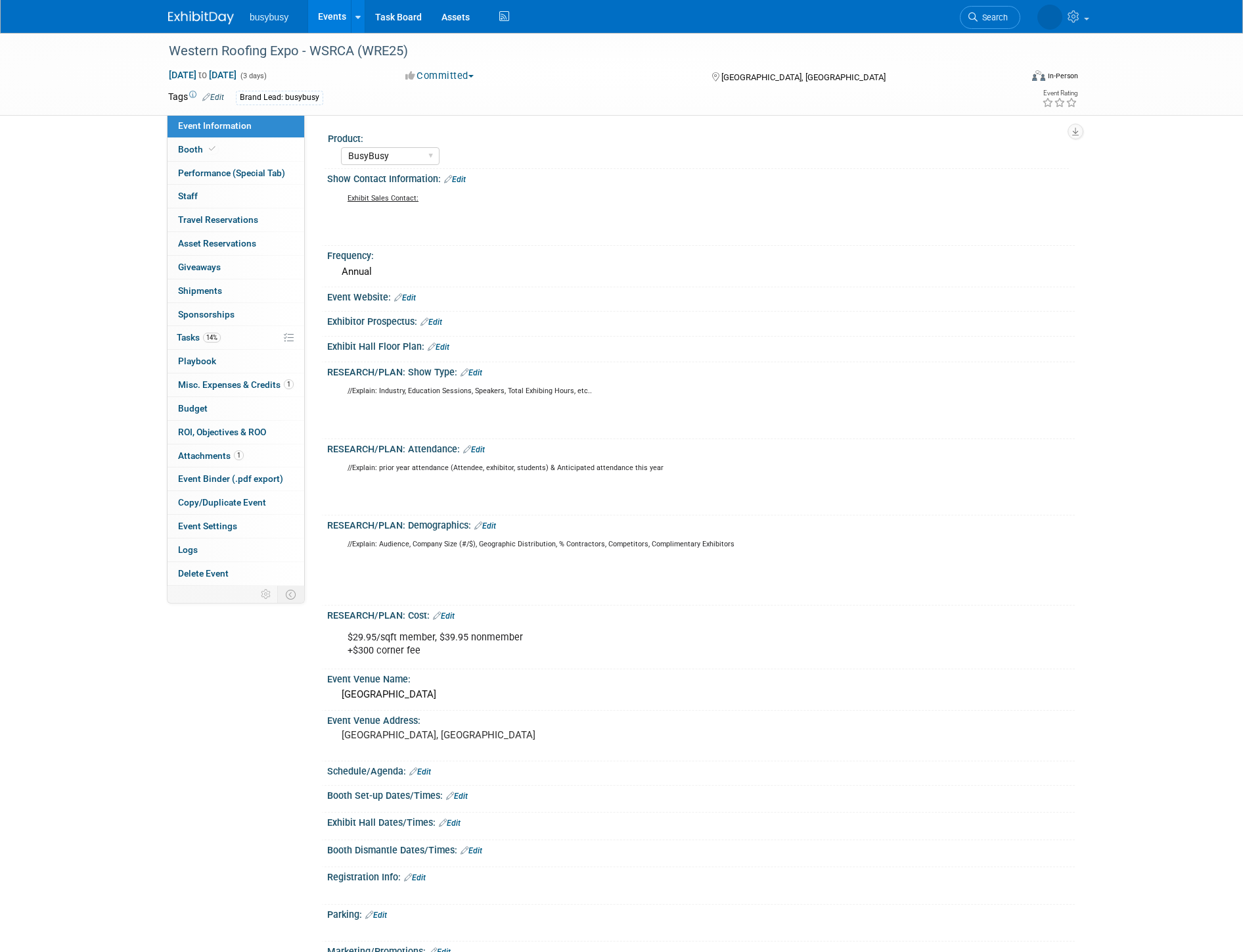
select select "BusyBusy"
click at [218, 95] on link "Edit" at bounding box center [213, 97] width 22 height 10
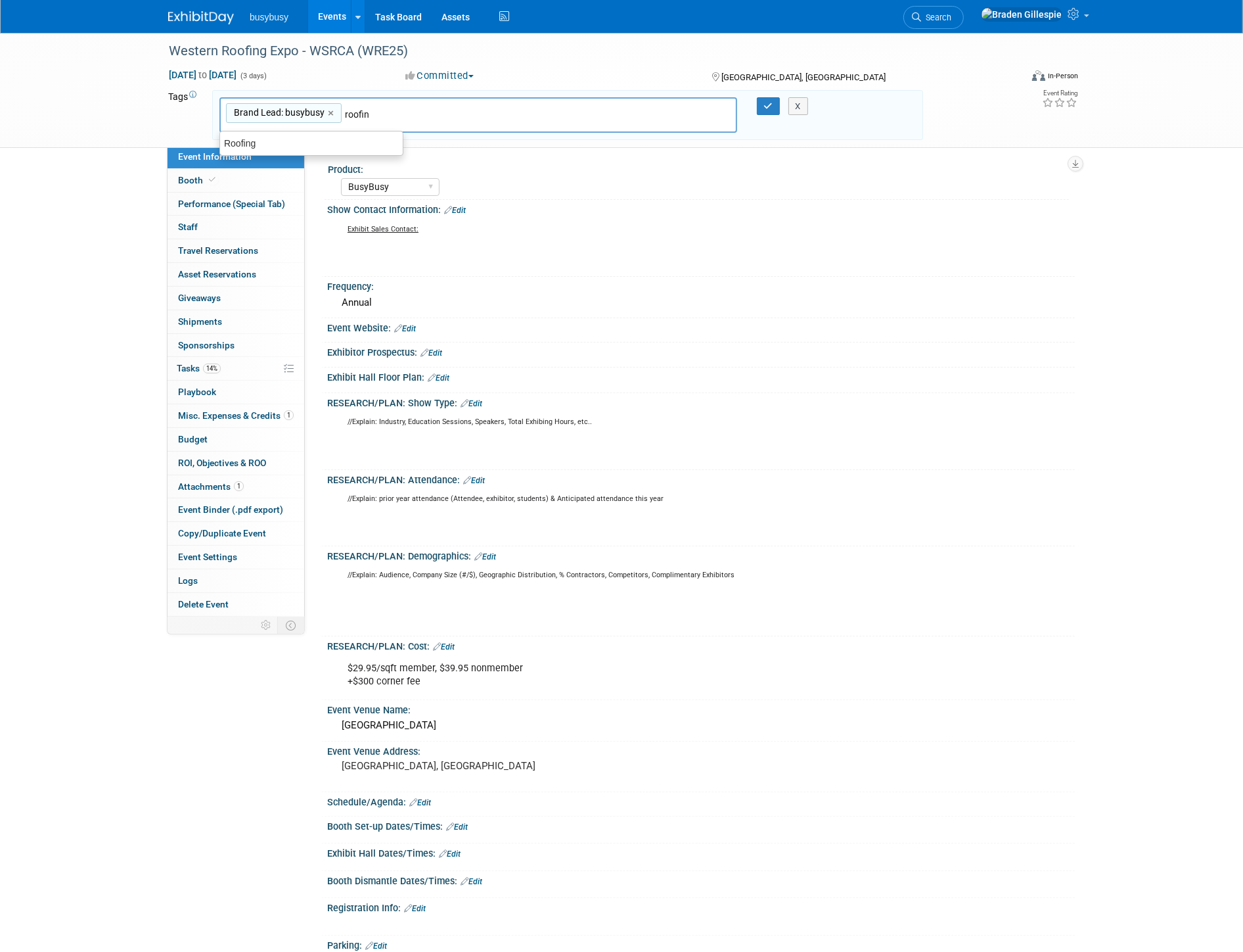
type input "roofing"
click at [360, 143] on div "Roofing" at bounding box center [311, 142] width 184 height 18
type input "Brand Lead: busybusy, Roofing"
type input "10x20"
click at [359, 137] on div "10x20" at bounding box center [311, 142] width 184 height 18
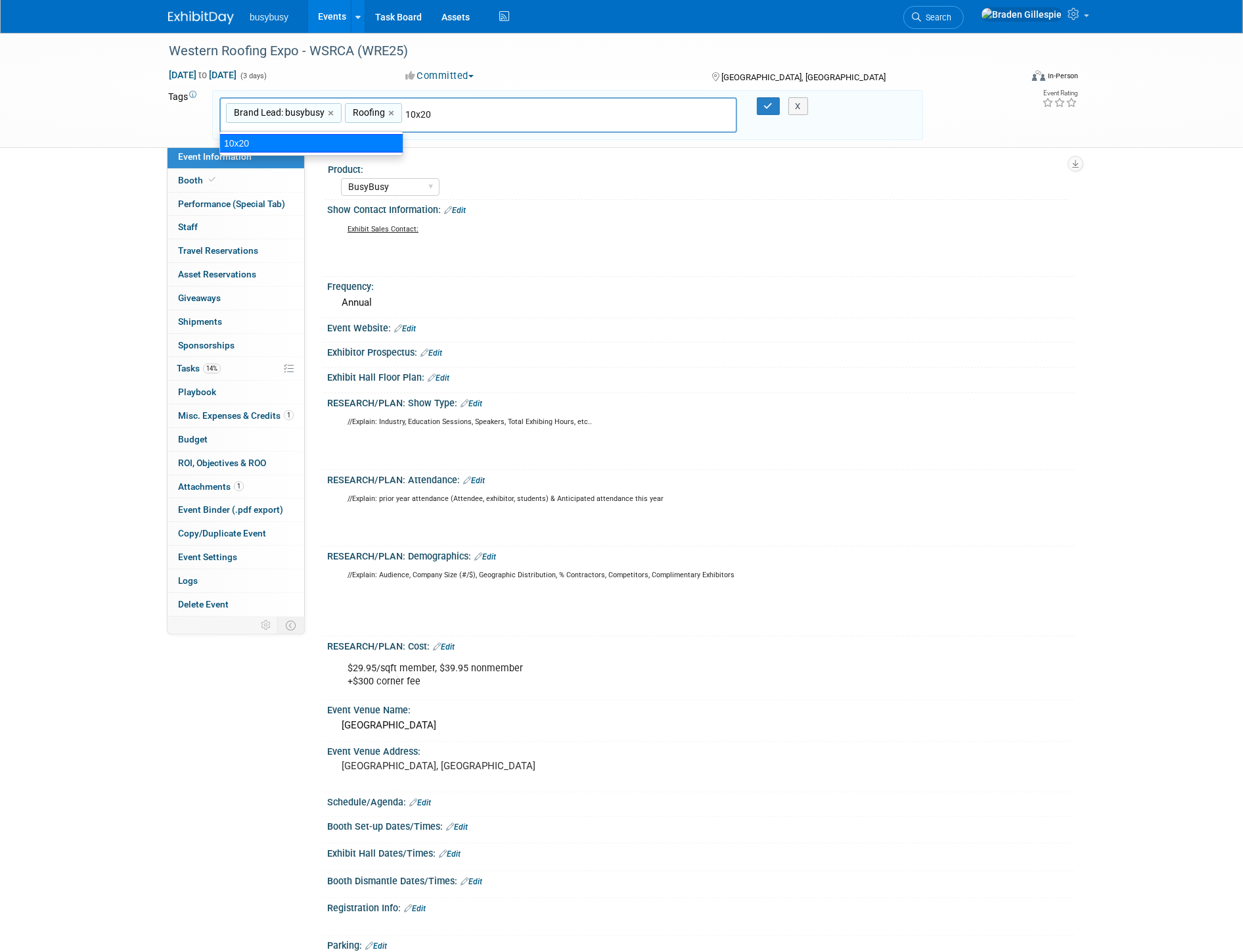
type input "Brand Lead: busybusy, Roofing, 10x20"
click at [759, 102] on button "button" at bounding box center [769, 106] width 24 height 18
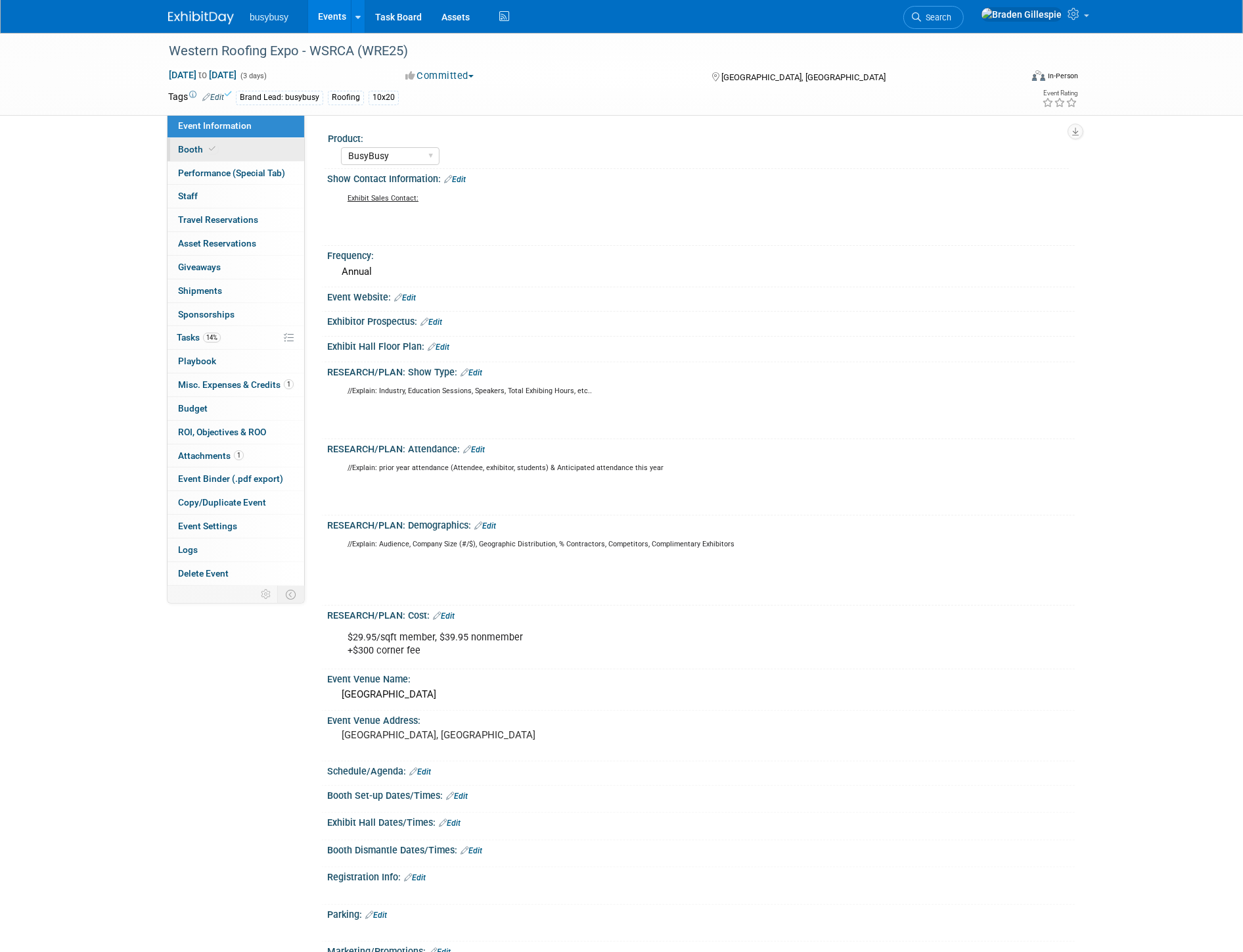
click at [205, 153] on span "Booth" at bounding box center [199, 149] width 40 height 11
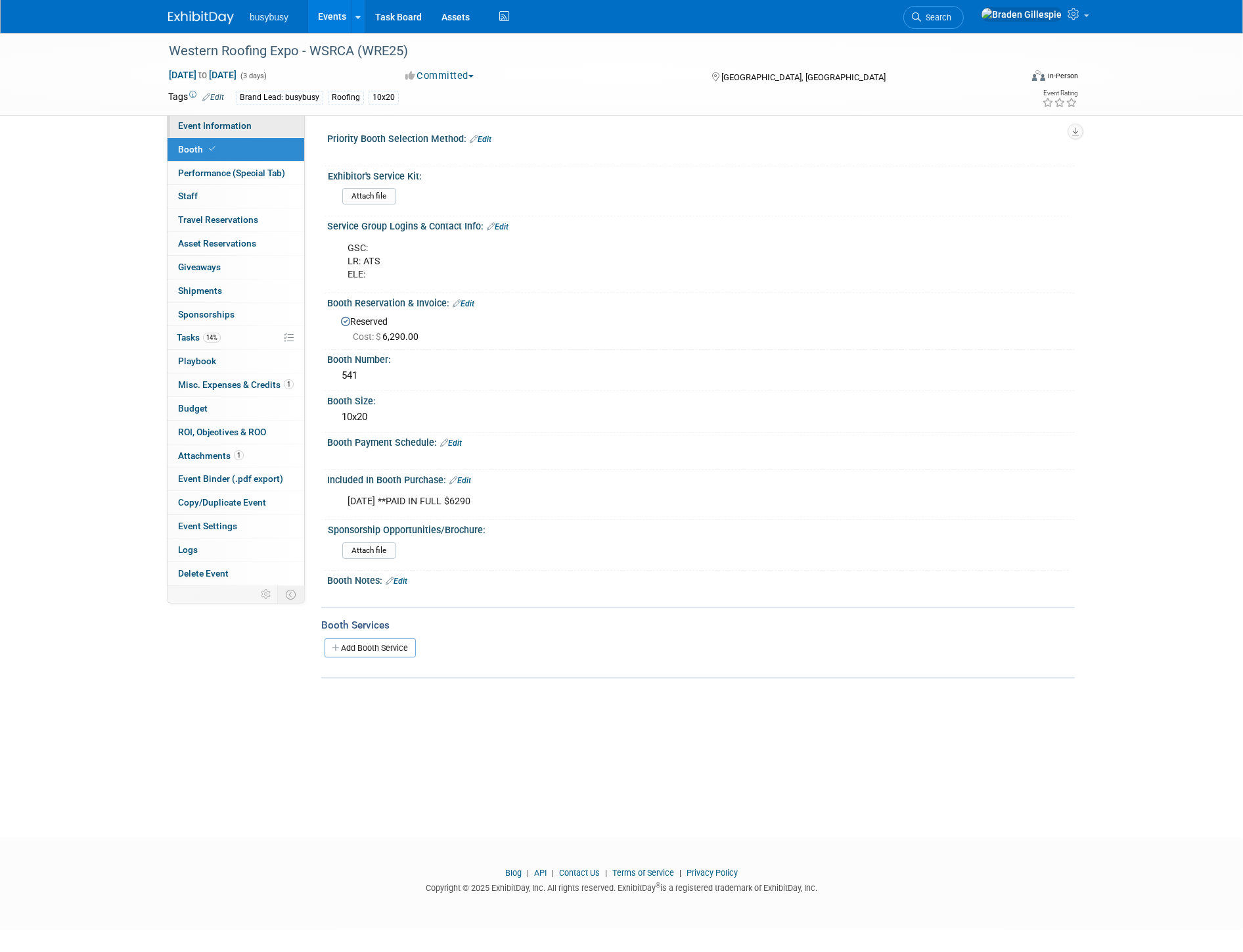
click at [208, 130] on span "Event Information" at bounding box center [215, 125] width 74 height 11
select select "BusyBusy"
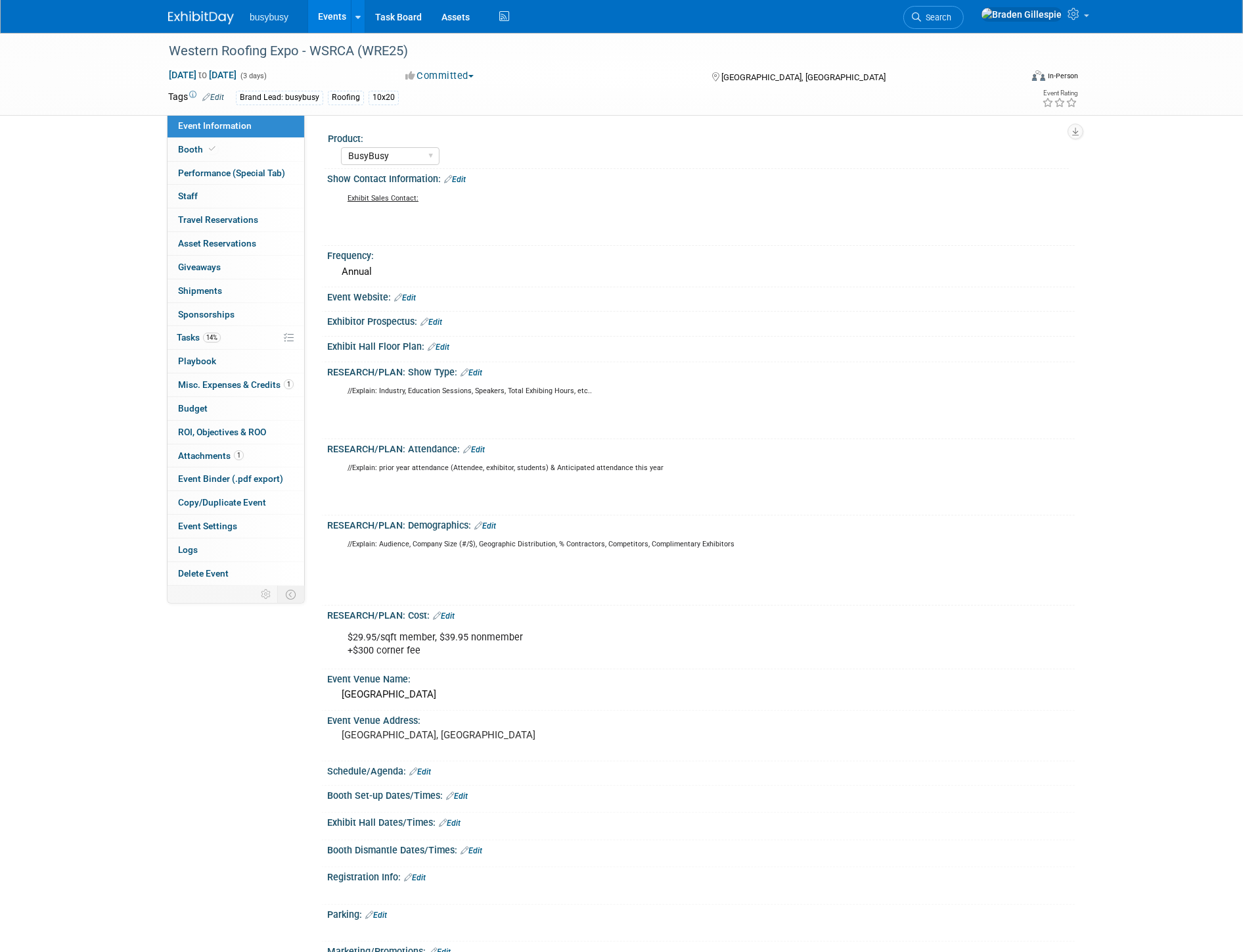
click at [201, 18] on img at bounding box center [200, 18] width 66 height 13
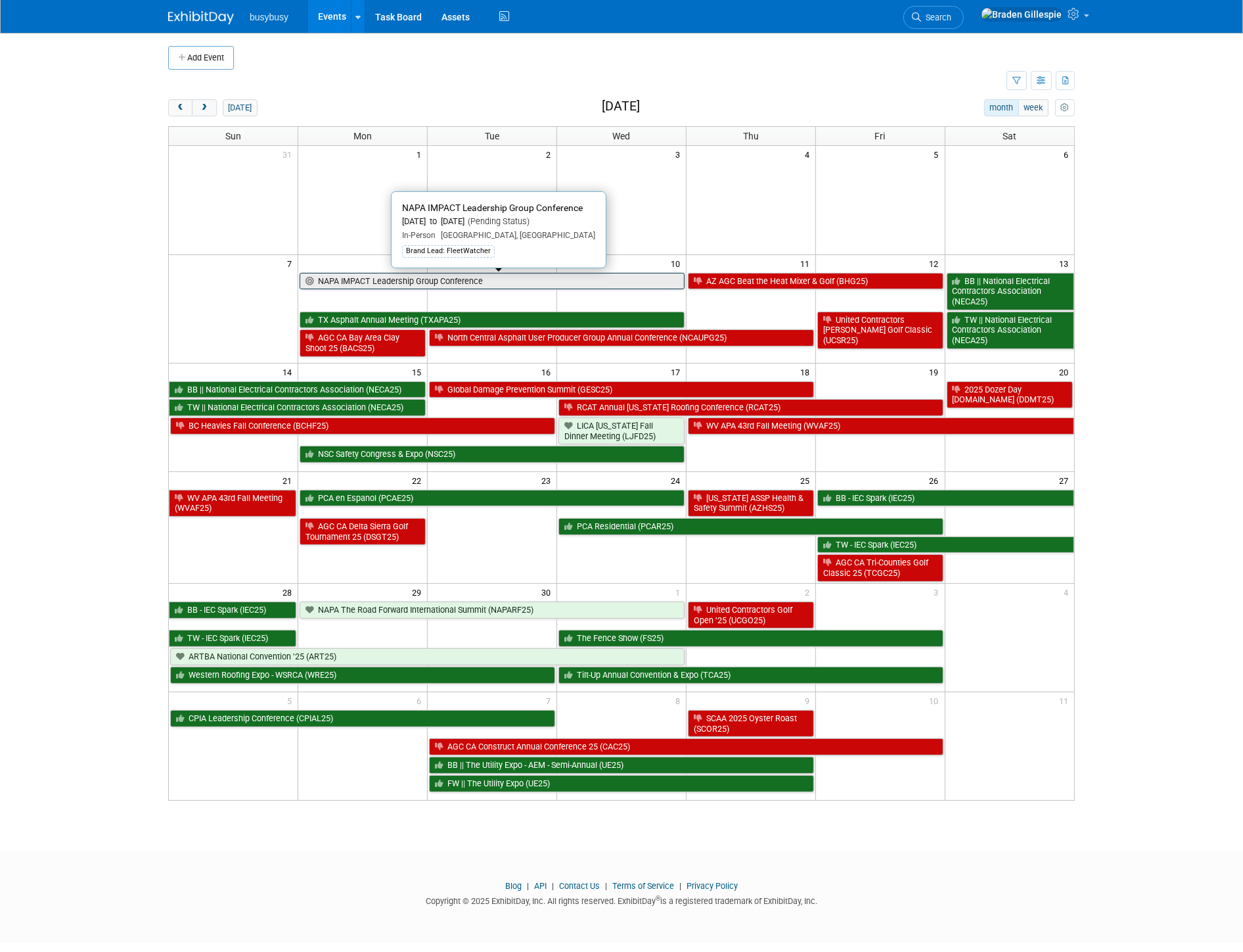
click at [524, 281] on link "NAPA IMPACT Leadership Group Conference" at bounding box center [492, 282] width 385 height 17
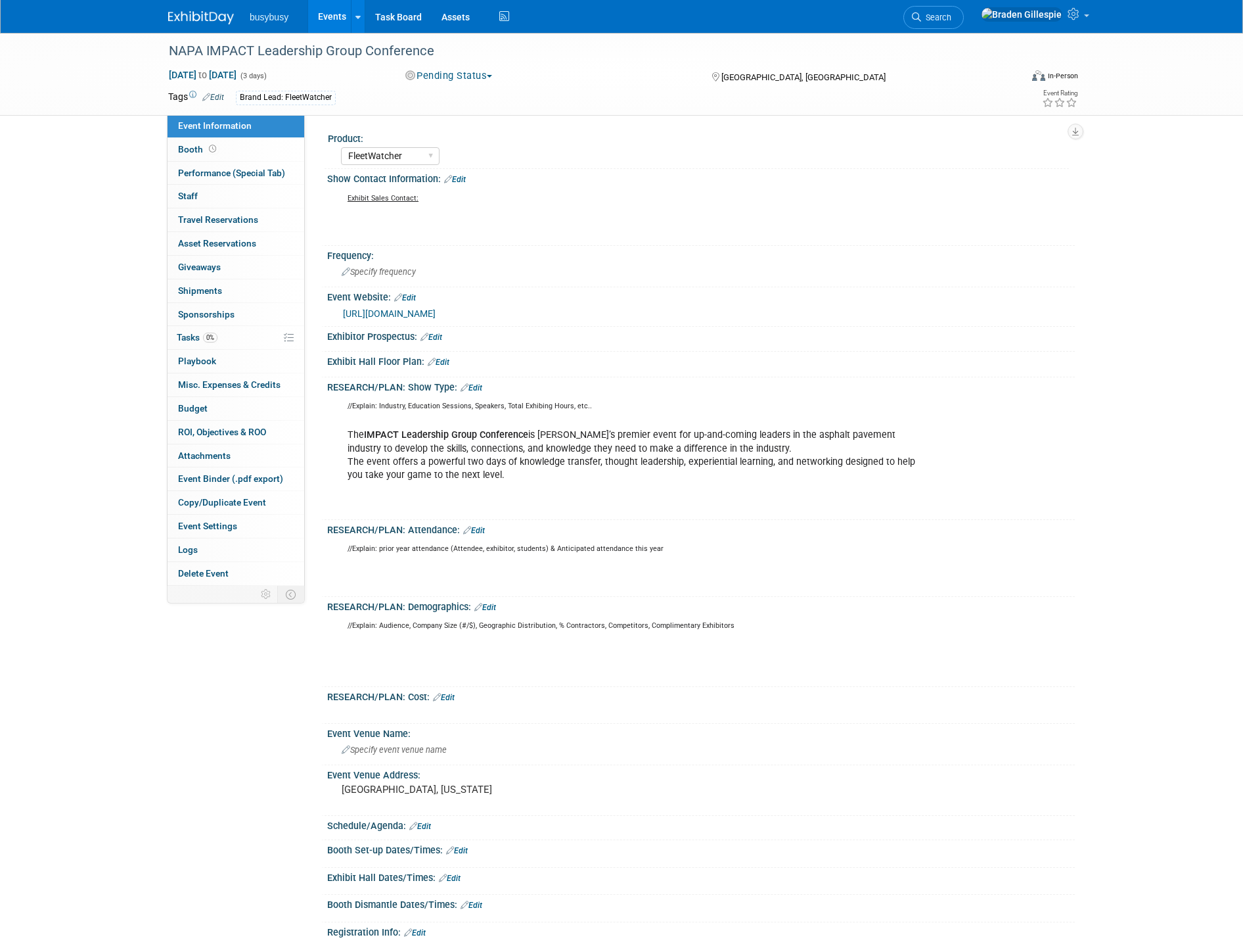
select select "FleetWatcher"
click at [456, 73] on button "Pending Status" at bounding box center [450, 75] width 97 height 13
click at [441, 128] on link "Not Going" at bounding box center [465, 134] width 128 height 18
click at [211, 20] on img at bounding box center [200, 18] width 66 height 13
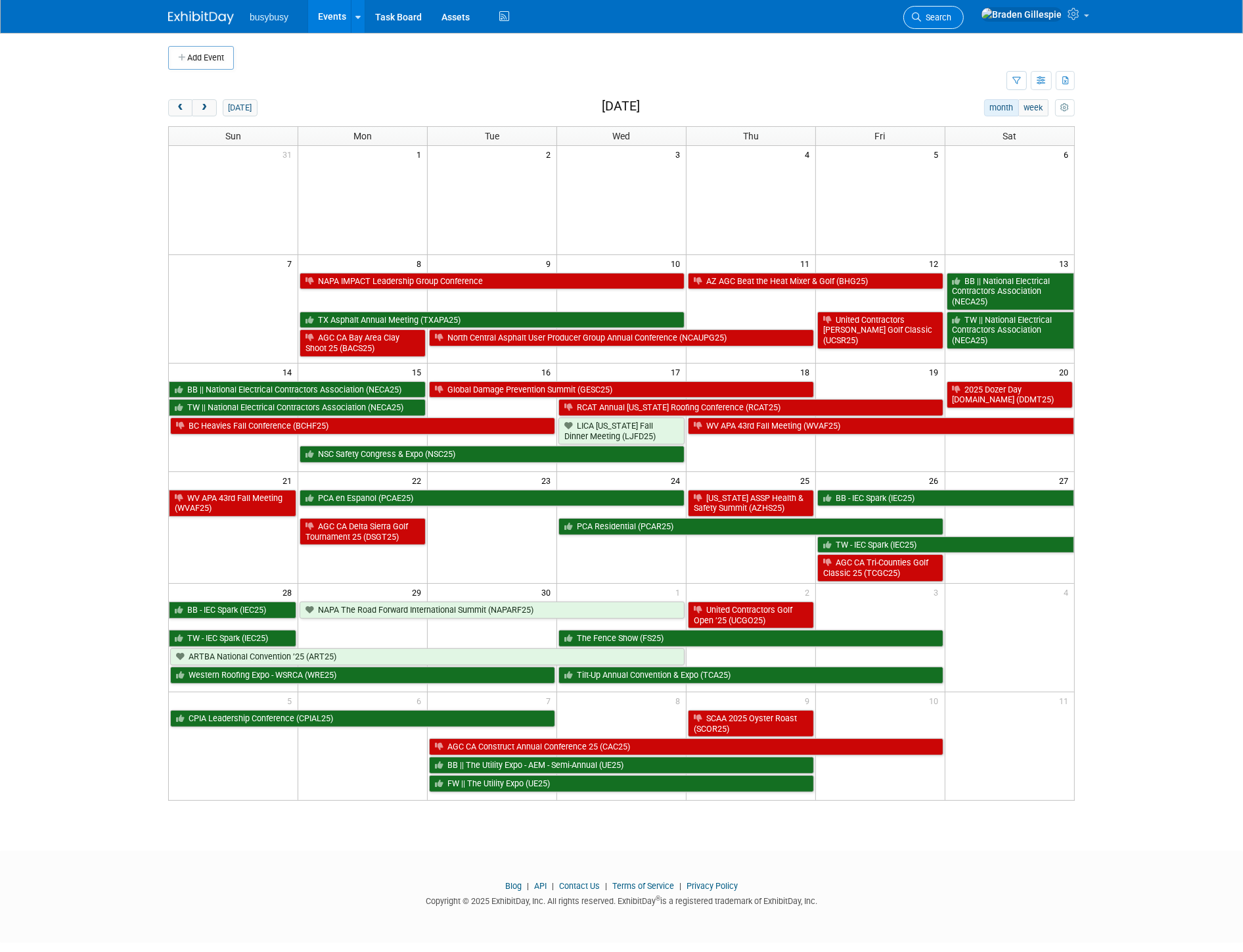
click at [964, 9] on link "Search" at bounding box center [933, 17] width 60 height 23
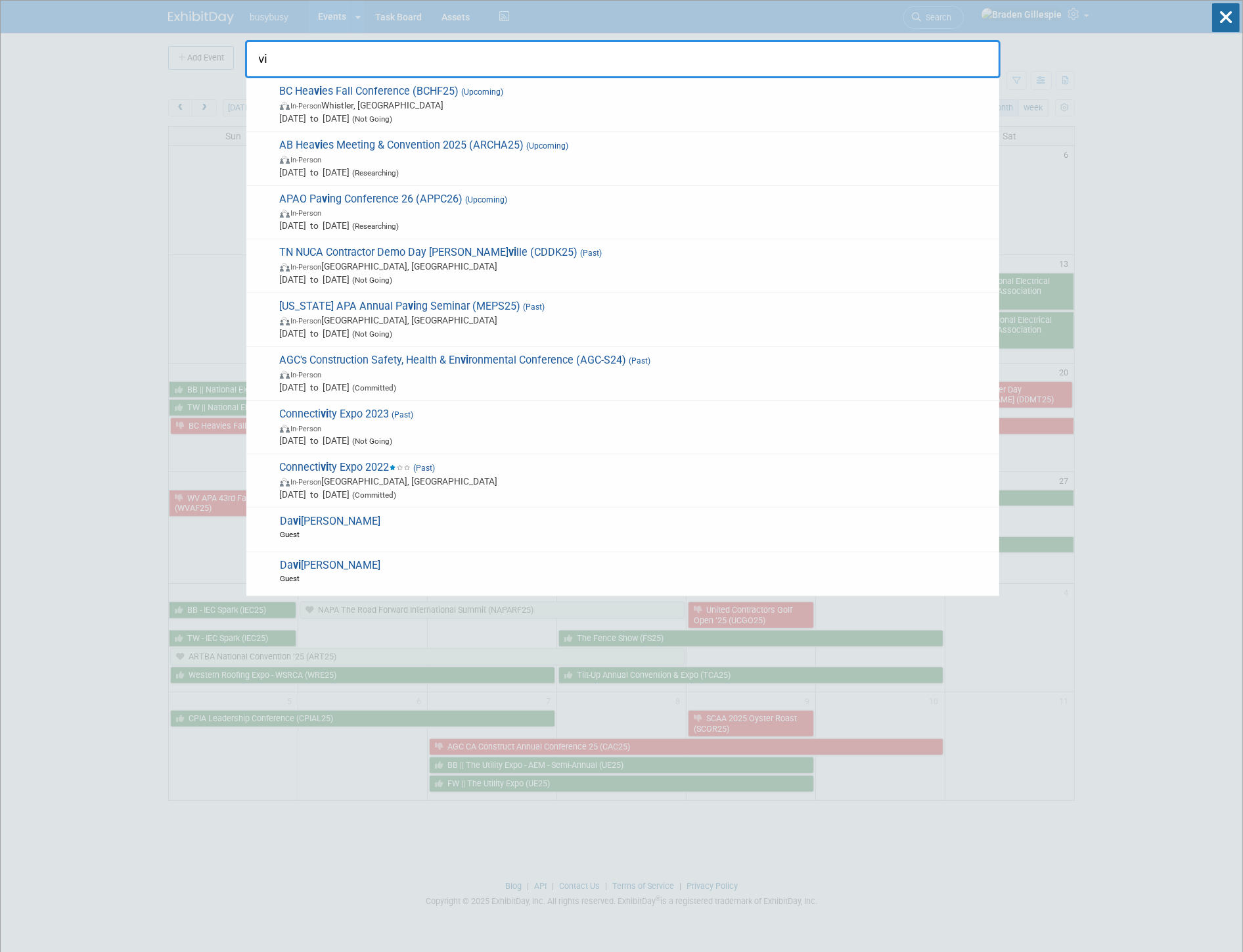
type input "v"
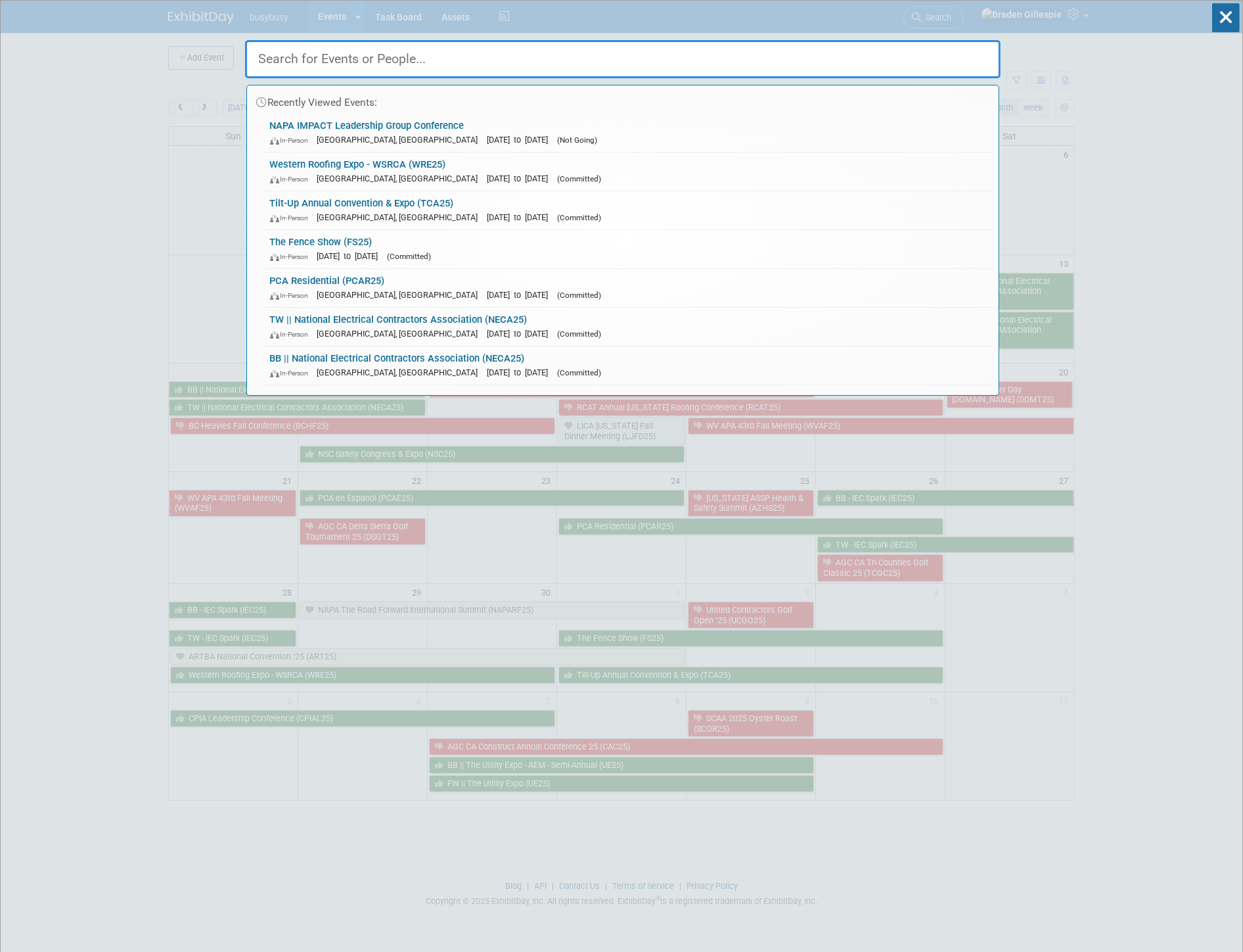
click at [606, 62] on input "text" at bounding box center [622, 59] width 755 height 38
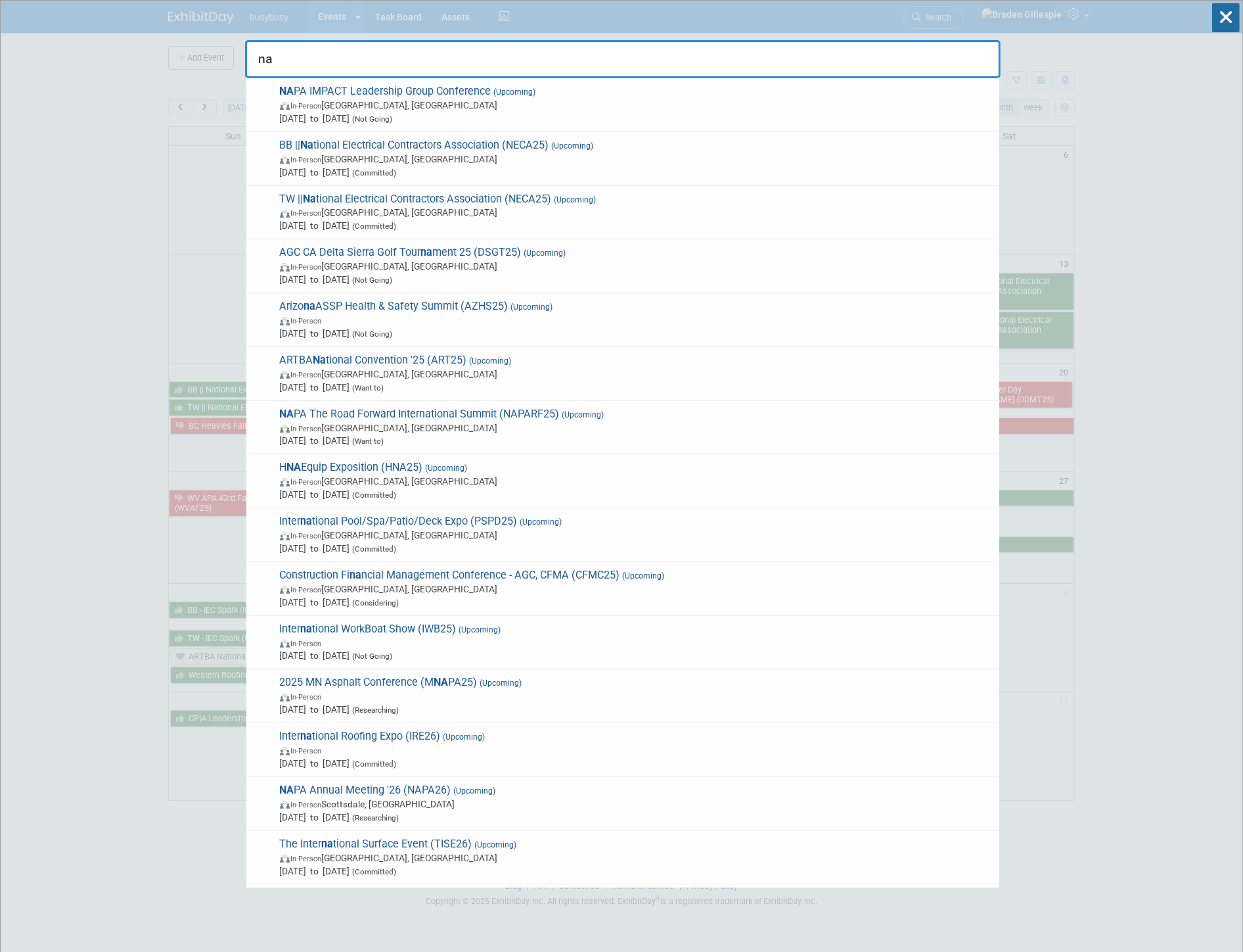
type input "n"
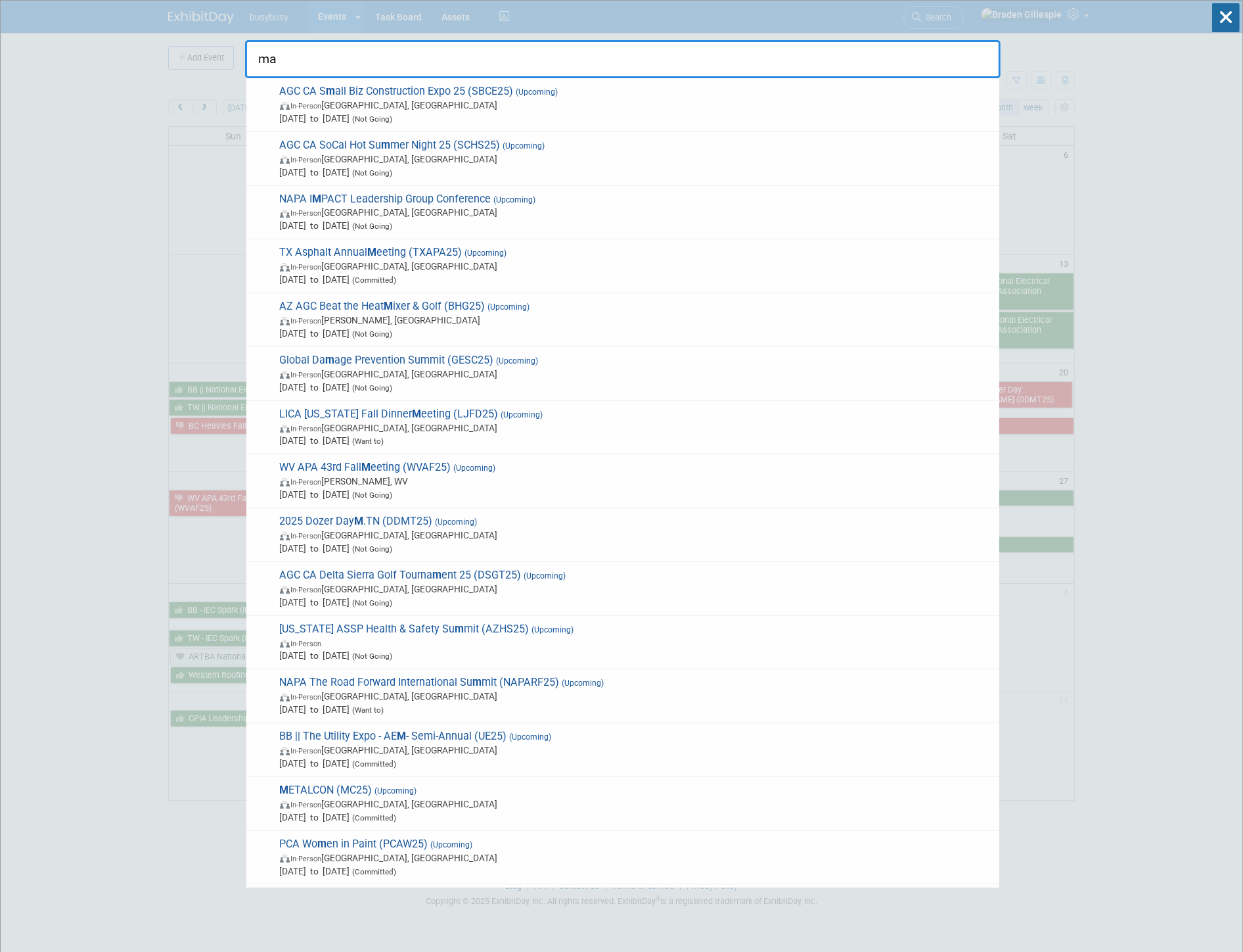
type input "maa"
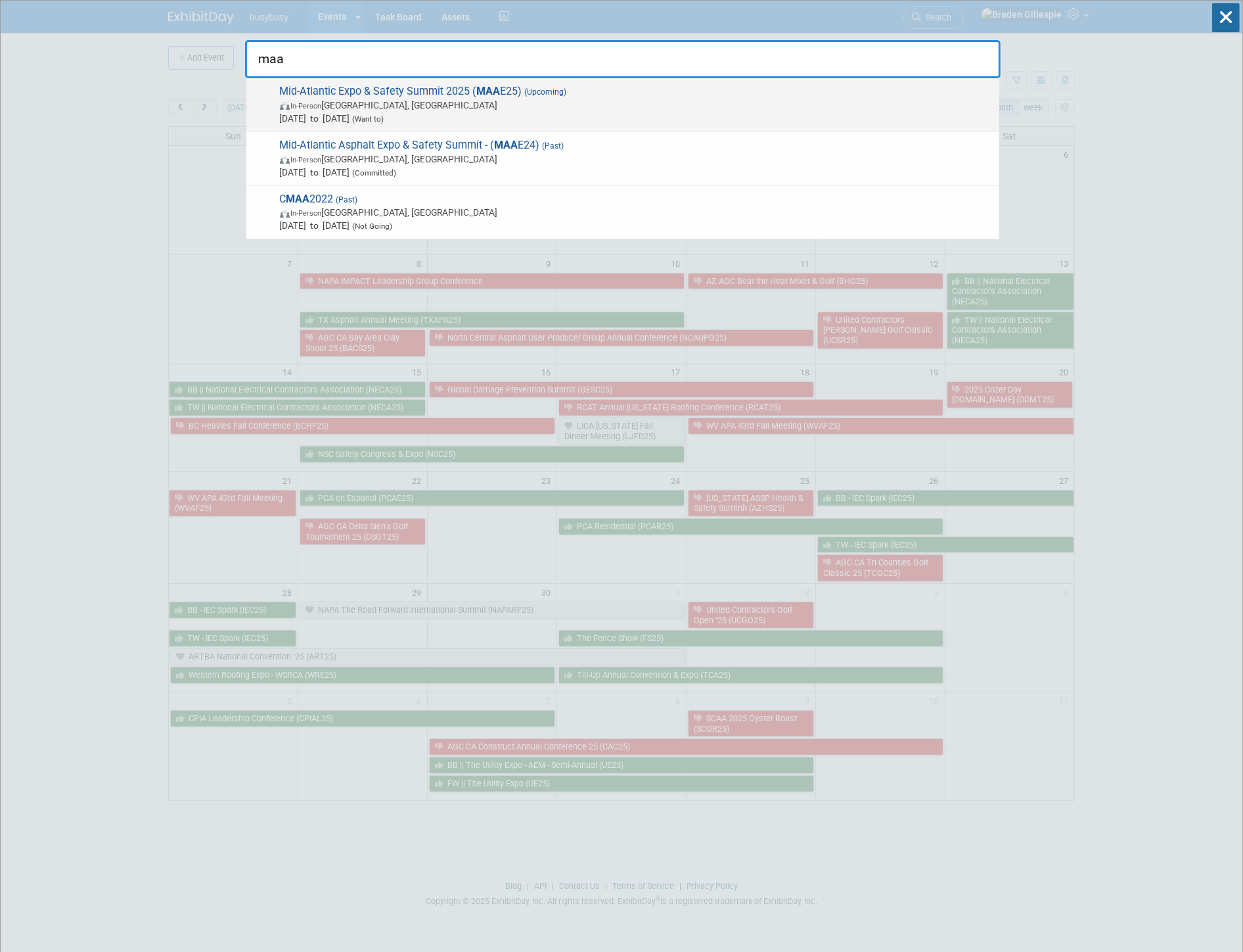
click at [553, 109] on span "In-Person [GEOGRAPHIC_DATA], [GEOGRAPHIC_DATA]" at bounding box center [636, 105] width 713 height 13
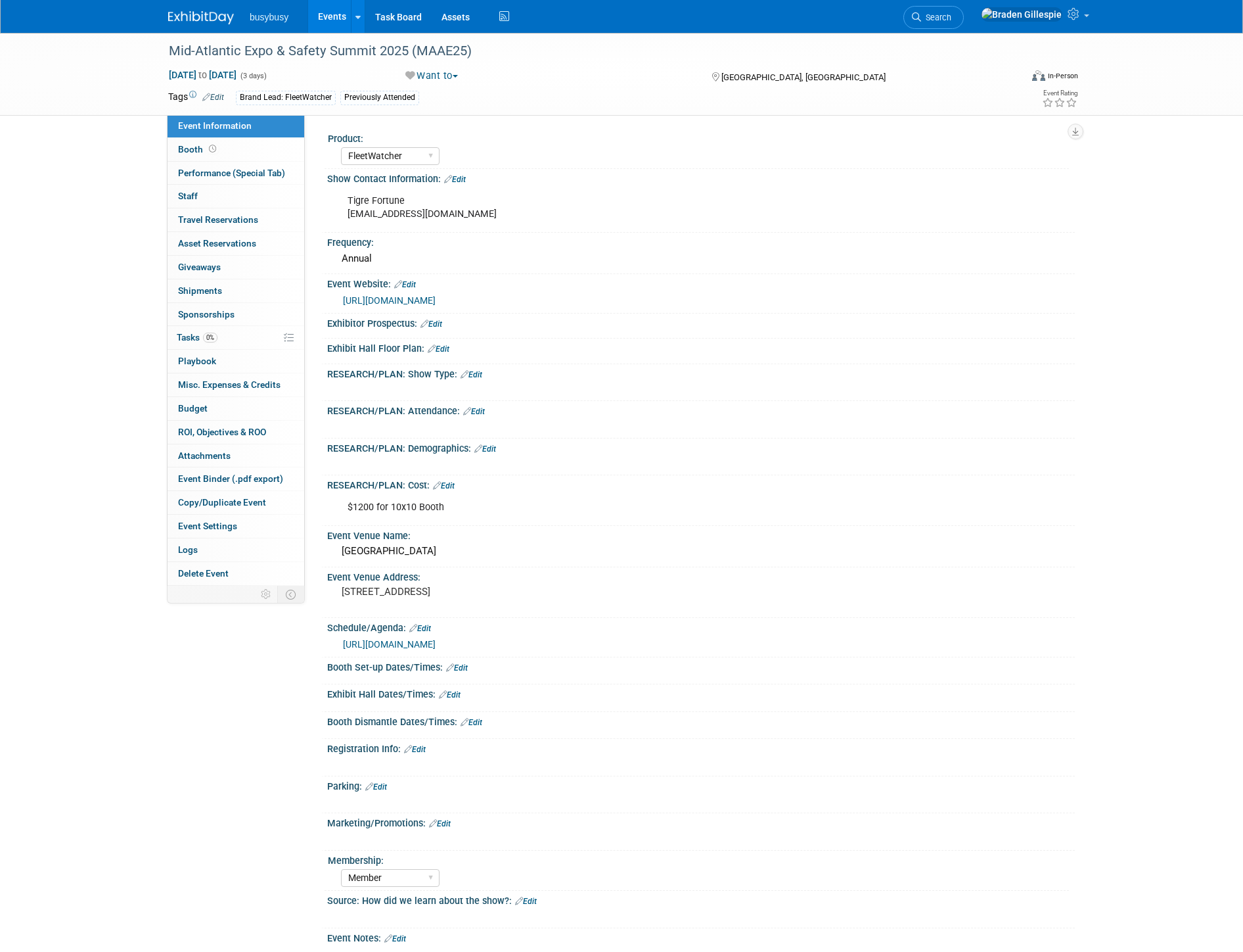
select select "FleetWatcher"
select select "Member"
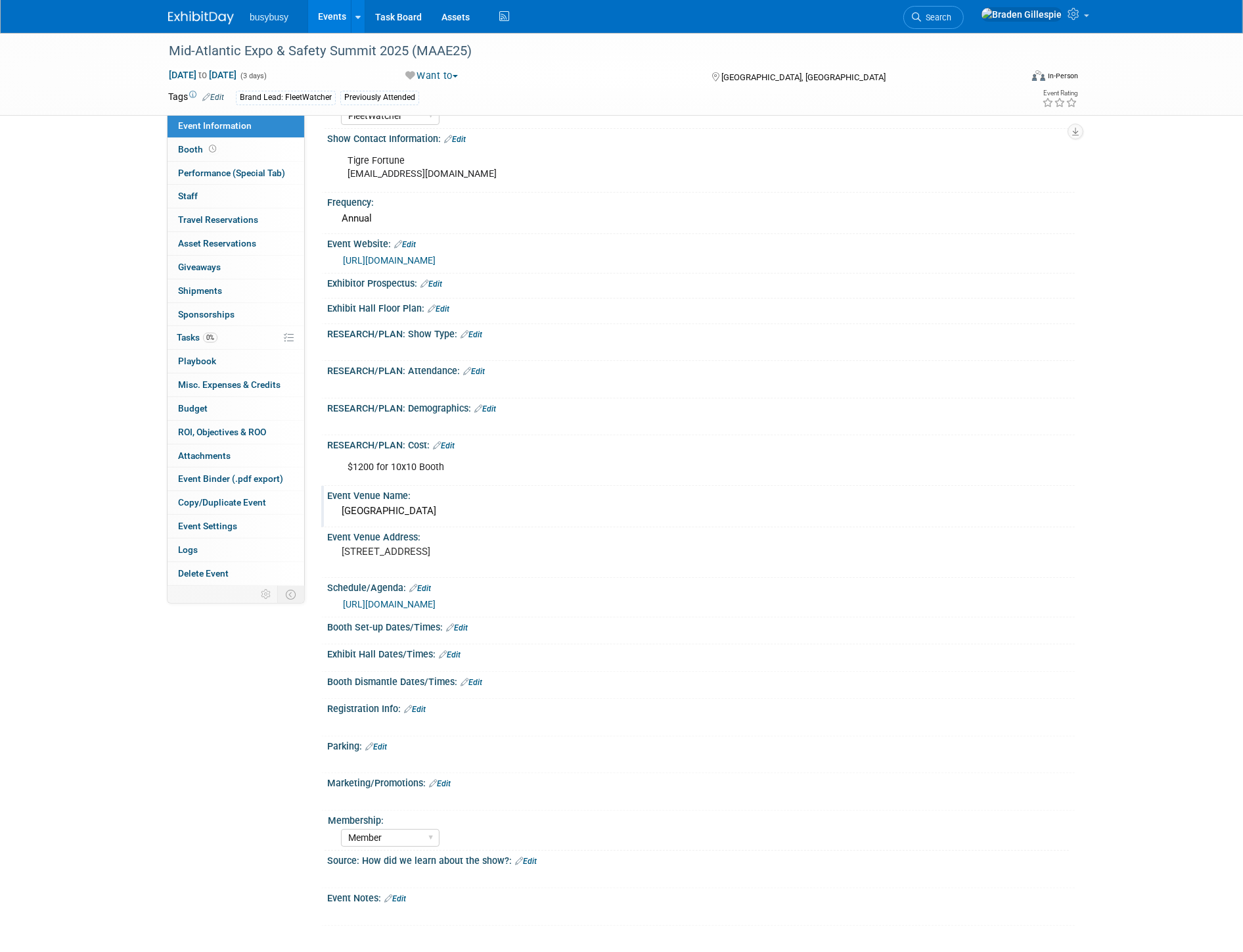
scroll to position [73, 0]
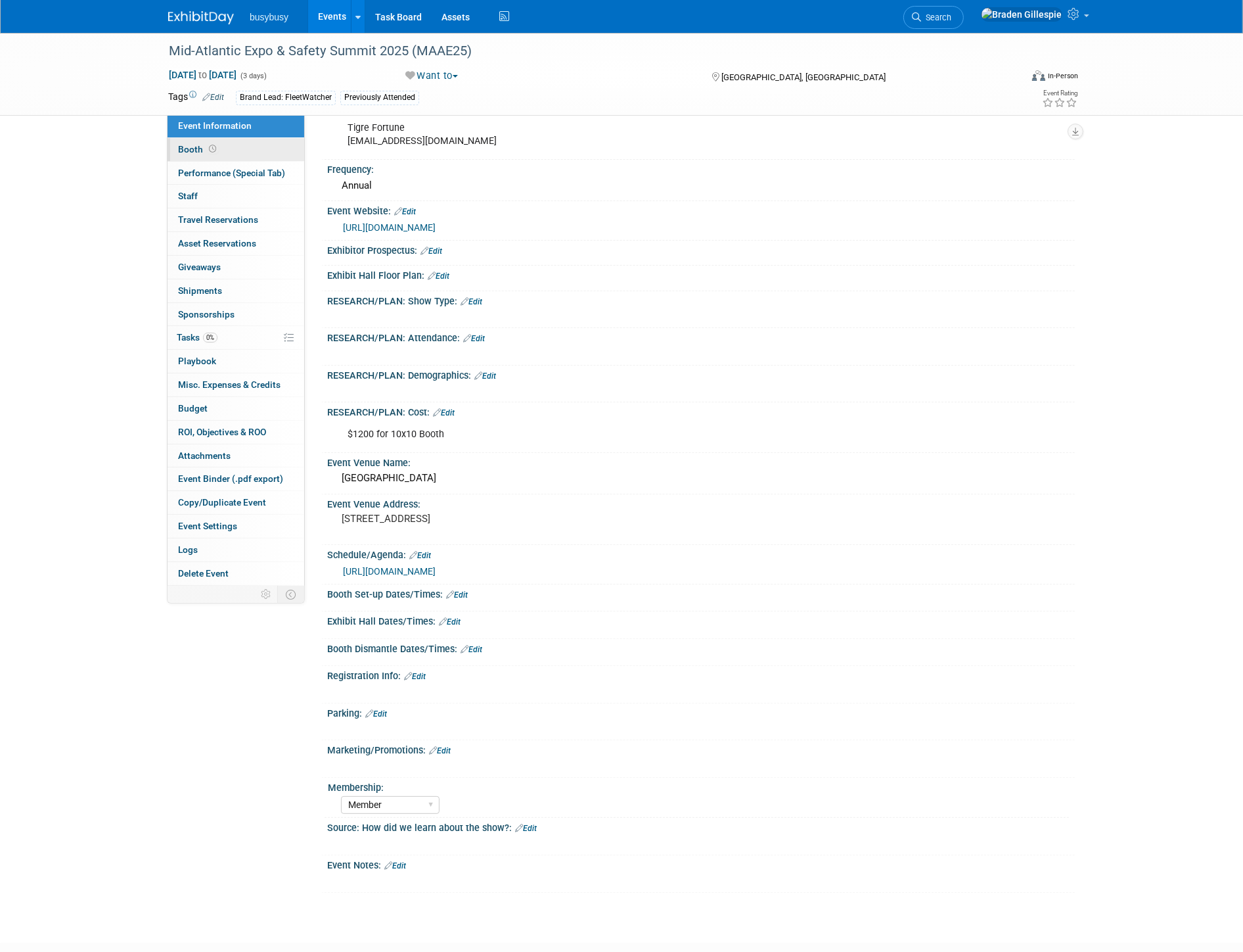
click at [191, 144] on span "Booth" at bounding box center [199, 149] width 41 height 11
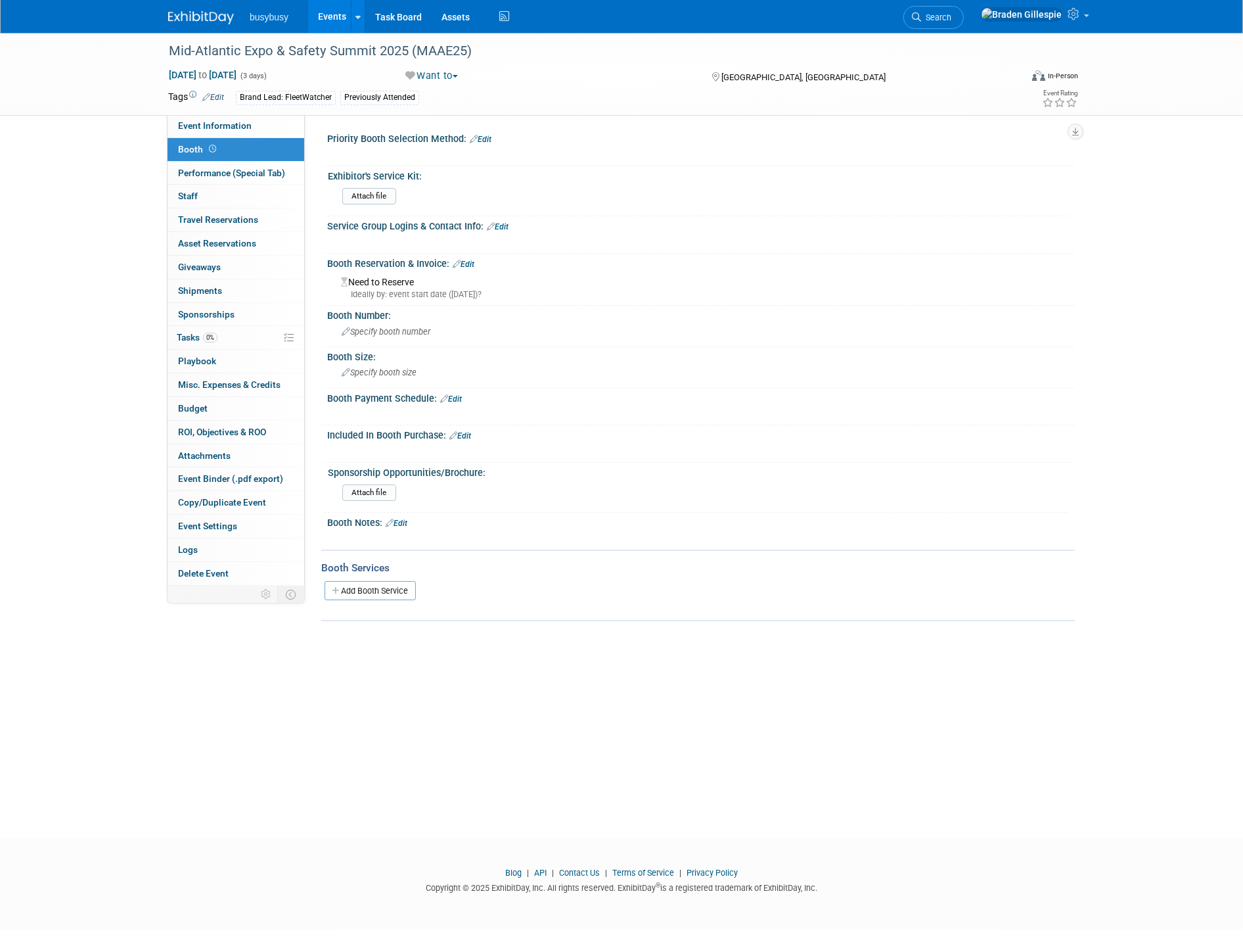
click at [235, 146] on link "Booth" at bounding box center [235, 150] width 137 height 23
click at [226, 126] on span "Event Information" at bounding box center [215, 125] width 74 height 11
select select "FleetWatcher"
select select "Member"
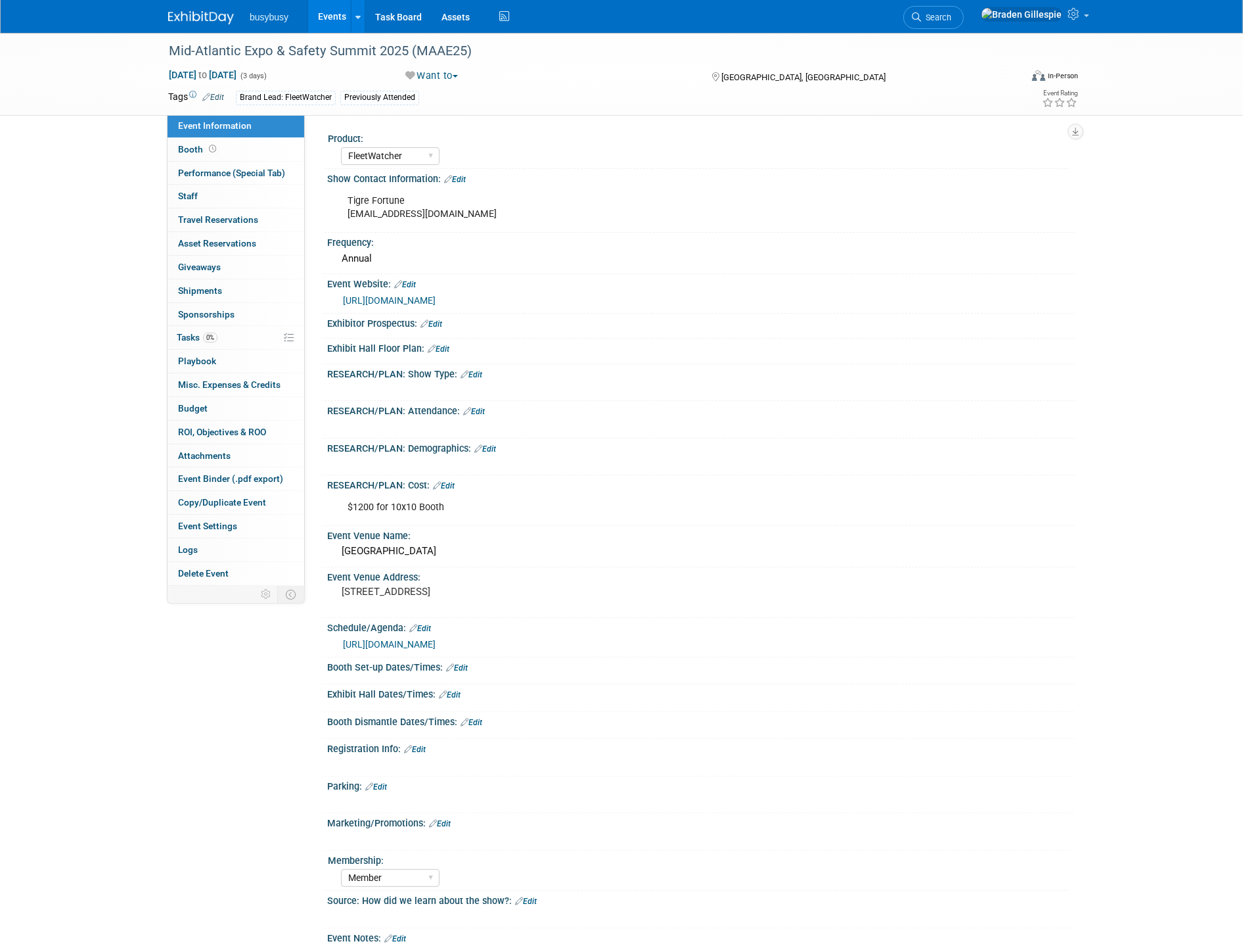
click at [412, 298] on link "[URL][DOMAIN_NAME]" at bounding box center [389, 300] width 93 height 11
click at [456, 180] on link "Edit" at bounding box center [454, 180] width 22 height 10
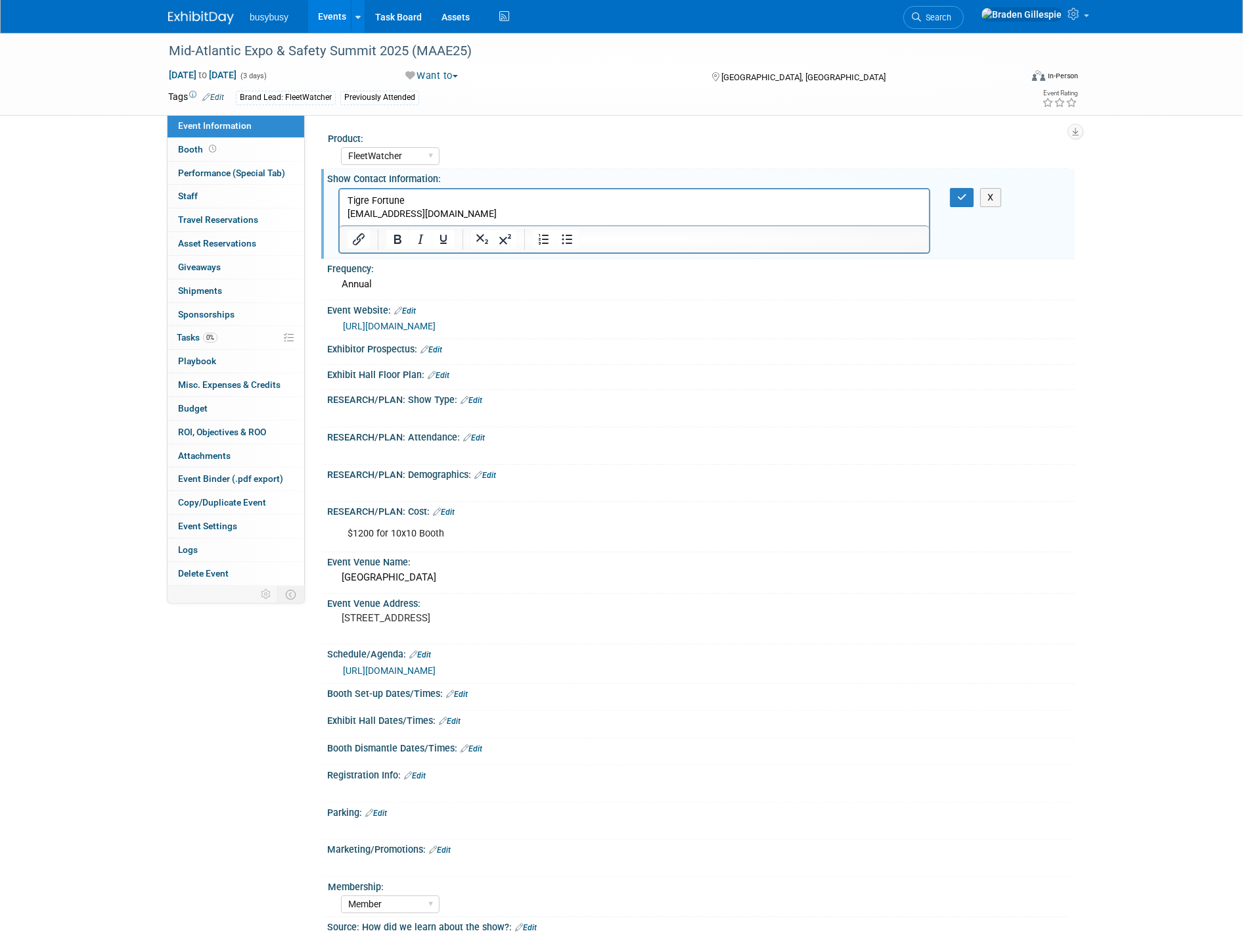
click at [473, 210] on p "Tigre Fortune [EMAIL_ADDRESS][DOMAIN_NAME]" at bounding box center [633, 207] width 574 height 27
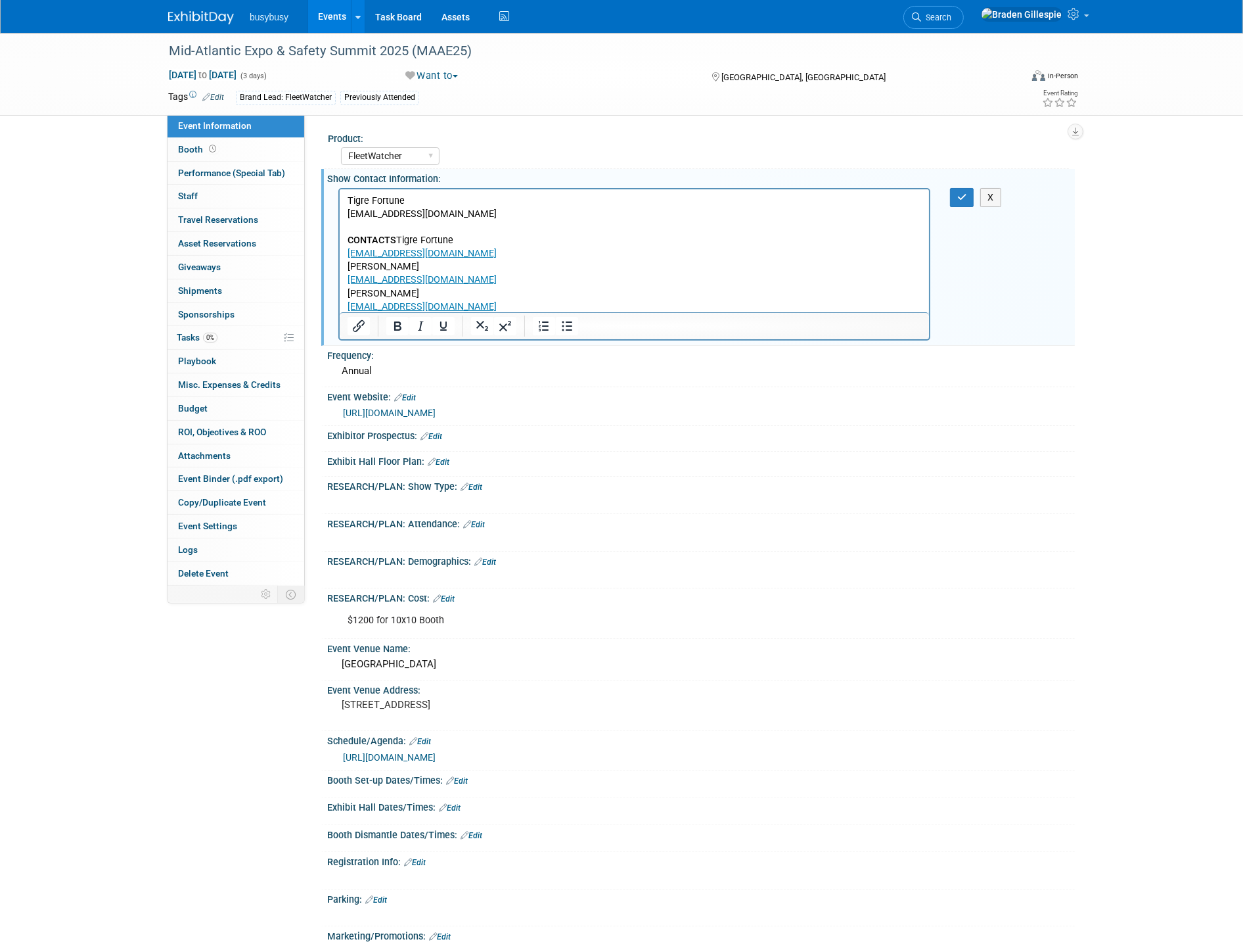
click at [394, 235] on b "CONTACTS" at bounding box center [370, 240] width 49 height 11
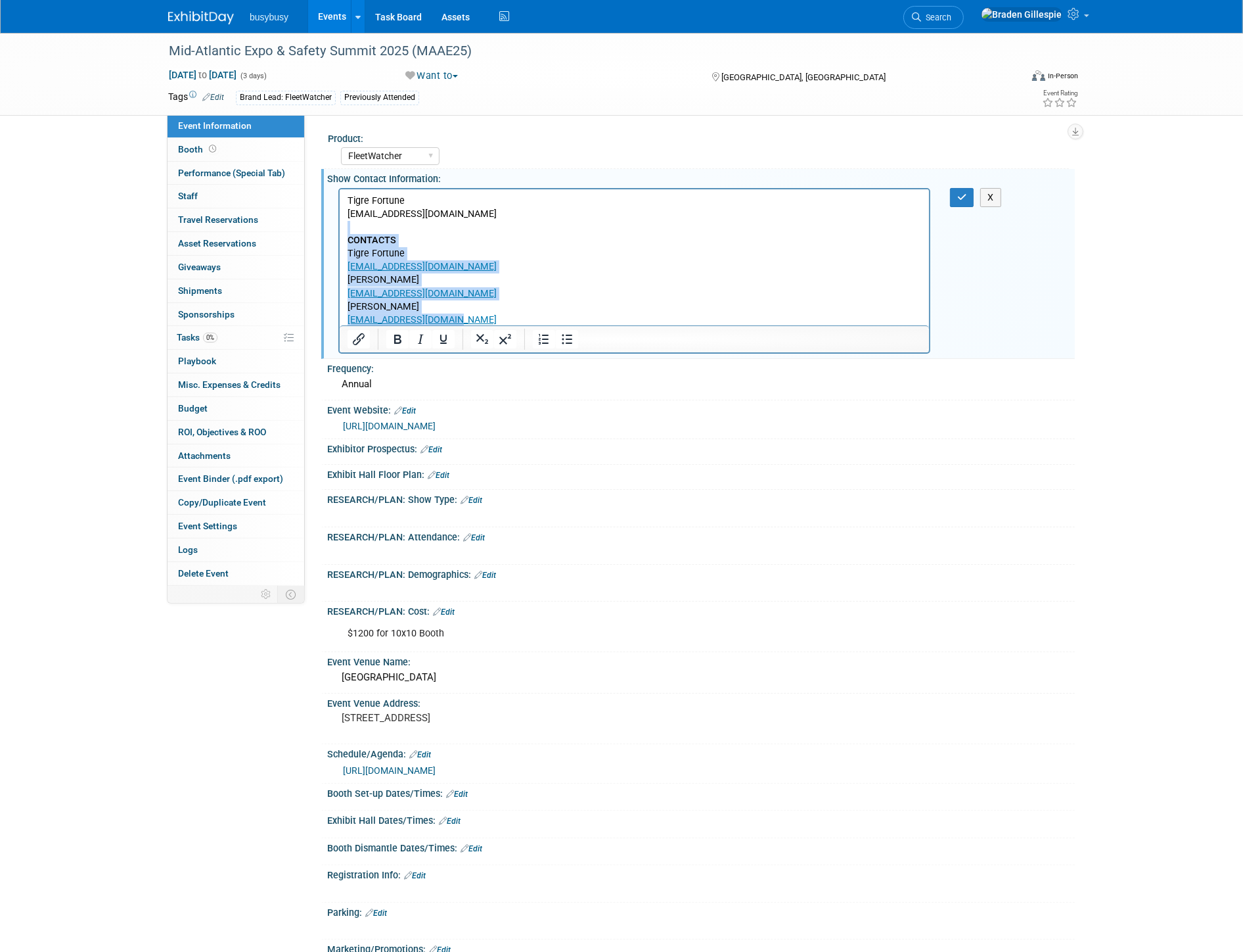
drag, startPoint x: 472, startPoint y: 313, endPoint x: 332, endPoint y: 230, distance: 162.8
click at [339, 230] on html "Tigre Fortune [EMAIL_ADDRESS][DOMAIN_NAME] CONTACTS Tigre Fortune [EMAIL_ADDRES…" at bounding box center [633, 258] width 589 height 138
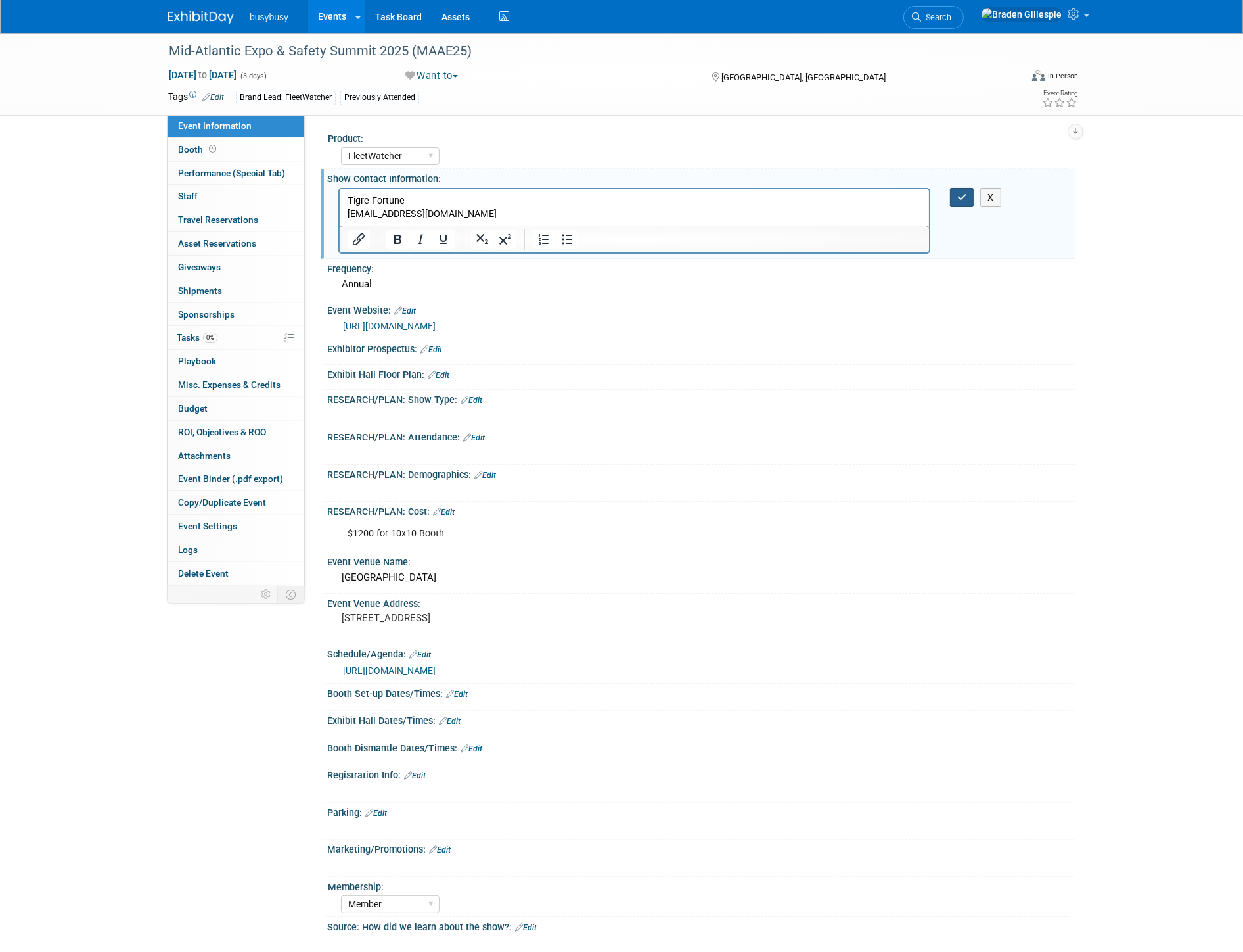
click at [956, 198] on button "button" at bounding box center [961, 198] width 24 height 19
